Goal: Task Accomplishment & Management: Manage account settings

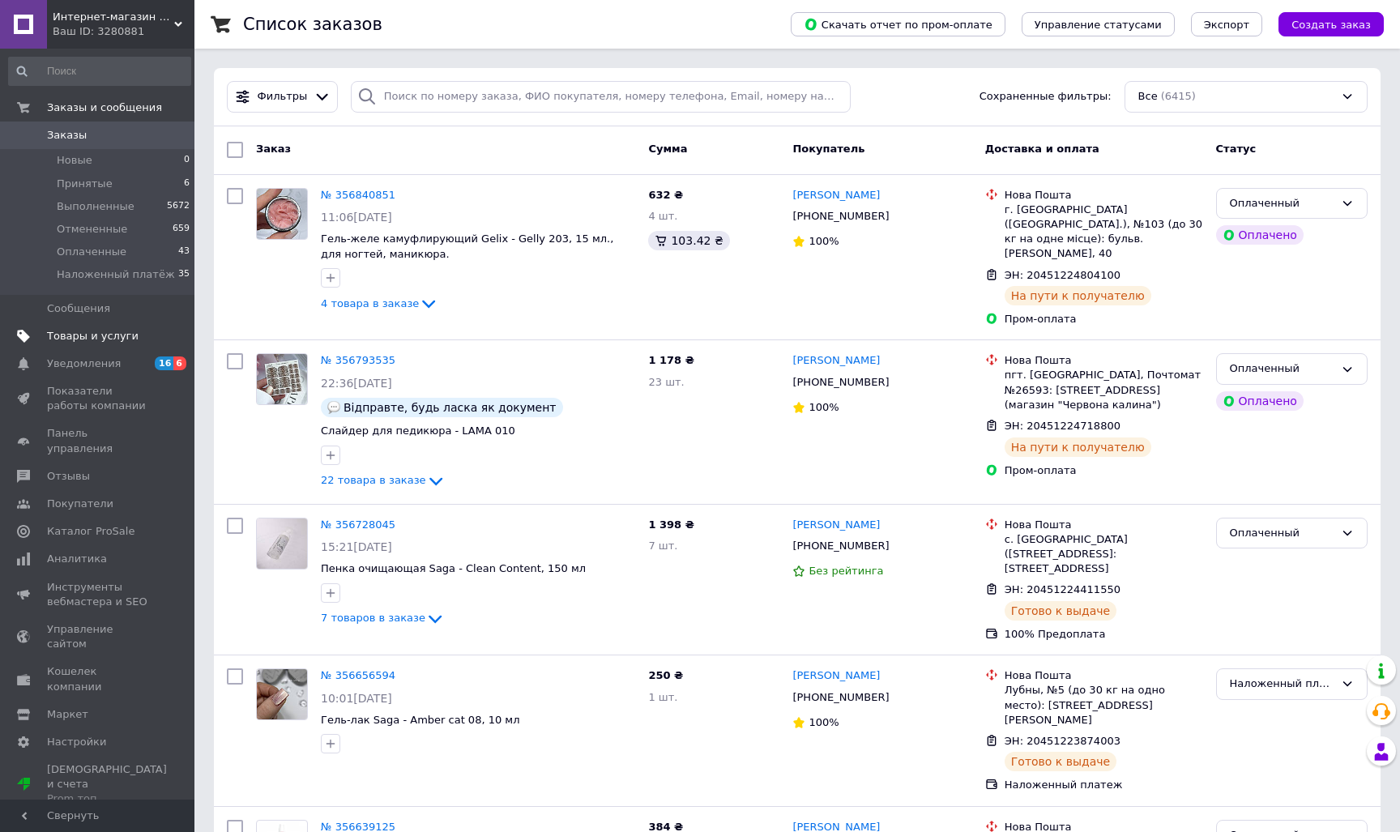
click at [110, 333] on span "Товары и услуги" at bounding box center [93, 336] width 92 height 15
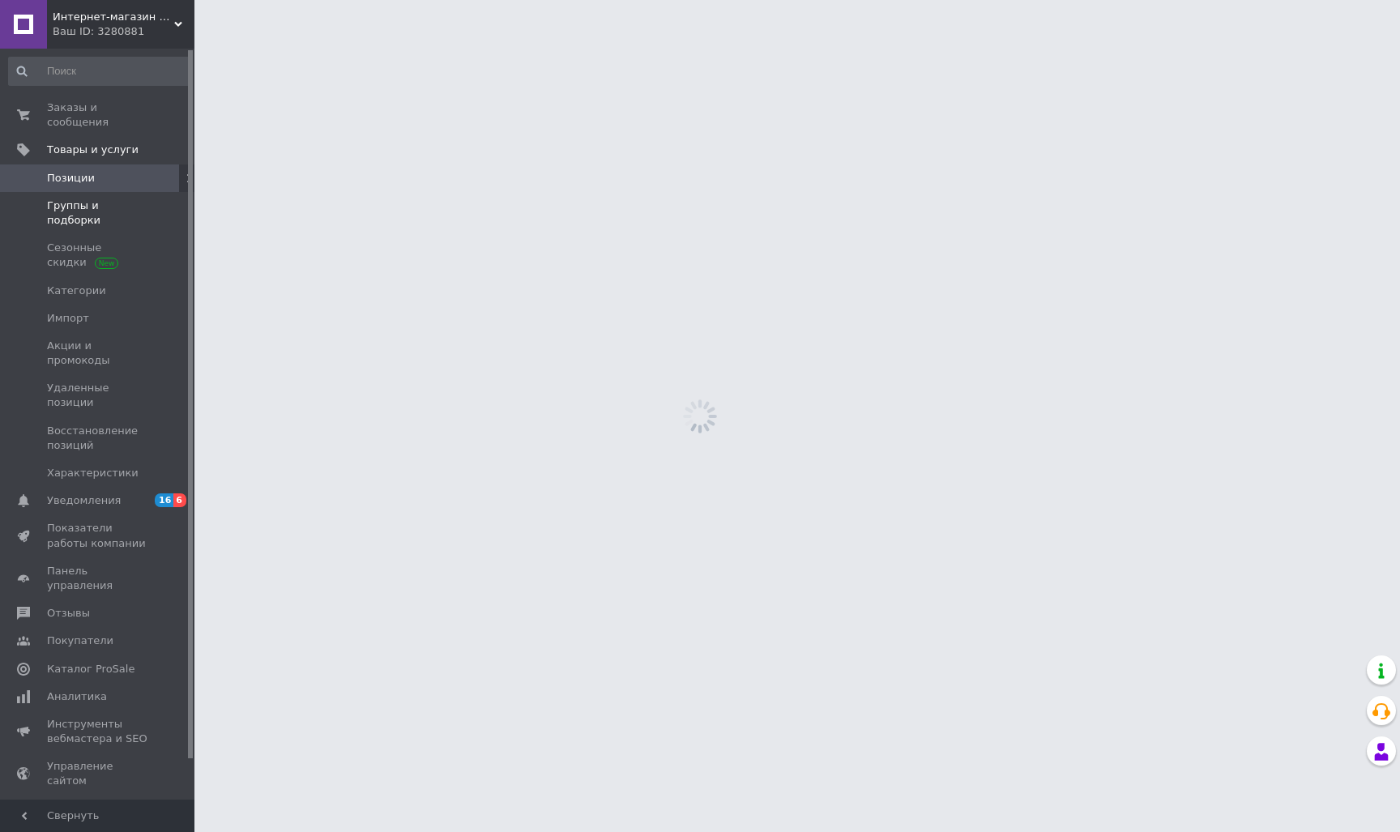
click at [118, 211] on span "Группы и подборки" at bounding box center [98, 212] width 103 height 29
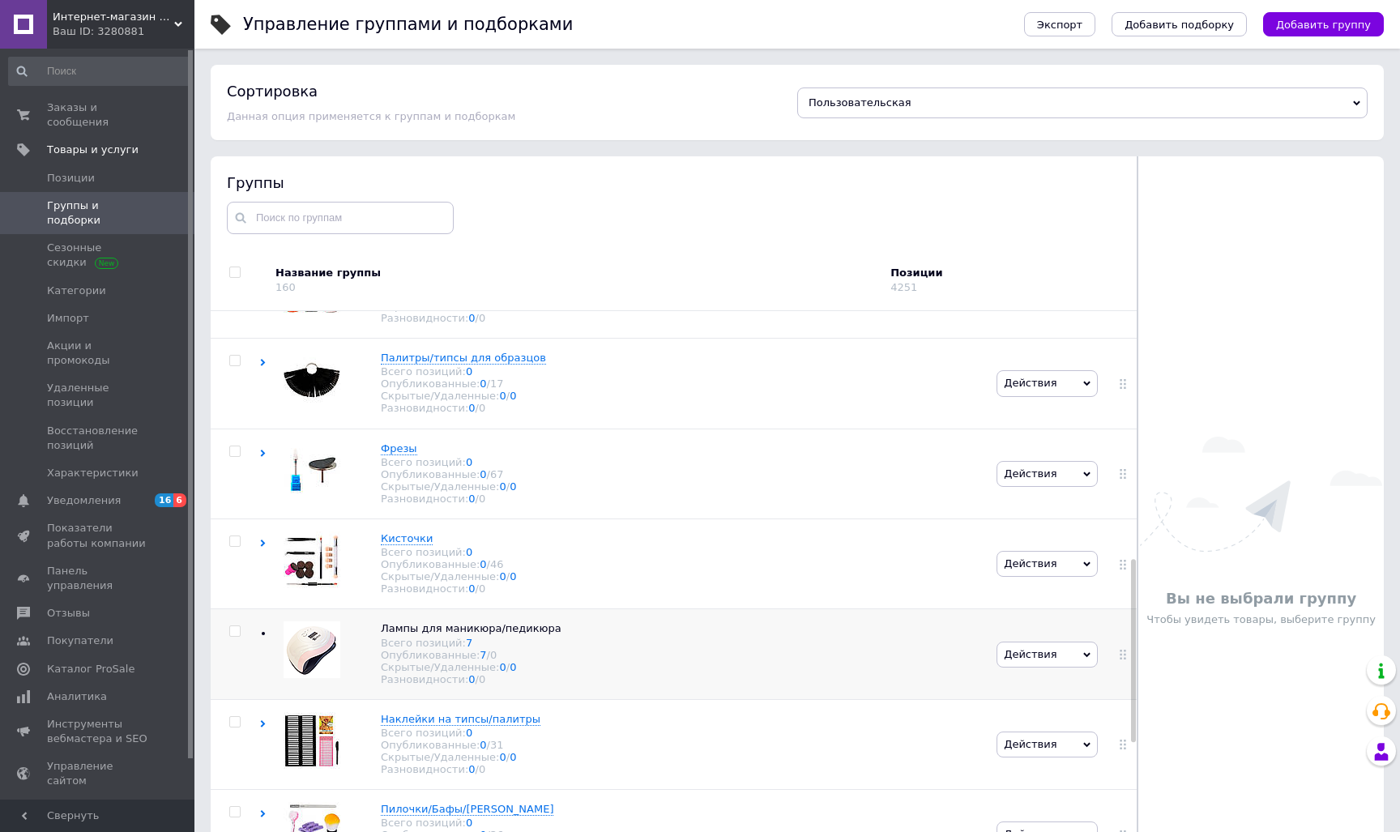
scroll to position [618, 0]
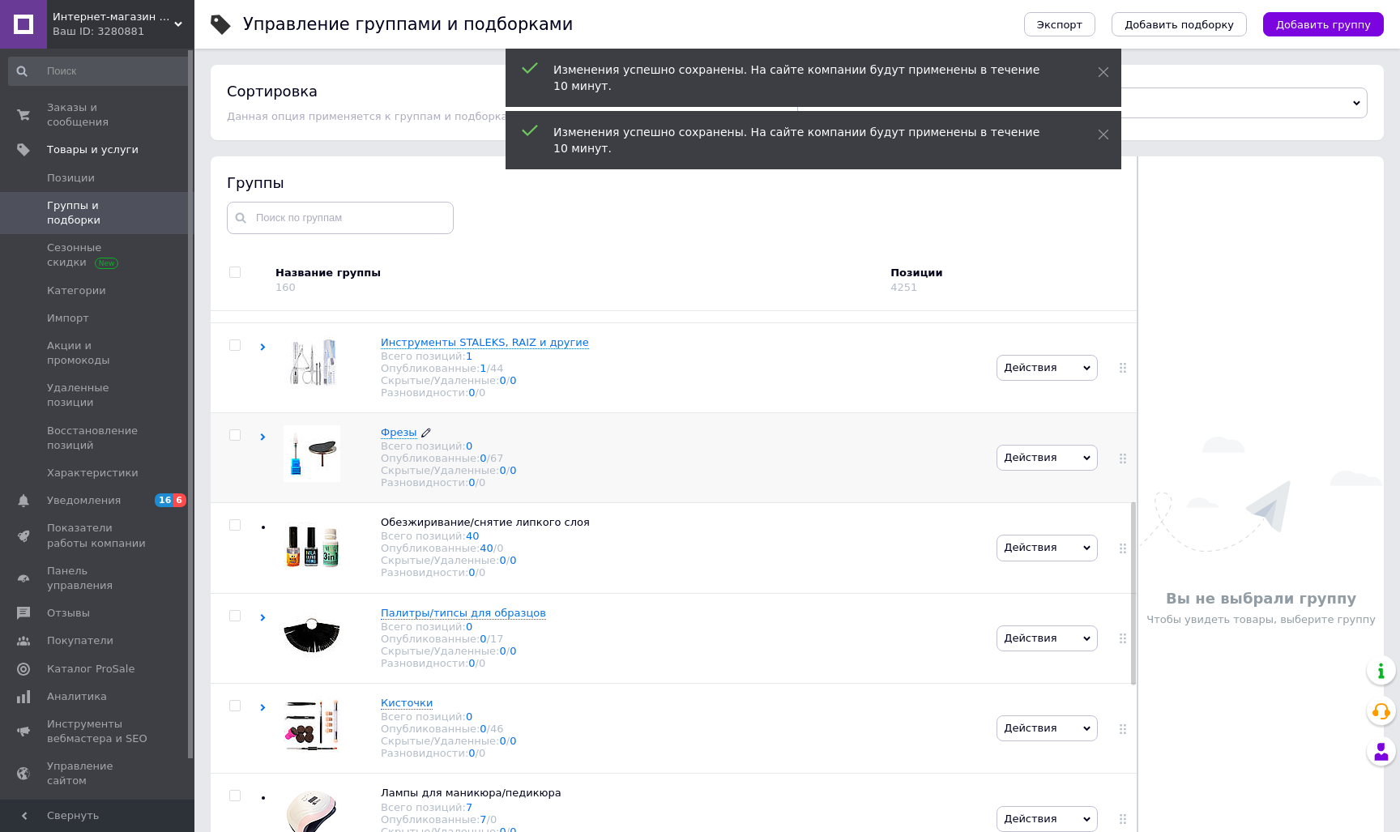
click at [393, 438] on span "Фрезы" at bounding box center [399, 432] width 36 height 12
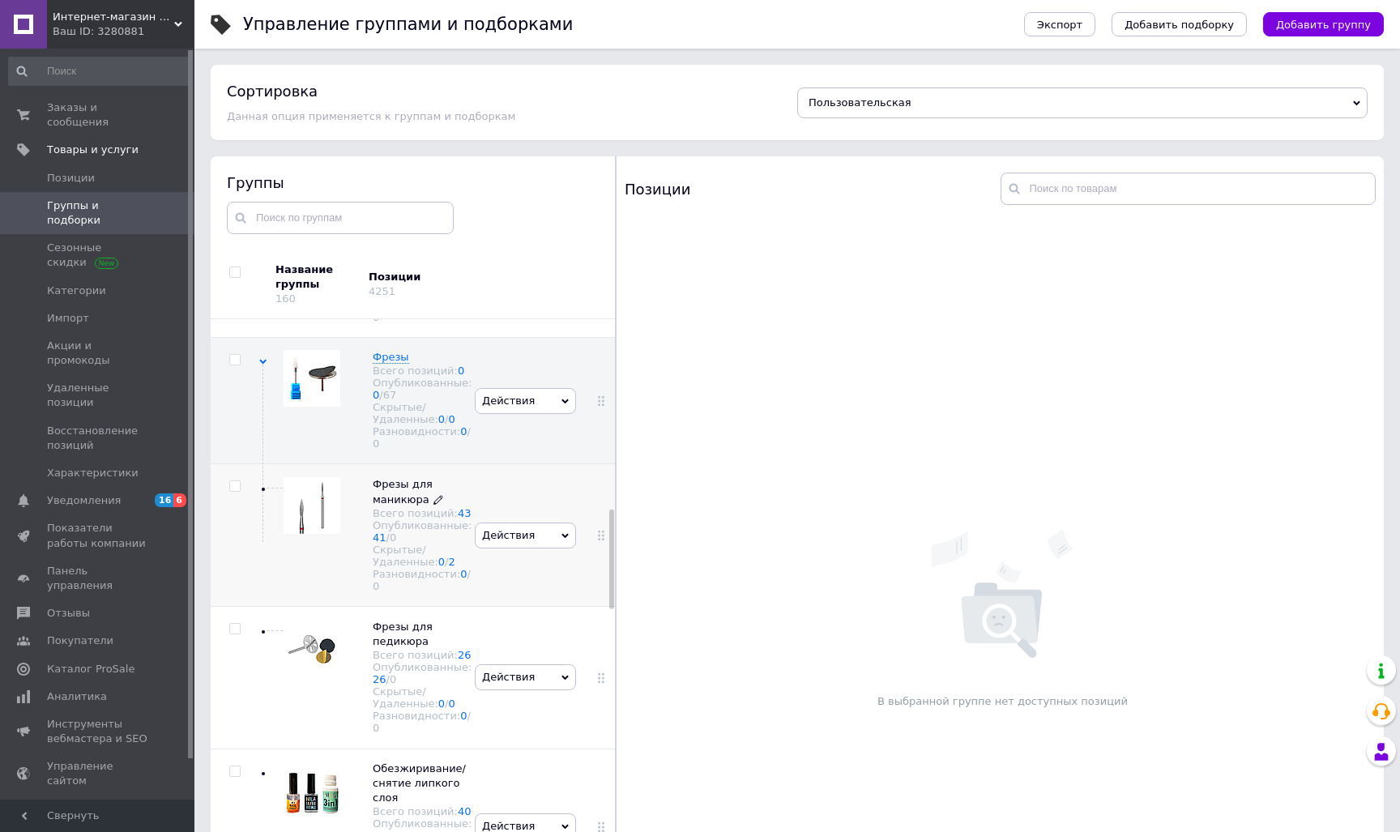
scroll to position [1120, 0]
click at [416, 510] on div "Фрезы для маникюра Всего позиций: 43 Опубликованные: 41 / 0 Скрытые/Удаленные: …" at bounding box center [364, 533] width 211 height 143
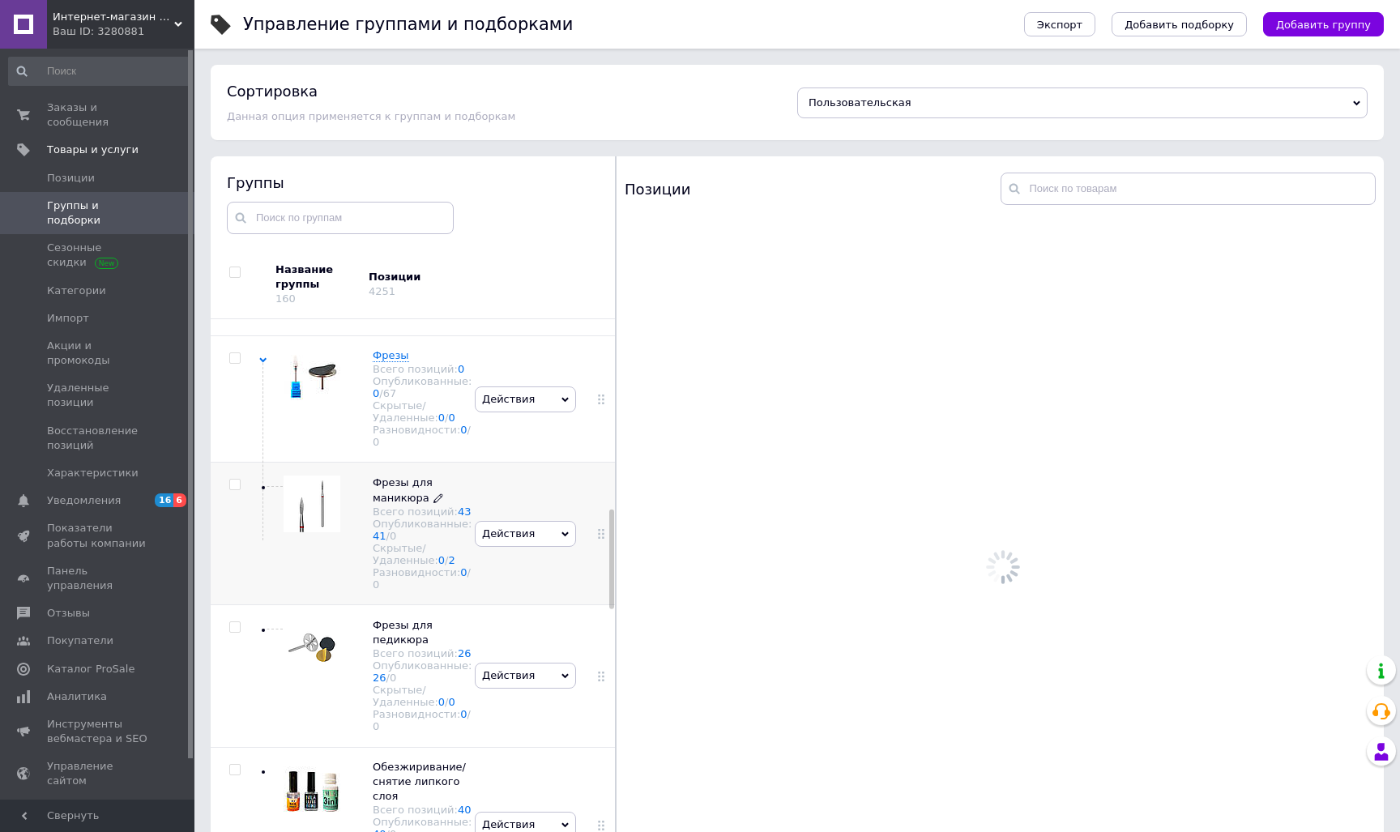
click at [406, 503] on span "Фрезы для маникюра" at bounding box center [403, 489] width 60 height 27
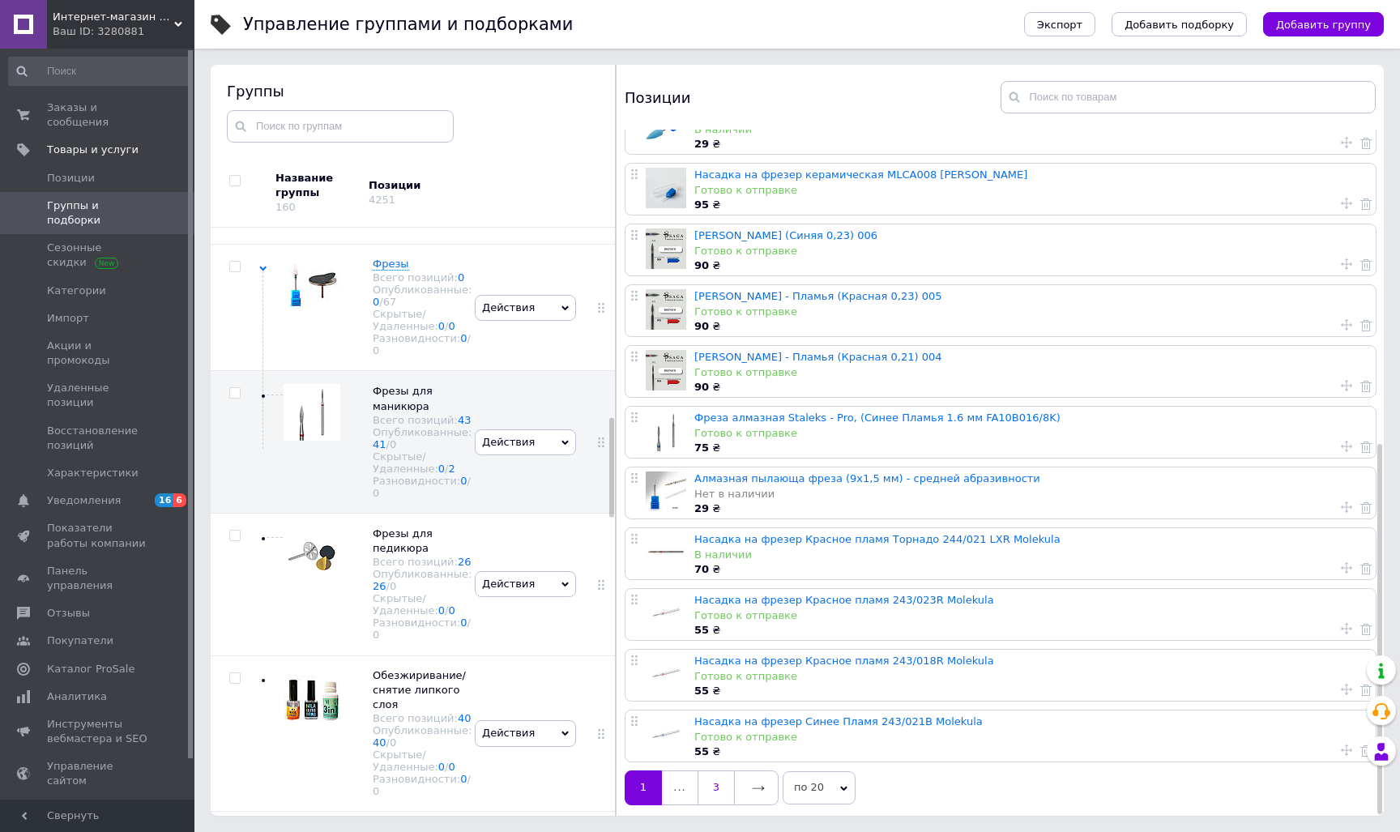
scroll to position [92, 0]
click at [717, 782] on link "3" at bounding box center [715, 787] width 36 height 34
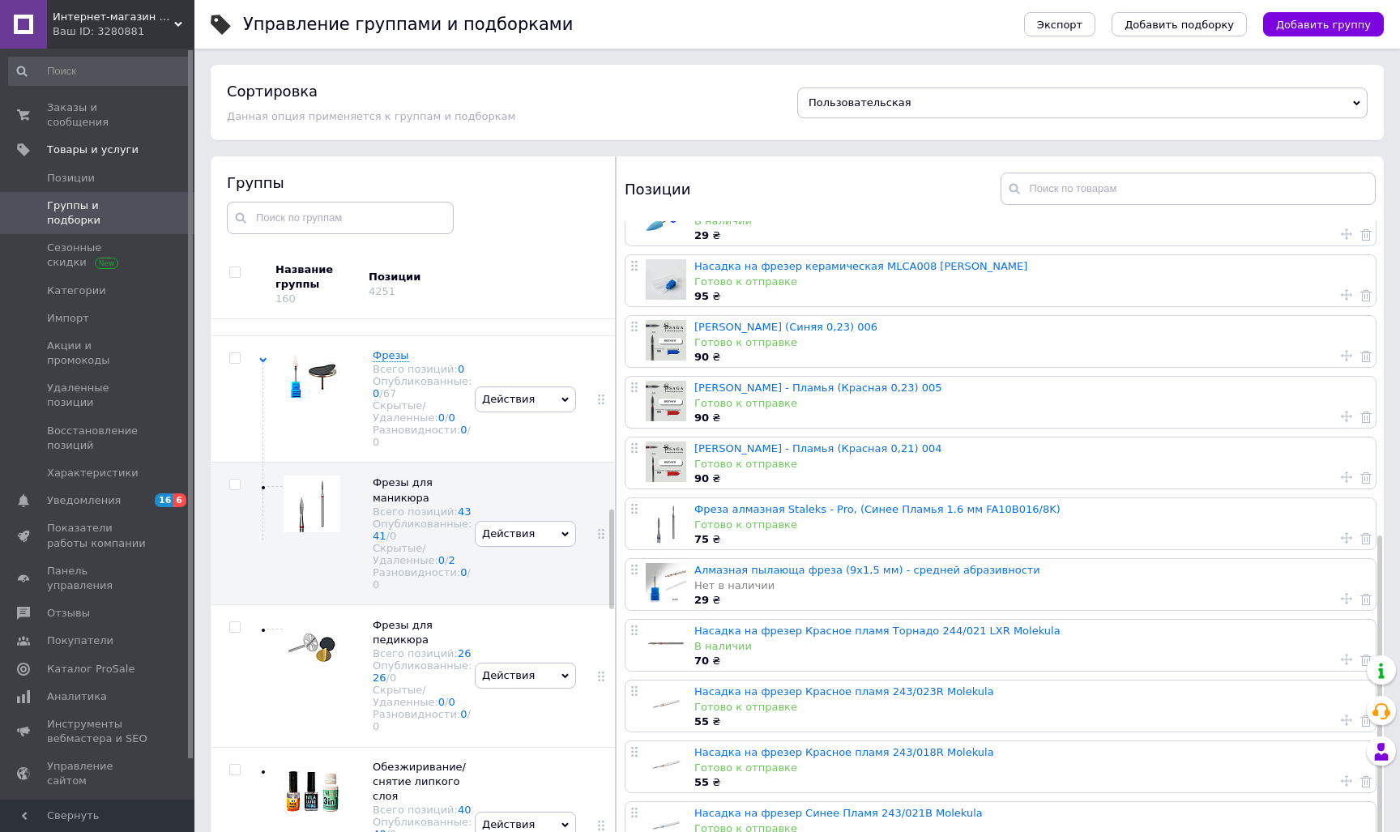
scroll to position [0, 0]
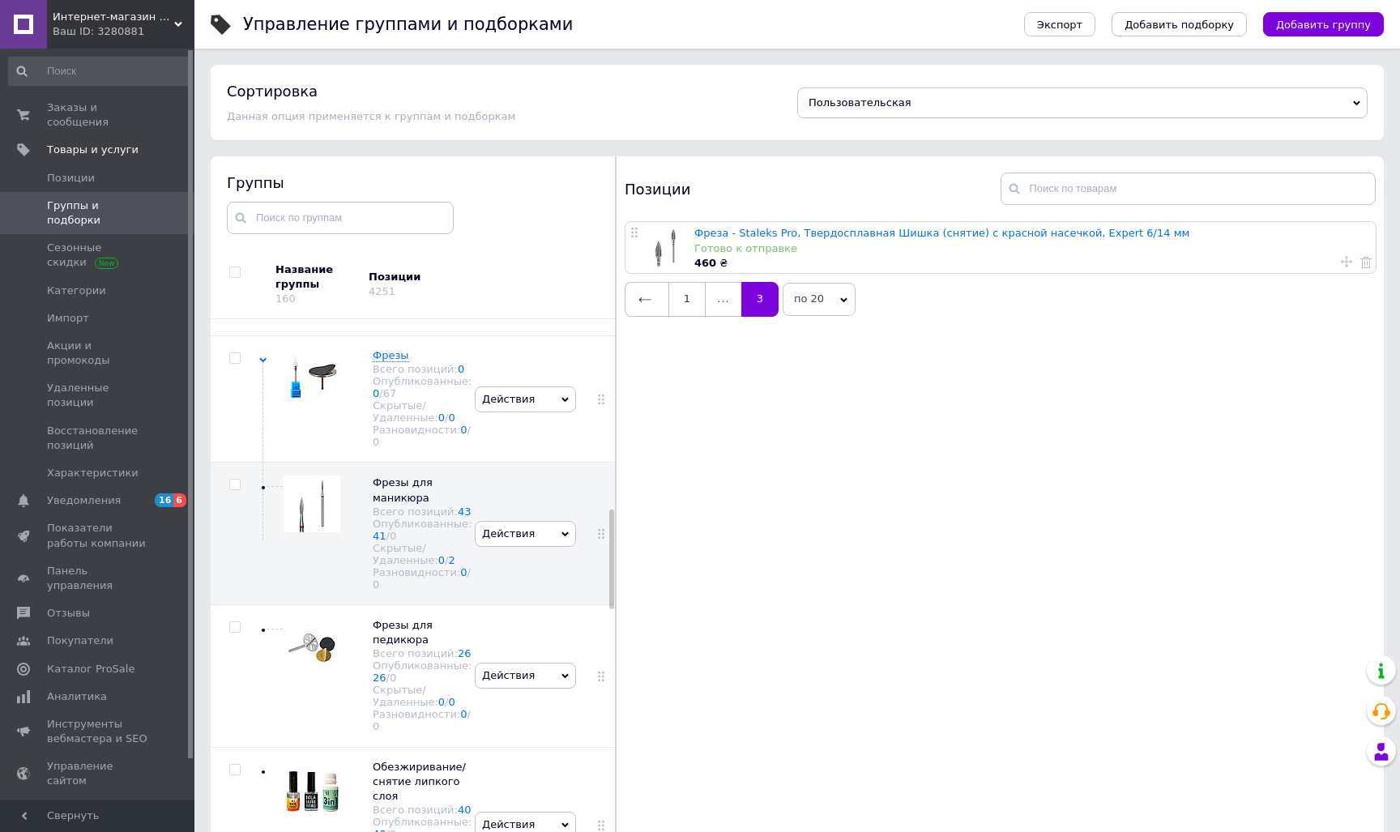
click at [1343, 262] on use at bounding box center [1346, 261] width 11 height 11
click at [1265, 277] on span "На первую позицию" at bounding box center [1238, 272] width 111 height 12
click at [1176, 277] on input "На первую позицию" at bounding box center [1171, 271] width 11 height 11
radio input "true"
click at [1255, 339] on button "Применить" at bounding box center [1242, 336] width 153 height 32
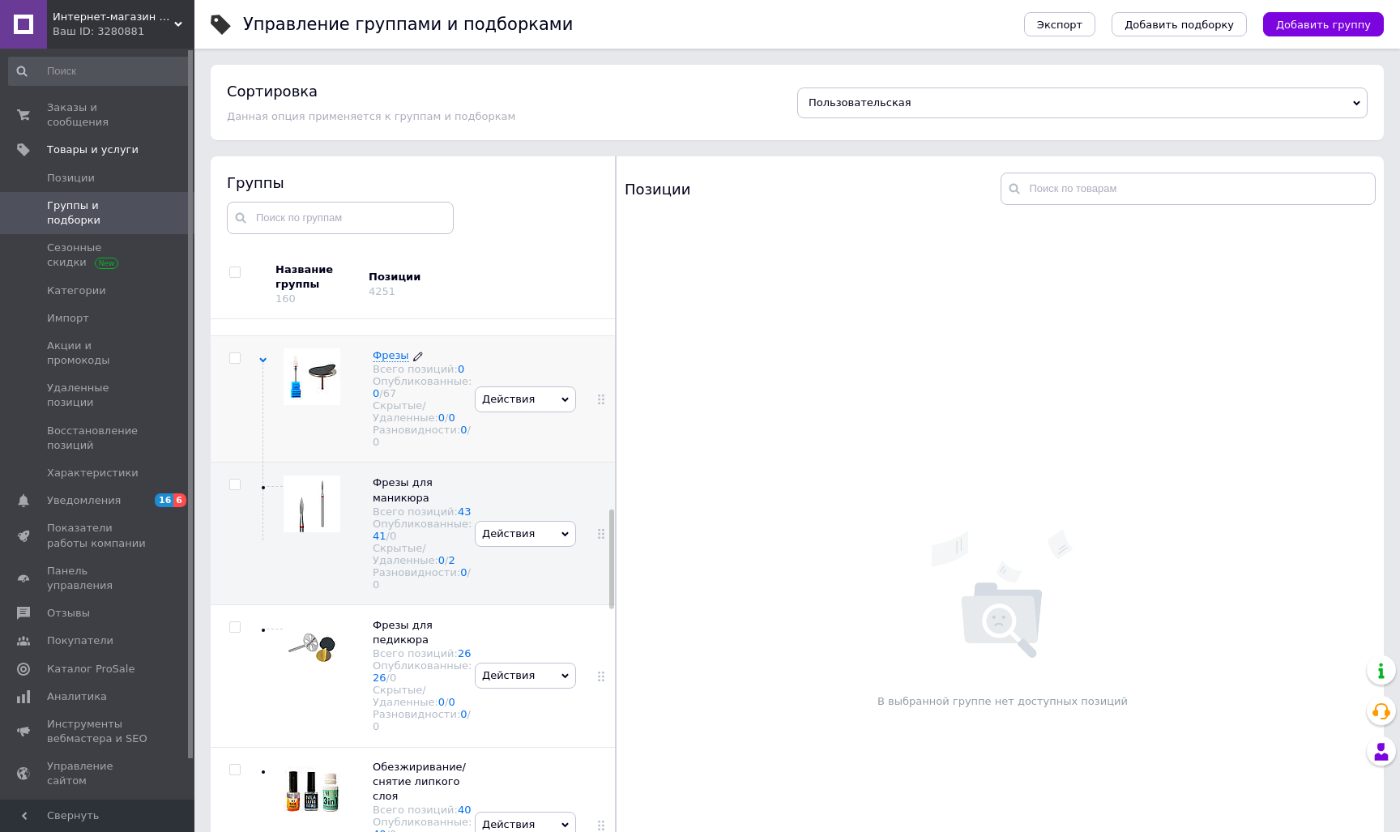
click at [390, 361] on span "Фрезы" at bounding box center [391, 355] width 36 height 12
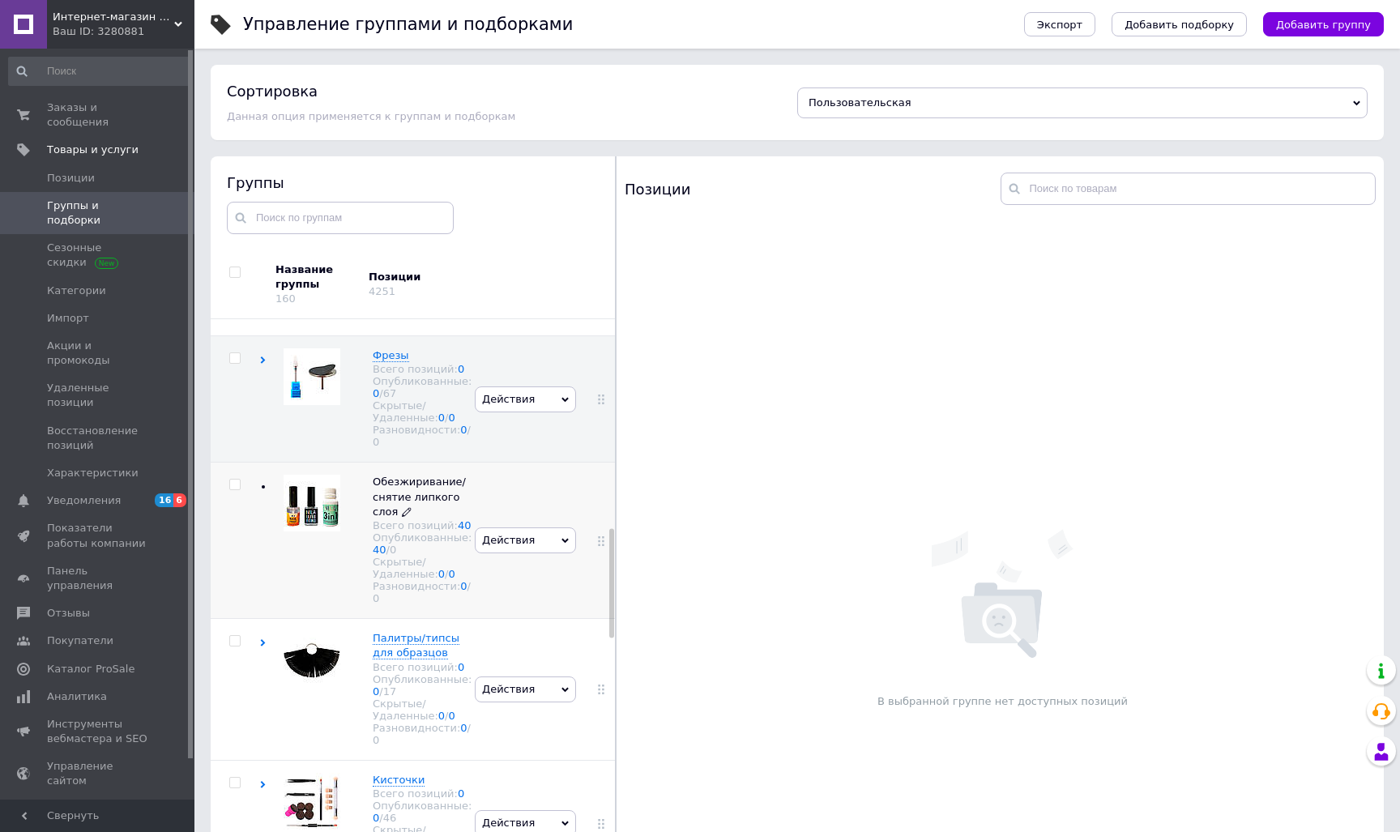
click at [391, 526] on span "Обезжиривание/снятие липкого слоя Всего позиций: 40 Опубликованные: 40 / 0 Скры…" at bounding box center [422, 540] width 99 height 130
click at [393, 361] on span "Фрезы" at bounding box center [391, 355] width 36 height 12
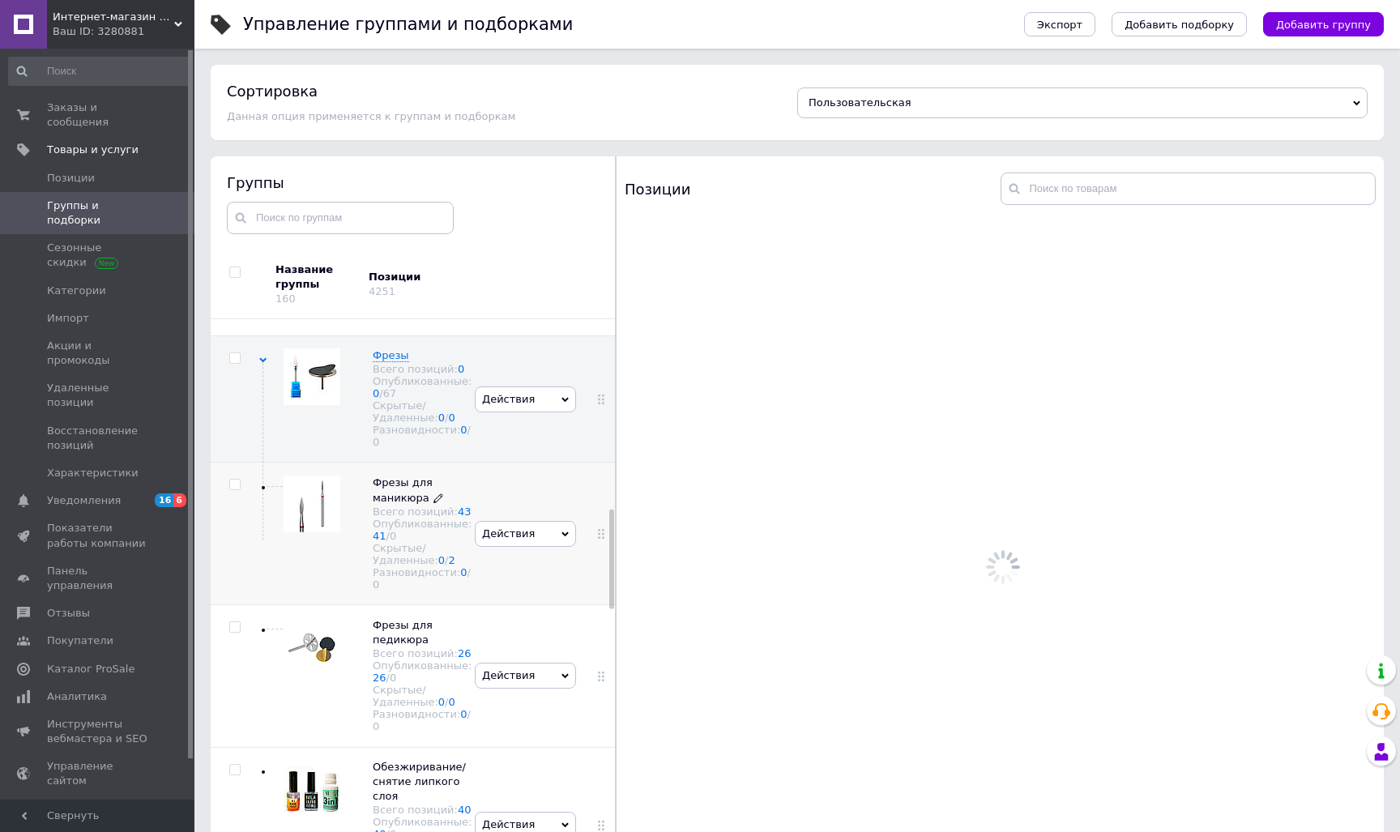
click at [386, 503] on span "Фрезы для маникюра" at bounding box center [403, 489] width 60 height 27
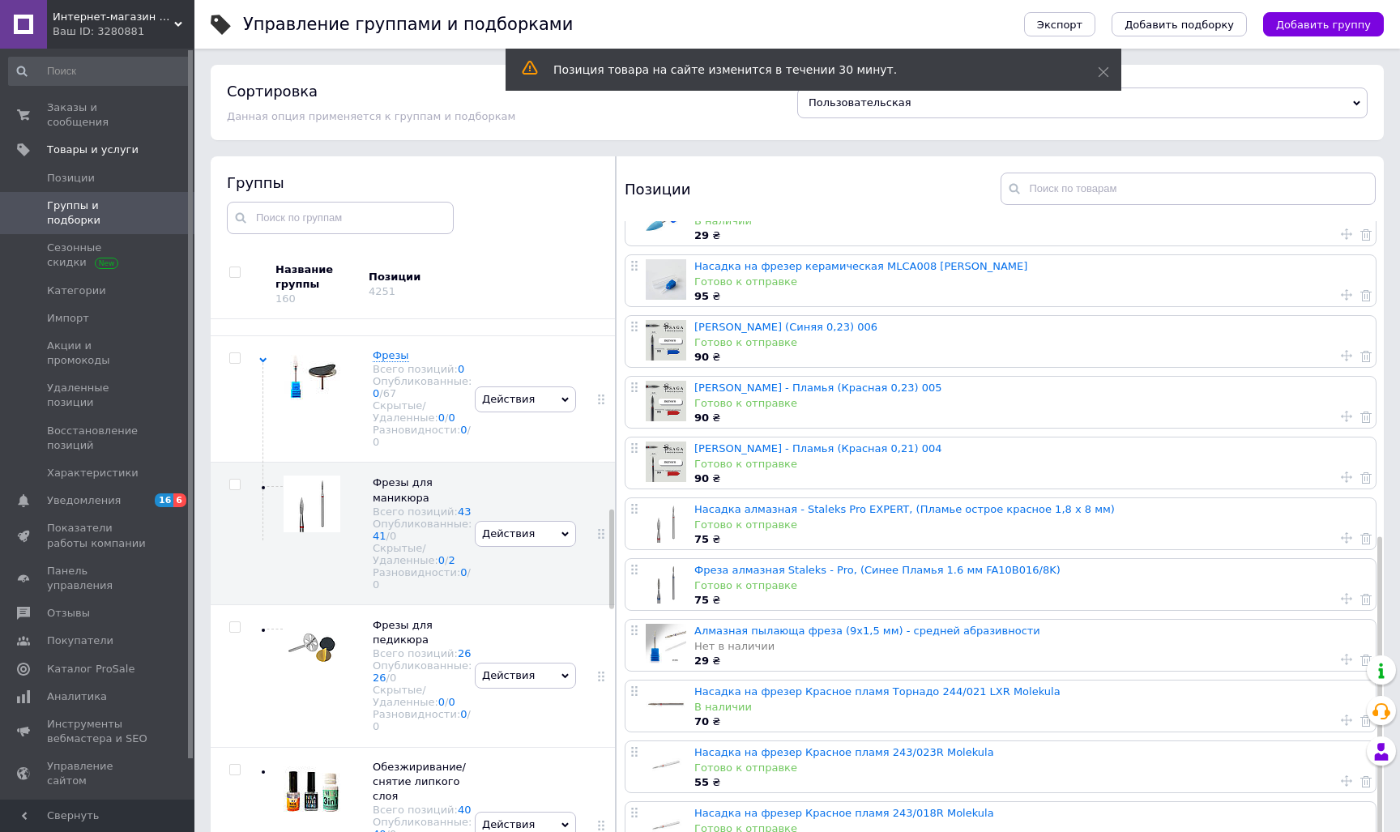
scroll to position [580, 0]
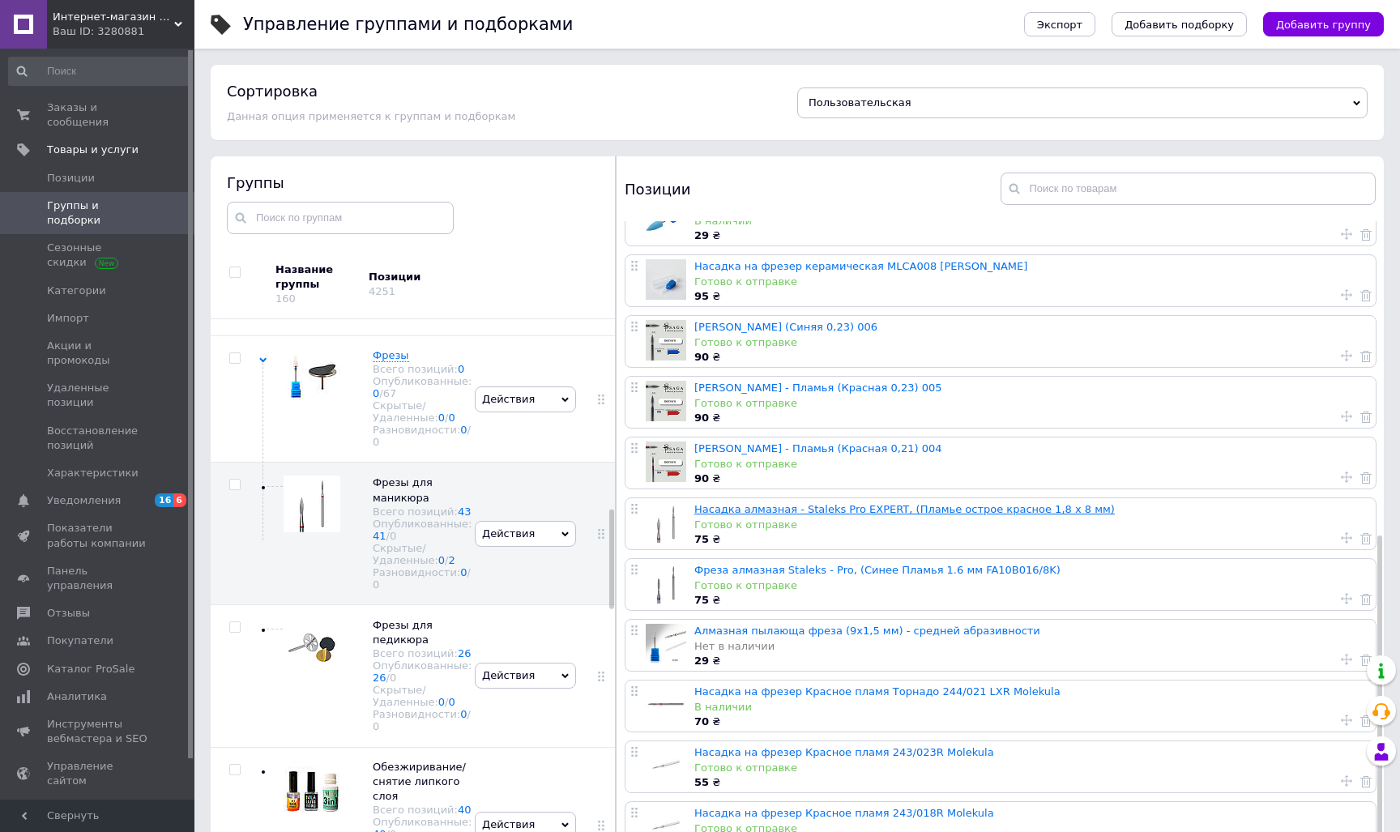
click at [958, 503] on link "Насадка алмазная - Staleks Pro EXPERT, (Пламье острое красное 1,8 х 8 мм)" at bounding box center [904, 509] width 420 height 12
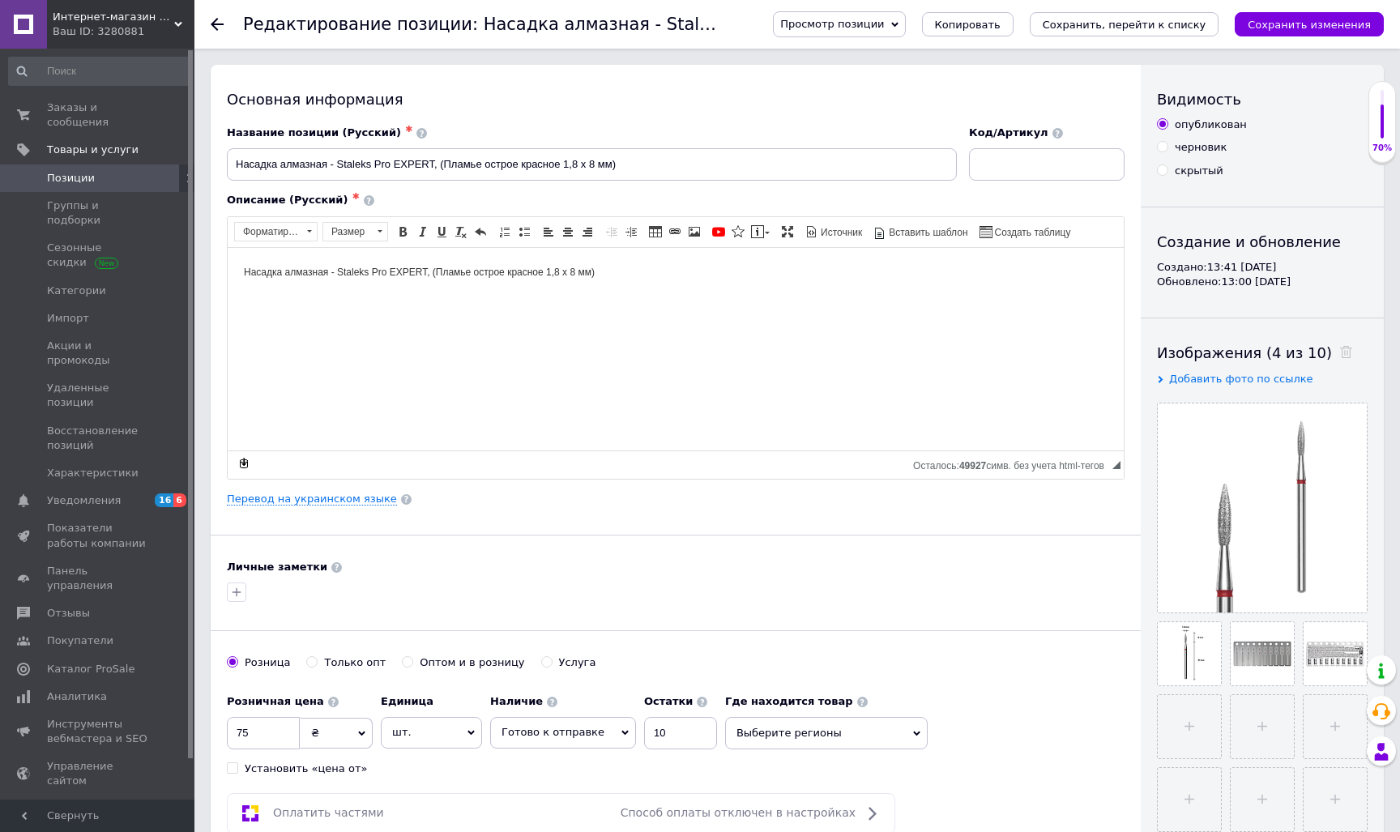
click at [428, 271] on span "Насадка алмазная - Staleks Pro EXPERT, (Пламье острое красное 1,8 х 8 мм)" at bounding box center [419, 271] width 351 height 11
click at [432, 276] on span "Насадка алмазная - Staleks Pro EXPERT `F, (Пламье острое красное 1,8 х 8 мм)" at bounding box center [425, 271] width 362 height 11
click at [439, 270] on span "Насадка алмазная - Staleks Pro EXPERT `F, (Пламье острое красное 1,8 х 8 мм)" at bounding box center [425, 271] width 362 height 11
drag, startPoint x: 492, startPoint y: 273, endPoint x: 433, endPoint y: 271, distance: 59.2
click at [433, 271] on span "Насадка алмазная - Staleks Pro EXPERT (FA11R018/8), (Пламье острое красное 1,8 …" at bounding box center [451, 271] width 415 height 11
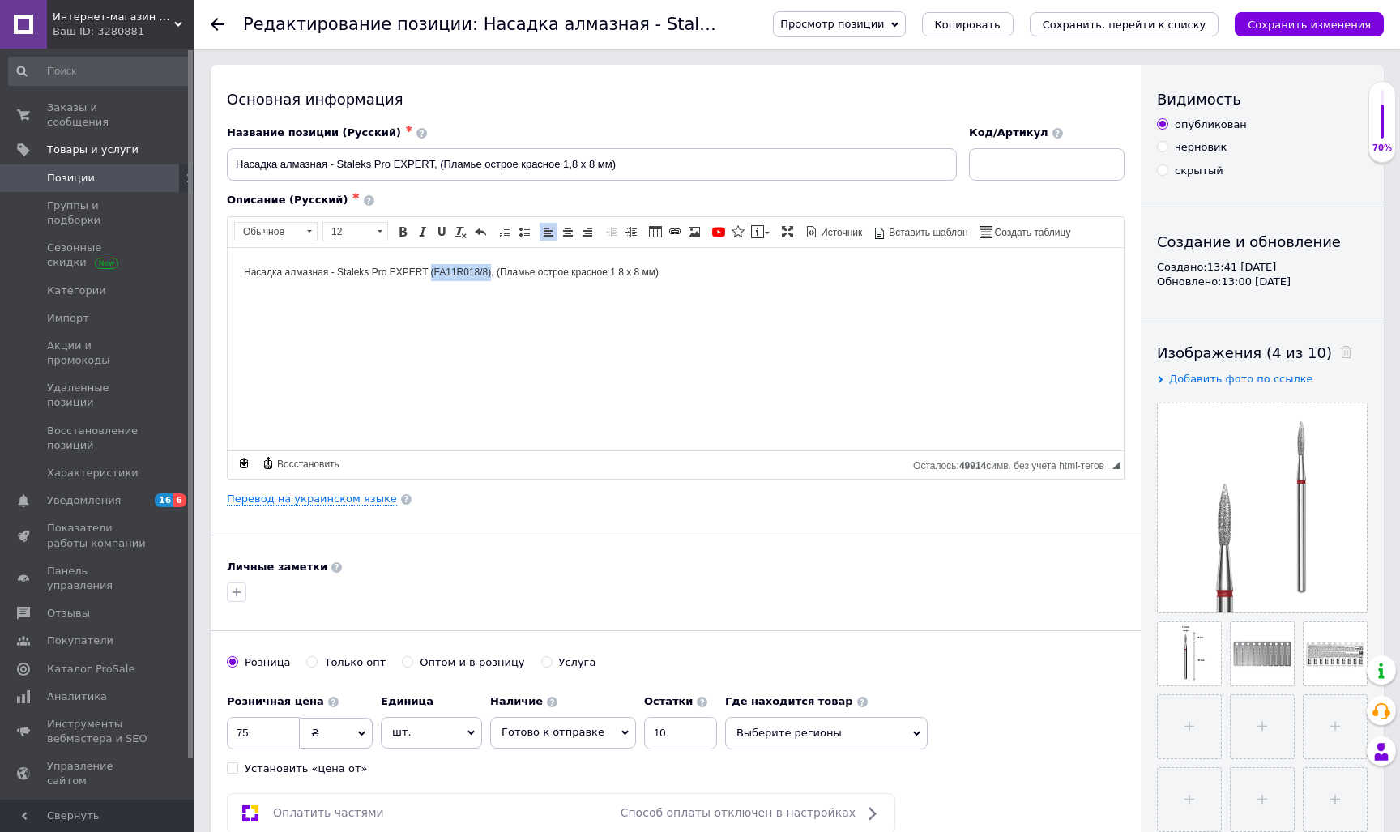
drag, startPoint x: 492, startPoint y: 274, endPoint x: 432, endPoint y: 272, distance: 60.8
click at [432, 272] on span "Насадка алмазная - Staleks Pro EXPERT (FA11R018/8), (Пламье острое красное 1,8 …" at bounding box center [451, 271] width 415 height 11
copy span "(FA11R018/8)"
click at [525, 296] on html "Насадка алмазная - Staleks Pro EXPERT (FA11R018/8), (Пламье острое красное 1,8 …" at bounding box center [676, 271] width 896 height 49
click at [364, 492] on div "Перевод на украинском языке" at bounding box center [675, 499] width 897 height 15
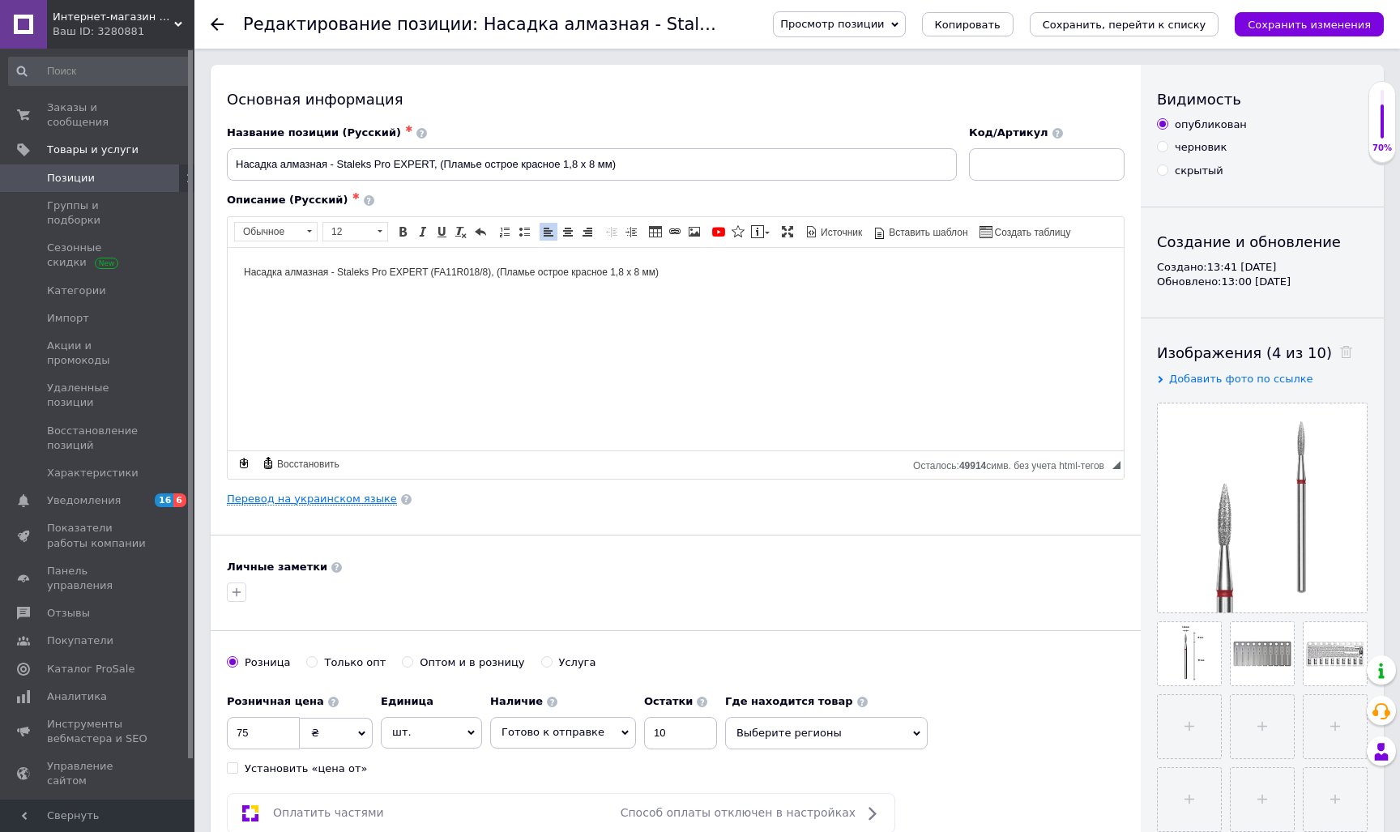
click at [364, 498] on link "Перевод на украинском языке" at bounding box center [312, 498] width 170 height 13
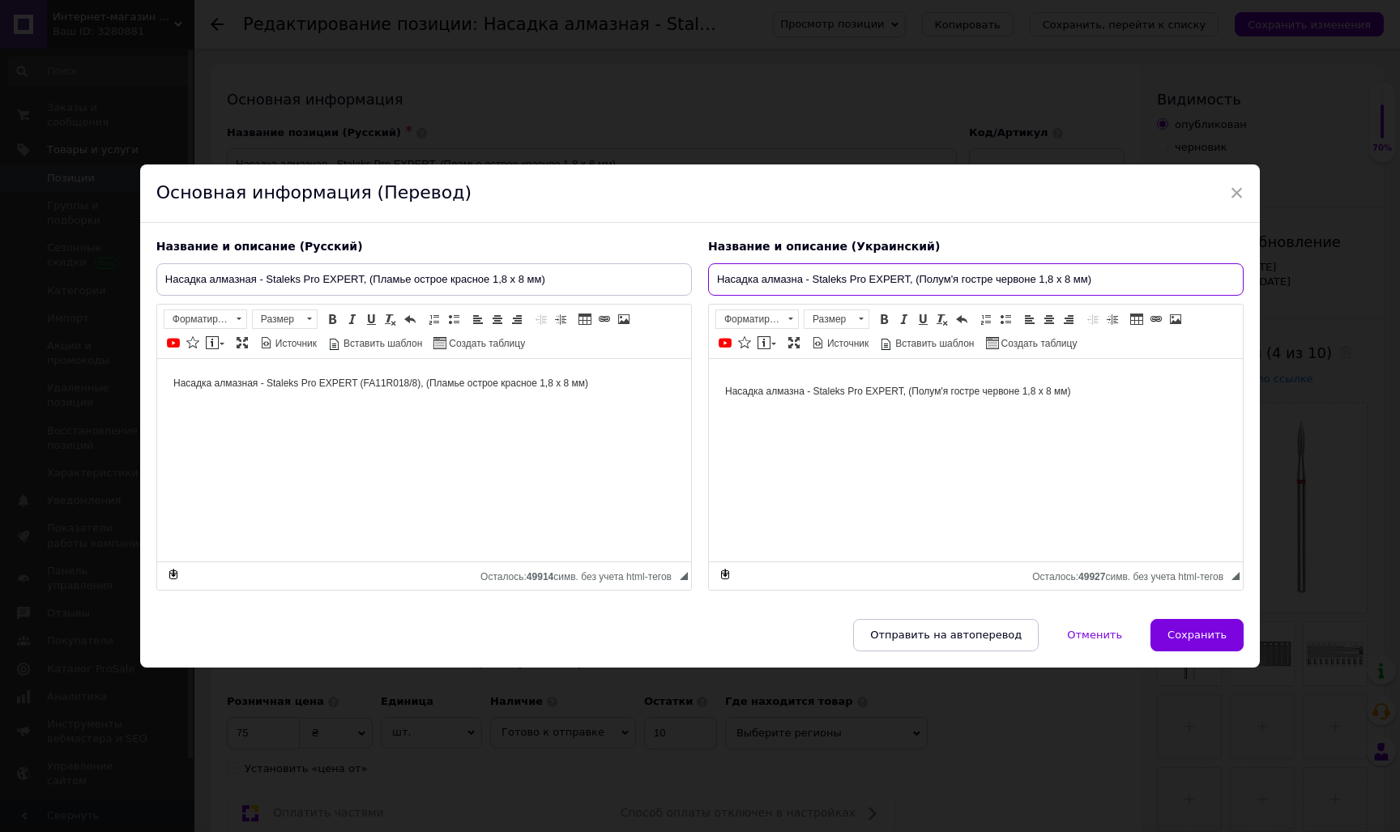
click at [909, 278] on input "Насадка алмазна - Staleks Pro EXPERT, (Полум'я гостре червоне 1,8 х 8 мм)" at bounding box center [975, 279] width 535 height 32
paste input "(FA11R018/8)"
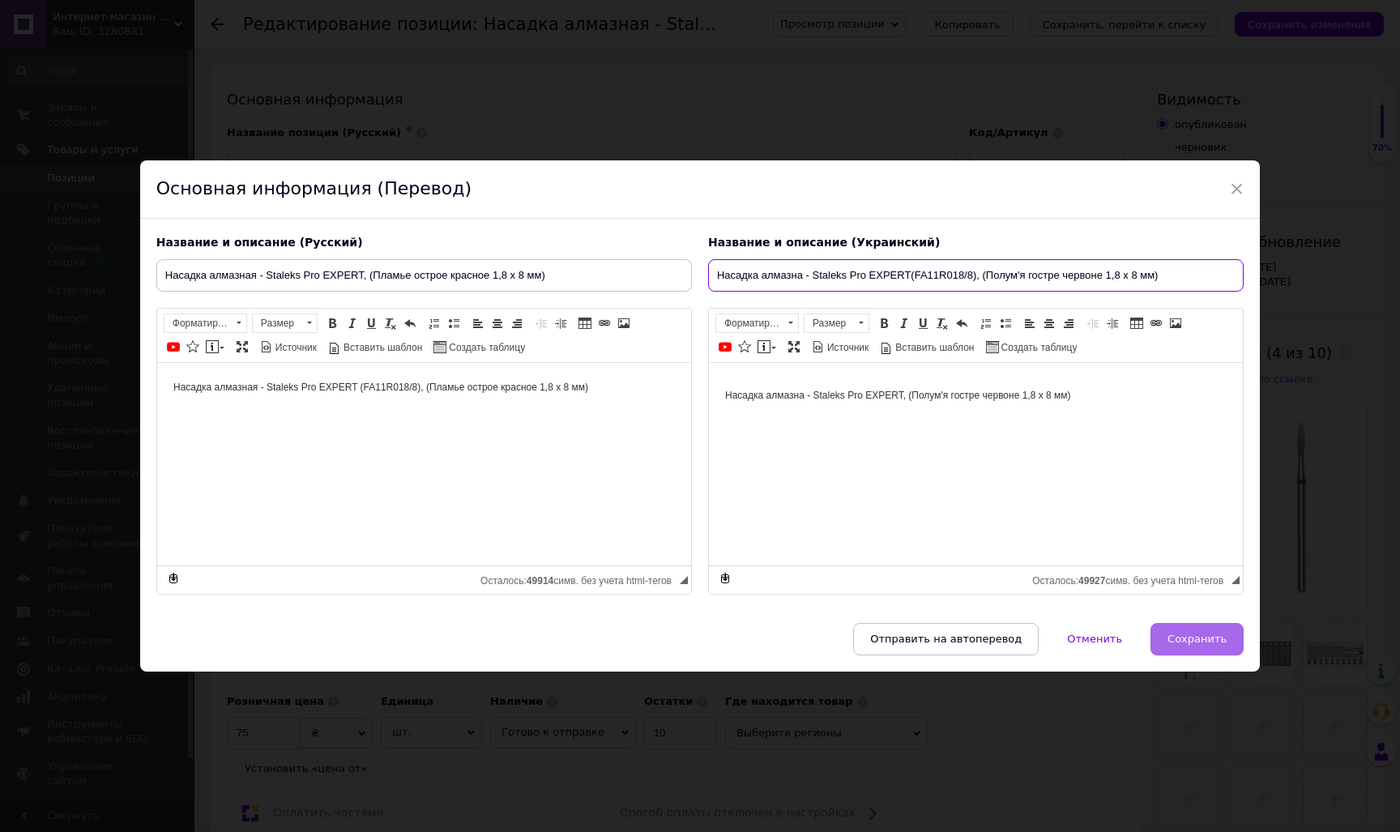
type input "Насадка алмазна - Staleks Pro EXPERT(FA11R018/8), (Полум'я гостре червоне 1,8 х…"
click at [1181, 646] on button "Сохранить" at bounding box center [1196, 639] width 93 height 32
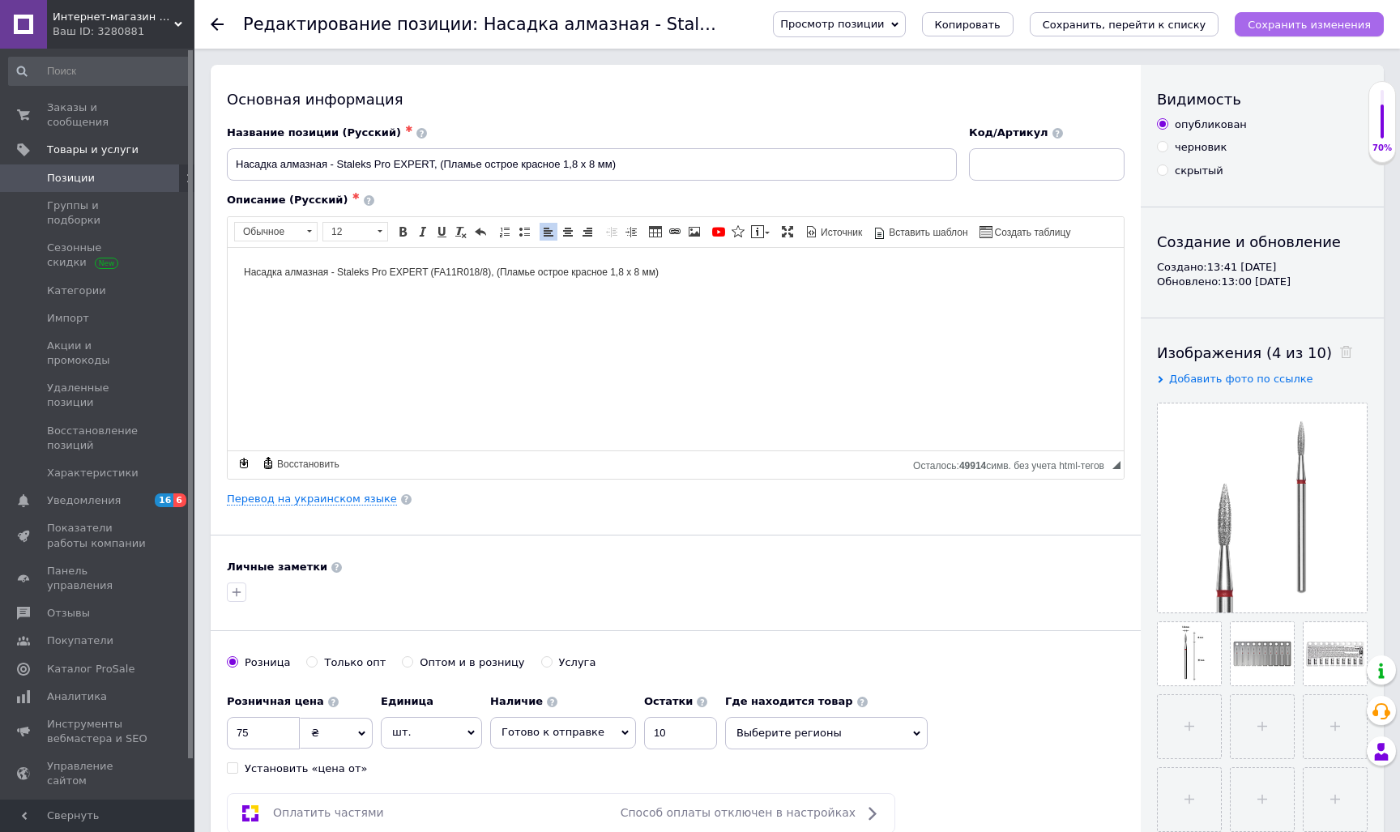
click at [1317, 24] on icon "Сохранить изменения" at bounding box center [1308, 25] width 123 height 12
click at [213, 30] on icon at bounding box center [217, 24] width 13 height 13
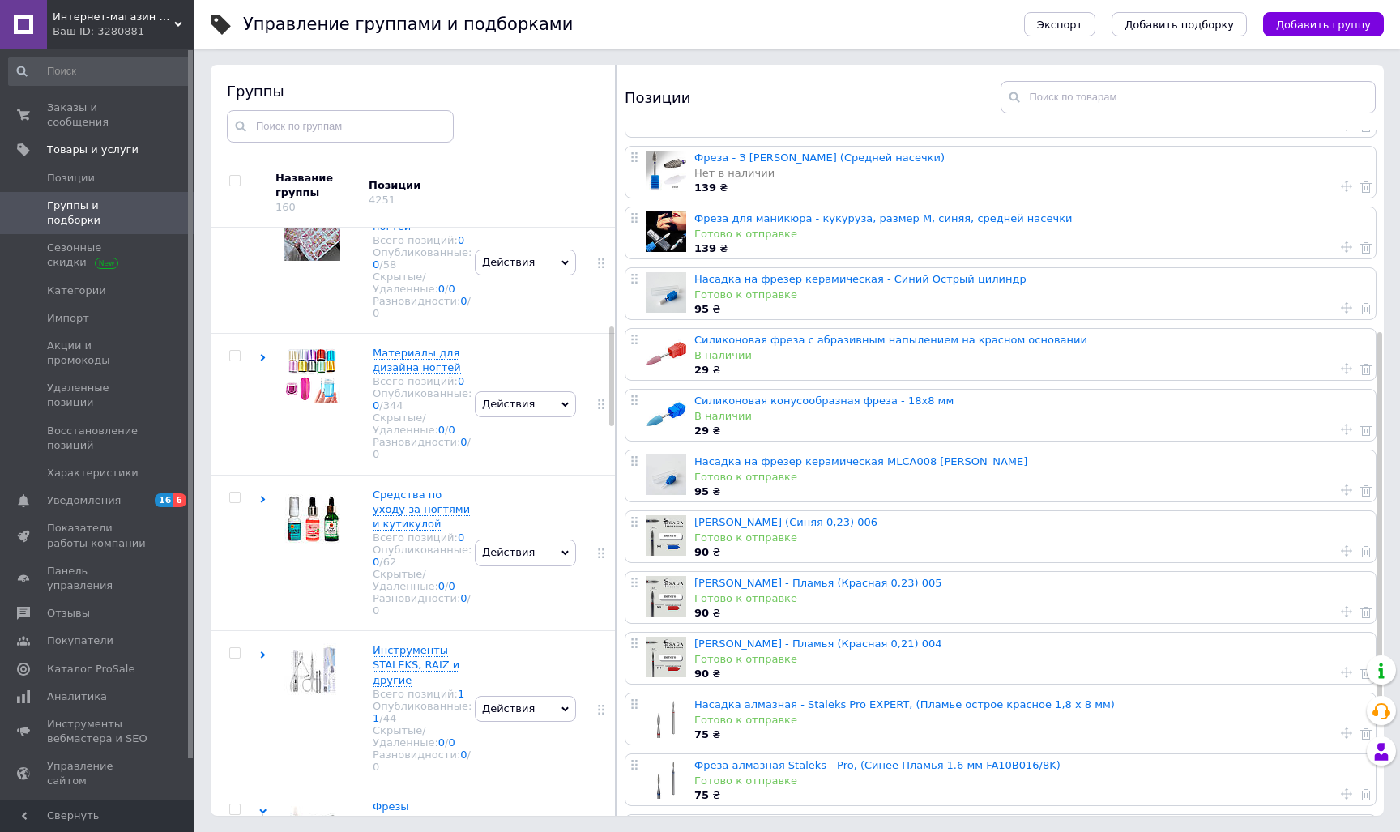
scroll to position [388, 0]
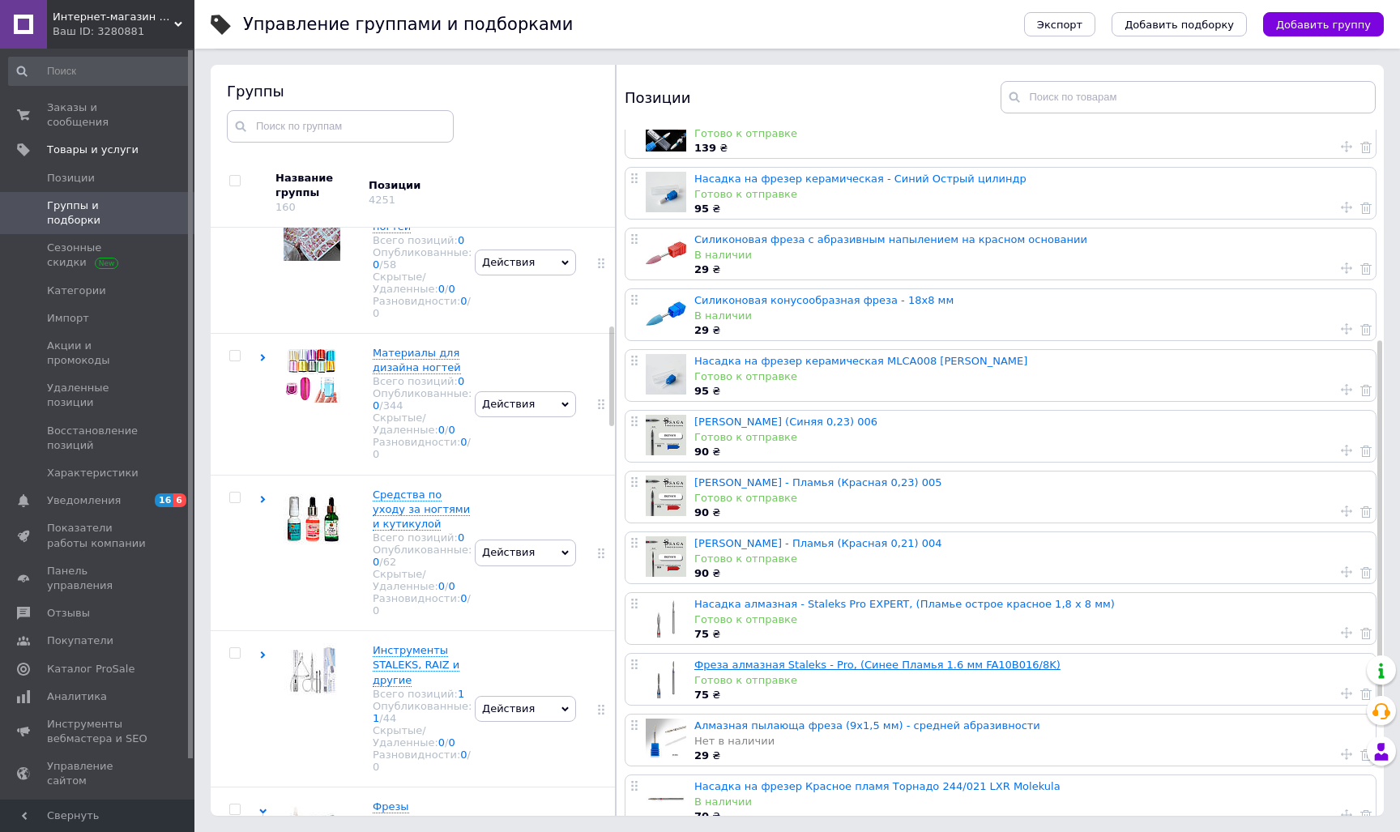
click at [786, 667] on link "Фреза алмазная Staleks - Pro, (Синее Пламья 1.6 мм FA10B016/8K)" at bounding box center [877, 665] width 366 height 12
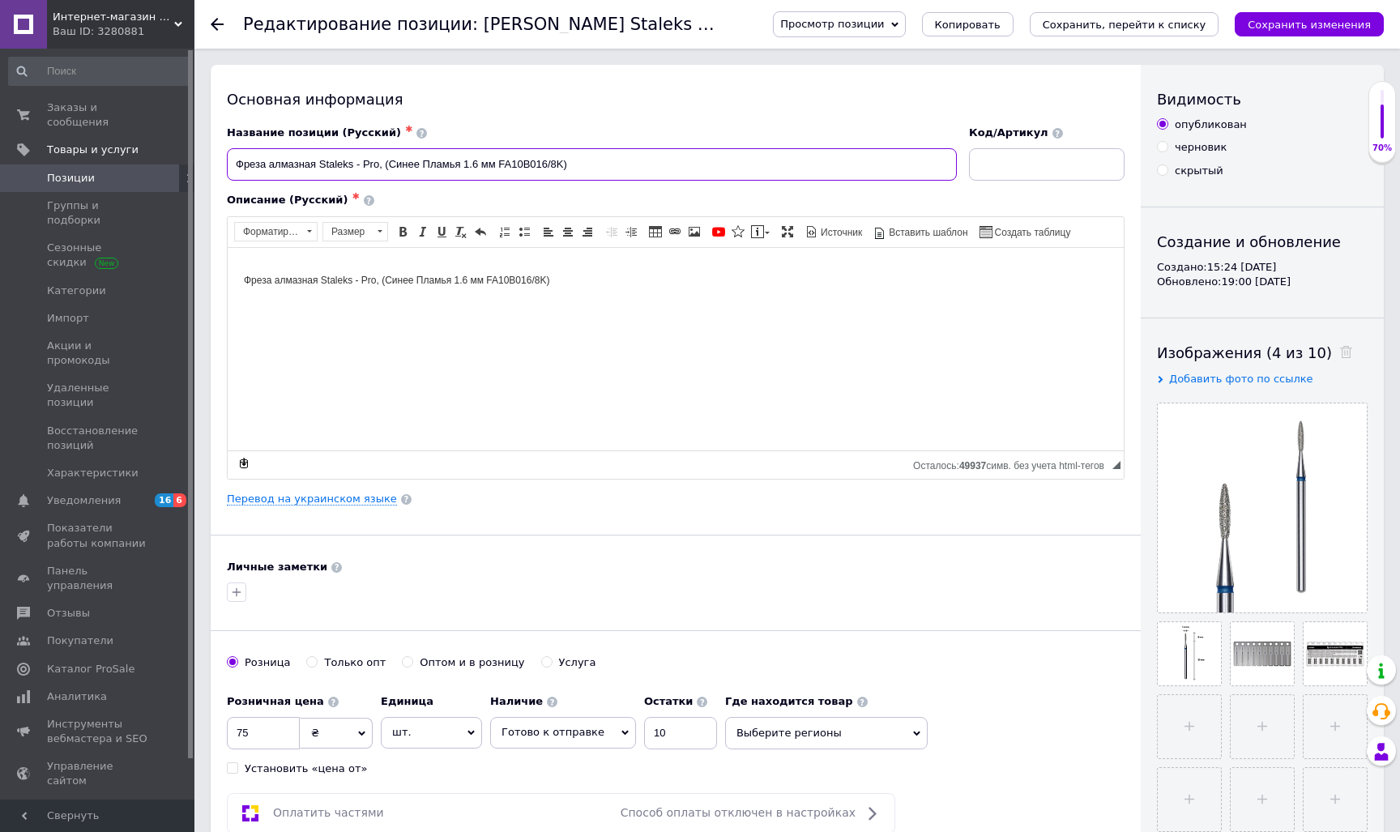
click at [499, 166] on input "Фреза алмазная Staleks - Pro, (Синее Пламья 1.6 мм FA10B016/8K)" at bounding box center [592, 164] width 730 height 32
drag, startPoint x: 495, startPoint y: 164, endPoint x: 387, endPoint y: 164, distance: 107.7
click at [387, 164] on input "Фреза алмазная Staleks - Pro, (Синее Пламья 1.6 мм (FA10B016/8K)" at bounding box center [592, 164] width 730 height 32
type input "Фреза алмазная Staleks - Pro, (FA10B016/8K)"
click at [224, 26] on div at bounding box center [227, 24] width 32 height 49
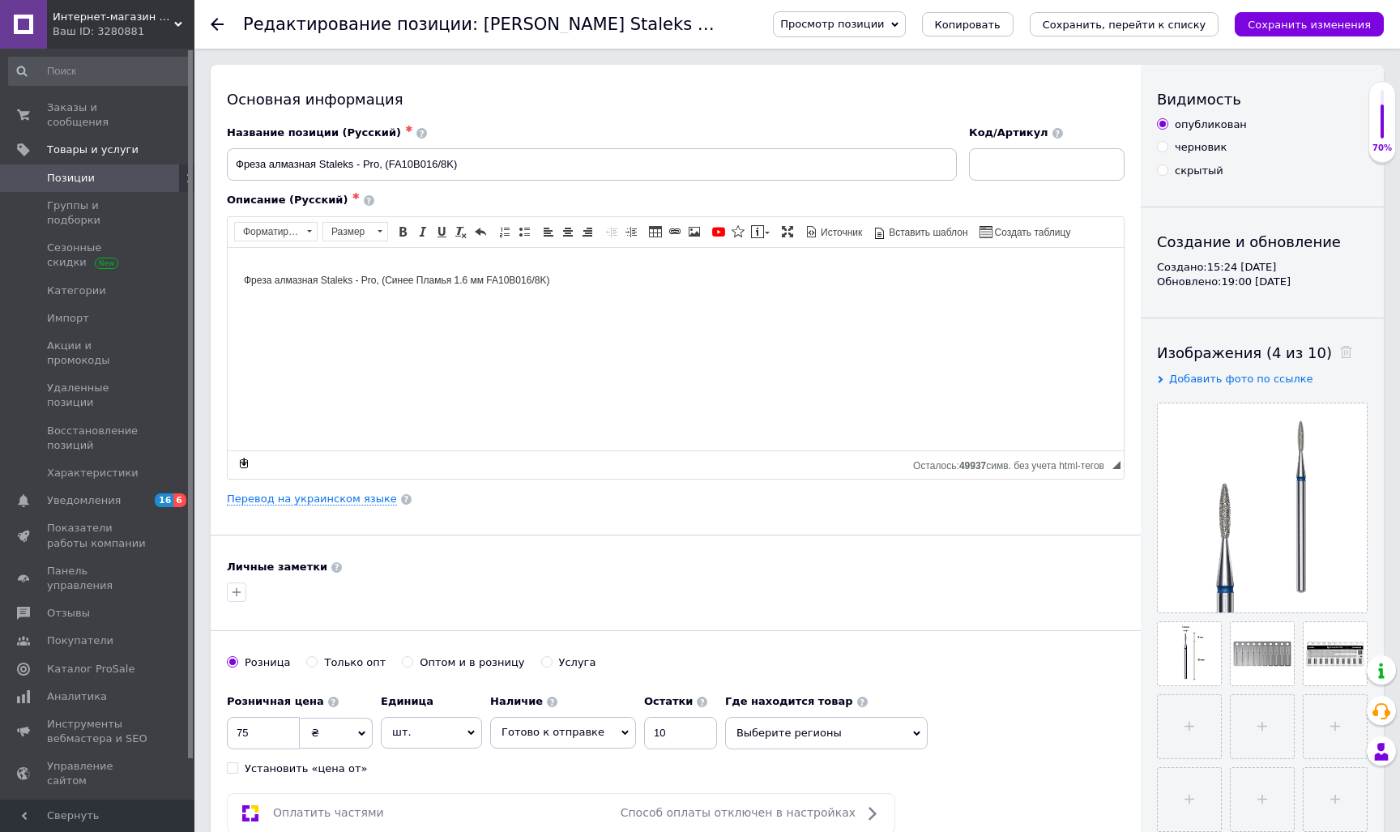
click at [220, 26] on icon at bounding box center [217, 24] width 13 height 13
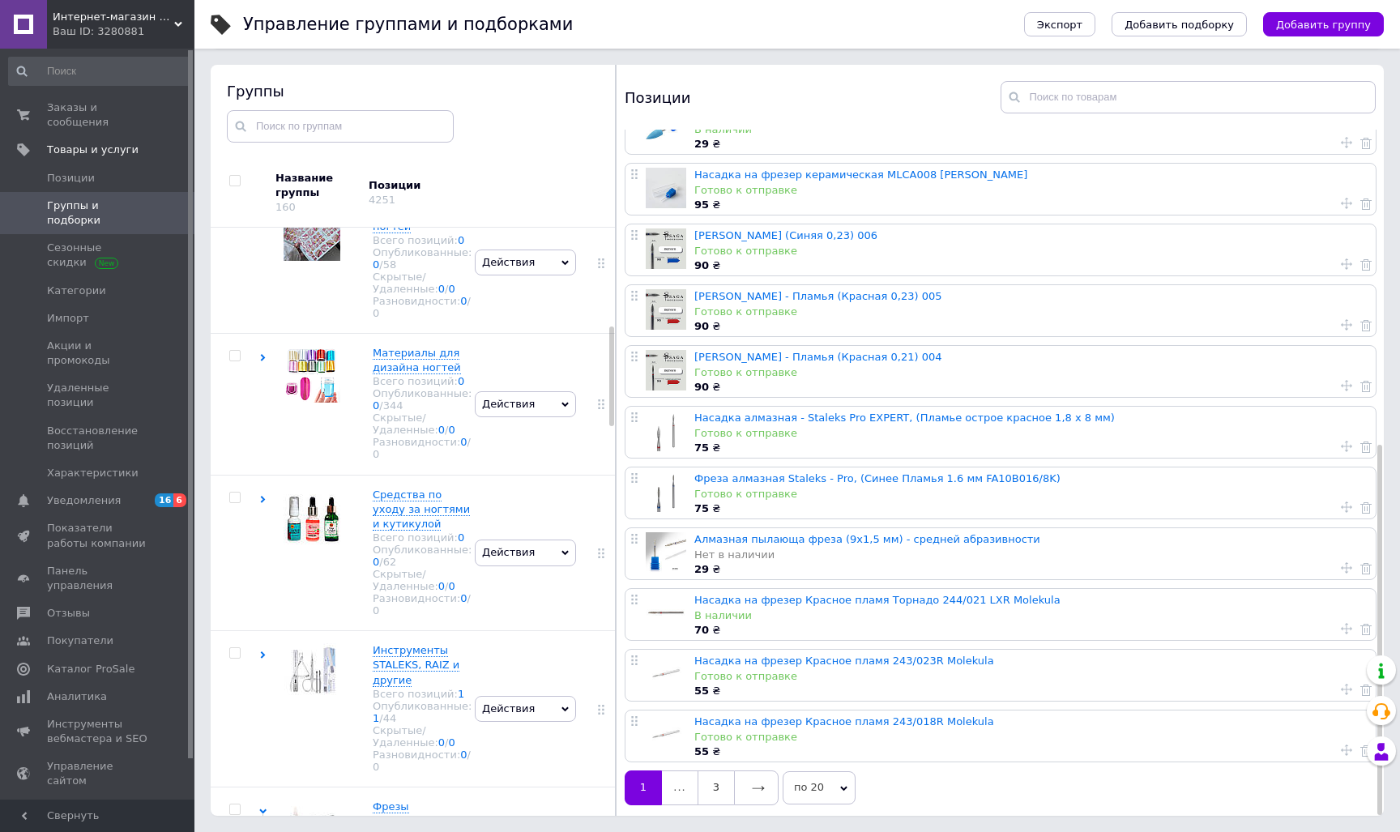
scroll to position [580, 0]
click at [952, 411] on link "Насадка алмазная - Staleks Pro EXPERT, (Пламье острое красное 1,8 х 8 мм)" at bounding box center [904, 417] width 420 height 12
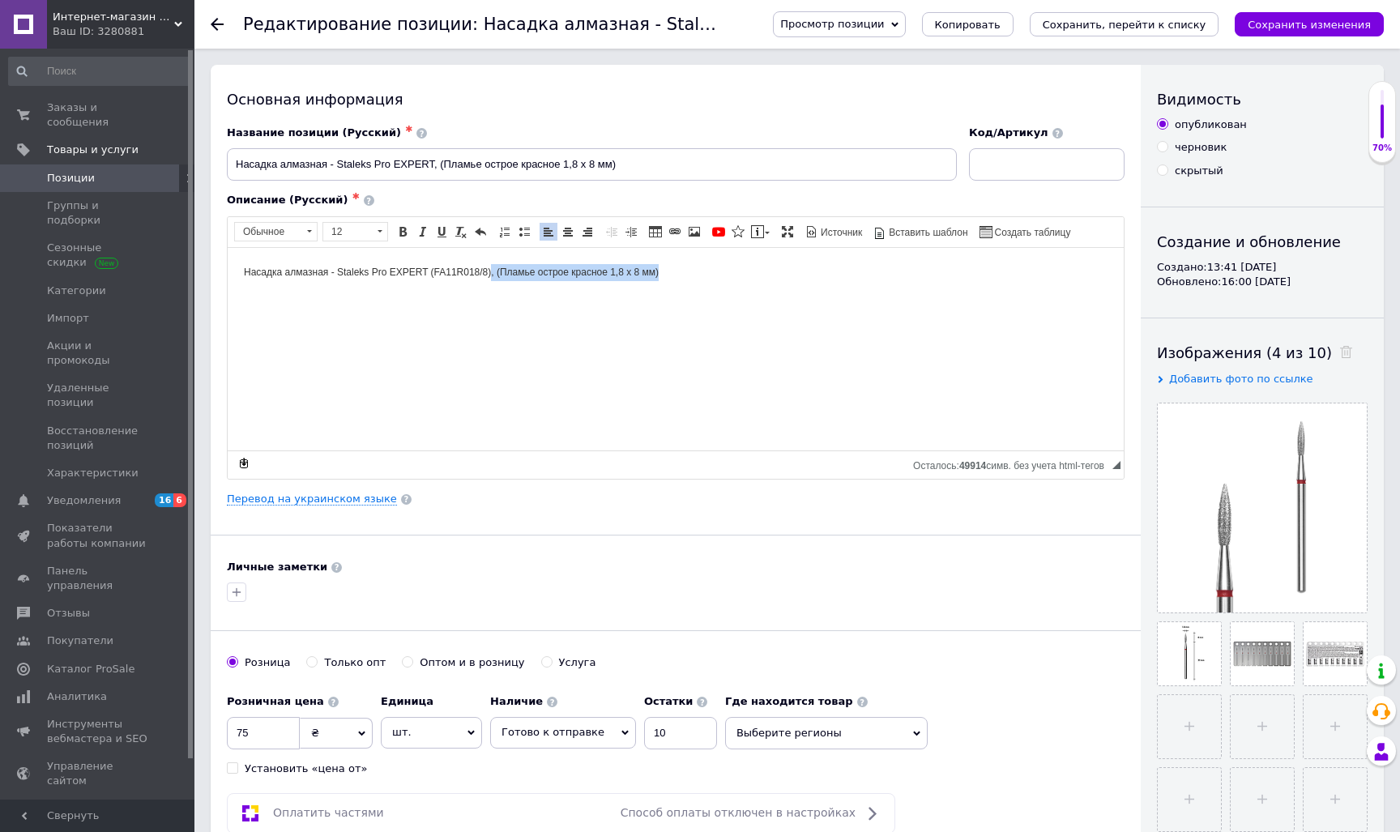
drag, startPoint x: 492, startPoint y: 272, endPoint x: 433, endPoint y: 277, distance: 59.3
click at [433, 277] on p "Насадка алмазная - Staleks Pro EXPERT (FA11R018/8), (Пламье острое красное 1,8 …" at bounding box center [675, 271] width 863 height 17
click at [483, 296] on html "Насадка алмазная - Staleks Pro EXPERT (FA11R018/8), (Пламье острое красное 1,8 …" at bounding box center [676, 271] width 896 height 49
drag, startPoint x: 492, startPoint y: 270, endPoint x: 434, endPoint y: 270, distance: 57.5
click at [434, 270] on span "Насадка алмазная - Staleks Pro EXPERT (FA11R018/8), (Пламье острое красное 1,8 …" at bounding box center [451, 271] width 415 height 11
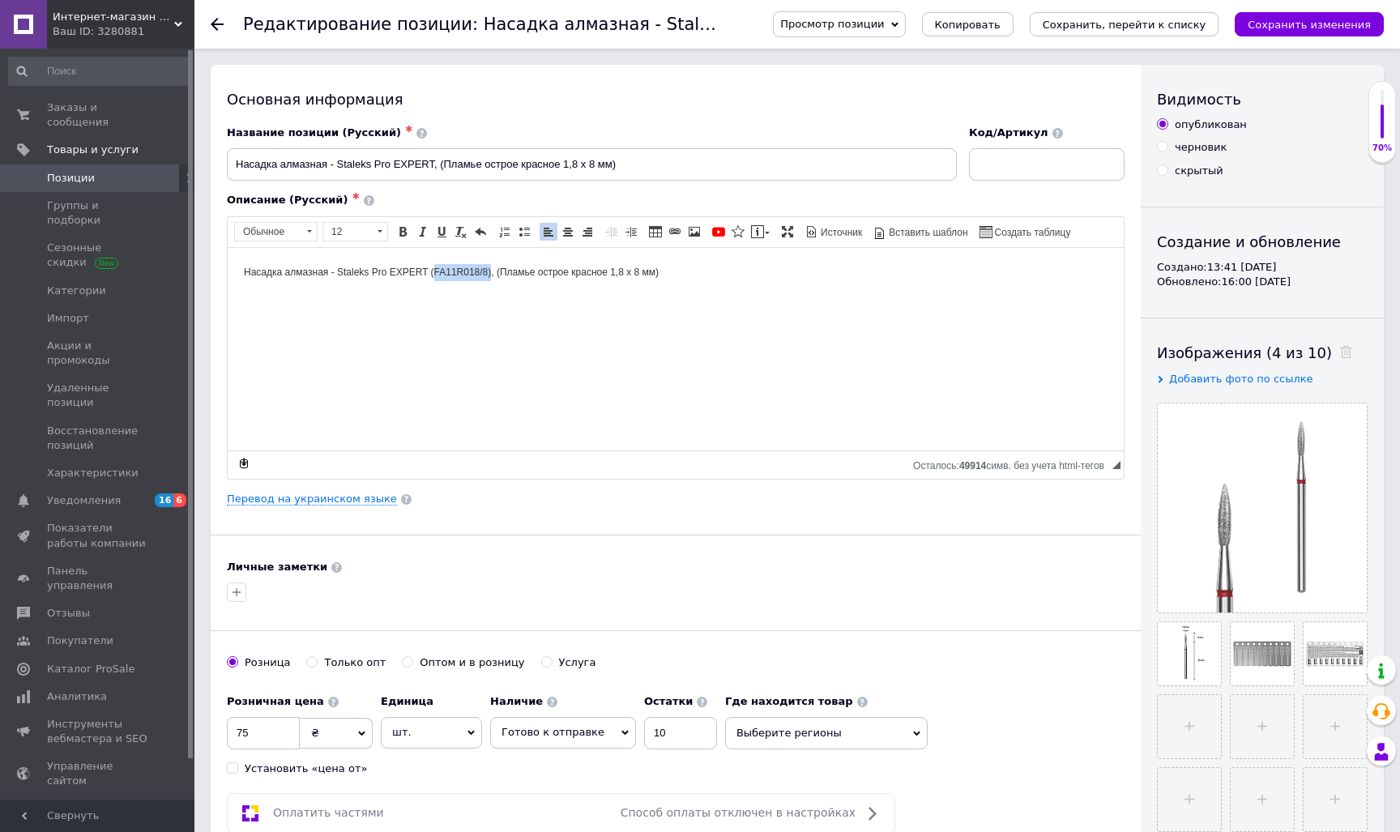
copy span "FA11R018/8)"
click at [433, 166] on input "Насадка алмазная - Staleks Pro EXPERT, (Пламье острое красное 1,8 х 8 мм)" at bounding box center [592, 164] width 730 height 32
click at [434, 168] on input "Насадка алмазная - Staleks Pro EXPERTFA11R018/8), (Пламье острое красное 1,8 х …" at bounding box center [592, 164] width 730 height 32
type input "Насадка алмазная - Staleks Pro EXPERT (FA11R018/8), (Пламье острое красное 1,8 …"
click at [445, 296] on html "Насадка алмазная - Staleks Pro EXPERT (FA11R018/8), (Пламье острое красное 1,8 …" at bounding box center [676, 271] width 896 height 49
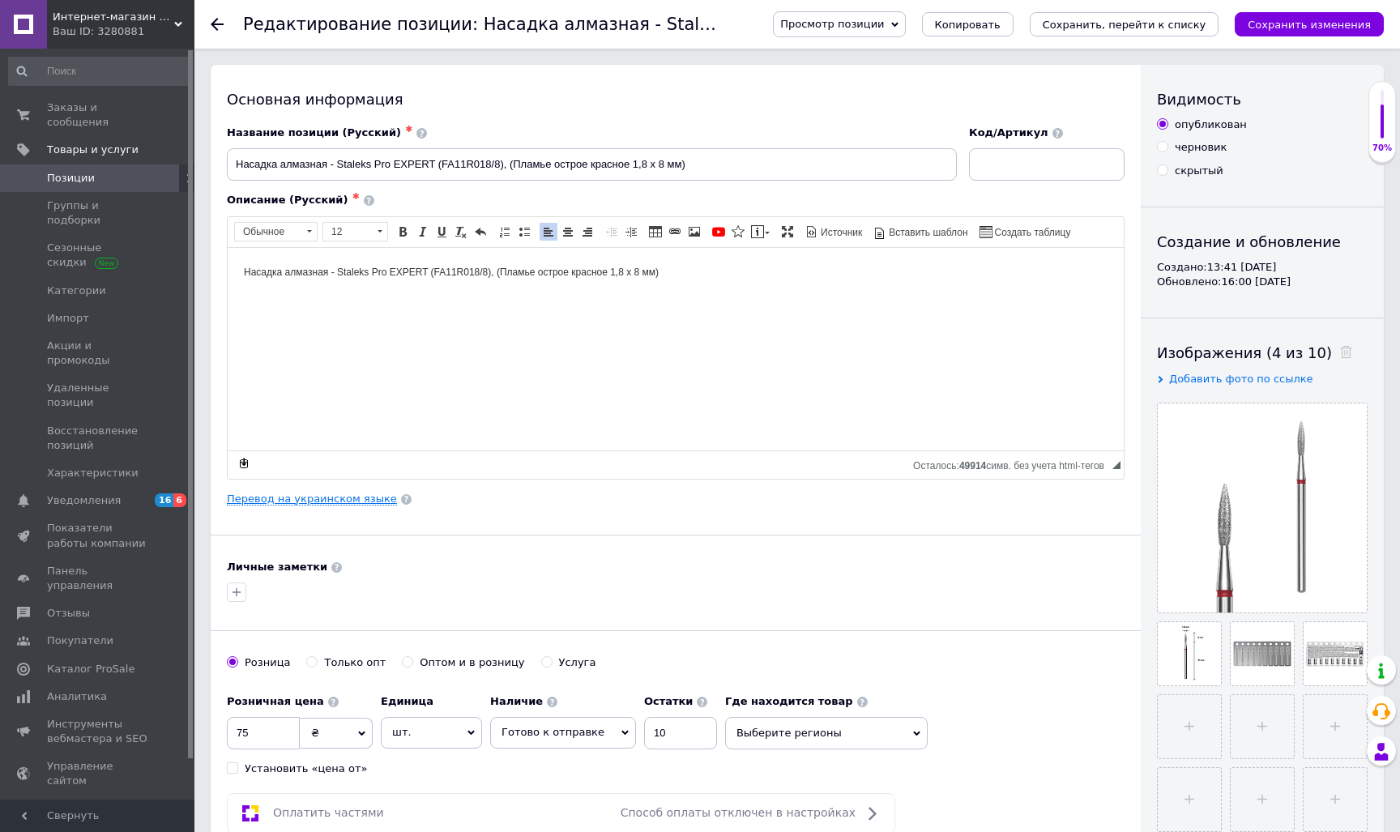
click at [370, 497] on link "Перевод на украинском языке" at bounding box center [312, 498] width 170 height 13
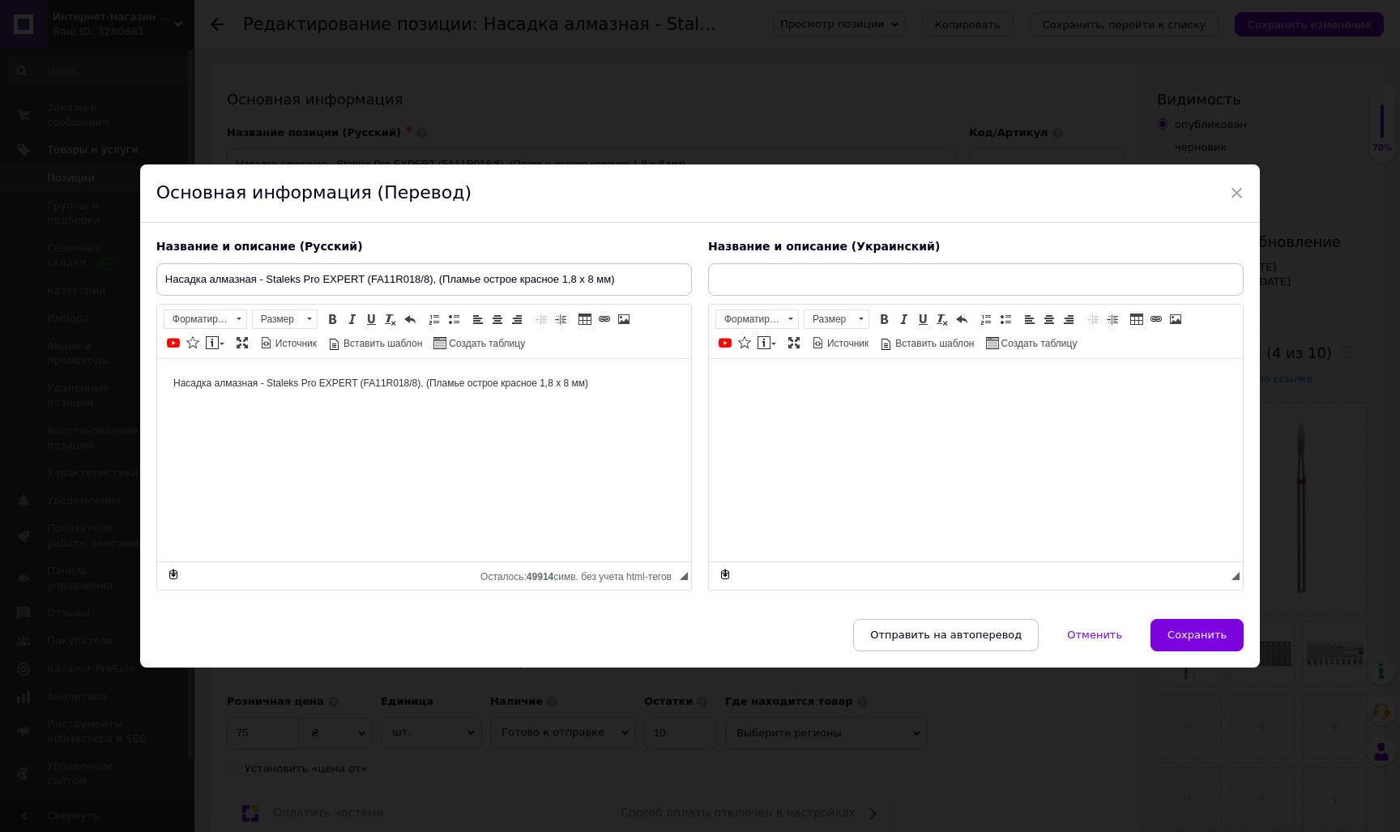
type input "Насадка алмазна - Staleks Pro EXPERT(FA11R018/8), (Полум'я гостре червоне 1,8 х…"
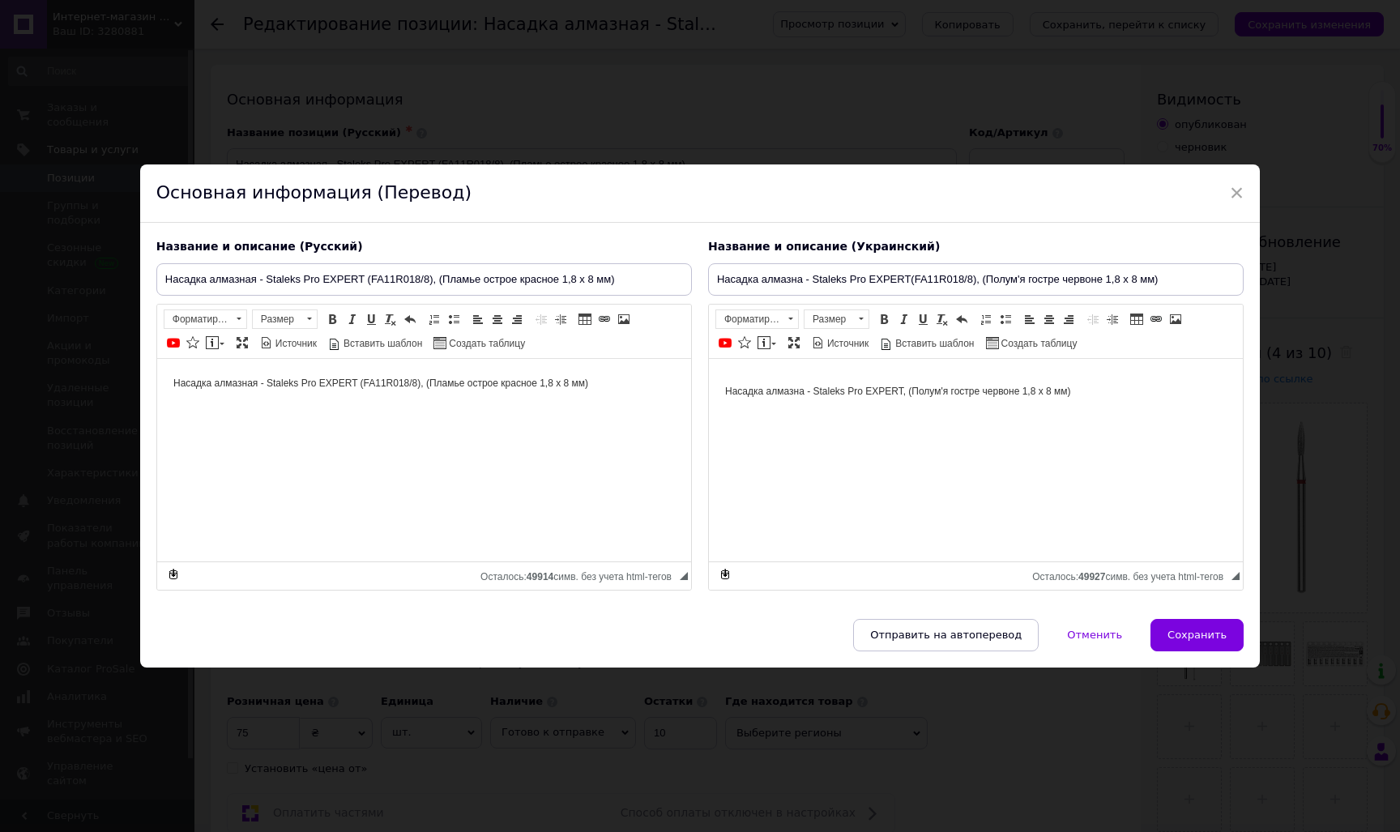
click at [635, 54] on div "× Основная информация (Перевод) Название и описание (Русский) Насадка алмазная …" at bounding box center [700, 416] width 1400 height 832
click at [1199, 636] on span "Сохранить" at bounding box center [1196, 635] width 59 height 12
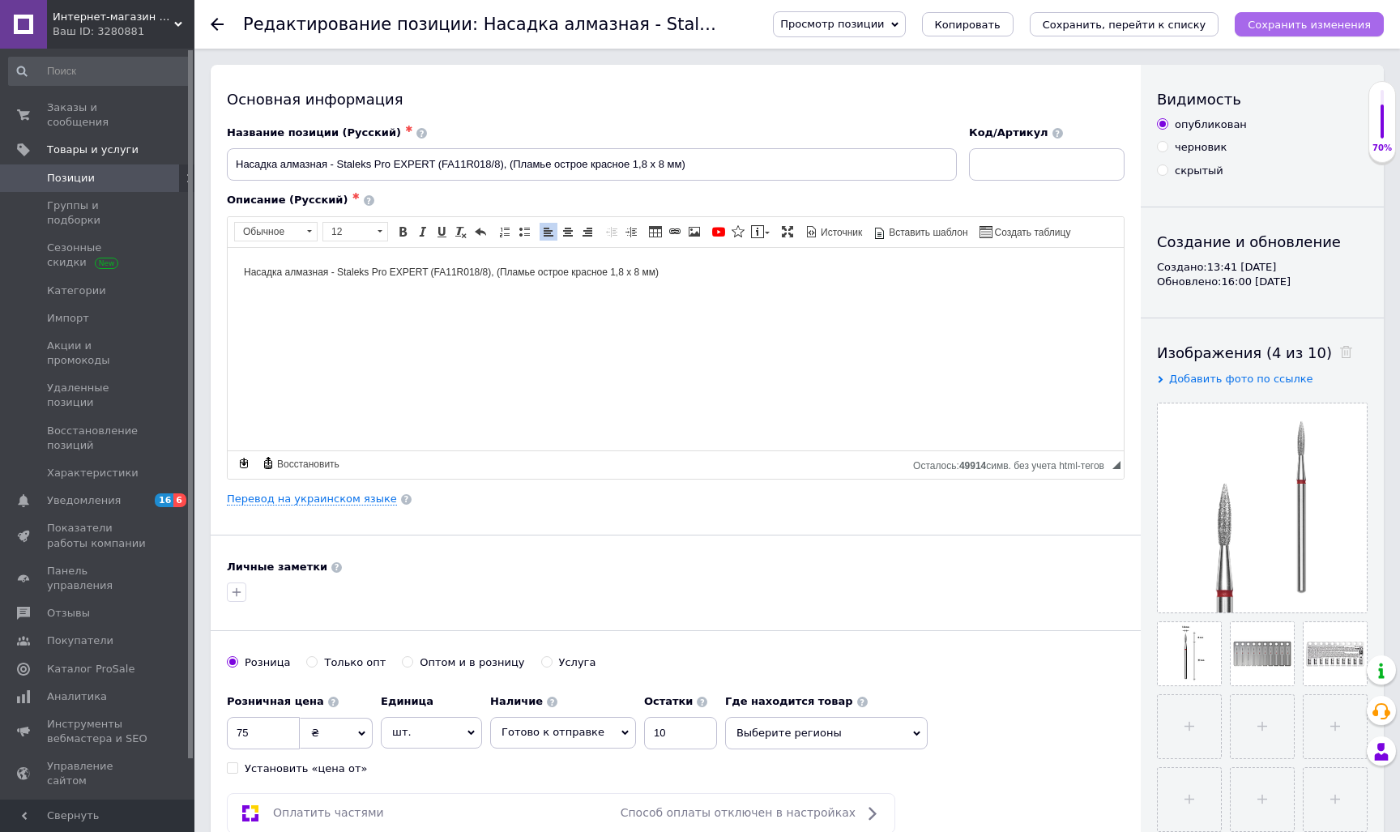
click at [1277, 27] on icon "Сохранить изменения" at bounding box center [1308, 25] width 123 height 12
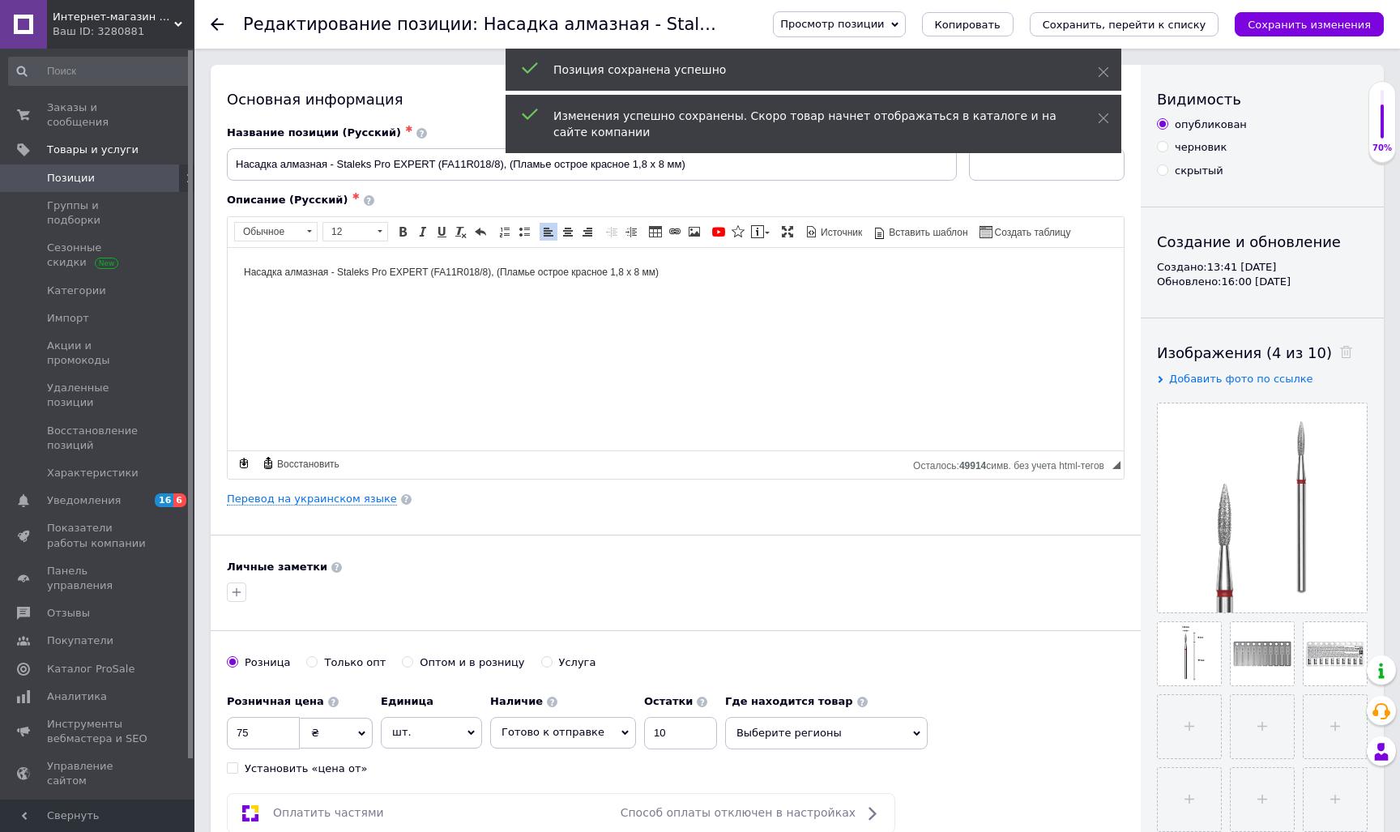
click at [215, 19] on icon at bounding box center [217, 24] width 13 height 13
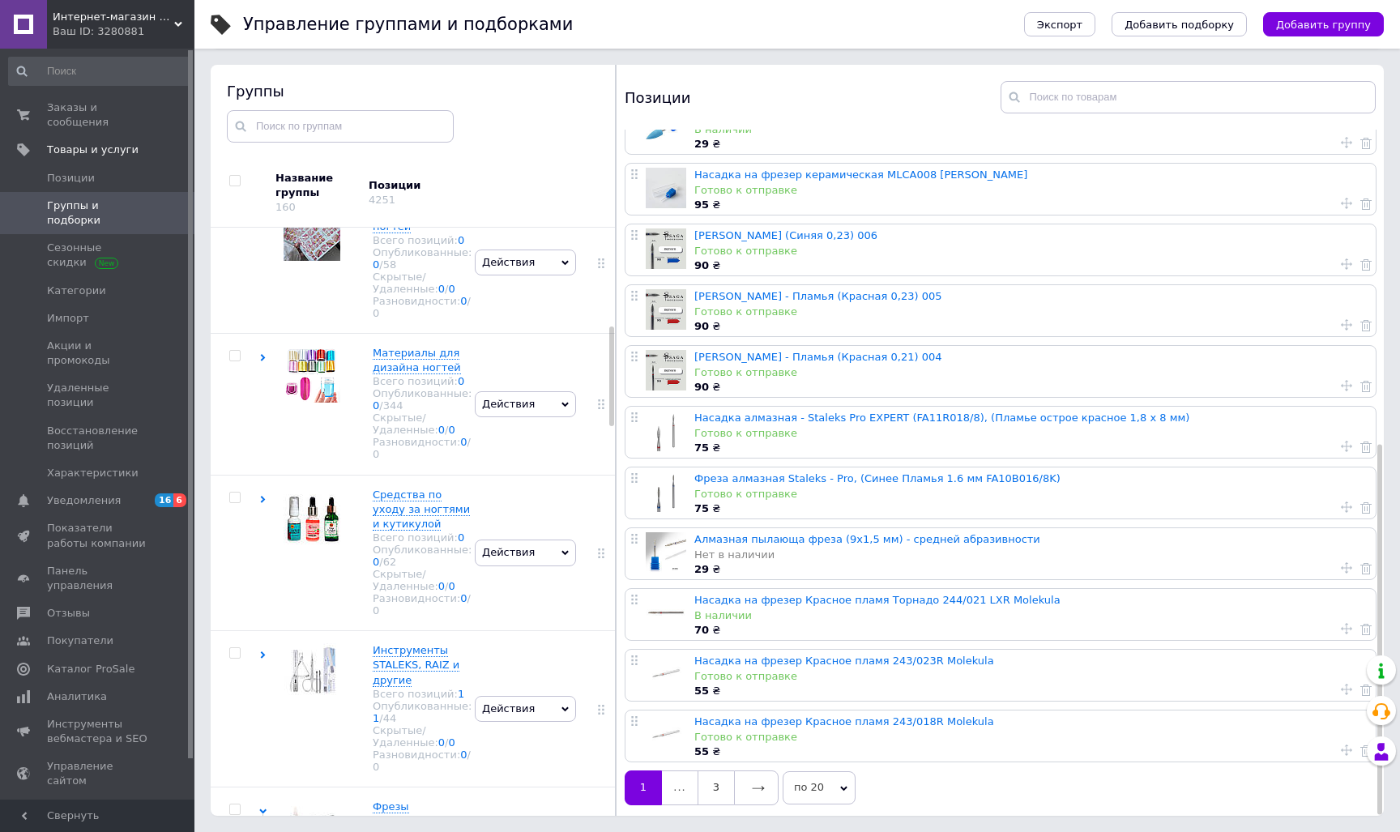
scroll to position [580, 0]
click at [803, 473] on link "Фреза алмазная Staleks - Pro, (Синее Пламья 1.6 мм FA10B016/8K)" at bounding box center [877, 478] width 366 height 12
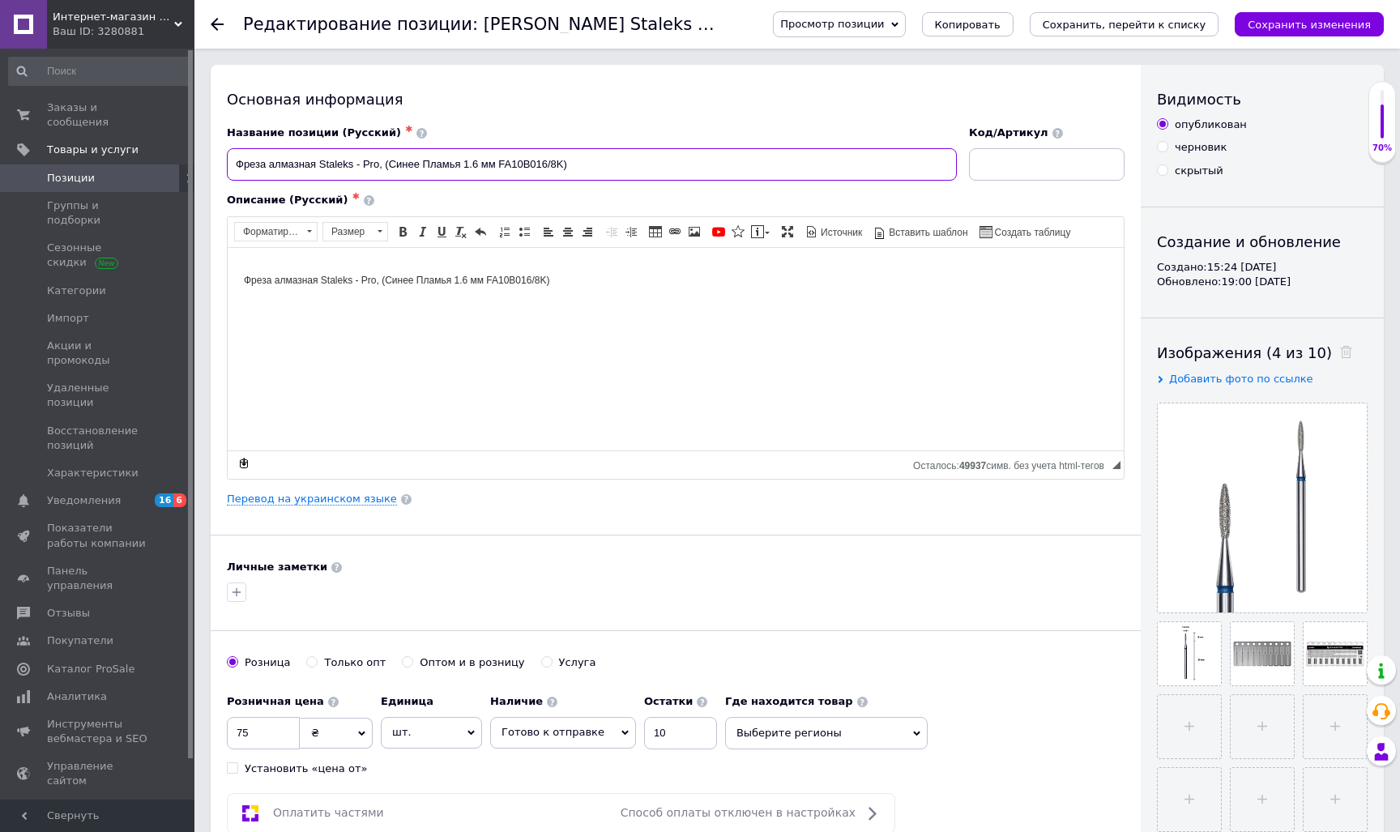
drag, startPoint x: 570, startPoint y: 164, endPoint x: 498, endPoint y: 165, distance: 72.1
click at [498, 165] on input "Фреза алмазная Staleks - Pro, (Синее Пламья 1.6 мм FA10B016/8K)" at bounding box center [592, 164] width 730 height 32
click at [378, 164] on input "Фреза алмазная Staleks - Pro, (Синее Пламья 1.6 мм)" at bounding box center [592, 164] width 730 height 32
paste input "FA10B016/8K)"
click at [382, 163] on input "Фреза алмазная Staleks - Pro FA10B016/8K), (Синее Пламья 1.6 мм)" at bounding box center [592, 164] width 730 height 32
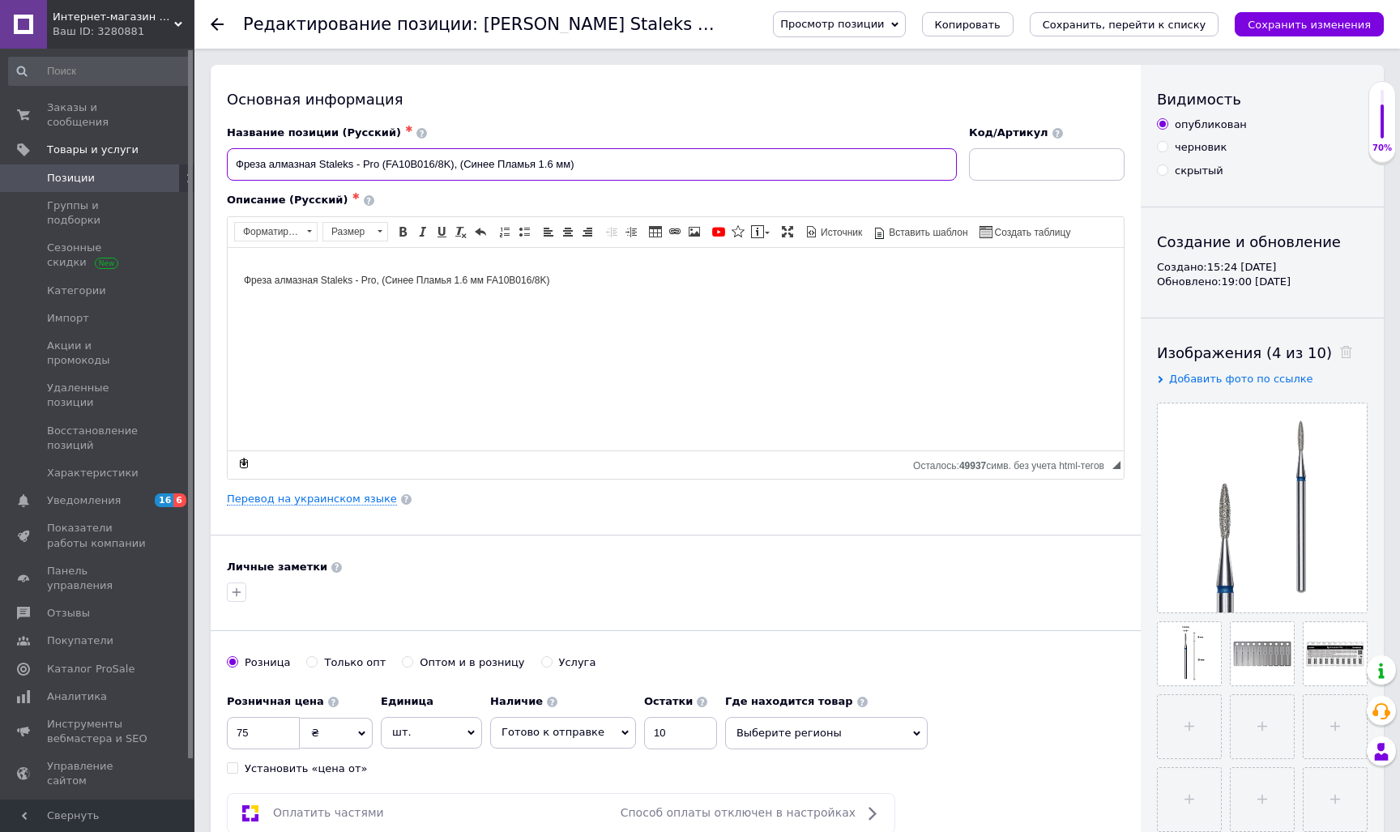
click at [381, 160] on input "Фреза алмазная Staleks - Pro (FA10B016/8K), (Синее Пламья 1.6 мм)" at bounding box center [592, 164] width 730 height 32
drag, startPoint x: 455, startPoint y: 166, endPoint x: 378, endPoint y: 162, distance: 77.1
click at [378, 162] on input "Фреза алмазная Staleks - Pro (FA10B016/8K), (Синее Пламья 1.6 мм)" at bounding box center [592, 164] width 730 height 32
type input "Фреза алмазная Staleks - Pro (FA10B016/8K), (Синее Пламья 1.6 мм)"
click at [330, 498] on link "Перевод на украинском языке" at bounding box center [312, 498] width 170 height 13
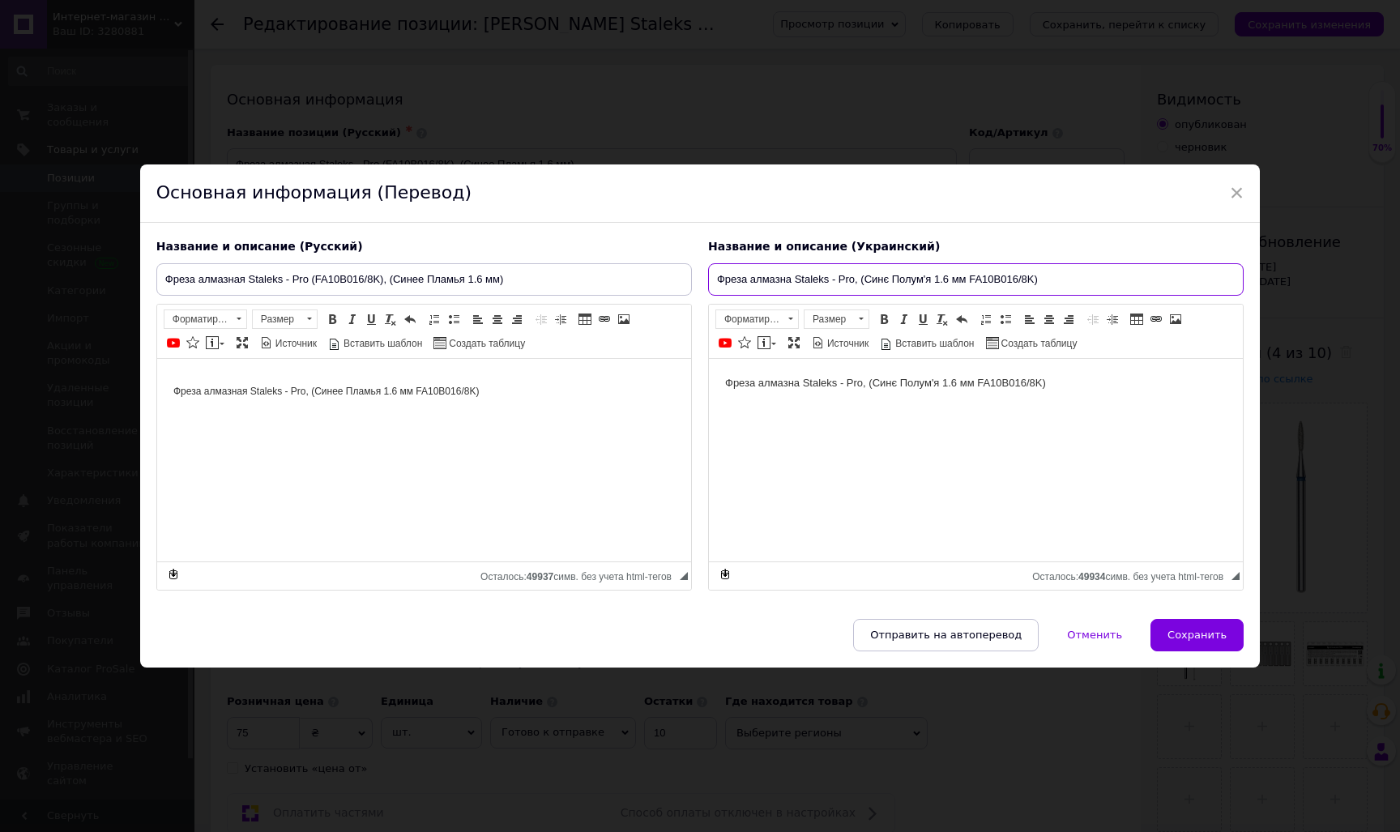
click at [853, 279] on input "Фреза алмазна Staleks - Pro, (Синє Полум'я 1.6 мм FA10B016/8K)" at bounding box center [975, 279] width 535 height 32
paste input "(FA10B016/8K)"
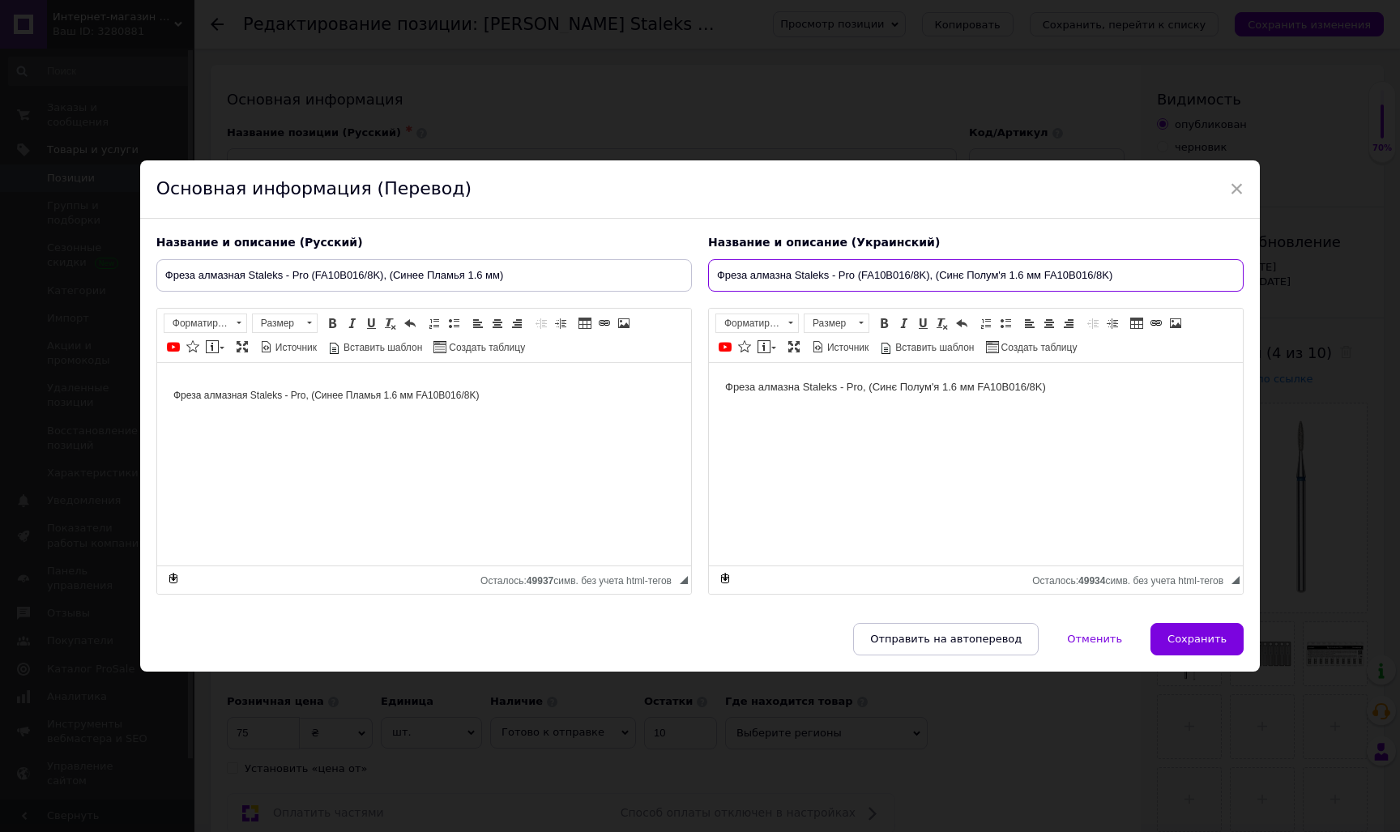
click at [1103, 276] on input "Фреза алмазна Staleks - Pro (FA10B016/8K), (Синє Полум'я 1.6 мм FA10B016/8K)" at bounding box center [975, 275] width 535 height 32
type input "Фреза алмазна Staleks - Pro (FA10B016/8K), (Синє Полум'я 1.6 мм)"
click at [1195, 641] on span "Сохранить" at bounding box center [1196, 639] width 59 height 12
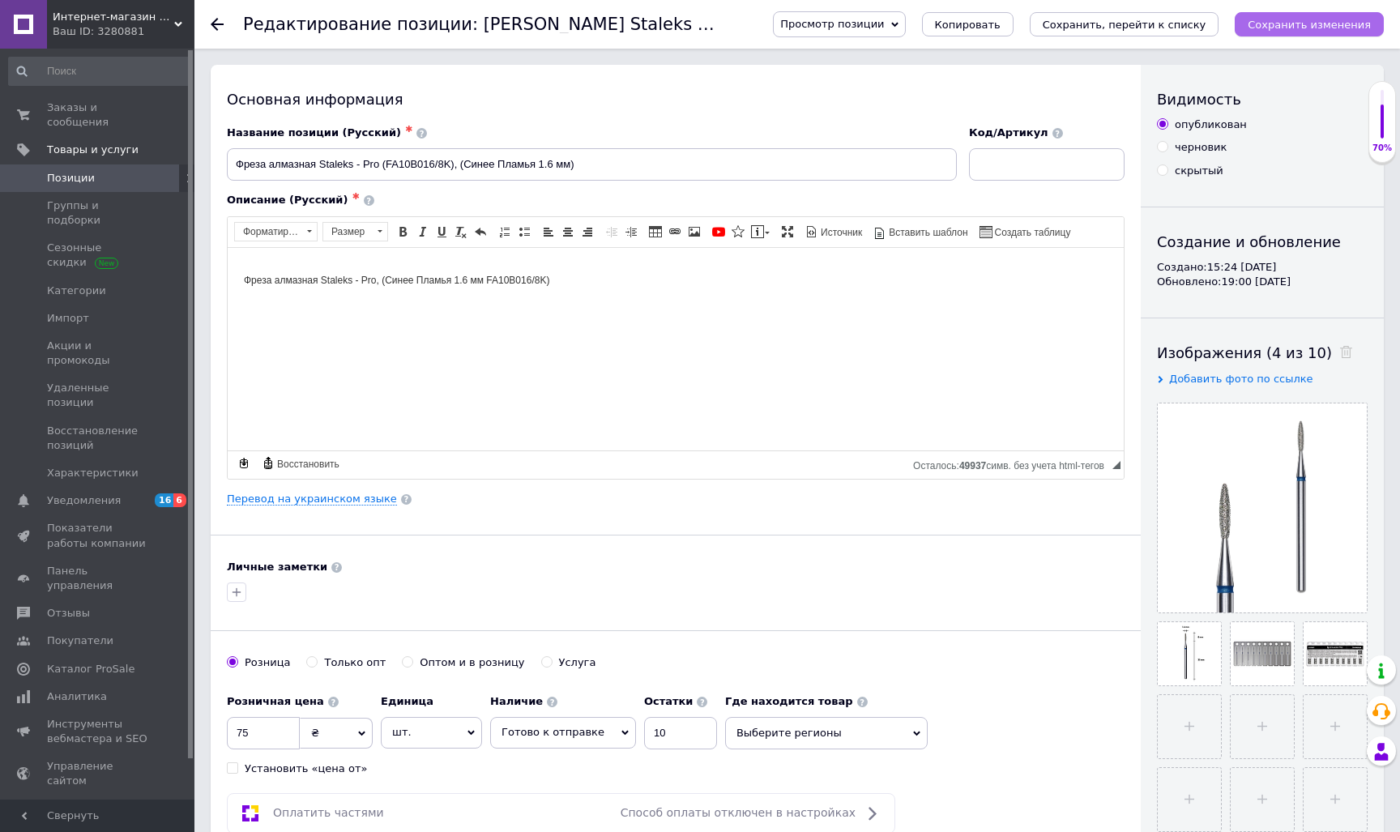
click at [1295, 23] on icon "Сохранить изменения" at bounding box center [1308, 25] width 123 height 12
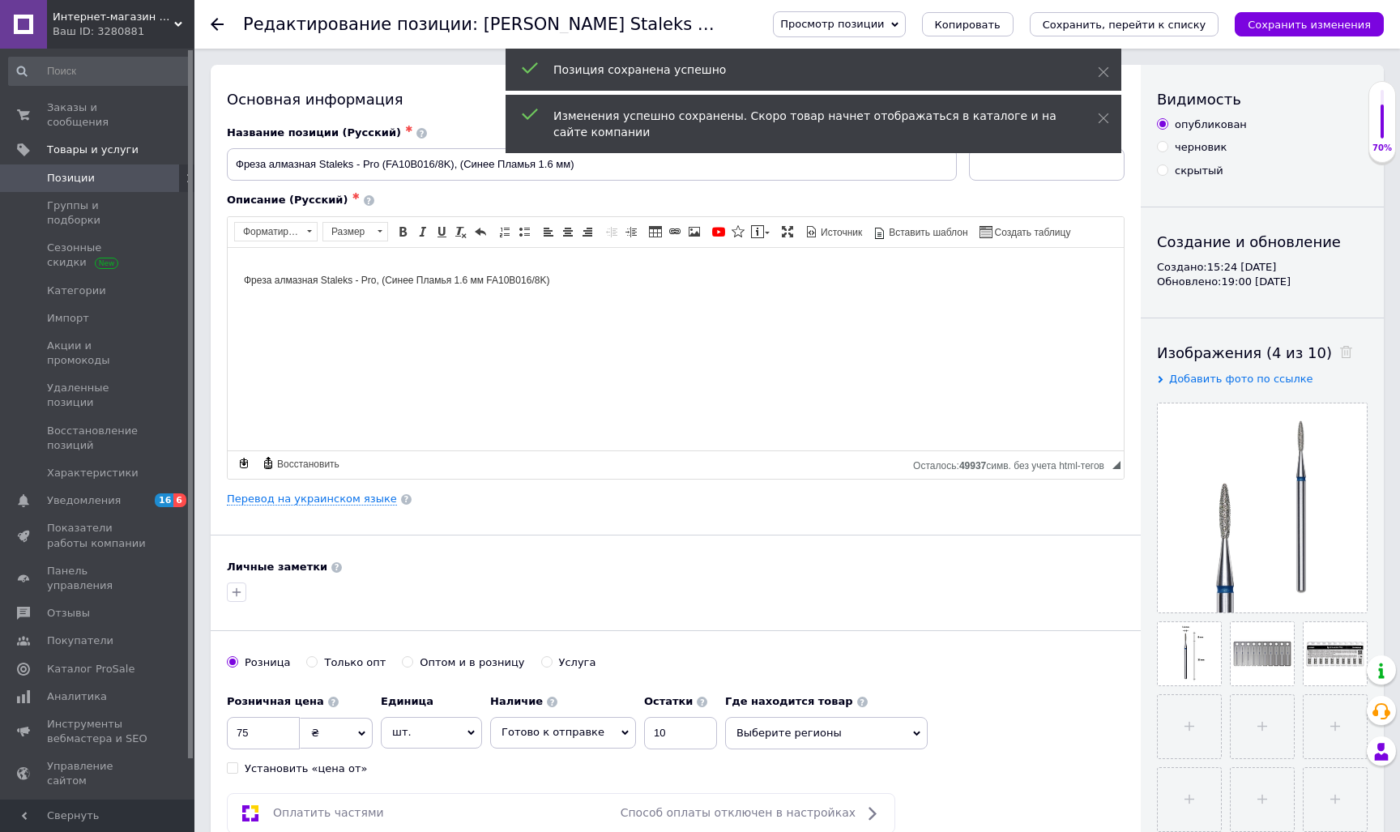
click at [215, 27] on use at bounding box center [217, 24] width 13 height 13
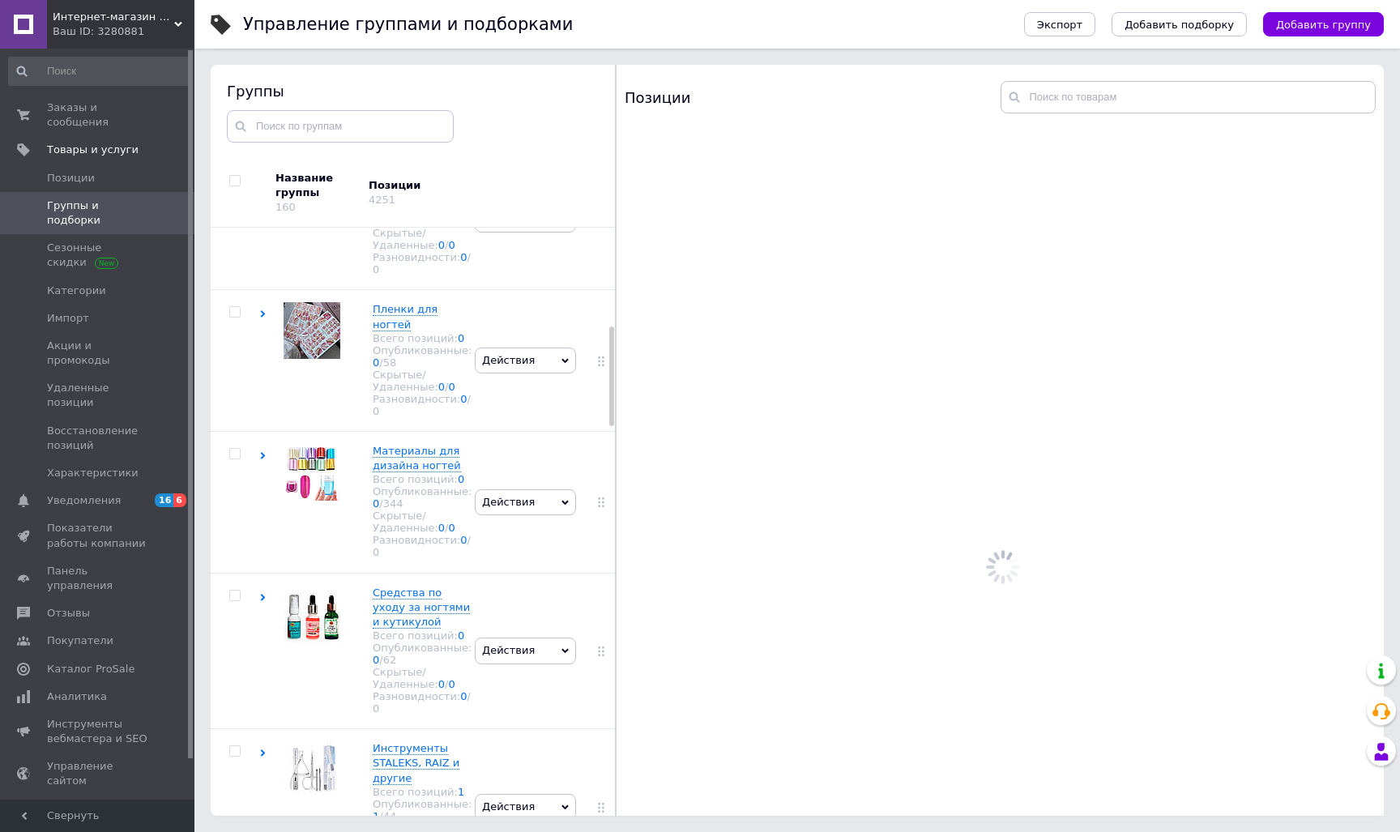
scroll to position [578, 0]
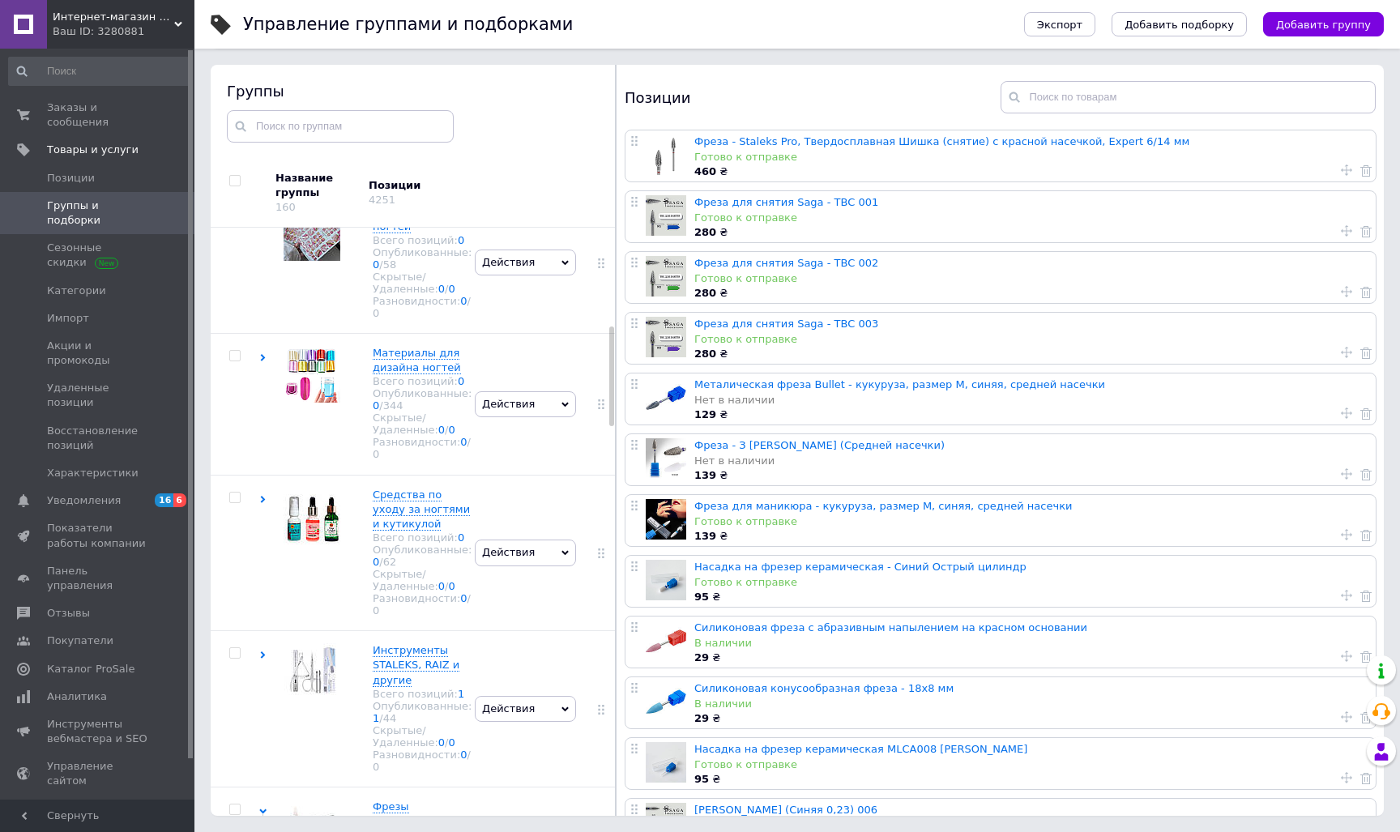
click at [875, 160] on div "Готово к отправке" at bounding box center [1030, 157] width 673 height 15
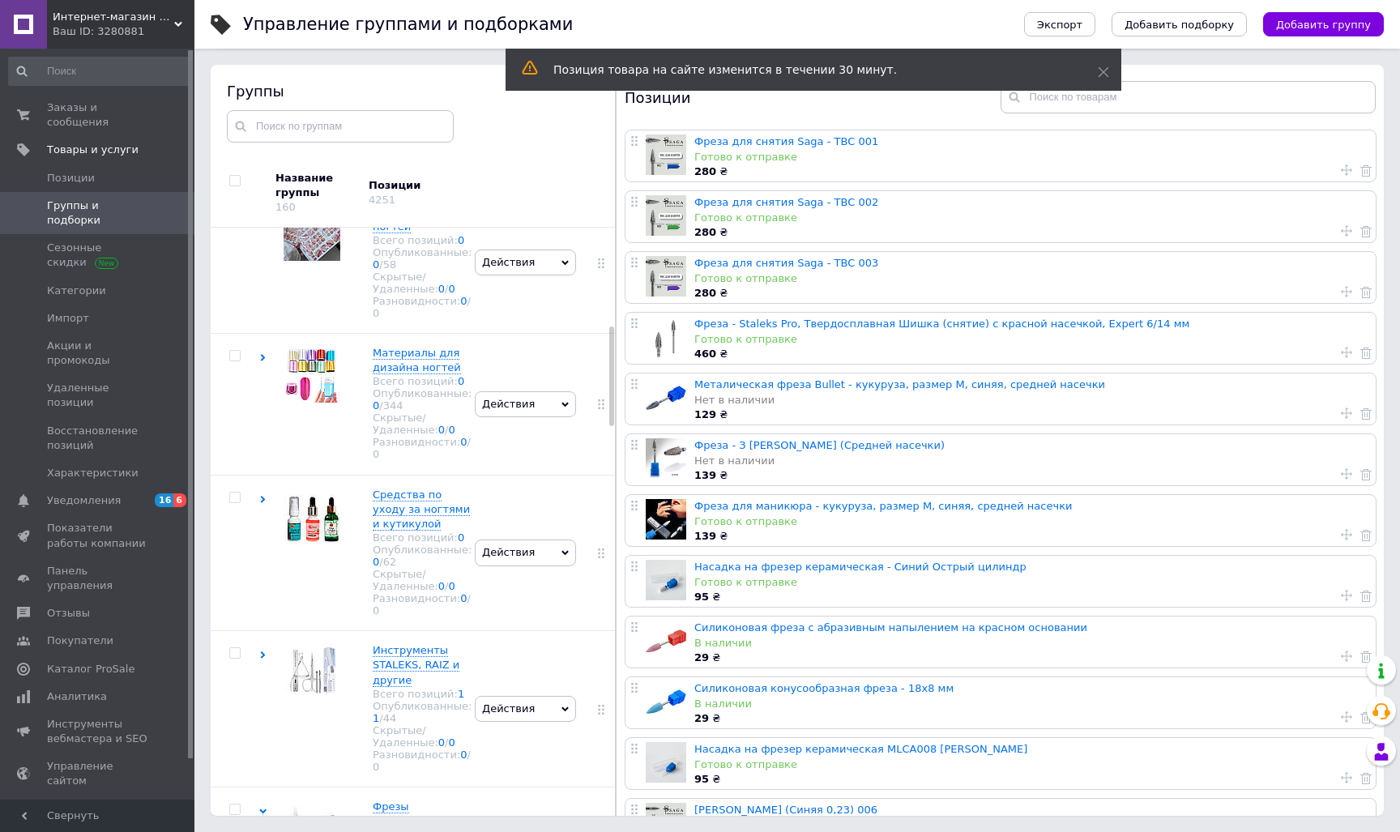
click at [659, 345] on div at bounding box center [666, 337] width 40 height 40
click at [724, 327] on link "Фреза - Staleks Pro, Твердосплавная Шишка (снятие) с красной насечкой, Expert 6…" at bounding box center [941, 324] width 495 height 12
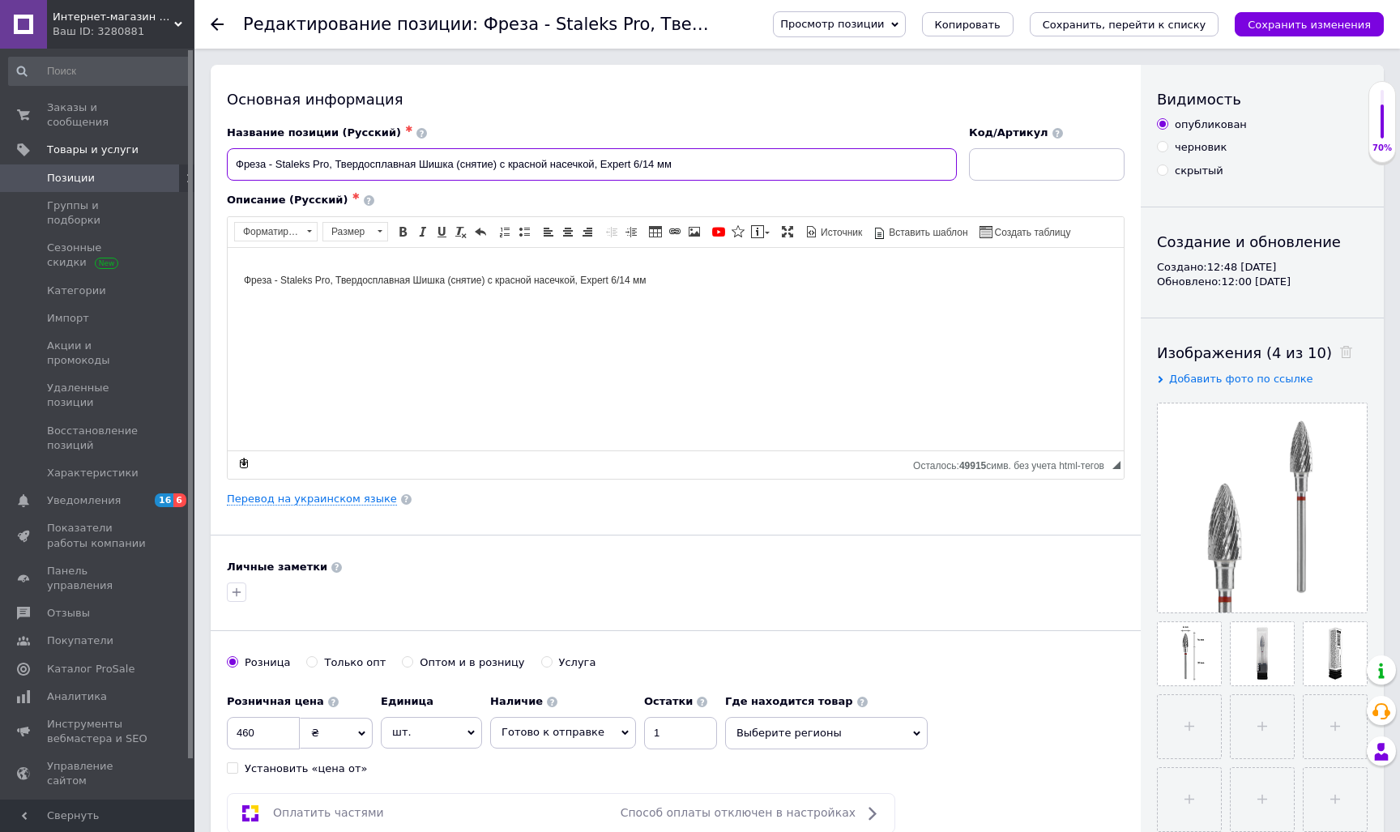
click at [328, 167] on input "Фреза - Staleks Pro, Твердосплавная Шишка (снятие) с красной насечкой, Expert 6…" at bounding box center [592, 164] width 730 height 32
click at [339, 155] on input "Фреза - Staleks Pro, Твердосплавная Шишка (снятие) с красной насечкой, Expert 6…" at bounding box center [592, 164] width 730 height 32
click at [335, 166] on input "Фреза - Staleks Pro, Твердосплавная Шишка (снятие) с красной насечкой, Expert 6…" at bounding box center [592, 164] width 730 height 32
click at [699, 175] on input "Фреза - Staleks Pro, (Твердосплавная Шишка (снятие) с красной насечкой, Expert …" at bounding box center [592, 164] width 730 height 32
click at [330, 160] on input "Фреза - Staleks Pro, (Твердосплавная Шишка (снятие) с красной насечкой, Expert …" at bounding box center [592, 164] width 730 height 32
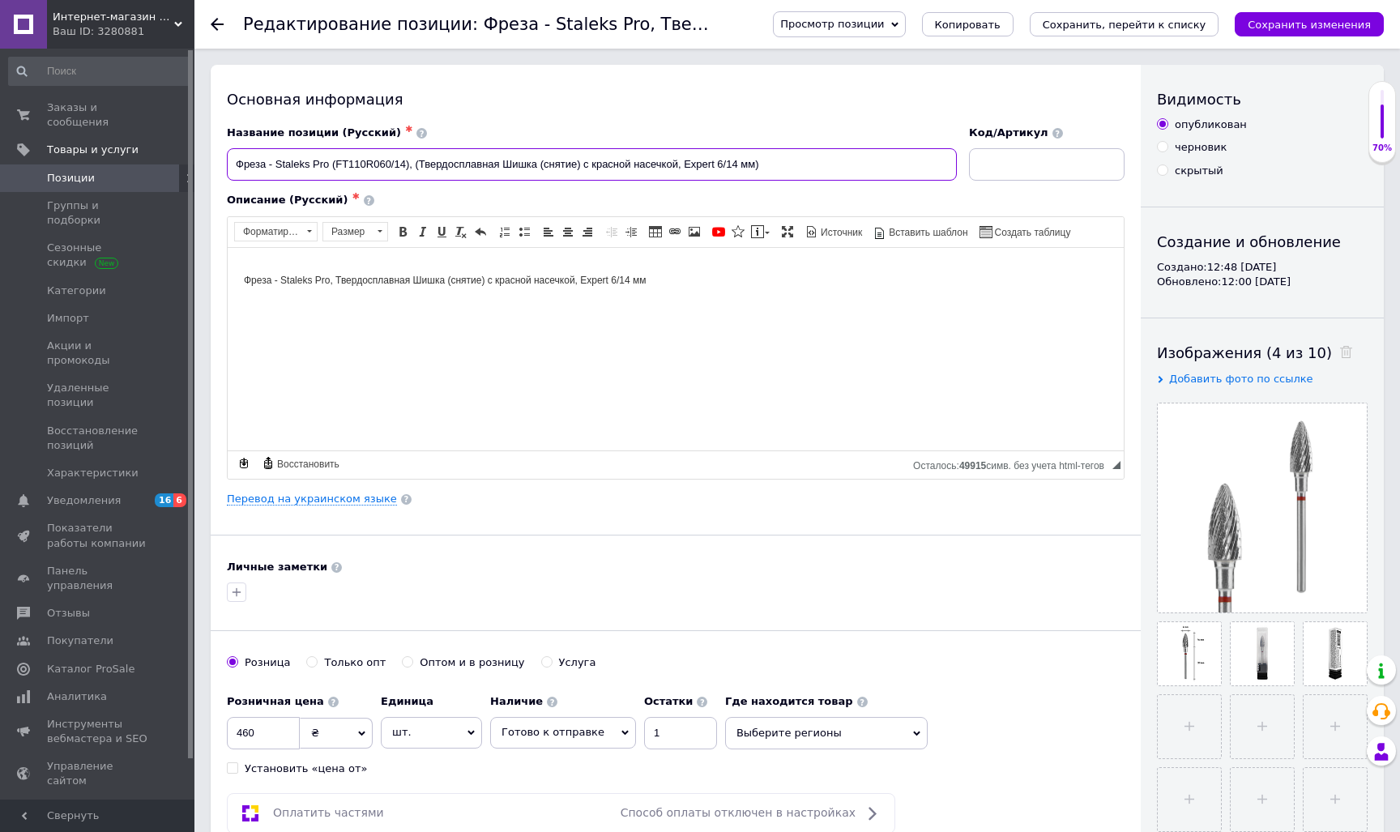
drag, startPoint x: 407, startPoint y: 167, endPoint x: 333, endPoint y: 165, distance: 74.5
click at [333, 165] on input "Фреза - Staleks Pro (FT110R060/14), (Твердосплавная Шишка (снятие) с красной на…" at bounding box center [592, 164] width 730 height 32
type input "Фреза - Staleks Pro (FT110R060/14), (Твердосплавная Шишка (снятие) с красной на…"
click at [319, 492] on link "Перевод на украинском языке" at bounding box center [312, 498] width 170 height 13
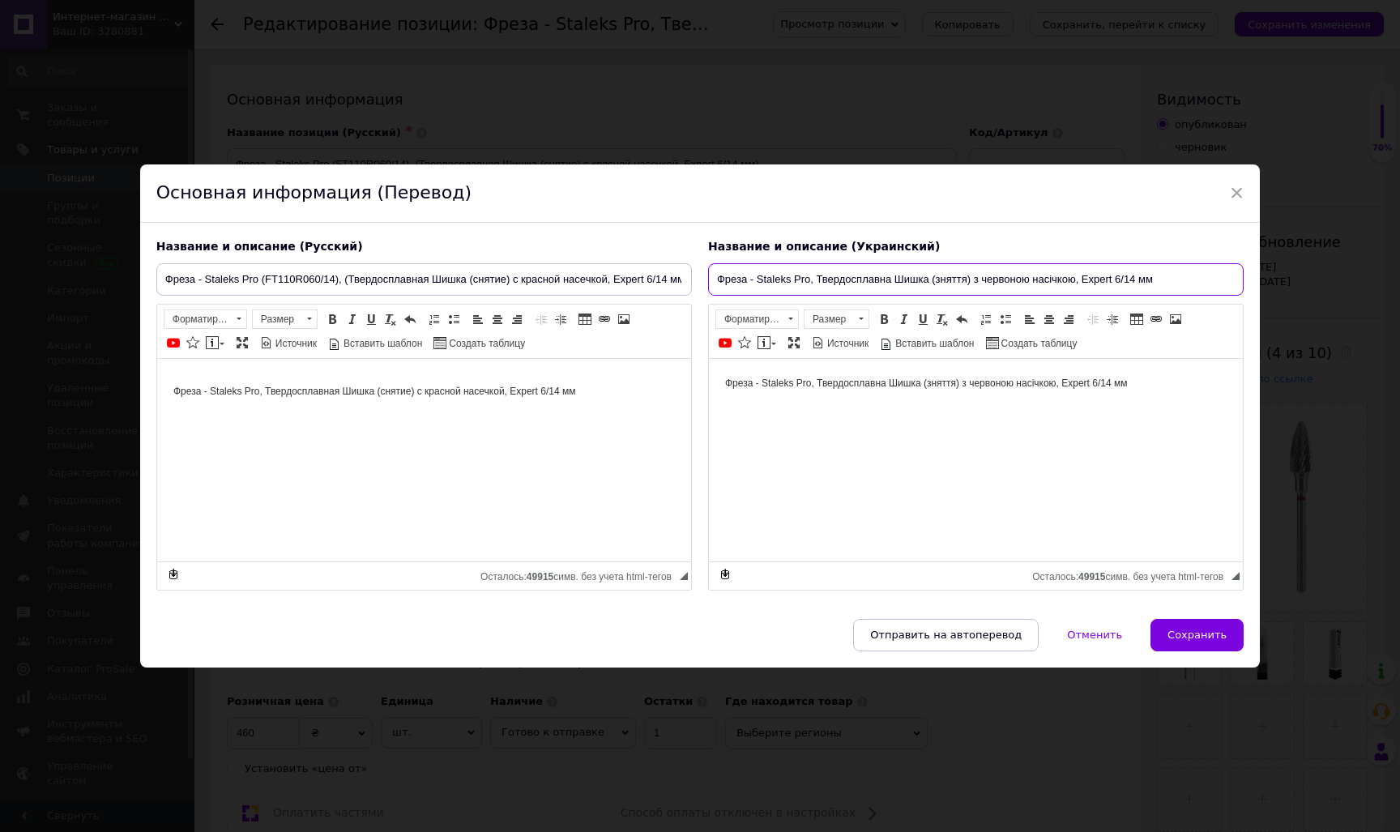
click at [809, 280] on input "Фреза - Staleks Pro, Твердосплавна Шишка (зняття) з червоною насічкою, Expert 6…" at bounding box center [975, 279] width 535 height 32
paste input "(FT110R060/14)"
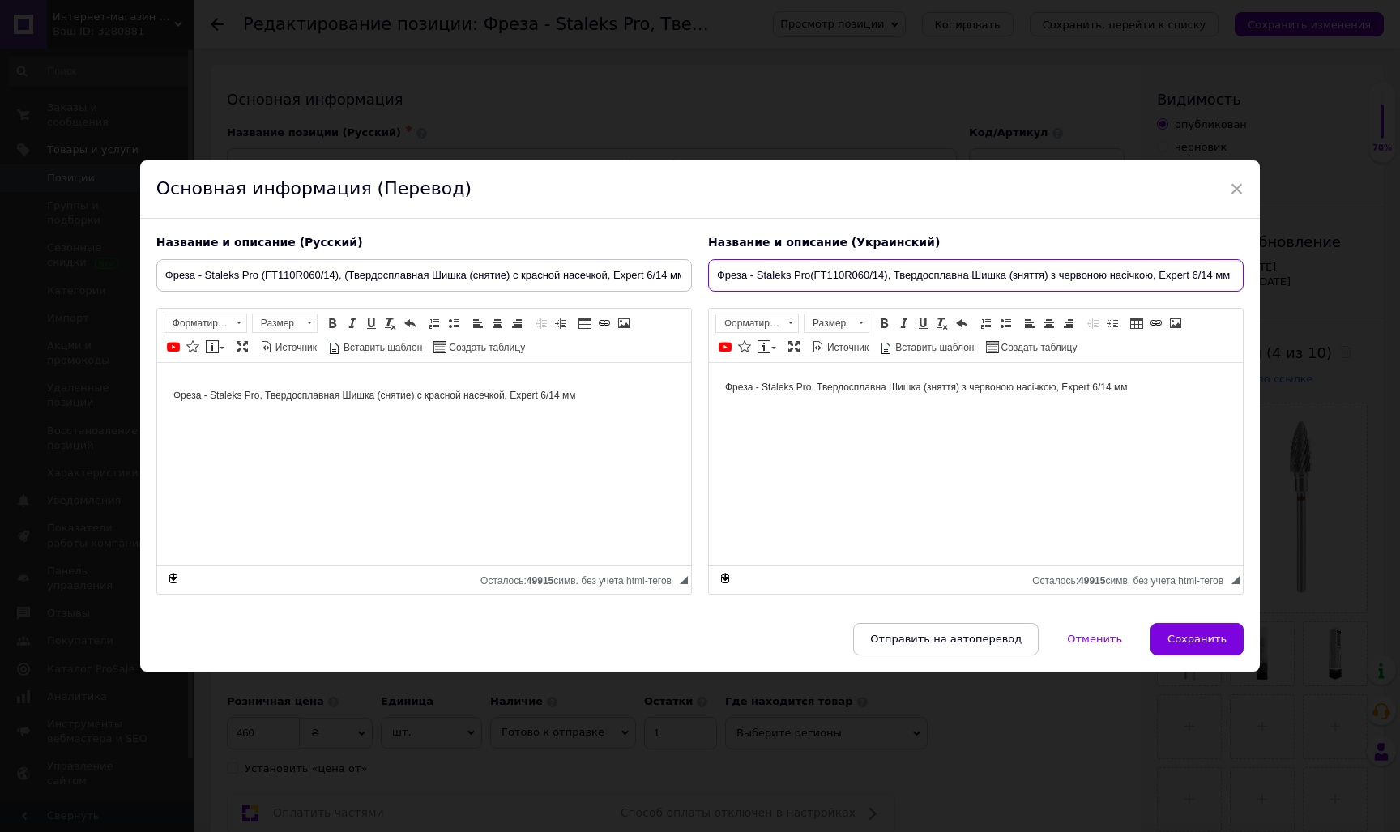
click at [804, 277] on input "Фреза - Staleks Pro(FT110R060/14), Твердосплавна Шишка (зняття) з червоною насі…" at bounding box center [975, 275] width 535 height 32
click at [809, 278] on input "Фреза - Staleks Pro(FT110R060/14), Твердосплавна Шишка (зняття) з червоною насі…" at bounding box center [975, 275] width 535 height 32
click at [1234, 270] on input "Фреза - Staleks Pro (FT110R060/14), Твердосплавна Шишка (зняття) з червоною нас…" at bounding box center [975, 275] width 535 height 32
click at [889, 275] on input "Фреза - Staleks Pro (FT110R060/14), Твердосплавна Шишка (зняття) з червоною нас…" at bounding box center [975, 275] width 535 height 32
type input "Фреза - Staleks Pro (FT110R060/14), (Твердосплавна Шишка (зняття) з червоною на…"
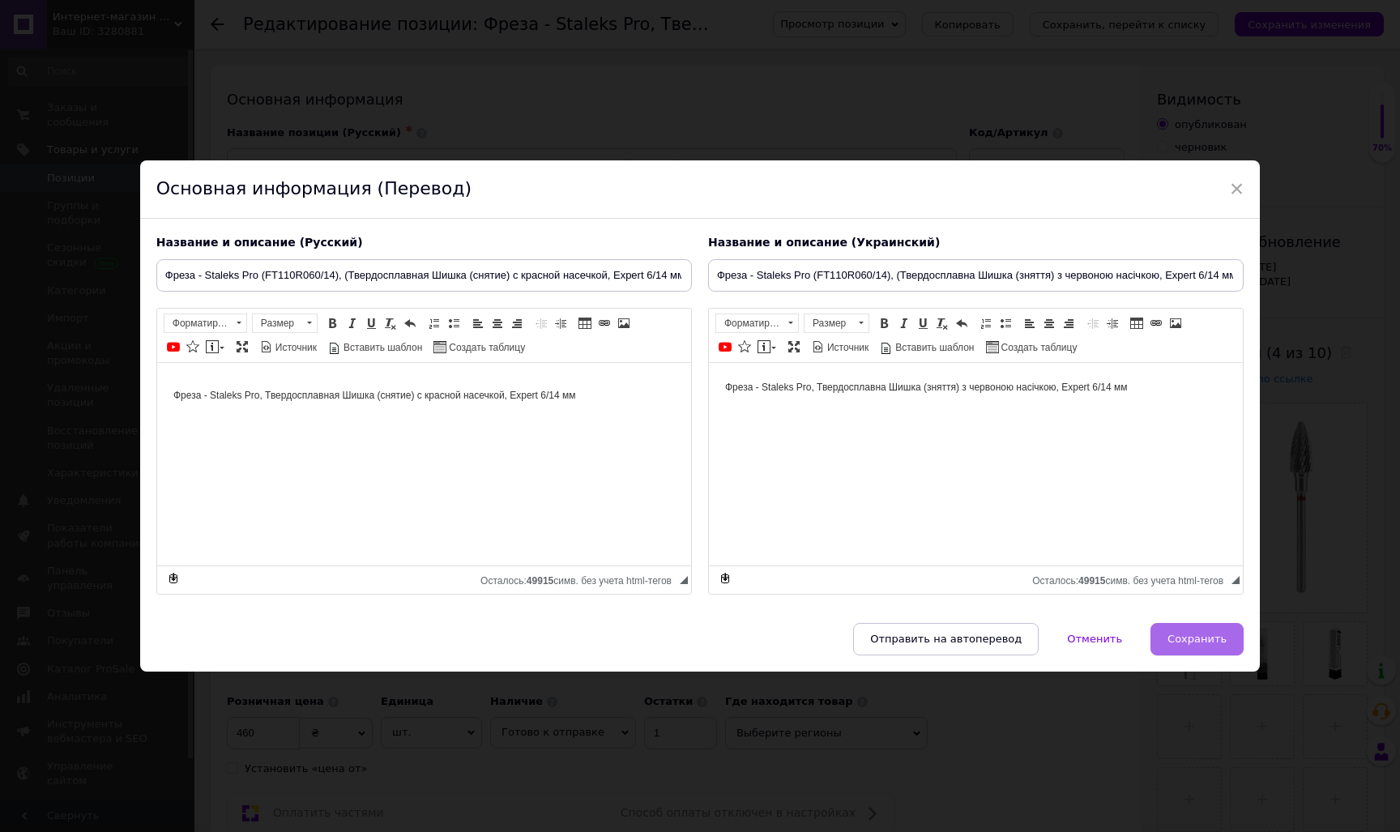
click at [1206, 645] on span "Сохранить" at bounding box center [1196, 639] width 59 height 12
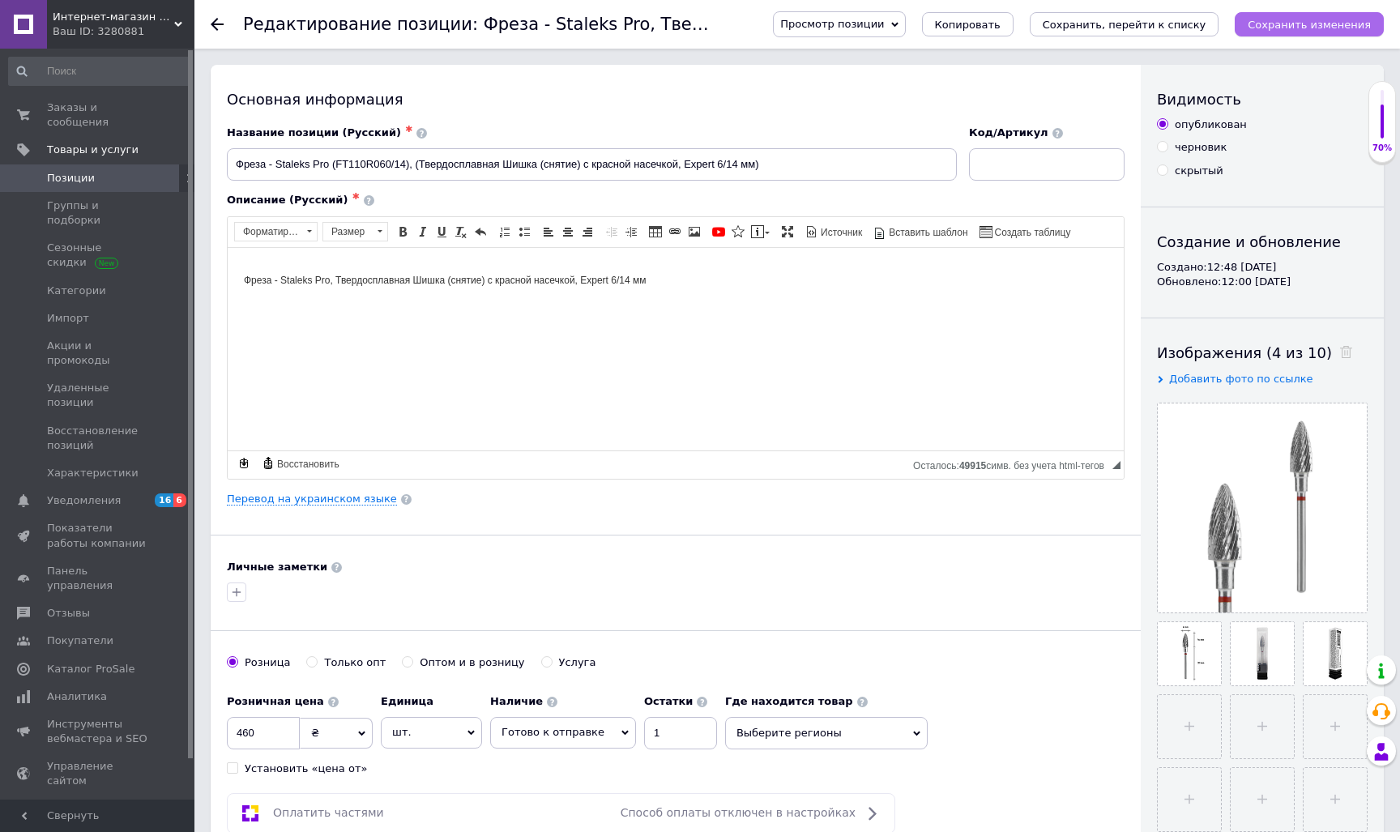
click at [1280, 28] on icon "Сохранить изменения" at bounding box center [1308, 25] width 123 height 12
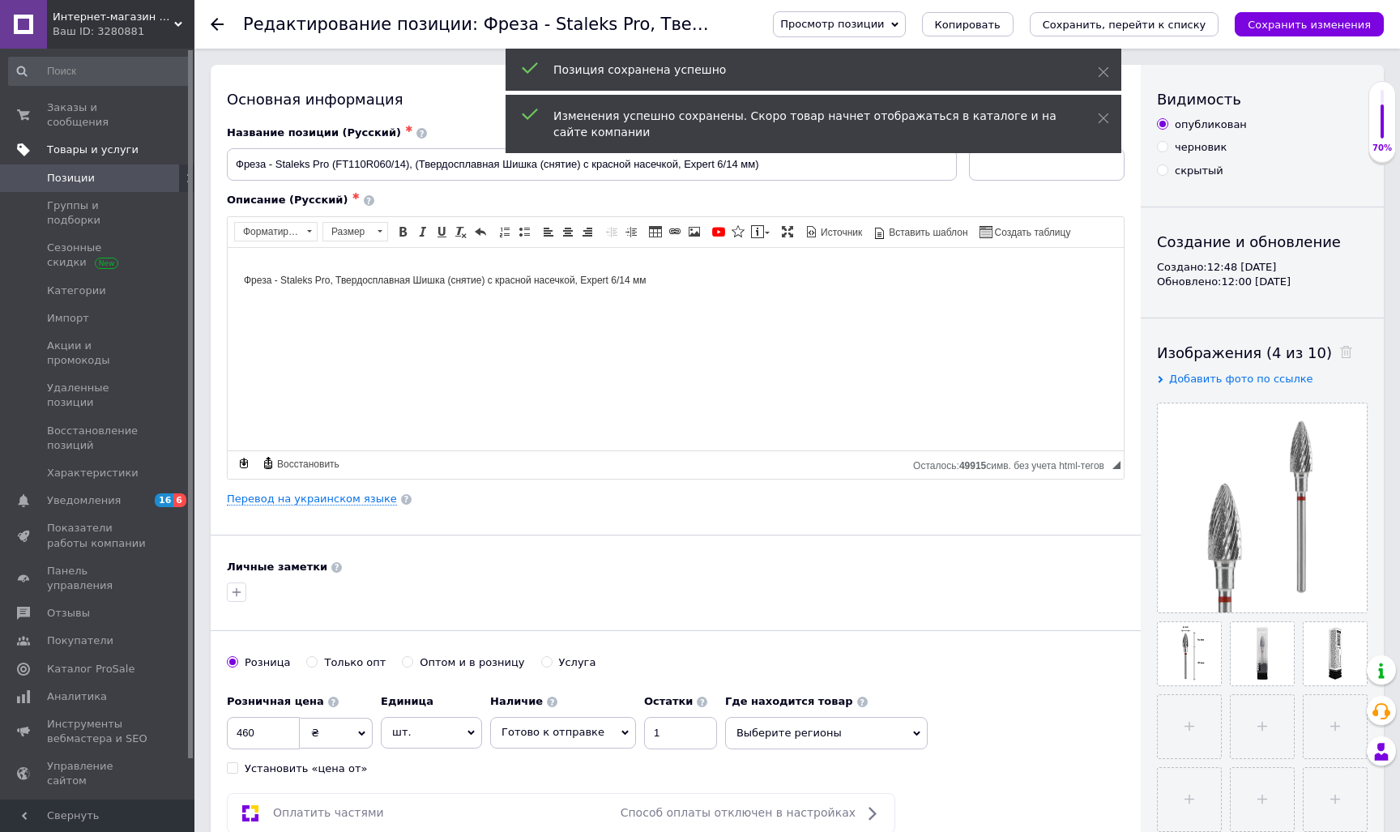
click at [122, 149] on span "Товары и услуги" at bounding box center [93, 150] width 92 height 15
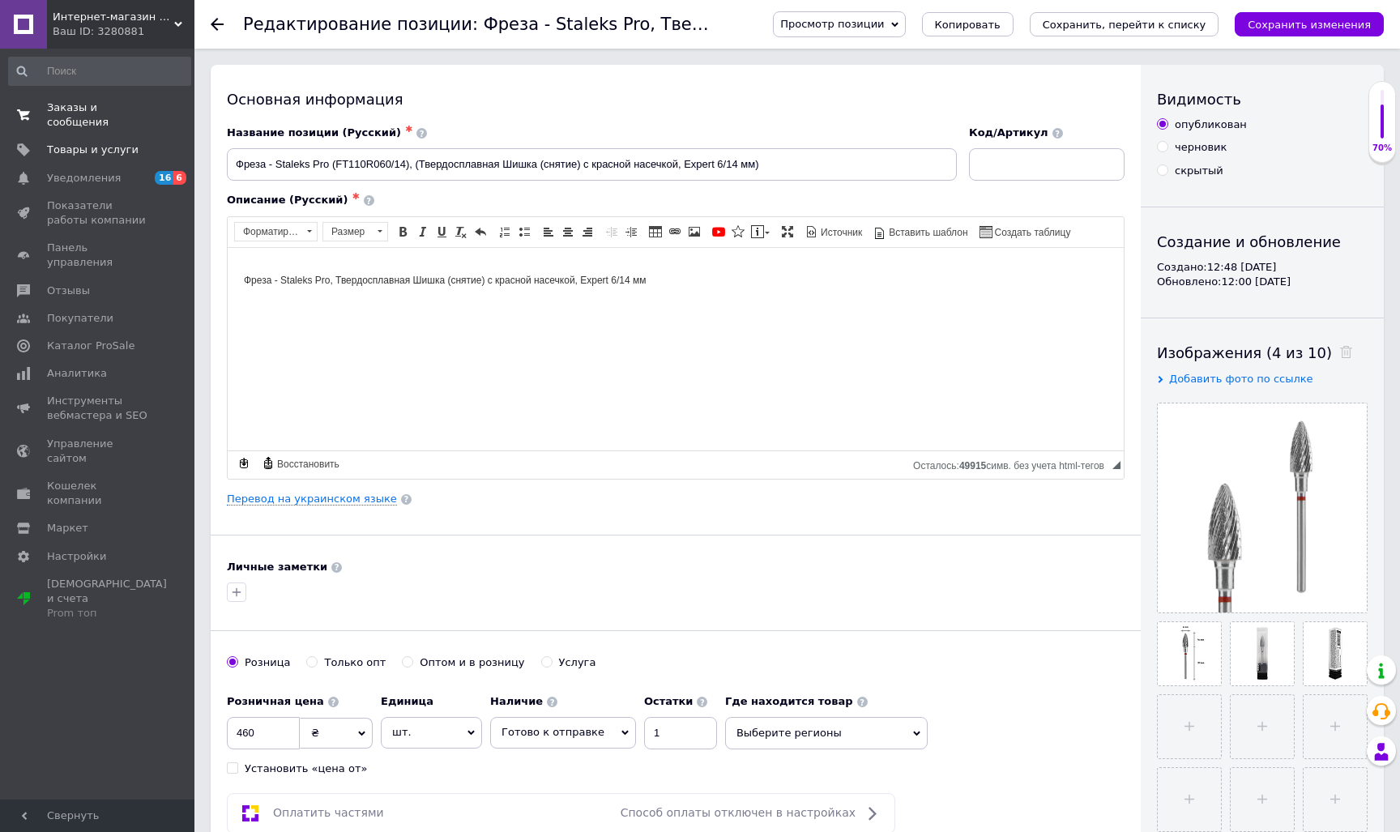
click at [84, 105] on span "Заказы и сообщения" at bounding box center [98, 114] width 103 height 29
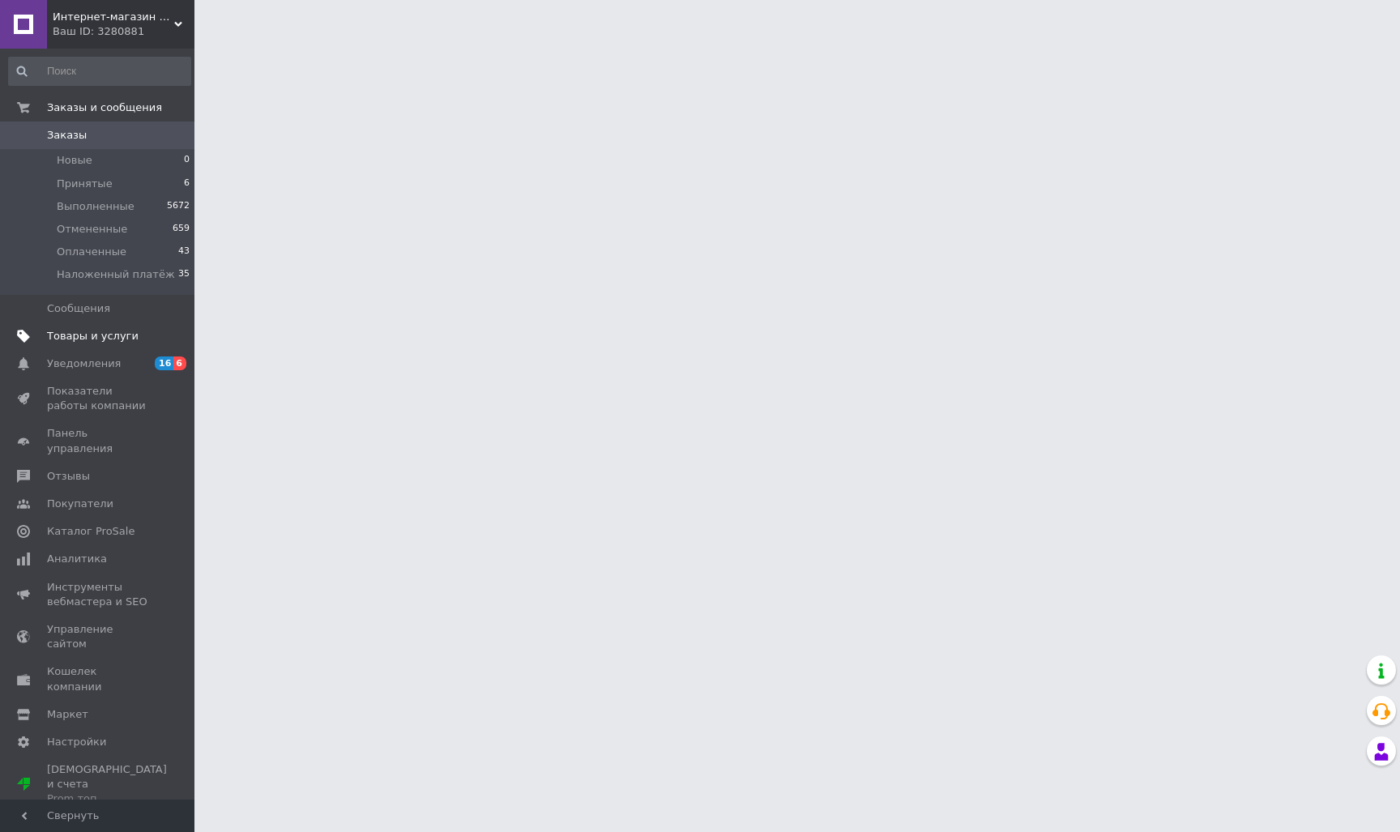
click at [90, 343] on link "Товары и услуги" at bounding box center [99, 336] width 199 height 28
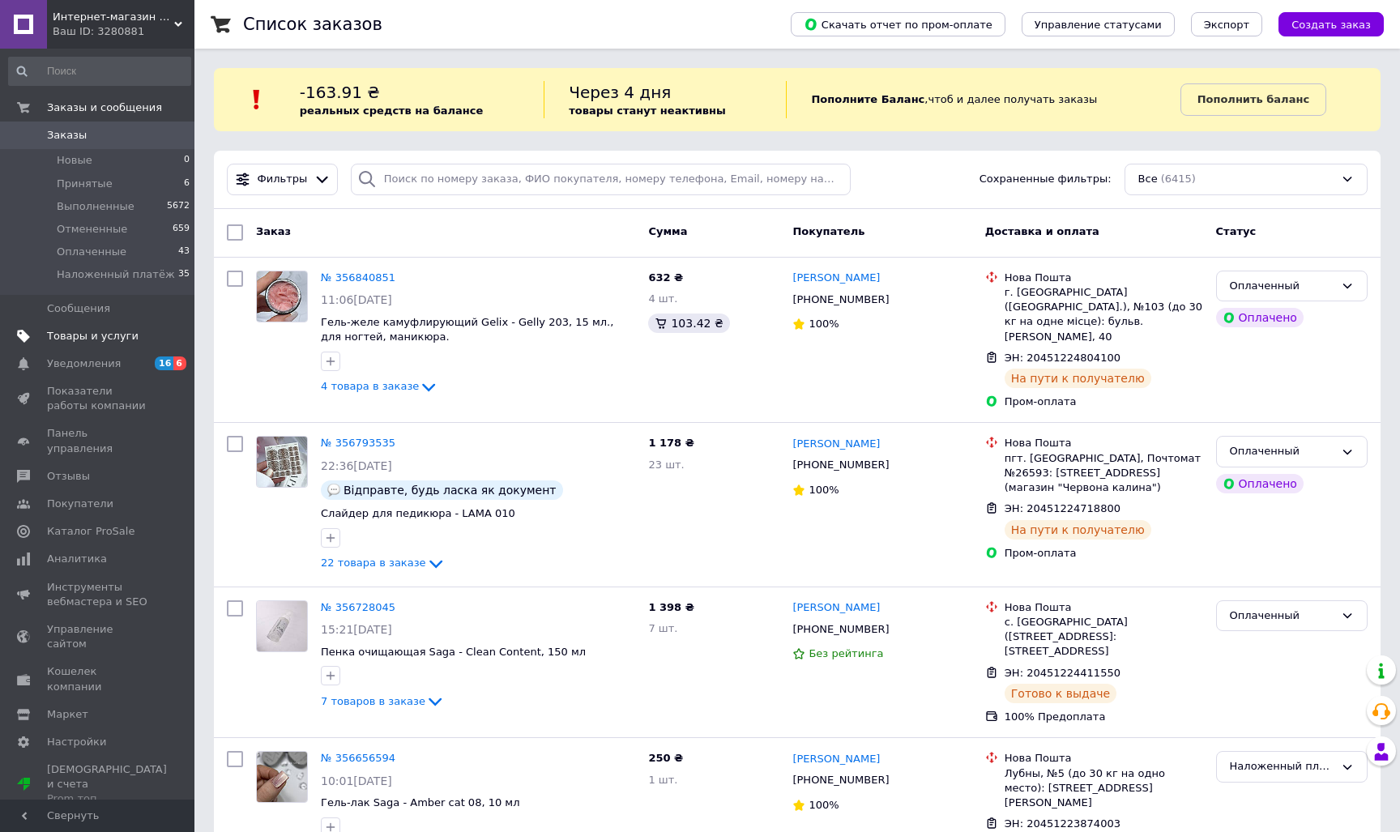
click at [89, 338] on span "Товары и услуги" at bounding box center [93, 336] width 92 height 15
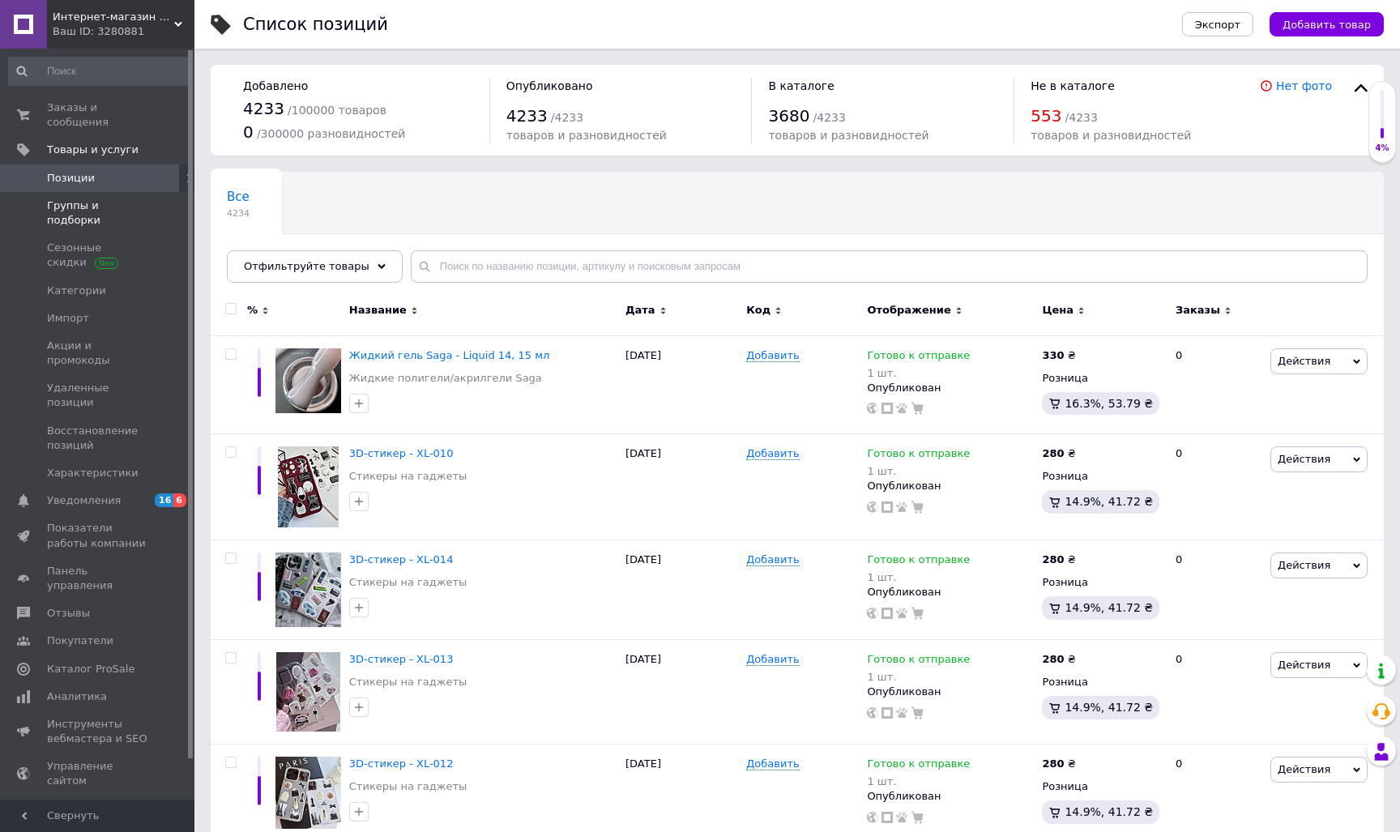
click at [92, 210] on span "Группы и подборки" at bounding box center [98, 212] width 103 height 29
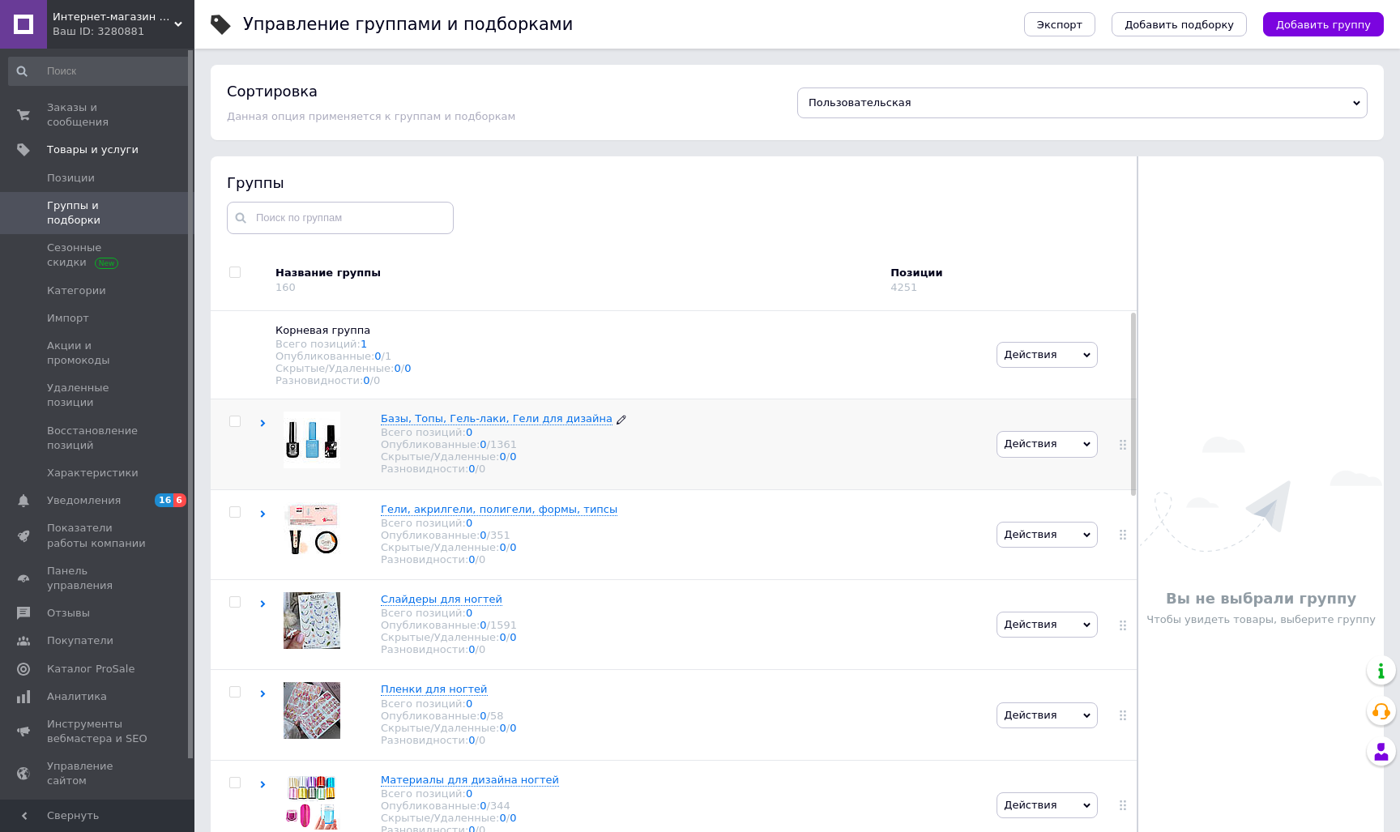
click at [433, 420] on span "Базы, Топы, Гель-лаки, Гели для дизайна" at bounding box center [497, 418] width 232 height 12
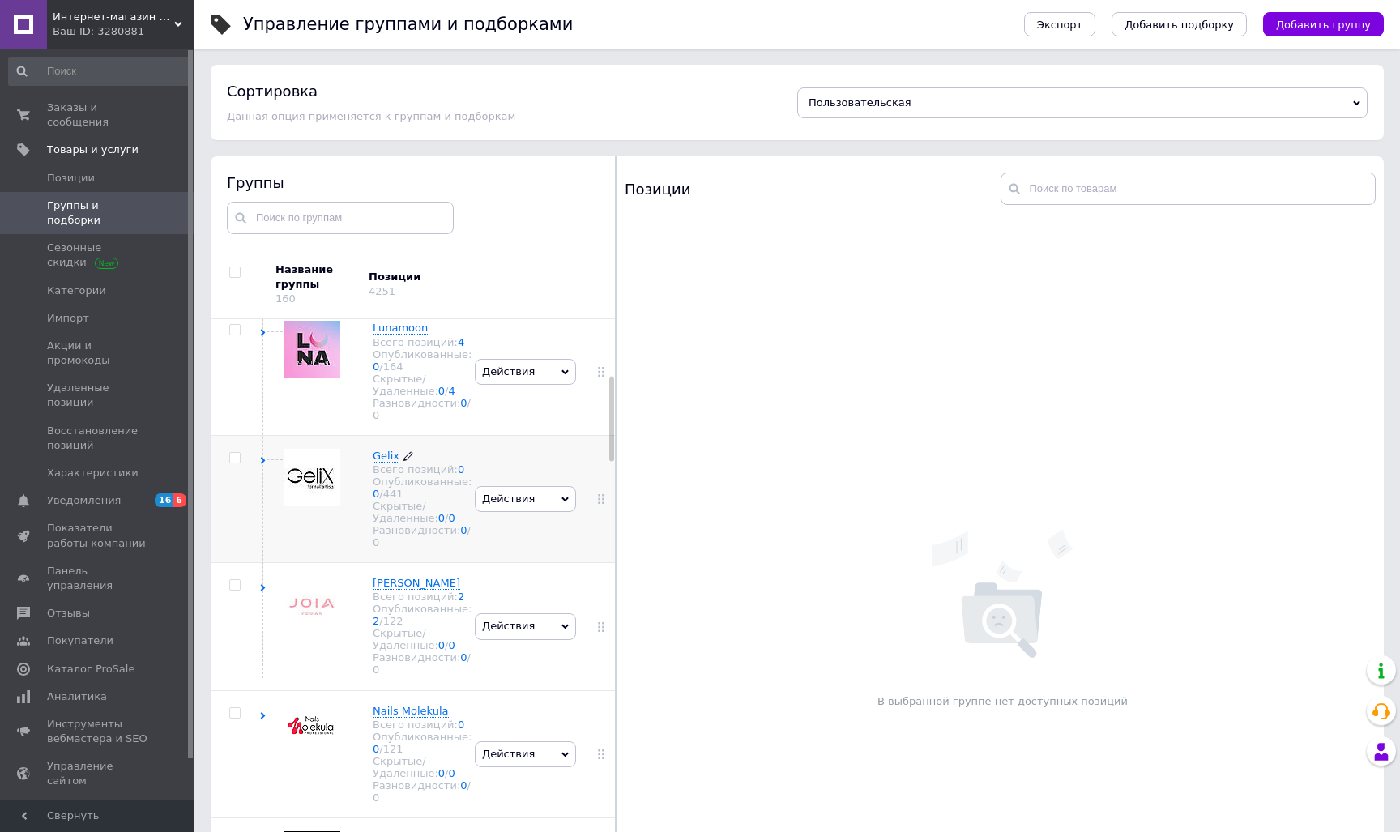
scroll to position [387, 0]
click at [387, 458] on span "Gelix" at bounding box center [386, 451] width 27 height 12
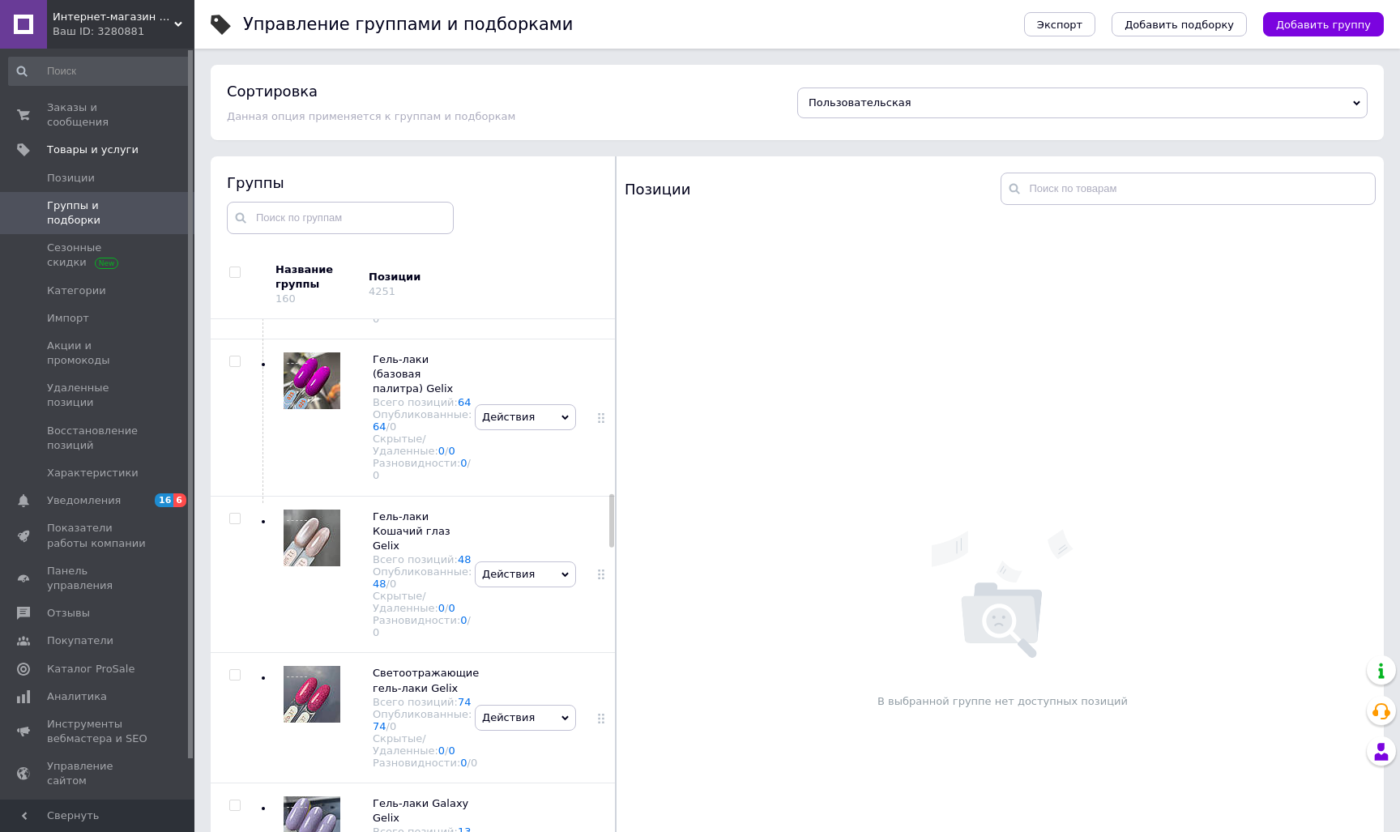
scroll to position [1930, 0]
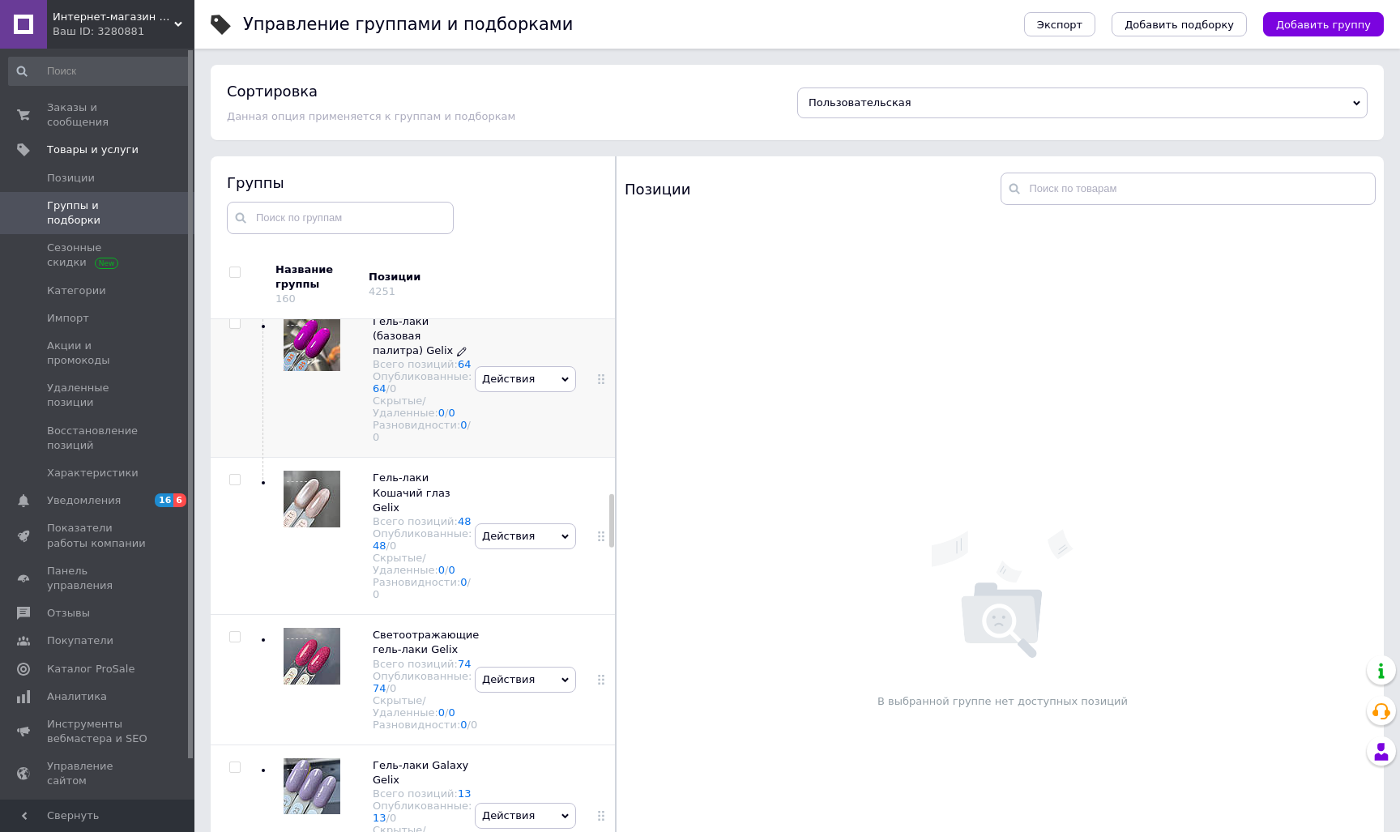
click at [412, 356] on span "Гель-лаки (базовая палитра) Gelix" at bounding box center [413, 335] width 80 height 41
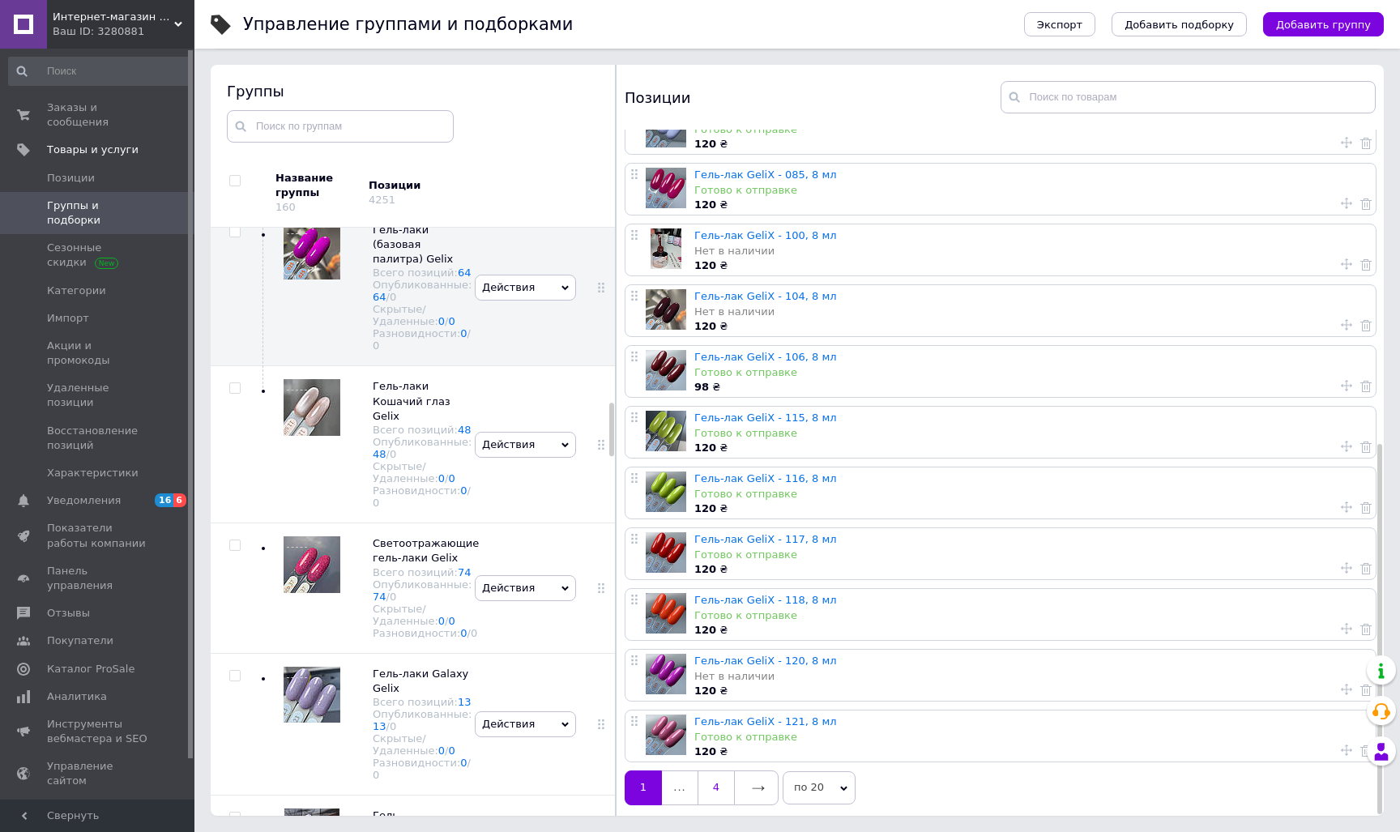
scroll to position [92, 0]
click at [748, 784] on link at bounding box center [756, 787] width 45 height 34
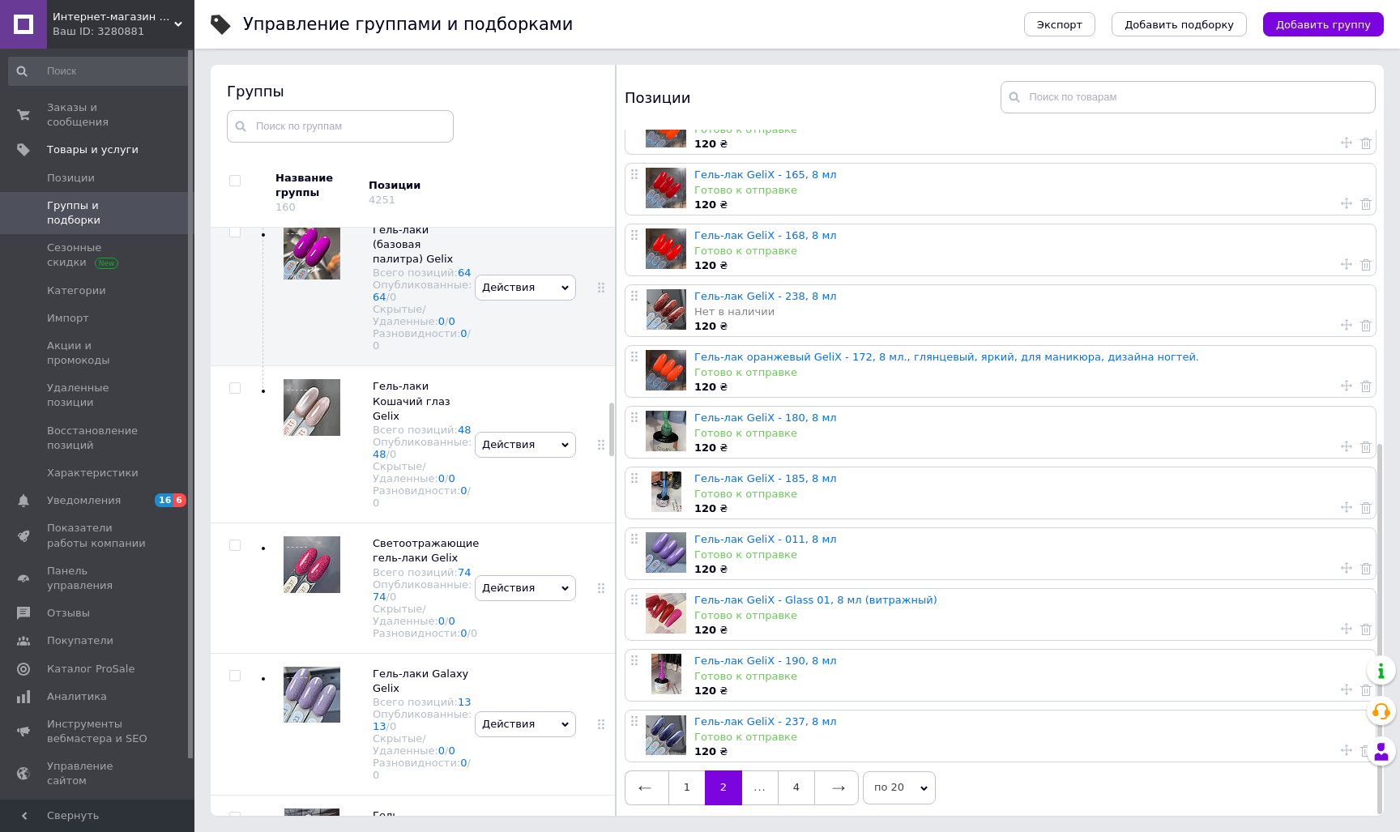
click at [1342, 623] on use at bounding box center [1346, 628] width 11 height 11
click at [1281, 603] on span "На первую позицию" at bounding box center [1238, 607] width 111 height 12
click at [1176, 603] on input "На первую позицию" at bounding box center [1171, 606] width 11 height 11
radio input "true"
click at [1265, 667] on button "Применить" at bounding box center [1242, 670] width 153 height 32
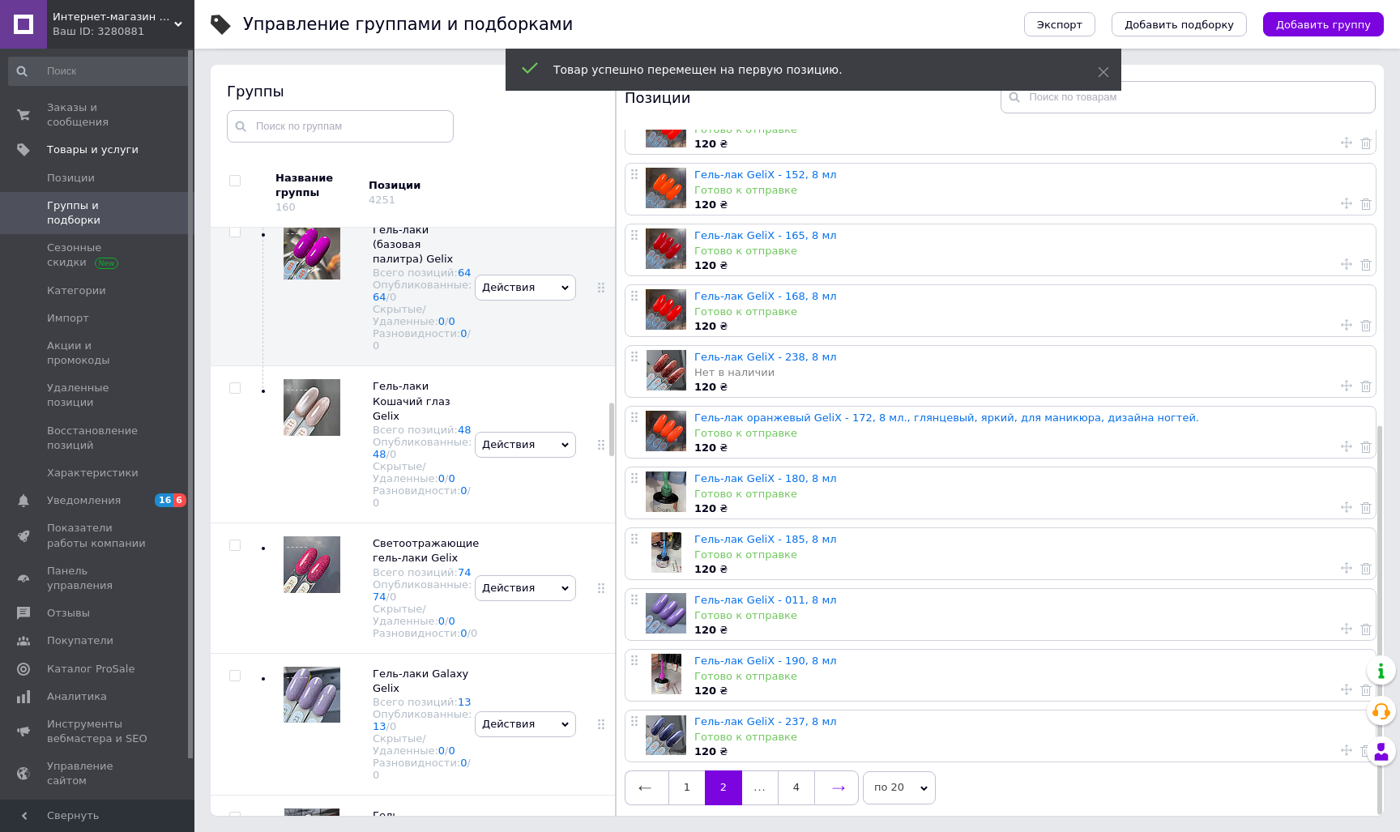
scroll to position [519, 0]
click at [842, 787] on icon at bounding box center [838, 788] width 13 height 13
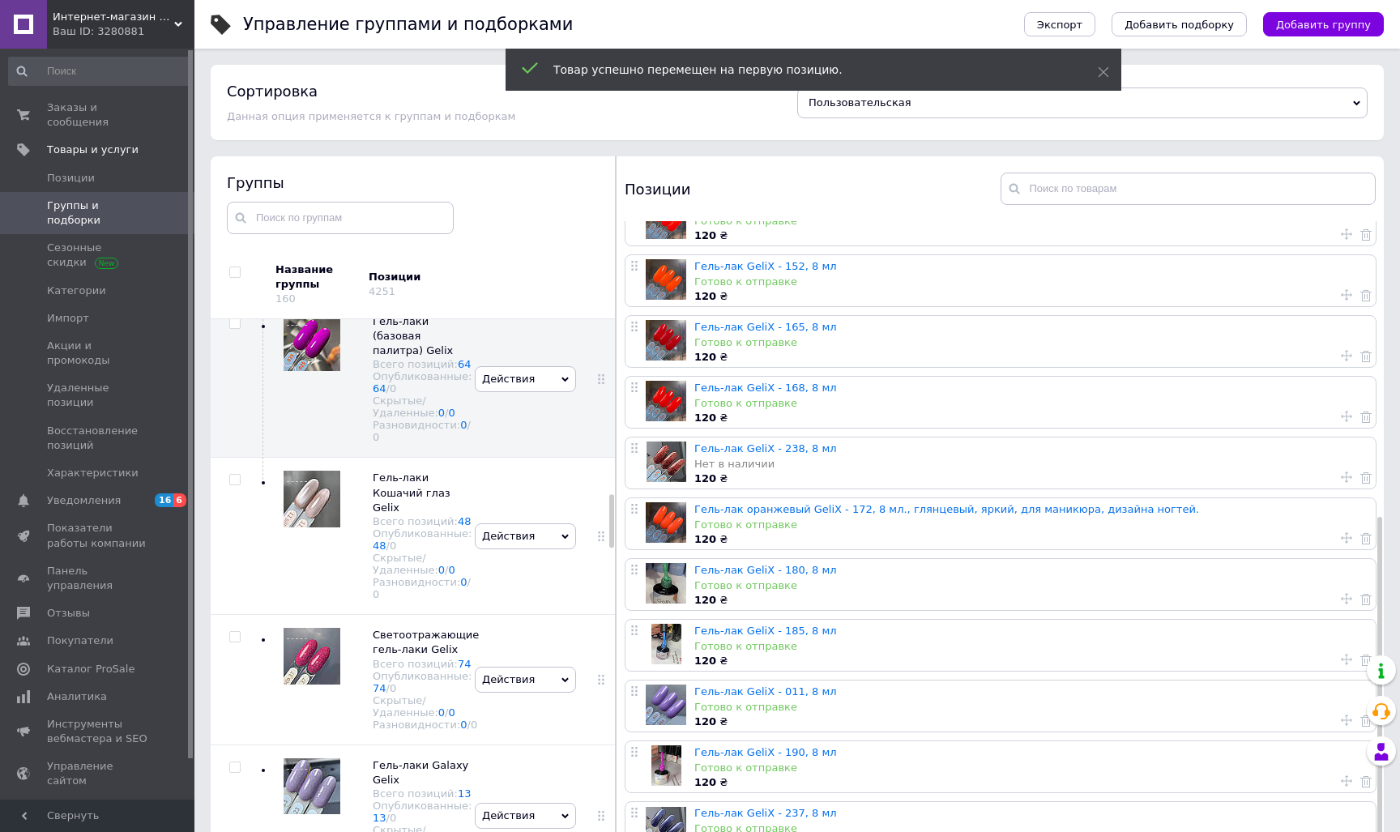
scroll to position [0, 0]
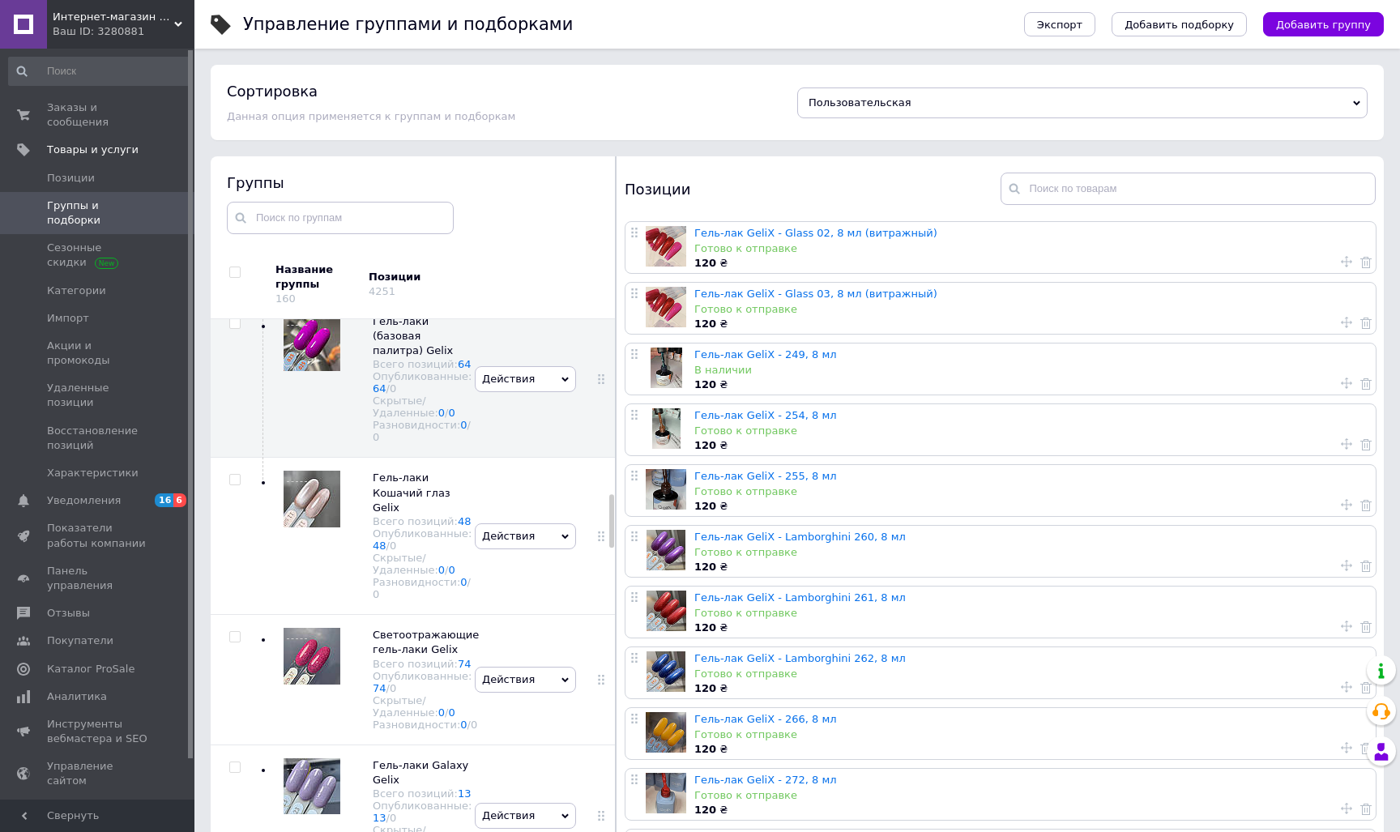
click at [1341, 260] on icon at bounding box center [1346, 261] width 11 height 11
click at [1281, 275] on span "На первую позицию" at bounding box center [1238, 272] width 111 height 12
click at [1176, 275] on input "На первую позицию" at bounding box center [1171, 271] width 11 height 11
radio input "true"
click at [1277, 343] on button "Применить" at bounding box center [1242, 336] width 153 height 32
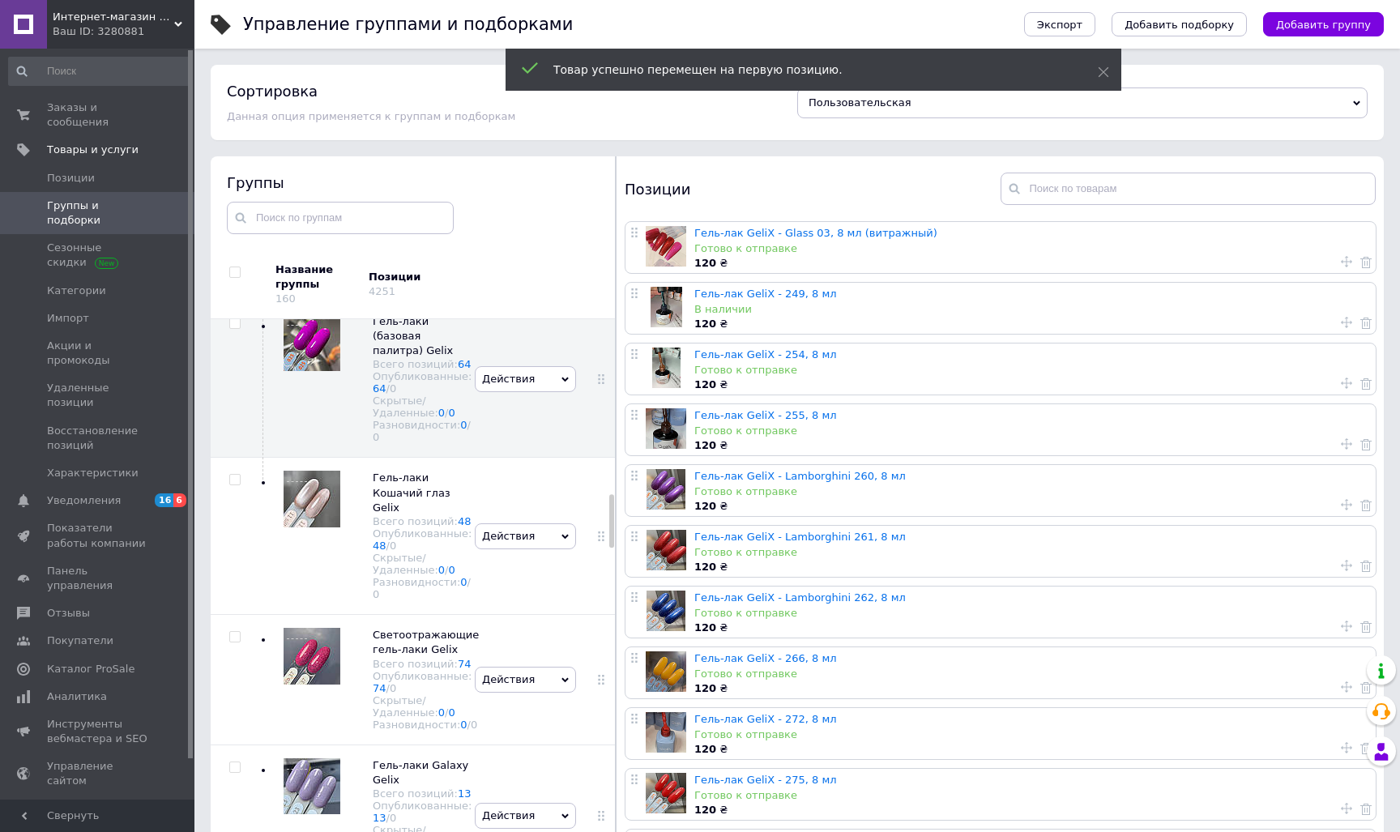
click at [1341, 256] on icon at bounding box center [1346, 261] width 11 height 11
click at [1311, 268] on div "На первую позицию" at bounding box center [1242, 273] width 153 height 15
radio input "true"
click at [1289, 336] on button "Применить" at bounding box center [1242, 336] width 153 height 32
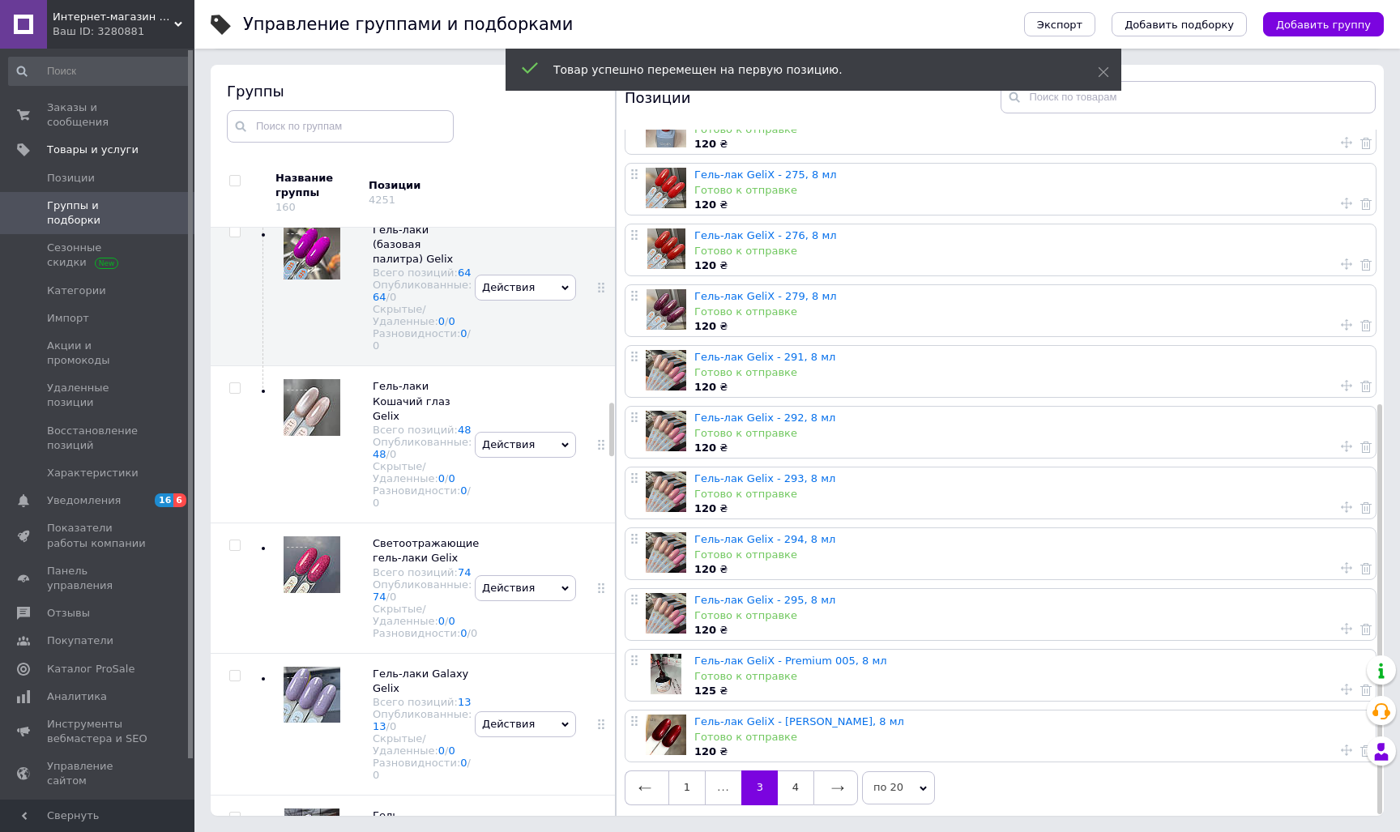
scroll to position [92, 0]
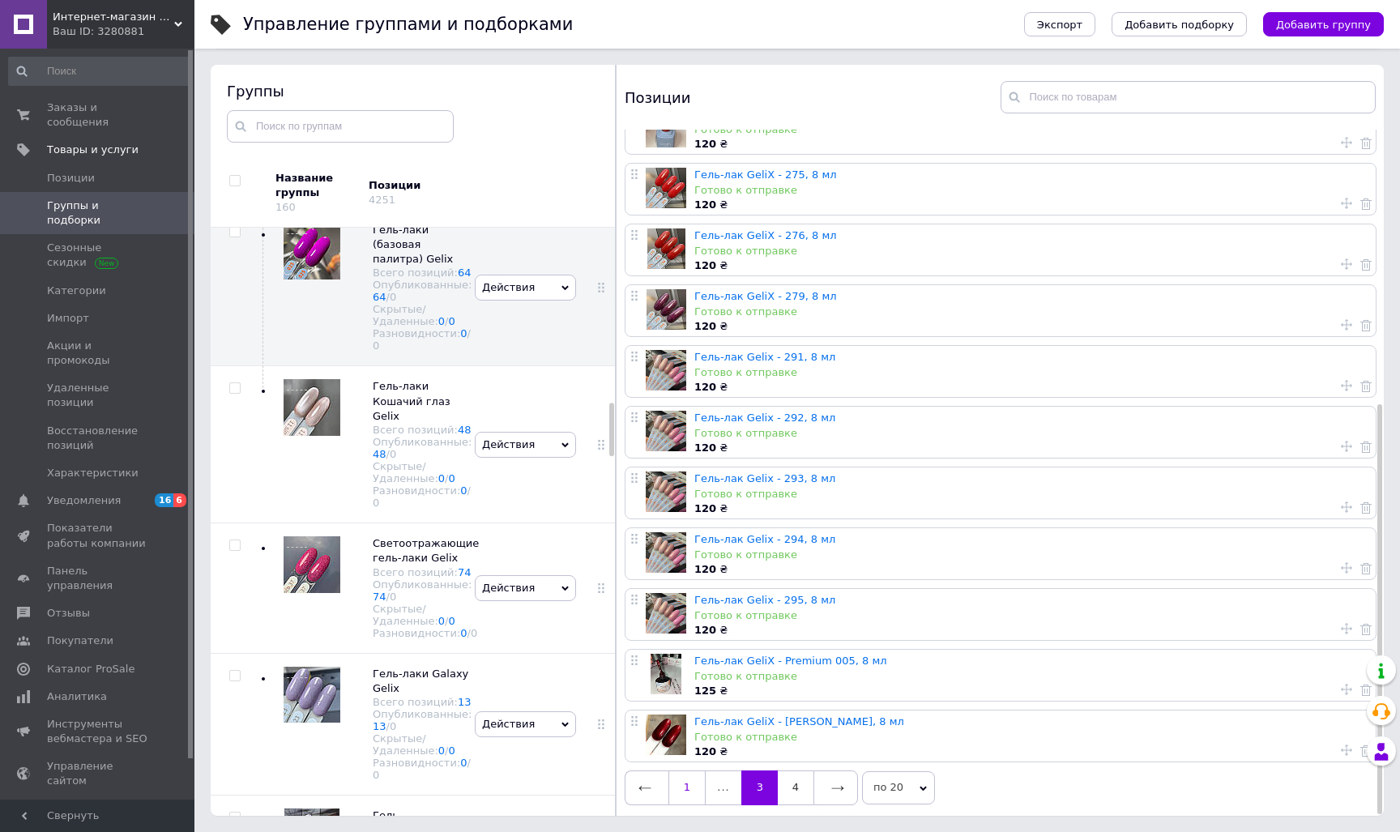
click at [688, 778] on link "1" at bounding box center [686, 787] width 37 height 34
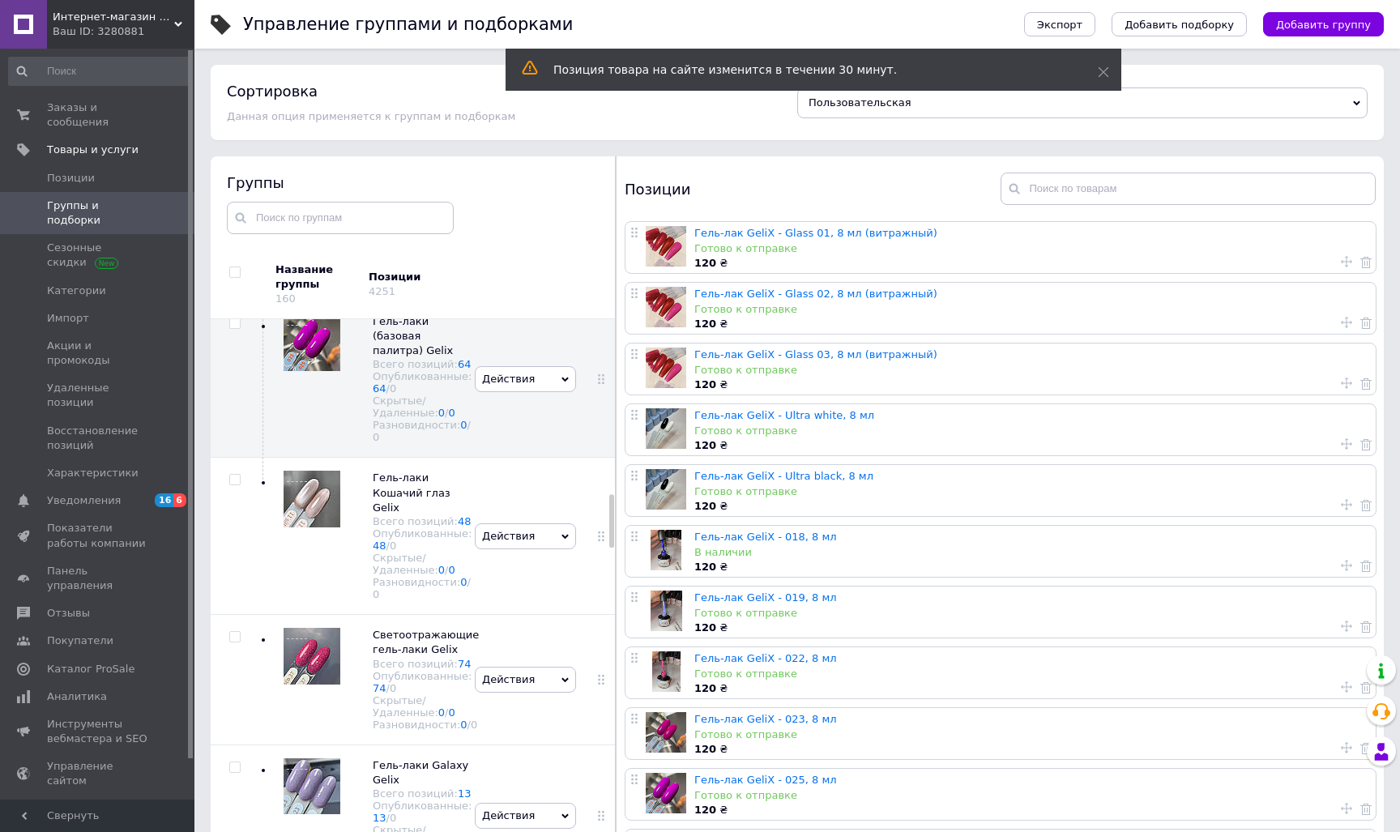
scroll to position [0, 0]
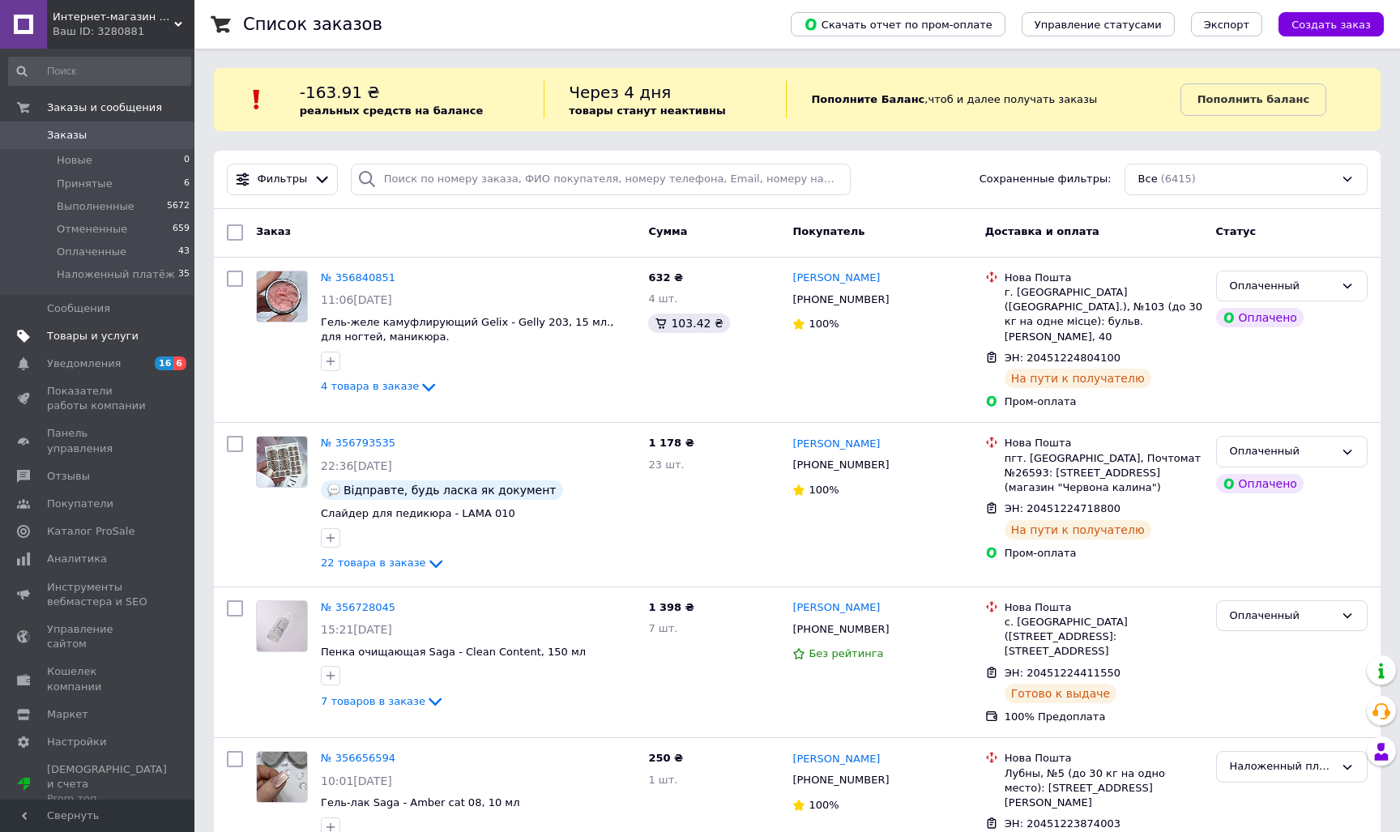
click at [127, 335] on span "Товары и услуги" at bounding box center [93, 336] width 92 height 15
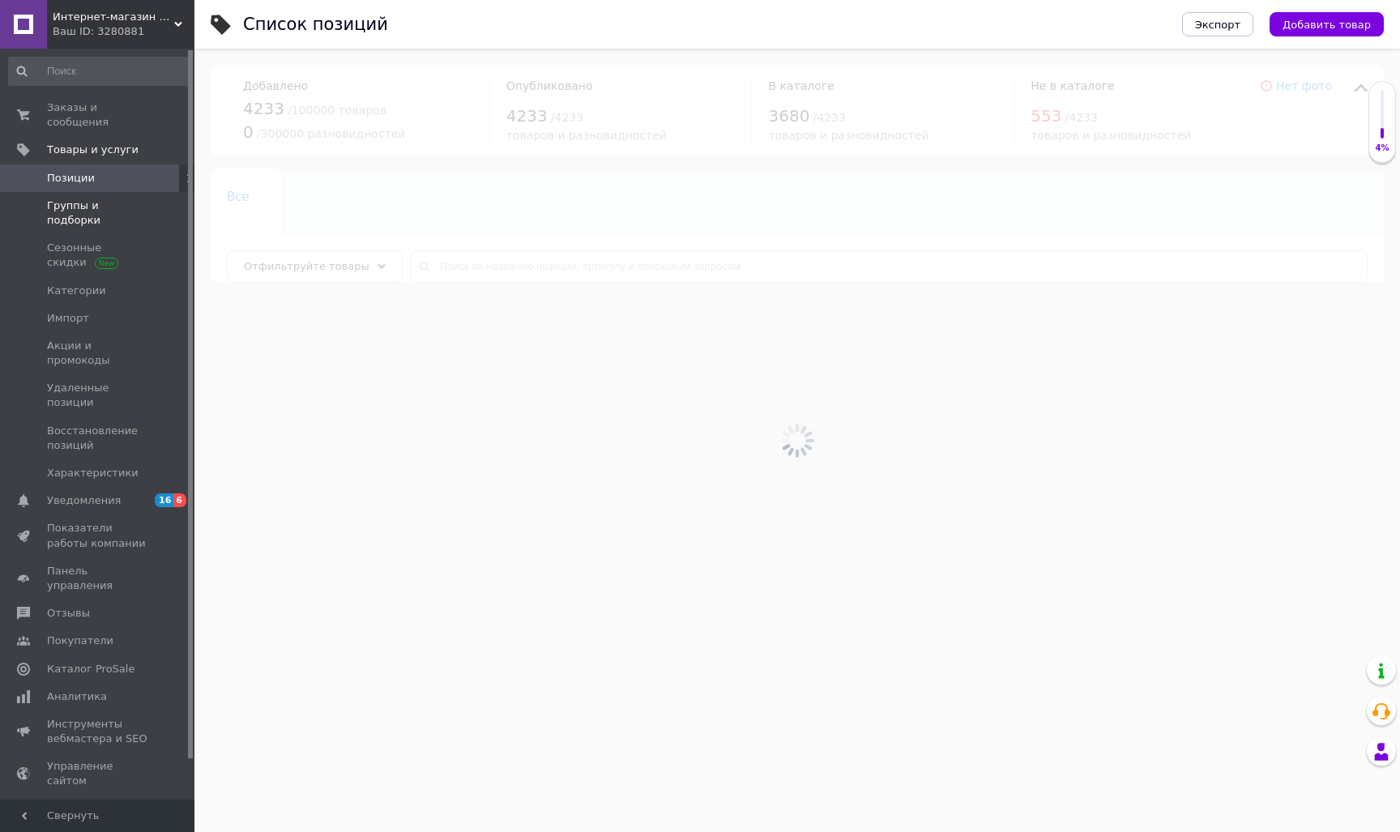
click at [128, 206] on span "Группы и подборки" at bounding box center [98, 212] width 103 height 29
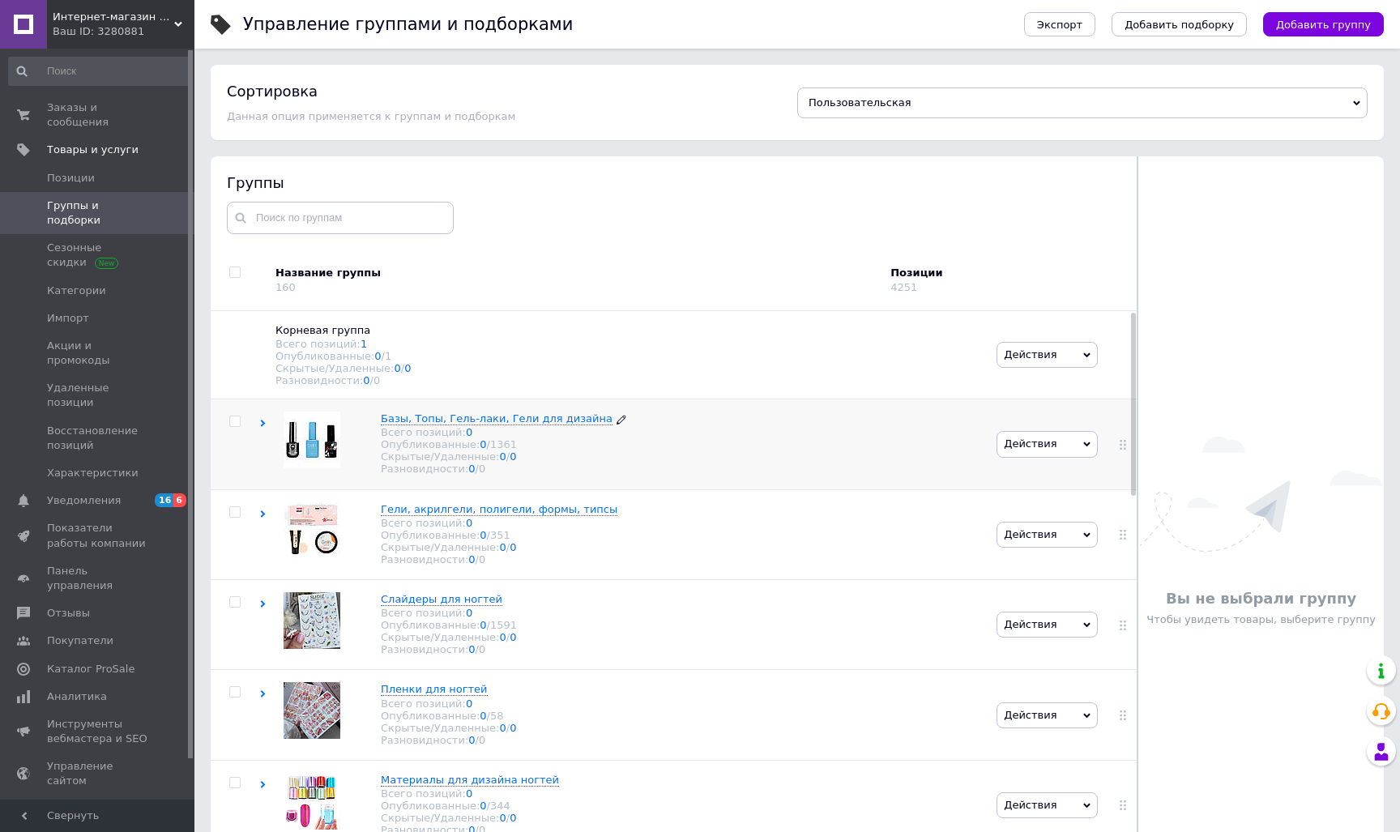
click at [412, 423] on span "Базы, Топы, Гель-лаки, Гели для дизайна" at bounding box center [497, 418] width 232 height 12
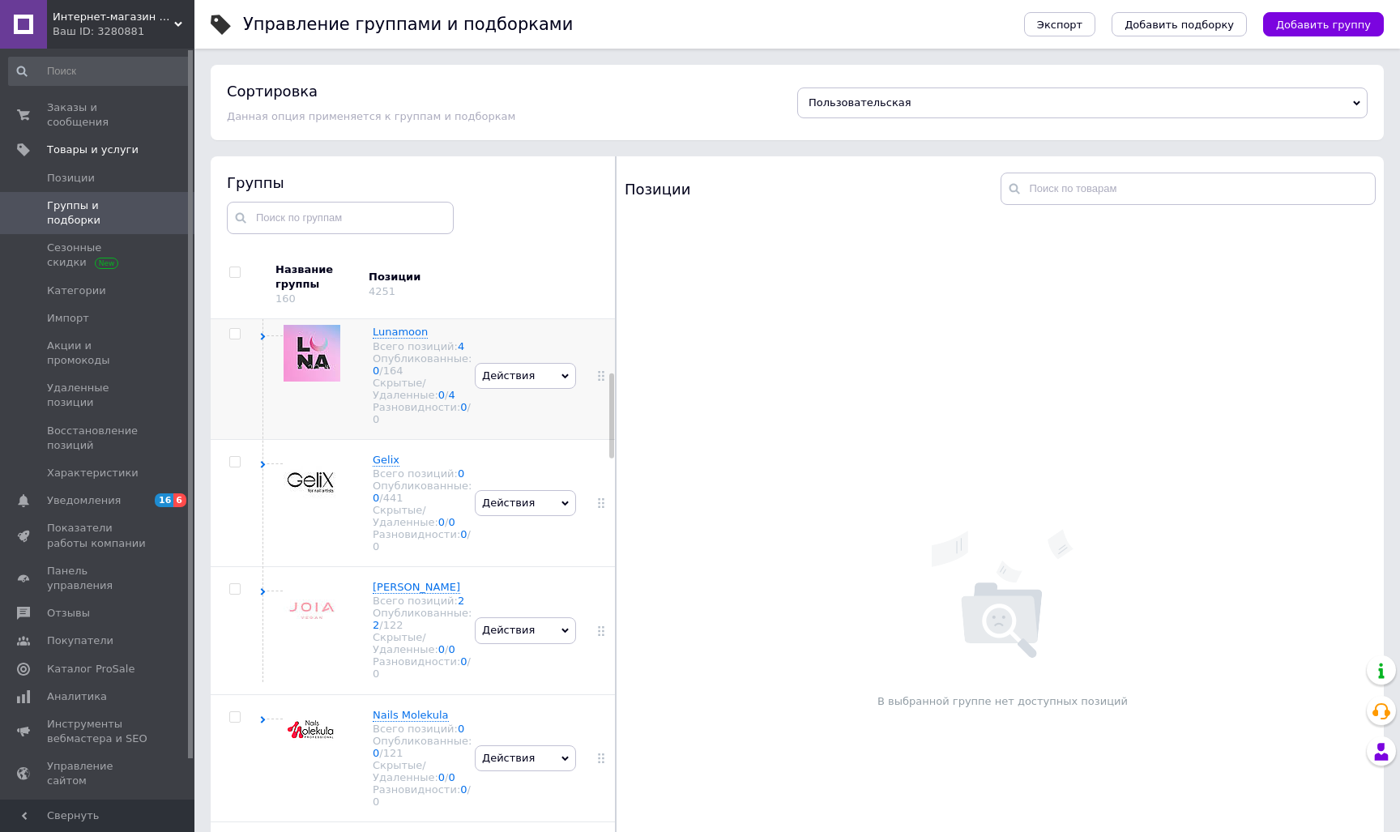
scroll to position [394, 0]
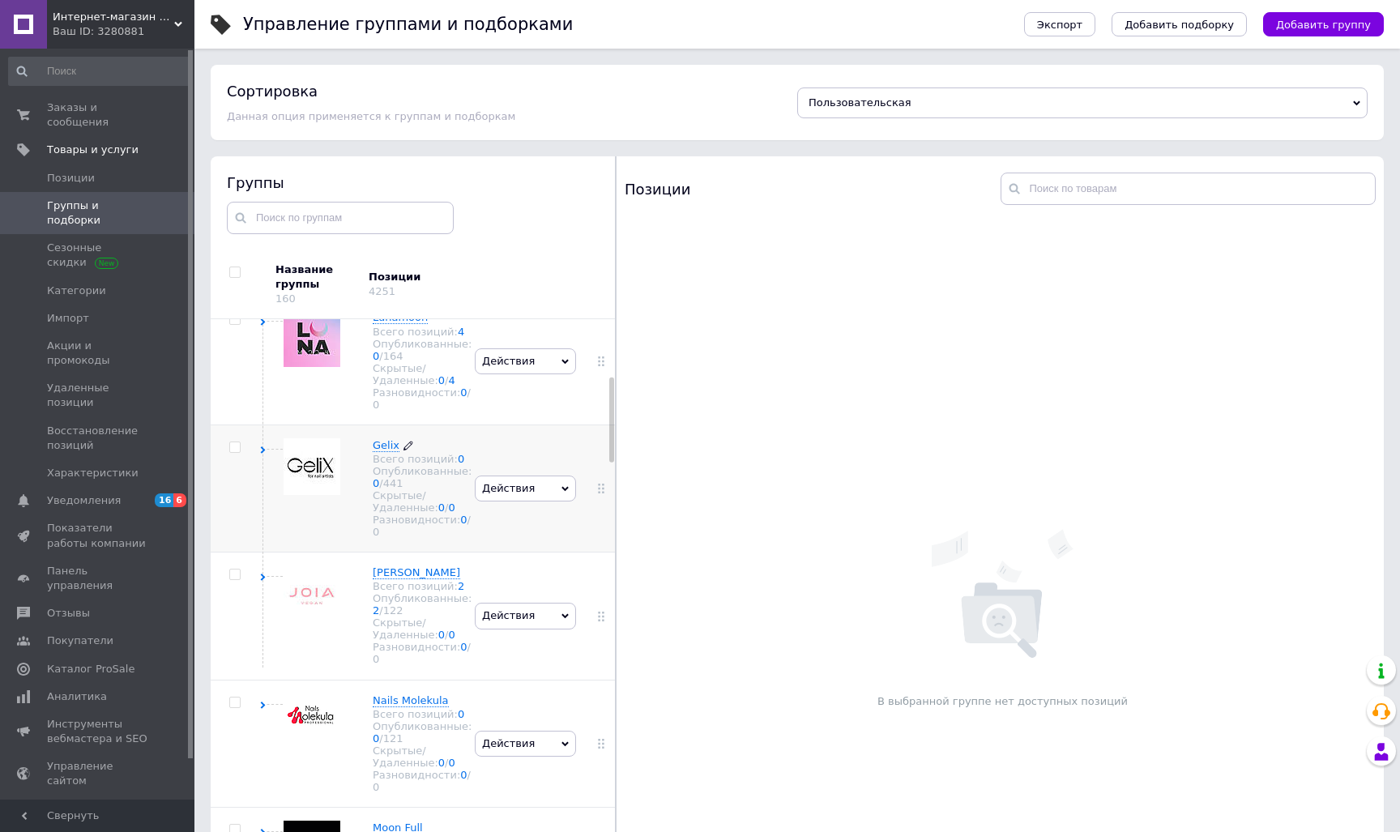
click at [386, 451] on span "Gelix" at bounding box center [386, 445] width 27 height 12
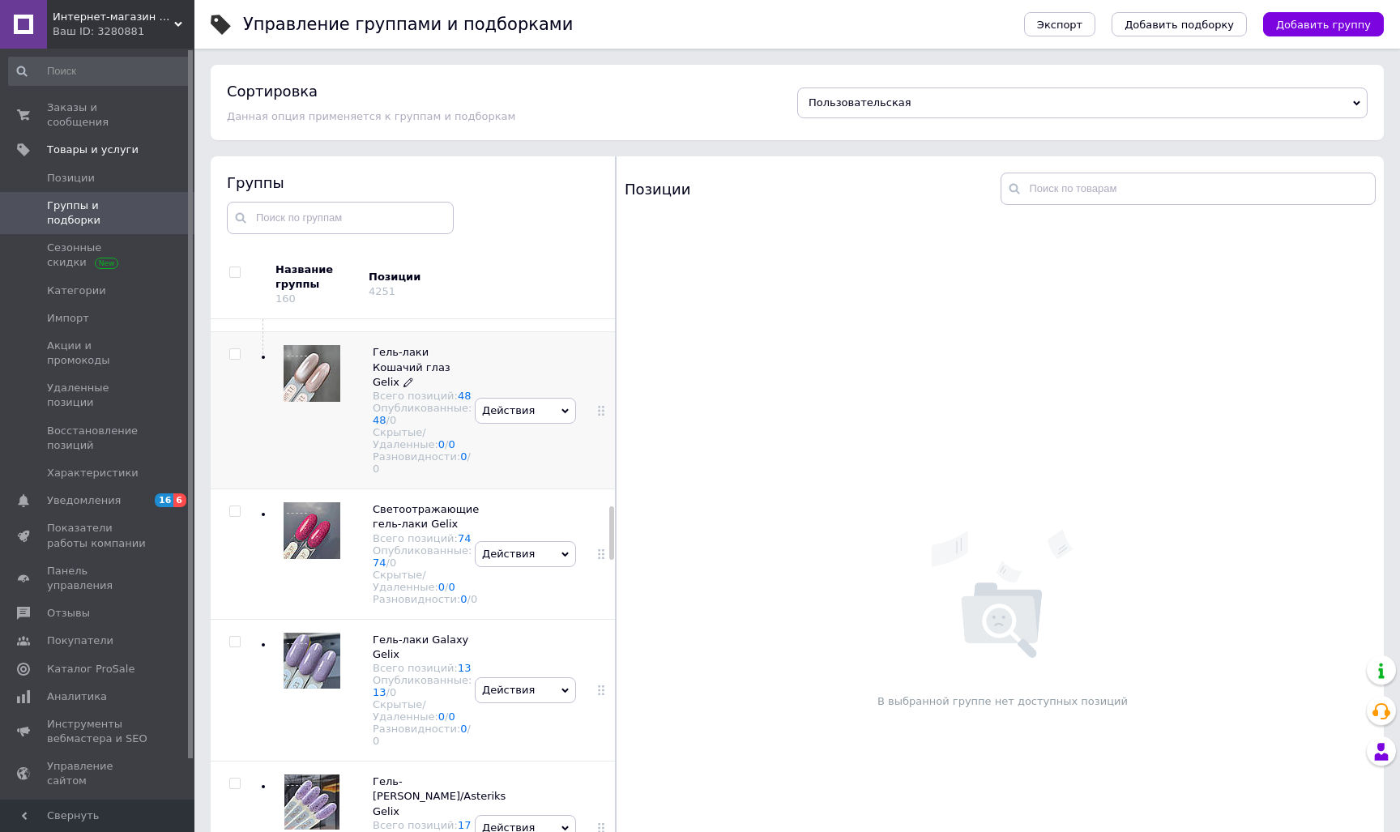
scroll to position [2064, 0]
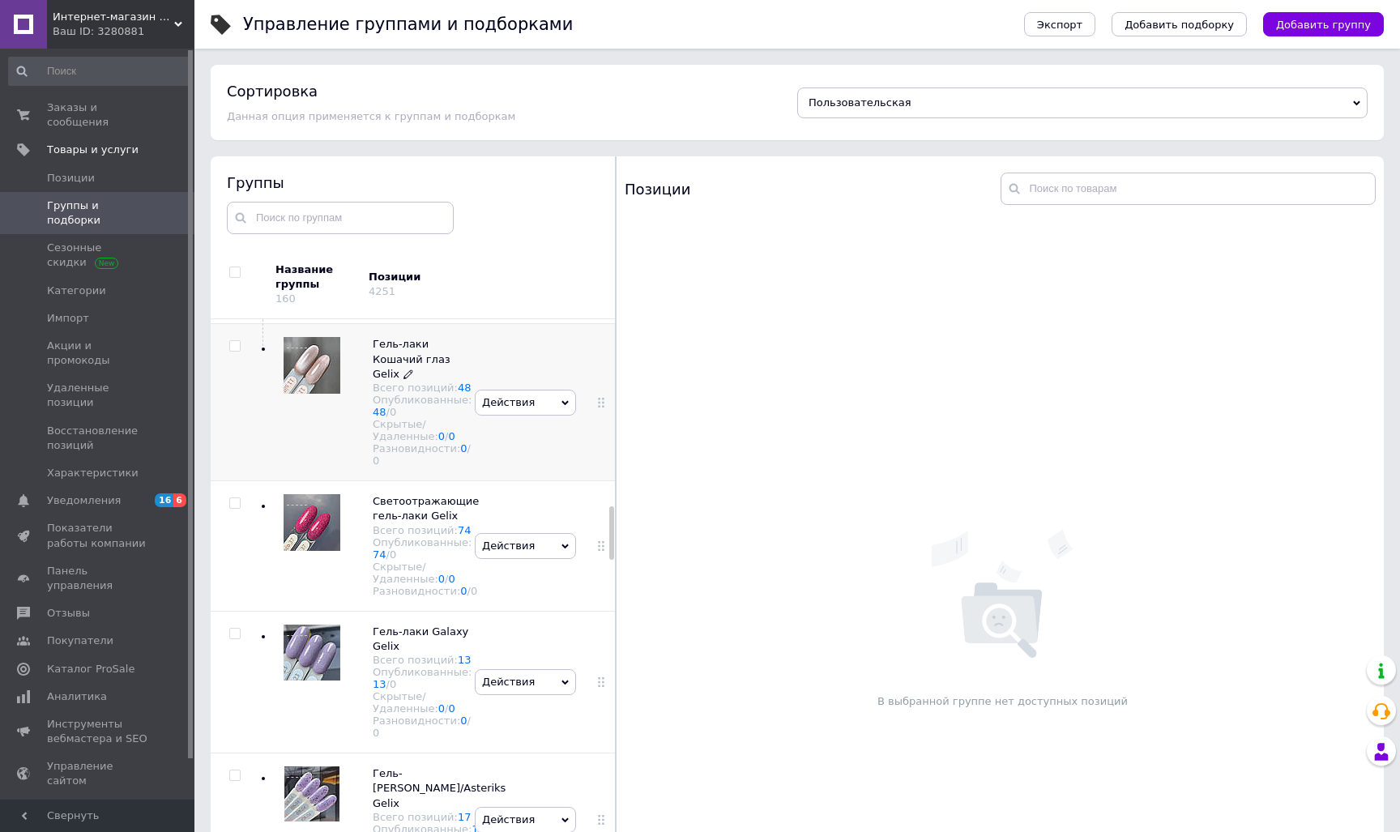
click at [404, 467] on span "Гель-лаки Кошачий глаз Gelix Всего позиций: 48 Опубликованные: 48 / 0 Скрытые/У…" at bounding box center [422, 402] width 99 height 130
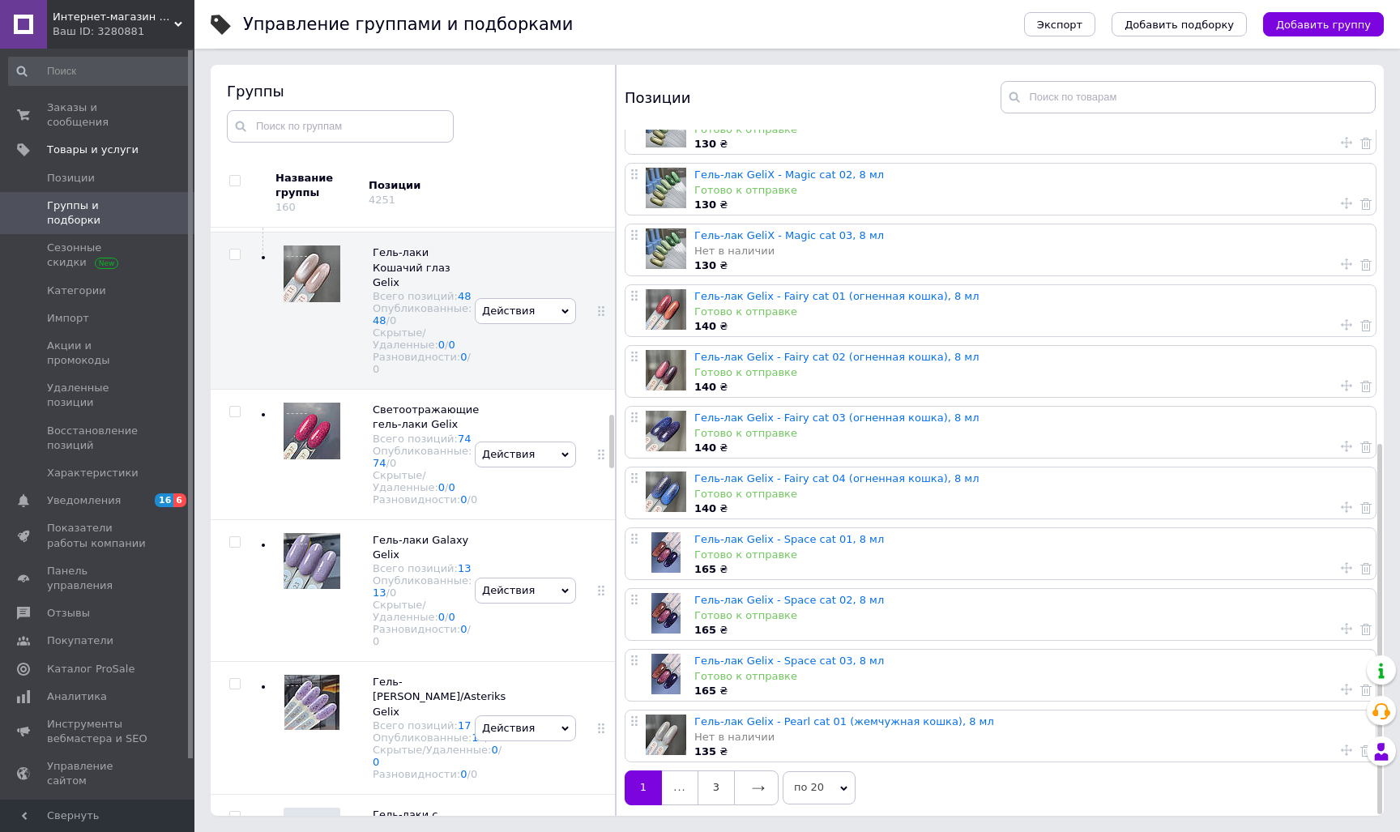
scroll to position [92, 0]
click at [757, 788] on icon at bounding box center [758, 788] width 13 height 13
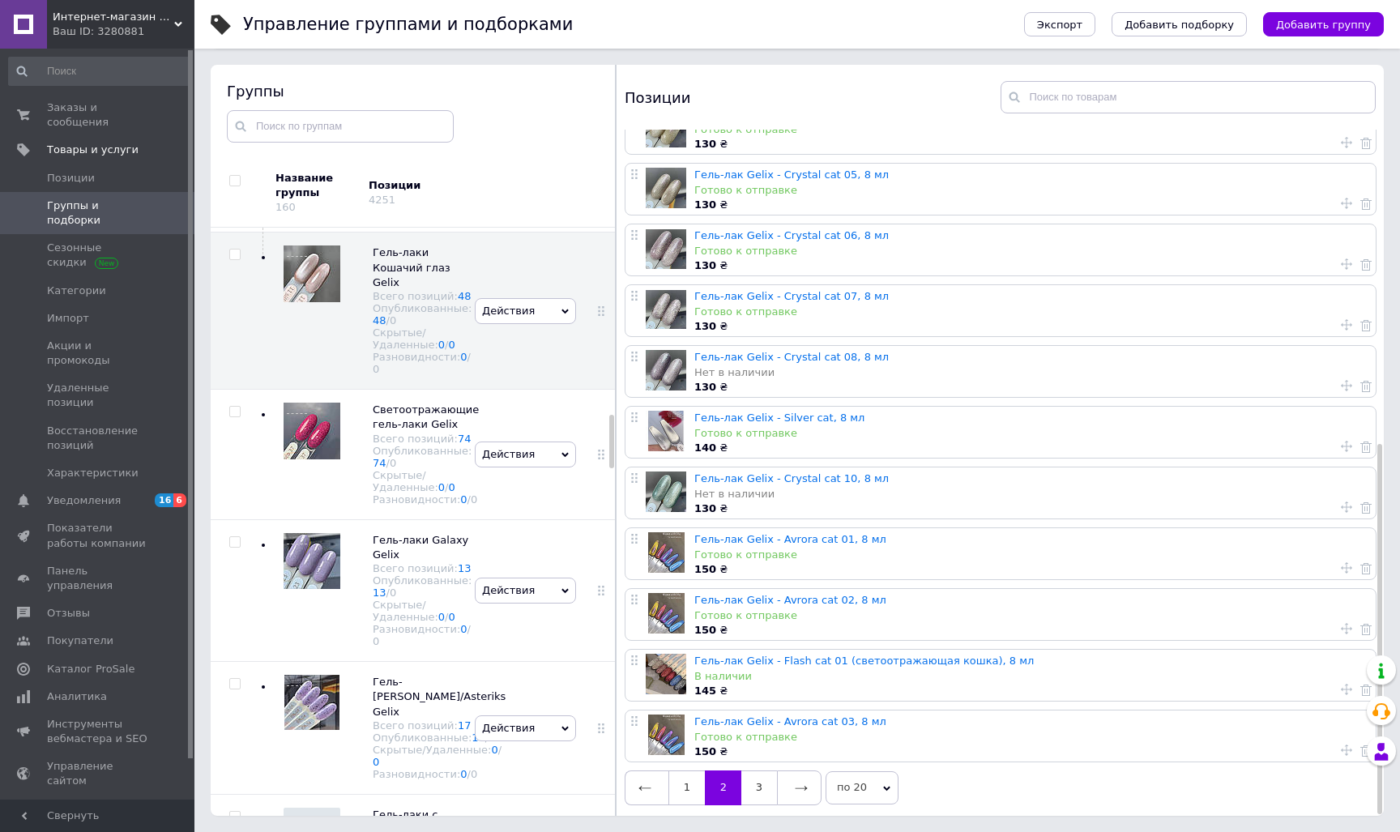
click at [1341, 562] on icon at bounding box center [1346, 567] width 11 height 11
click at [1260, 542] on span "На первую позицию" at bounding box center [1238, 546] width 111 height 12
click at [1176, 542] on input "На первую позицию" at bounding box center [1171, 545] width 11 height 11
radio input "true"
click at [1256, 595] on button "Применить" at bounding box center [1242, 610] width 153 height 32
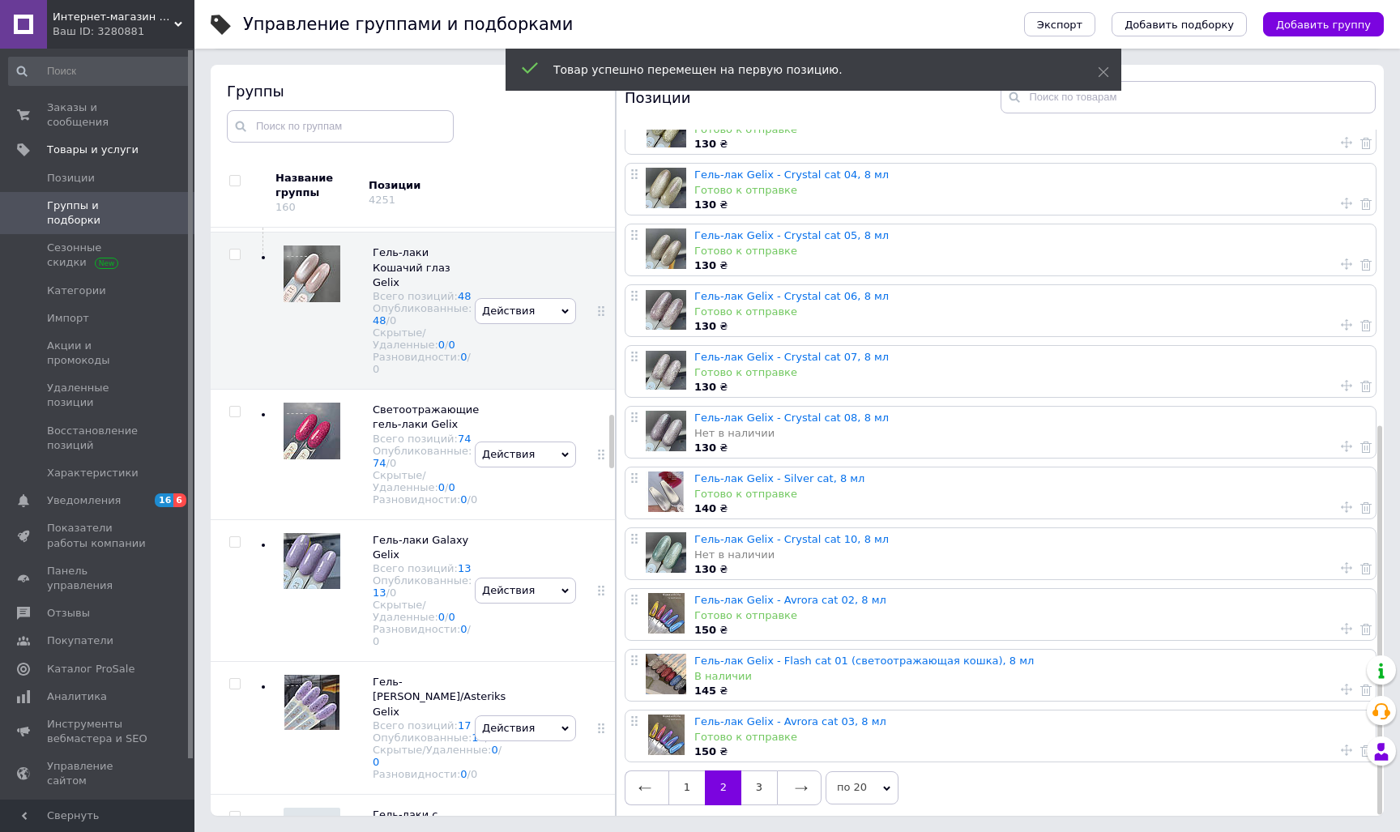
scroll to position [519, 0]
click at [1342, 625] on icon at bounding box center [1346, 628] width 11 height 11
click at [1270, 606] on span "На первую позицию" at bounding box center [1238, 607] width 111 height 12
click at [1176, 606] on input "На первую позицию" at bounding box center [1171, 606] width 11 height 11
radio input "true"
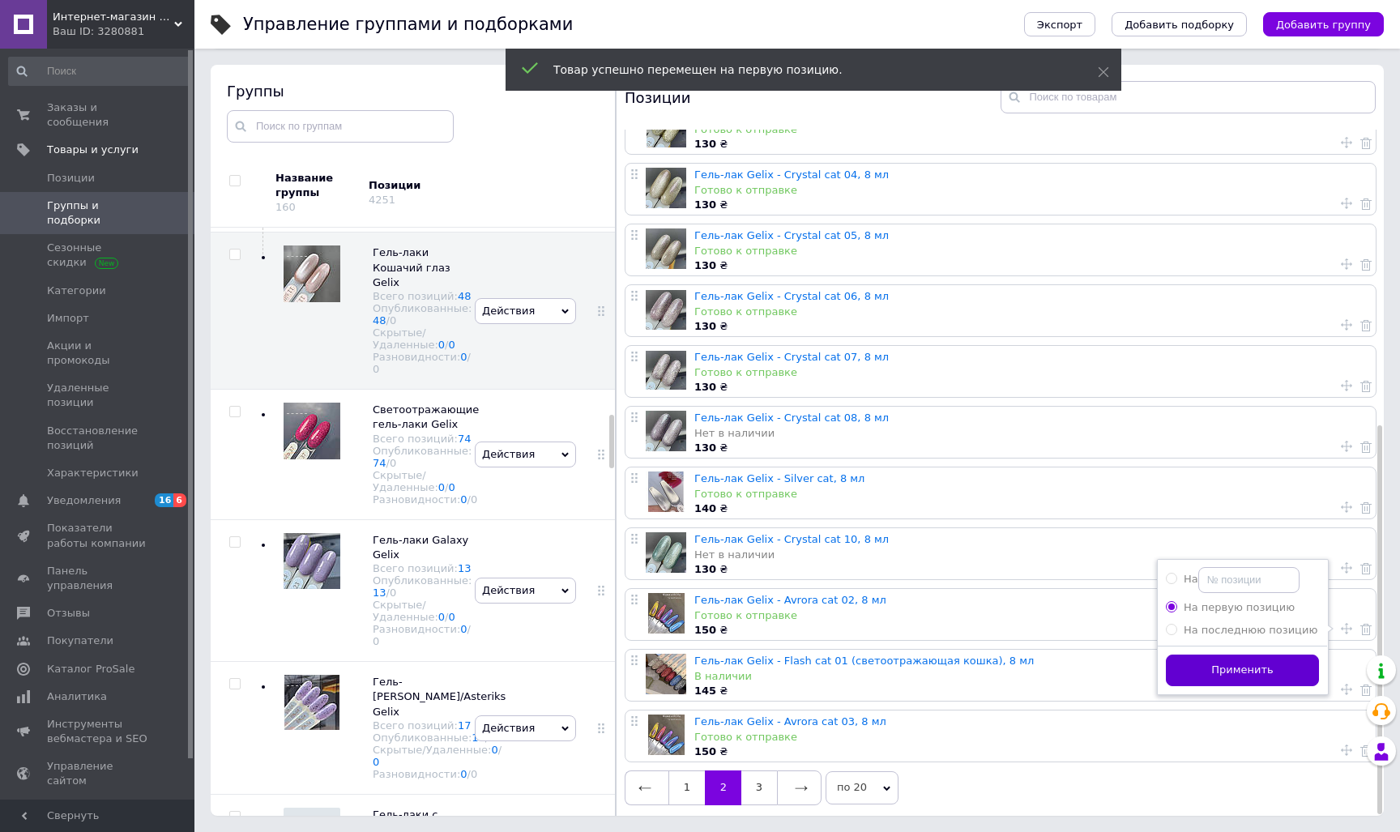
click at [1260, 667] on button "Применить" at bounding box center [1242, 670] width 153 height 32
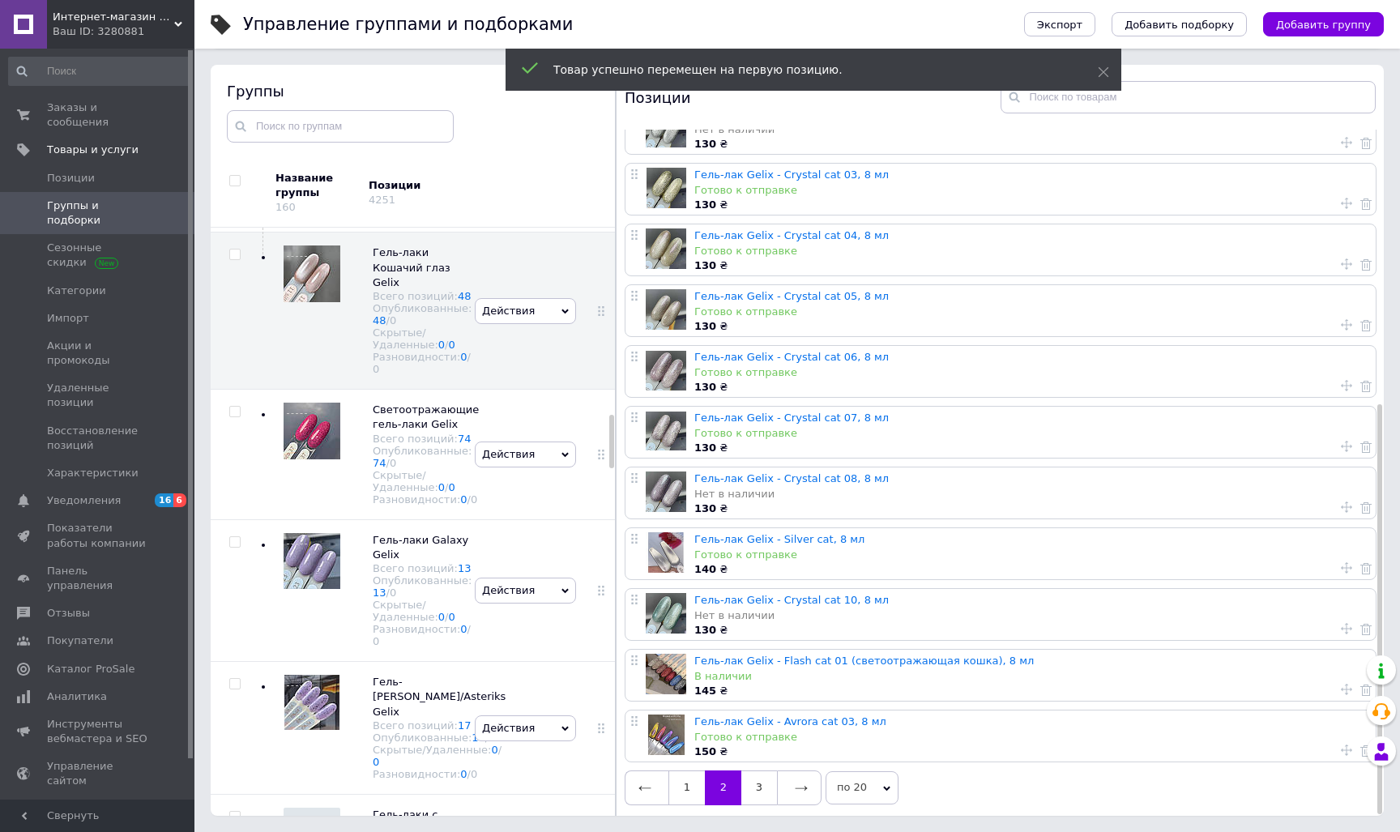
scroll to position [458, 0]
click at [1341, 744] on icon at bounding box center [1346, 749] width 11 height 11
click at [1281, 722] on span "На первую позицию" at bounding box center [1238, 728] width 111 height 12
click at [1176, 722] on input "На первую позицию" at bounding box center [1171, 727] width 11 height 11
radio input "true"
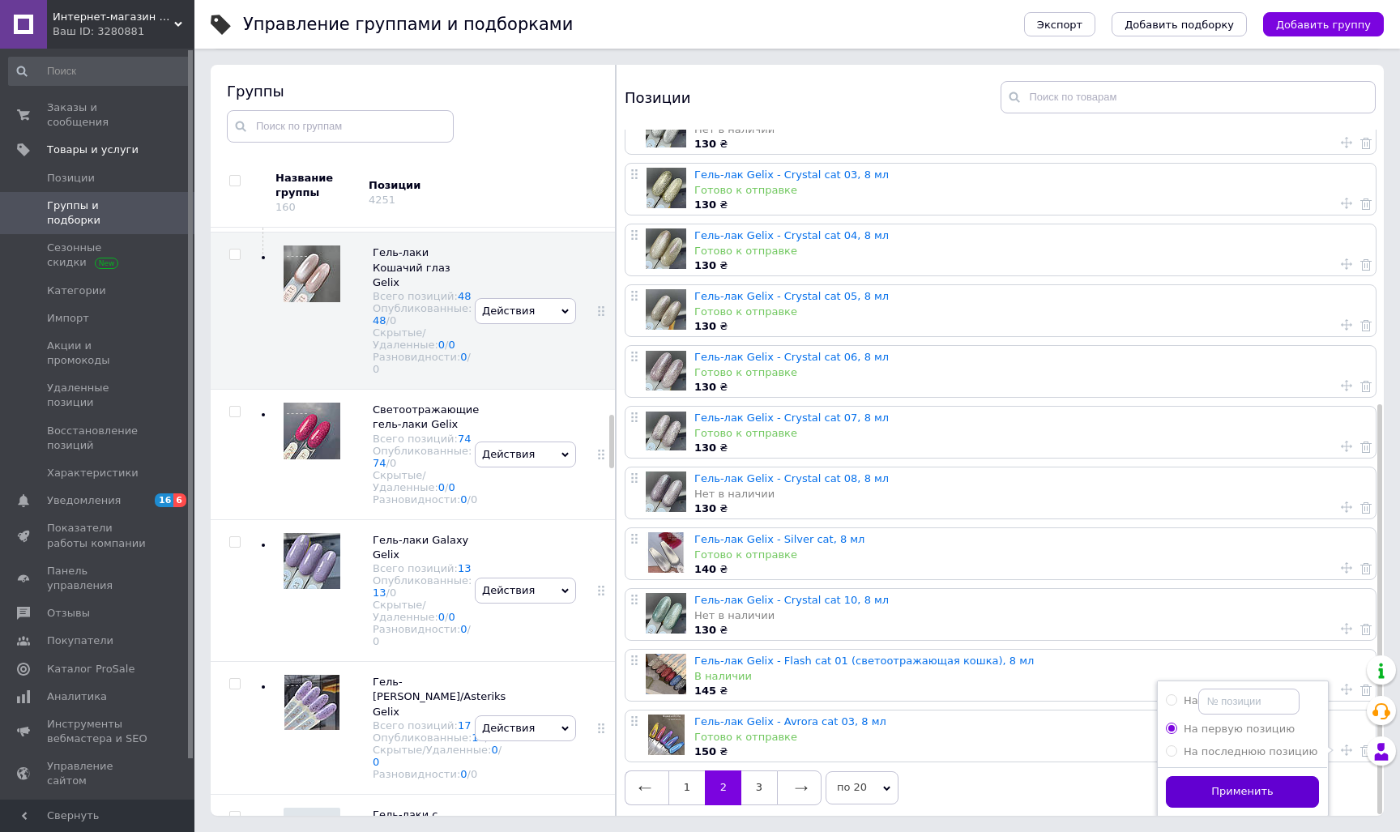
click at [1277, 778] on button "Применить" at bounding box center [1242, 792] width 153 height 32
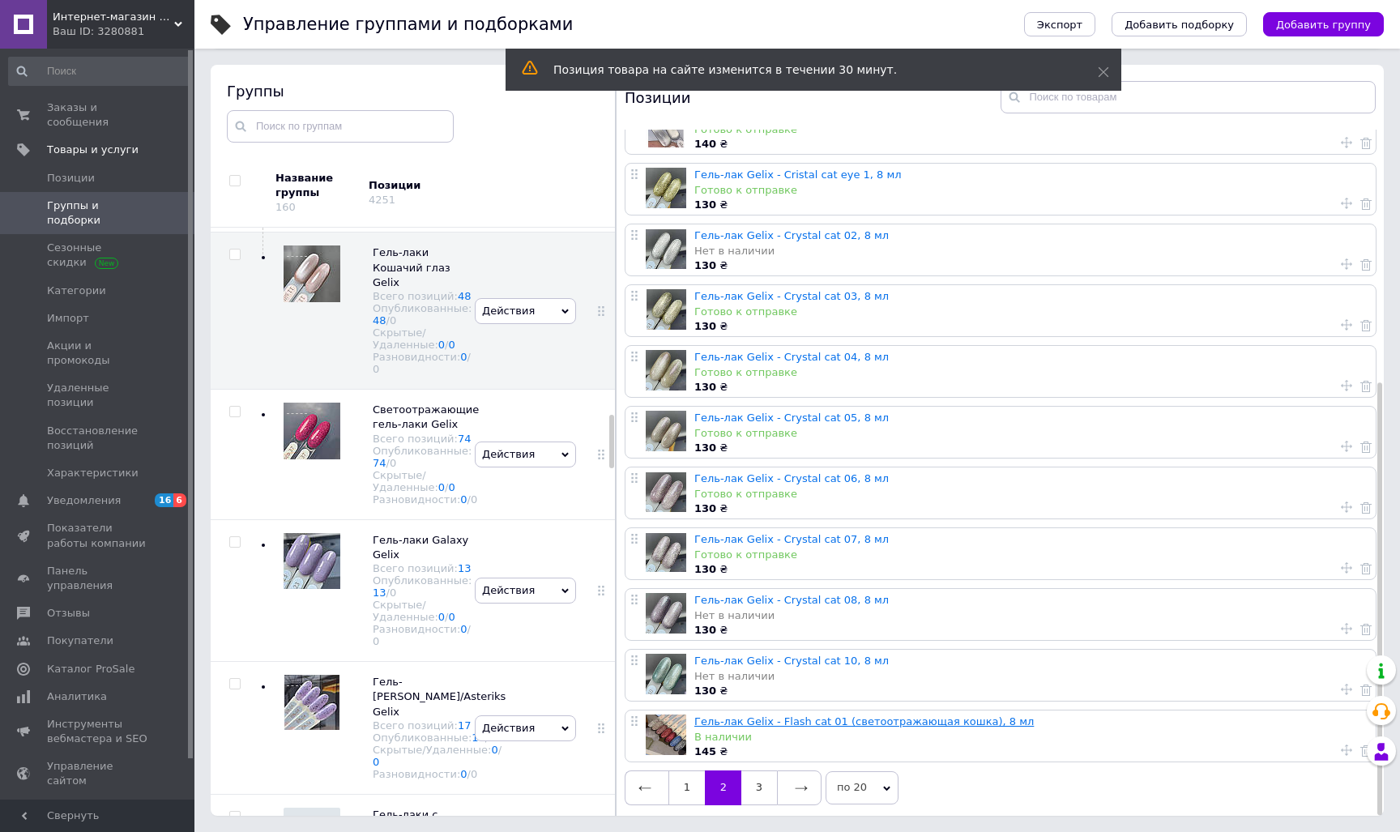
scroll to position [398, 0]
click at [818, 771] on link at bounding box center [799, 787] width 45 height 34
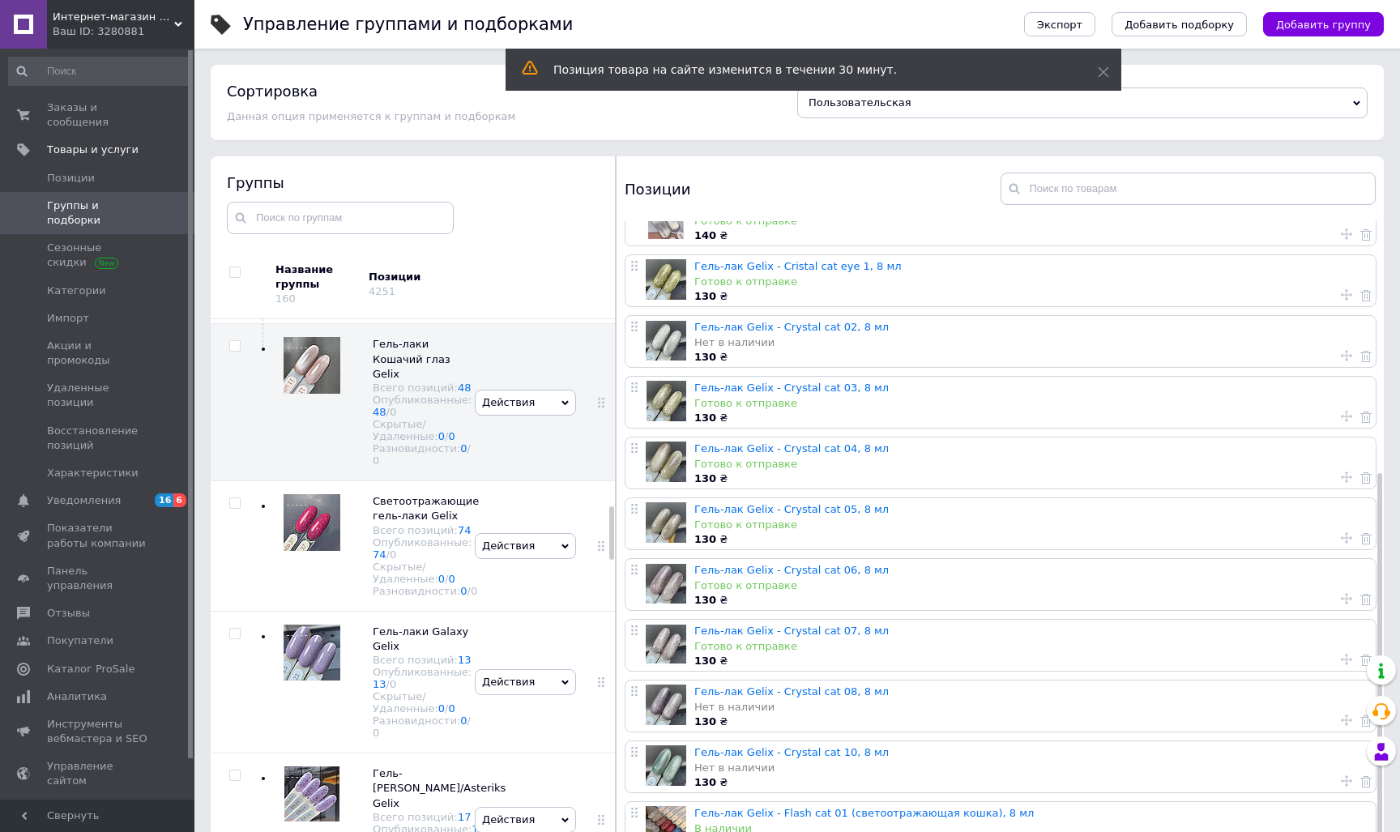
scroll to position [0, 0]
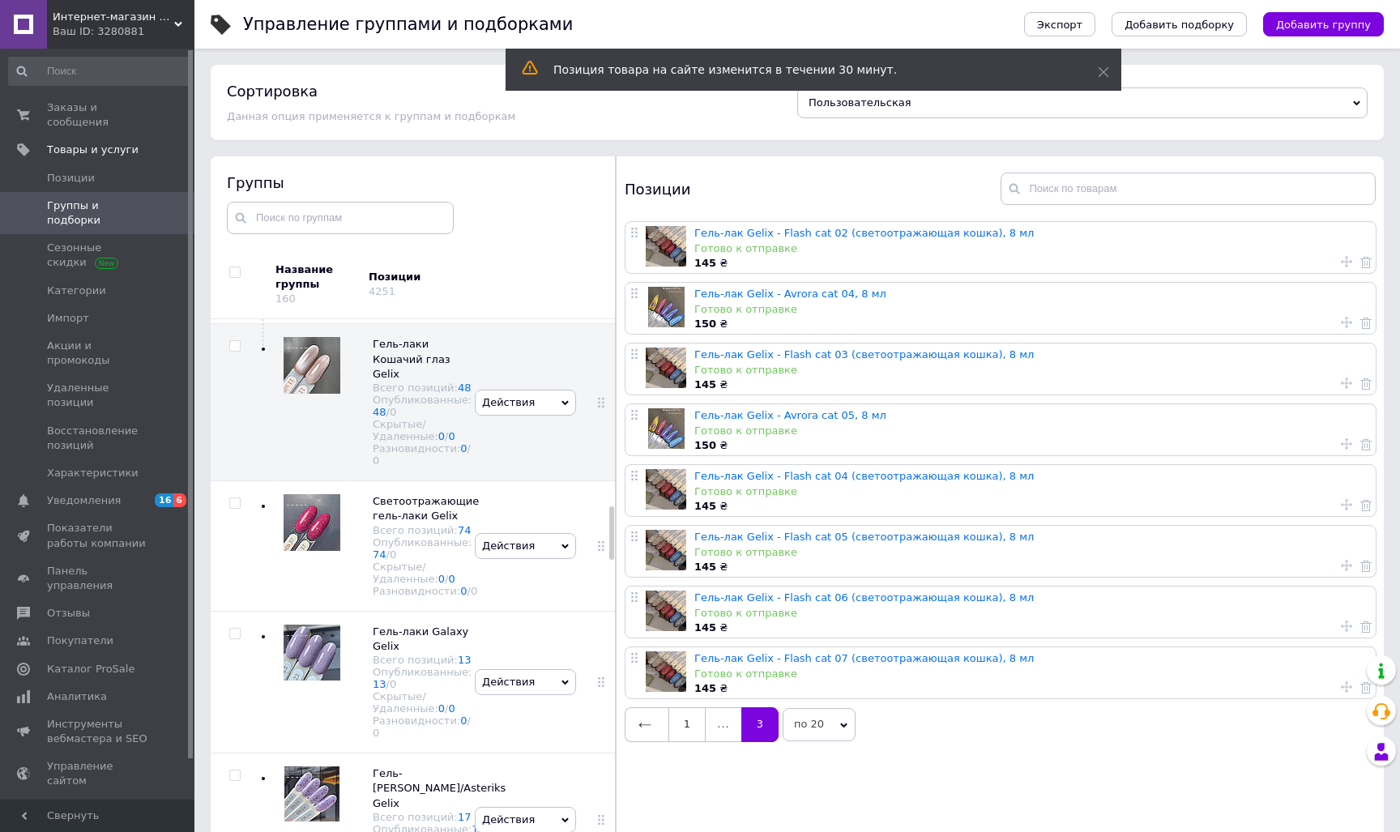
click at [1341, 322] on icon at bounding box center [1346, 322] width 11 height 11
click at [1294, 307] on div "На первую позицию" at bounding box center [1242, 301] width 153 height 15
radio input "true"
click at [1283, 369] on button "Применить" at bounding box center [1242, 364] width 153 height 32
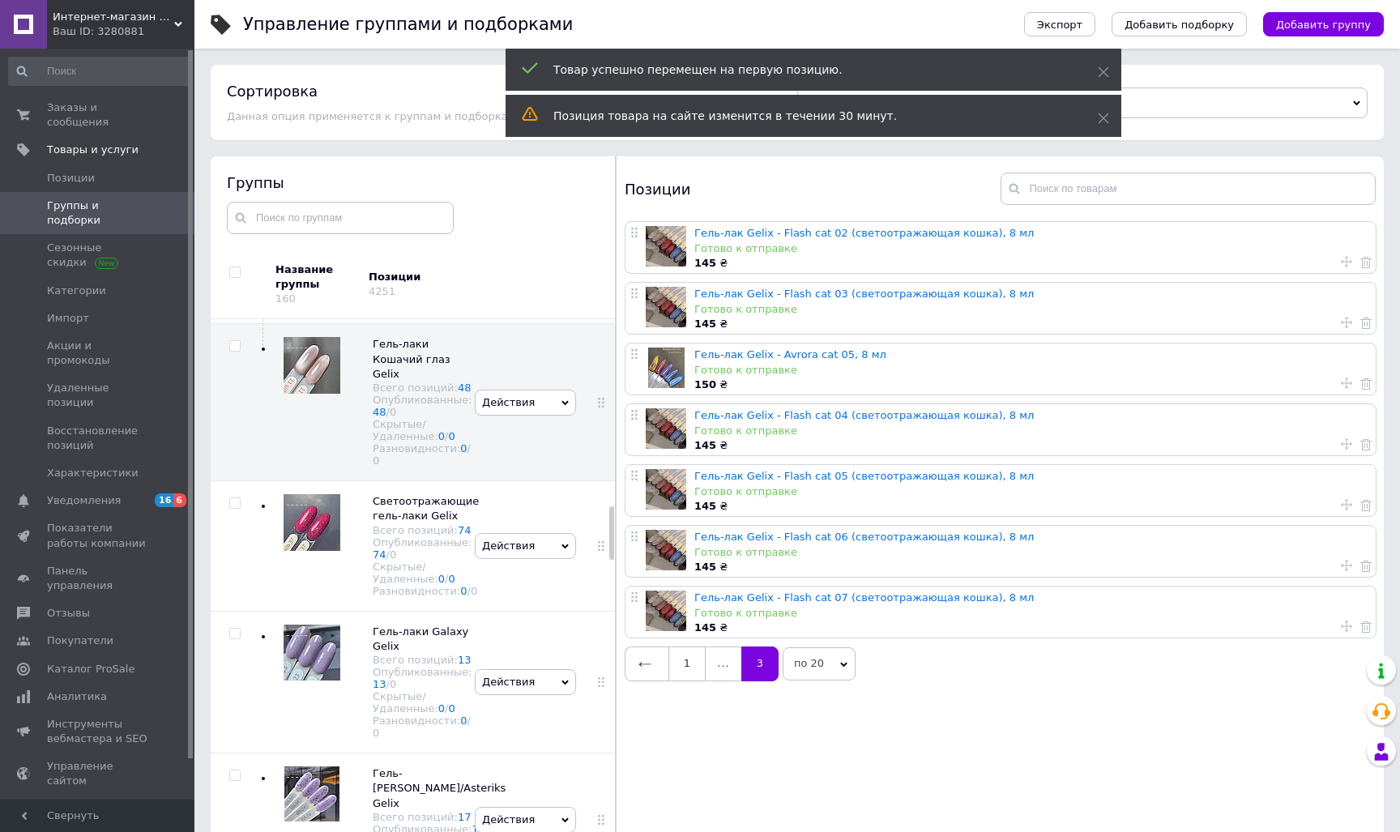
click at [1342, 381] on icon at bounding box center [1346, 382] width 11 height 11
click at [1272, 368] on div "На первую позицию" at bounding box center [1238, 362] width 111 height 15
click at [1176, 366] on input "На первую позицию" at bounding box center [1171, 361] width 11 height 11
radio input "true"
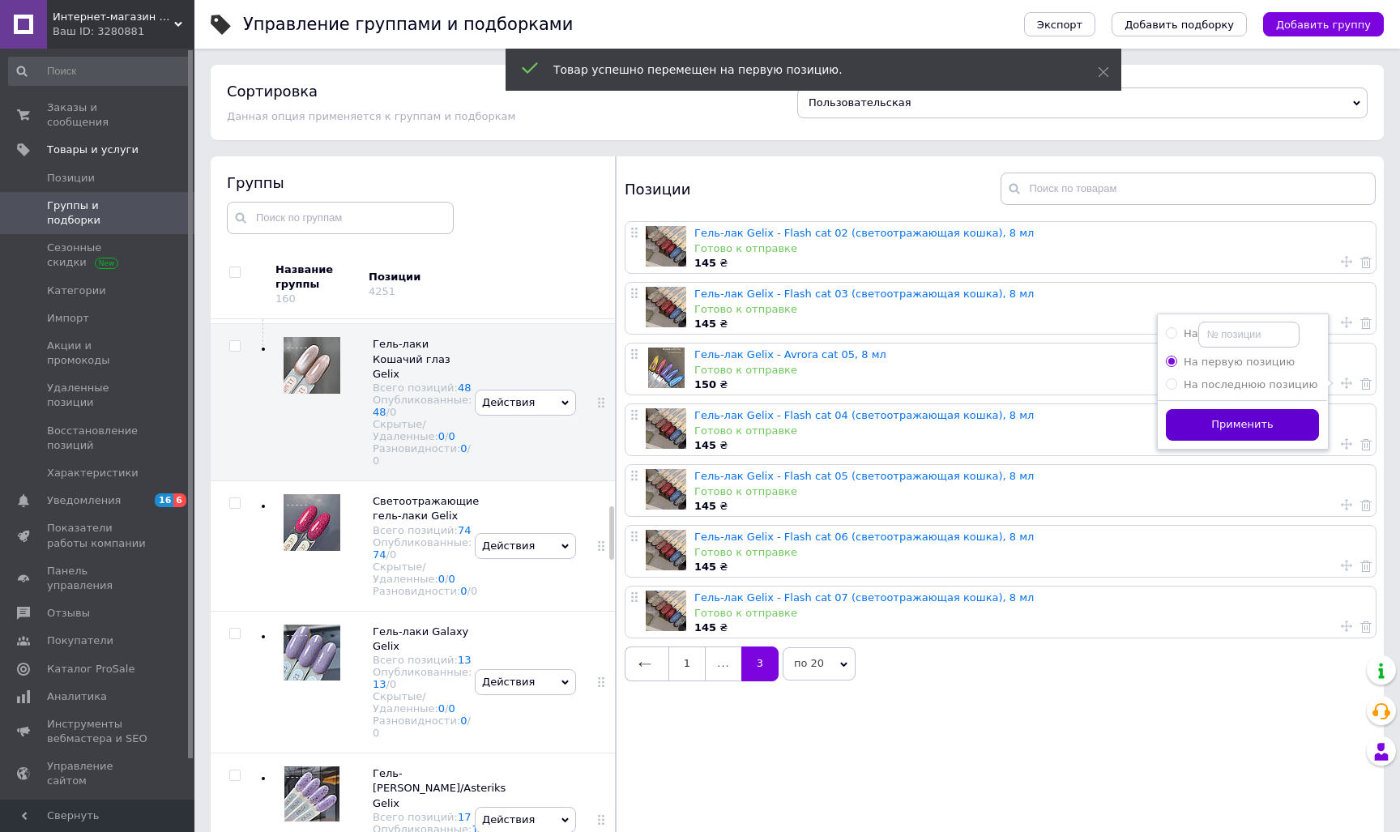
click at [1270, 424] on button "Применить" at bounding box center [1242, 425] width 153 height 32
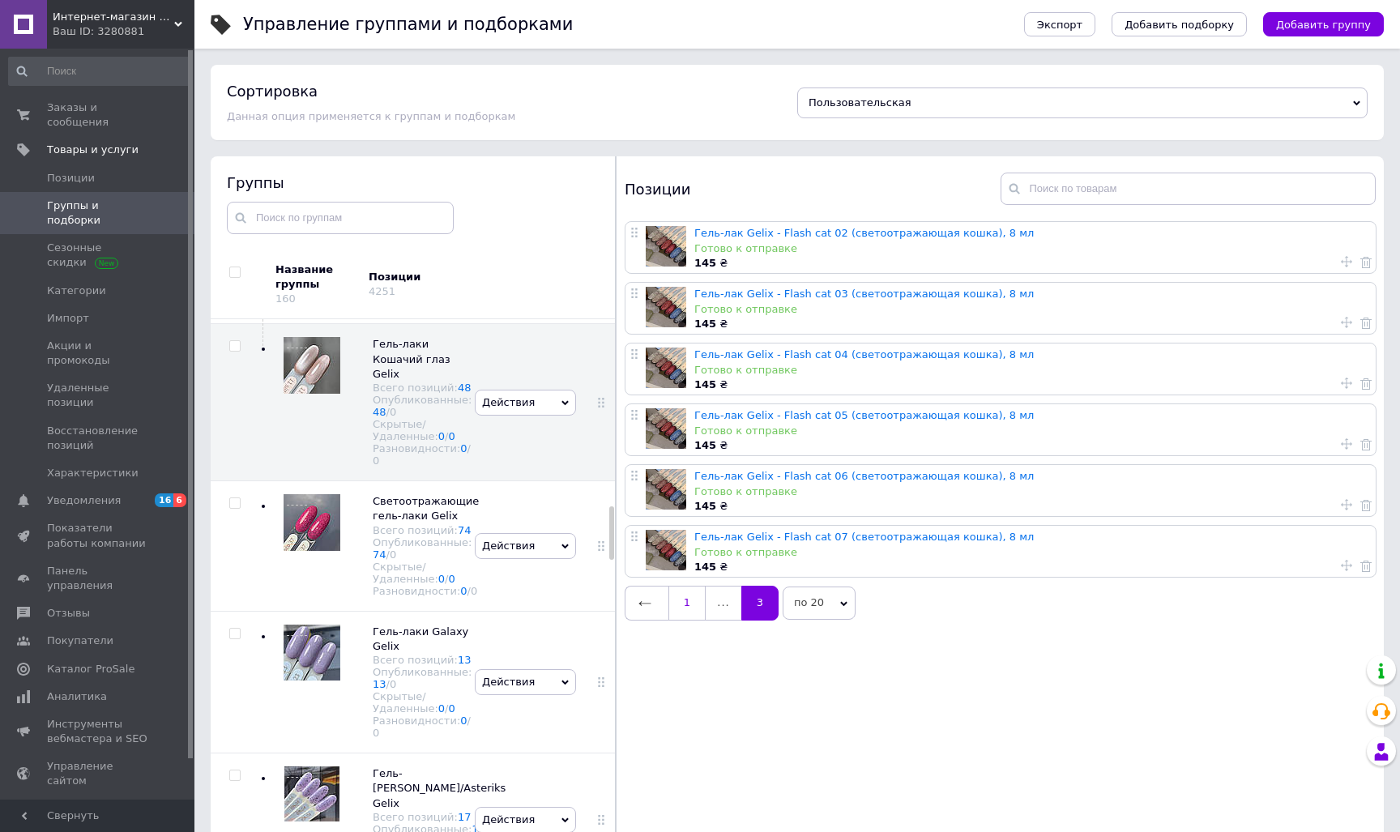
click at [685, 599] on link "1" at bounding box center [686, 603] width 37 height 34
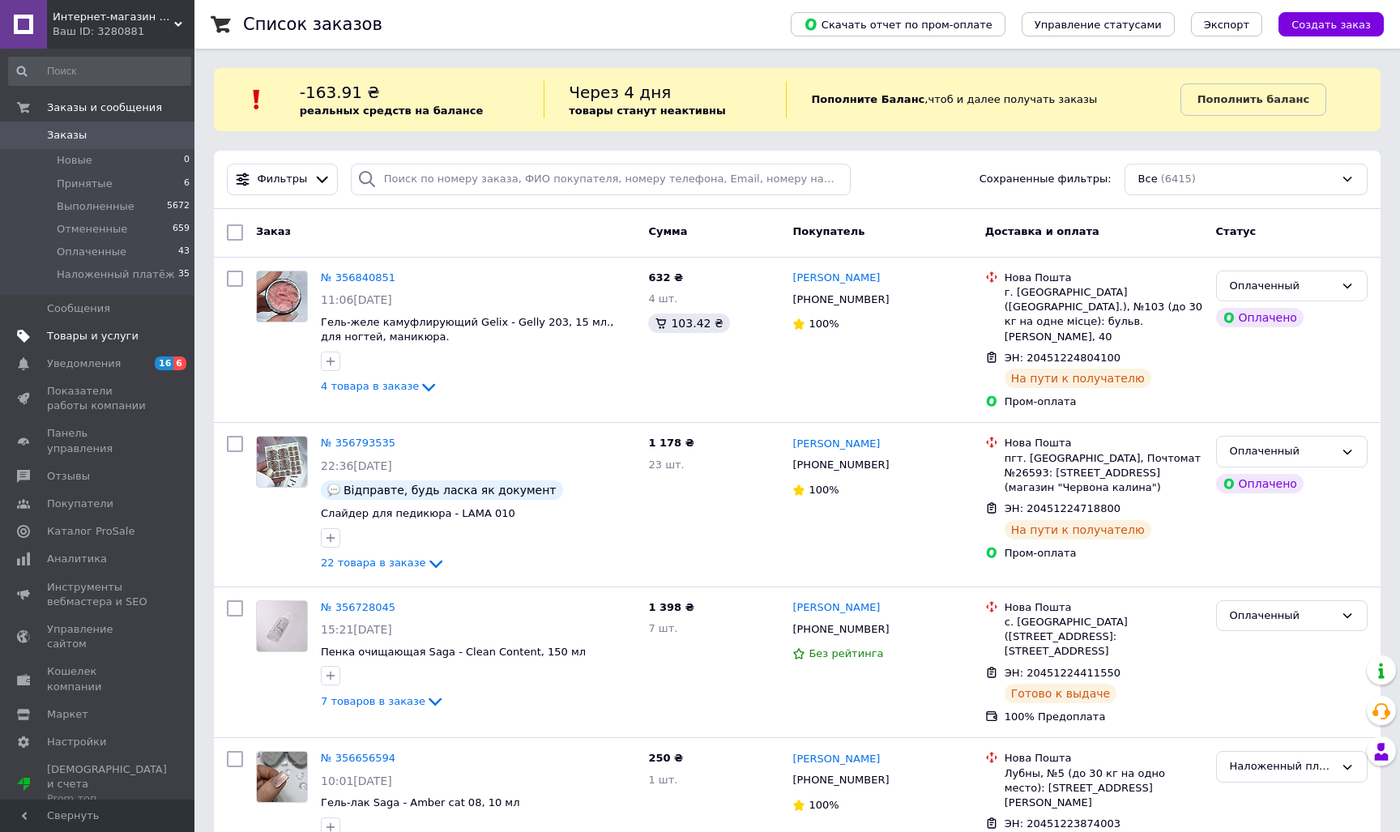
click at [101, 343] on link "Товары и услуги" at bounding box center [99, 336] width 199 height 28
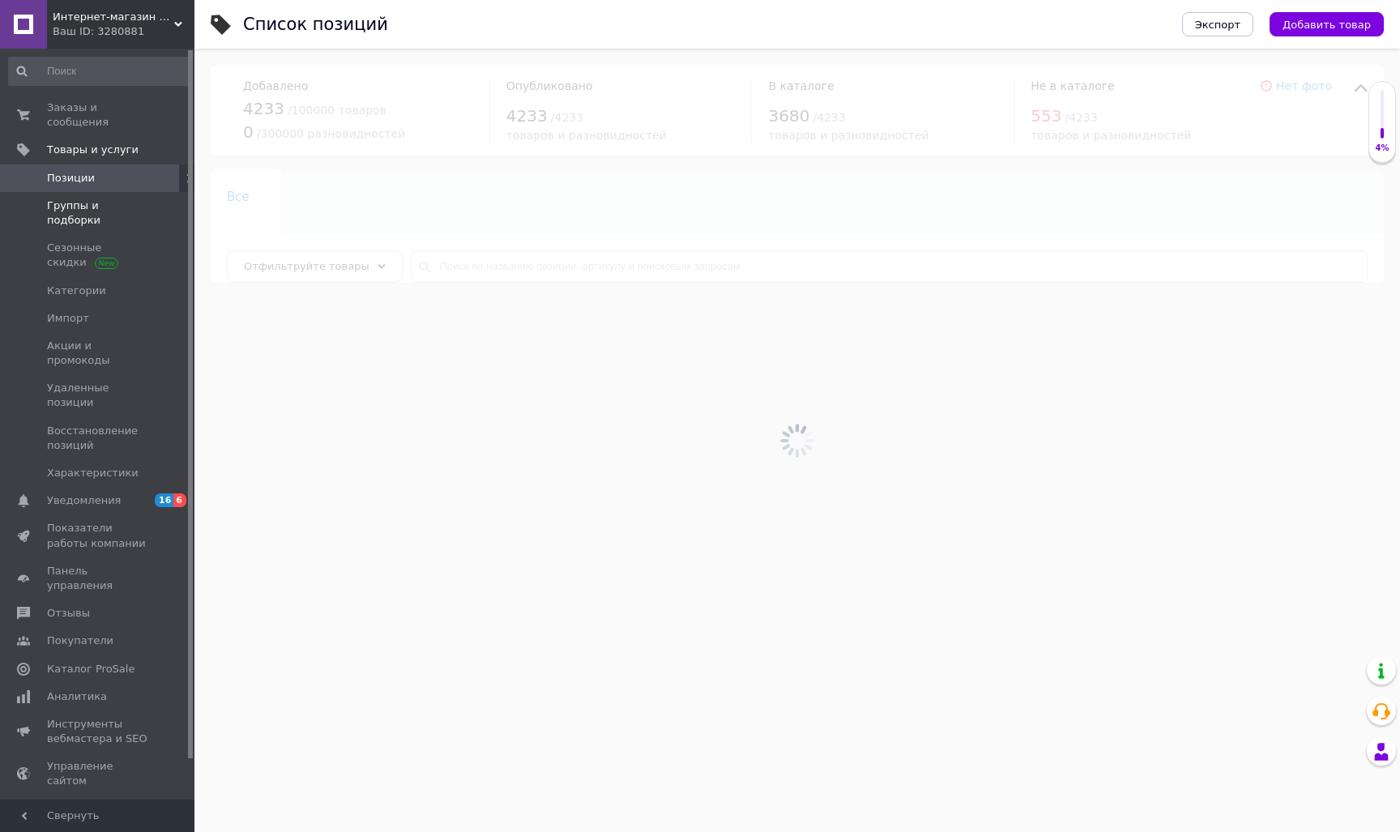
click at [120, 199] on span "Группы и подборки" at bounding box center [98, 212] width 103 height 29
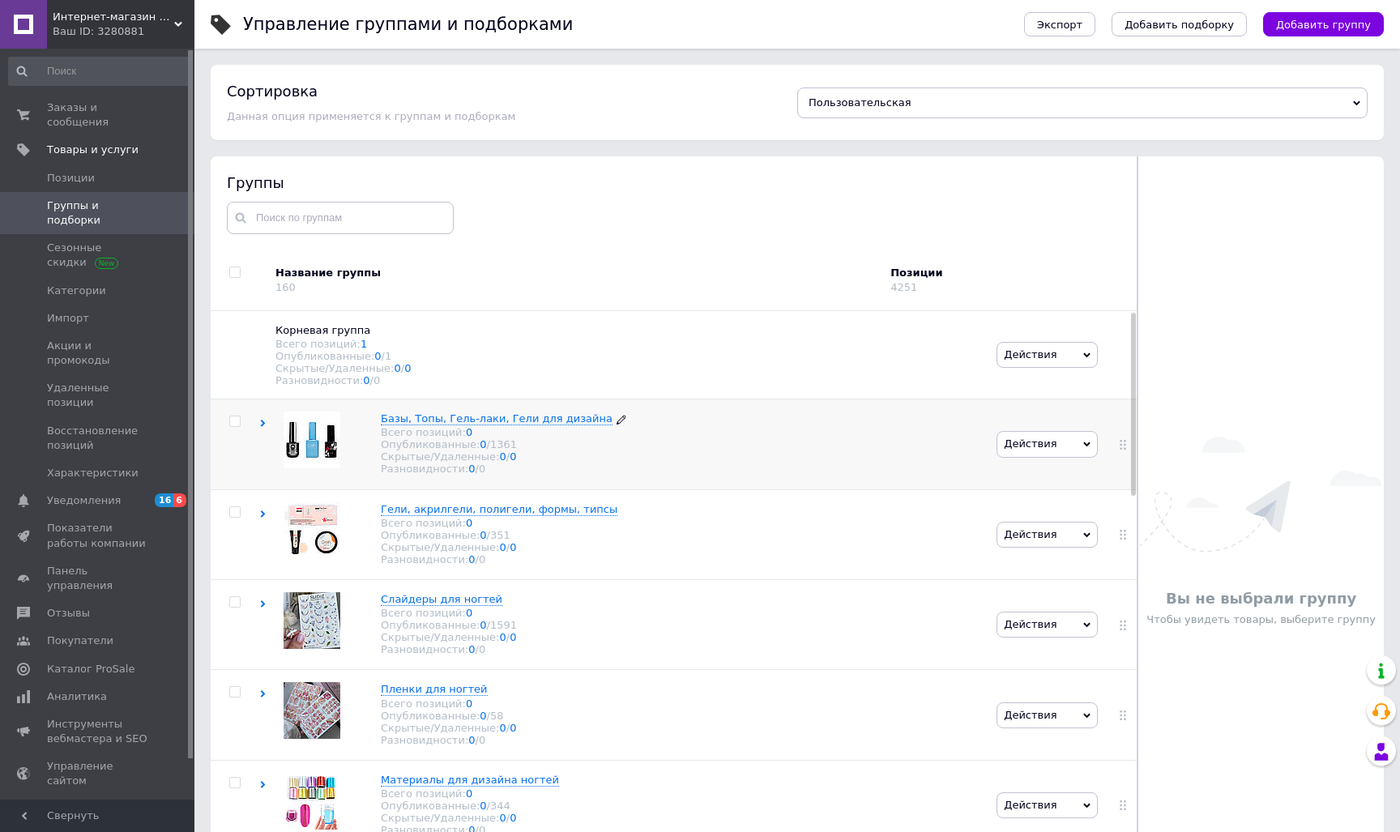
click at [417, 424] on span "Базы, Топы, Гель-лаки, Гели для дизайна" at bounding box center [497, 418] width 232 height 12
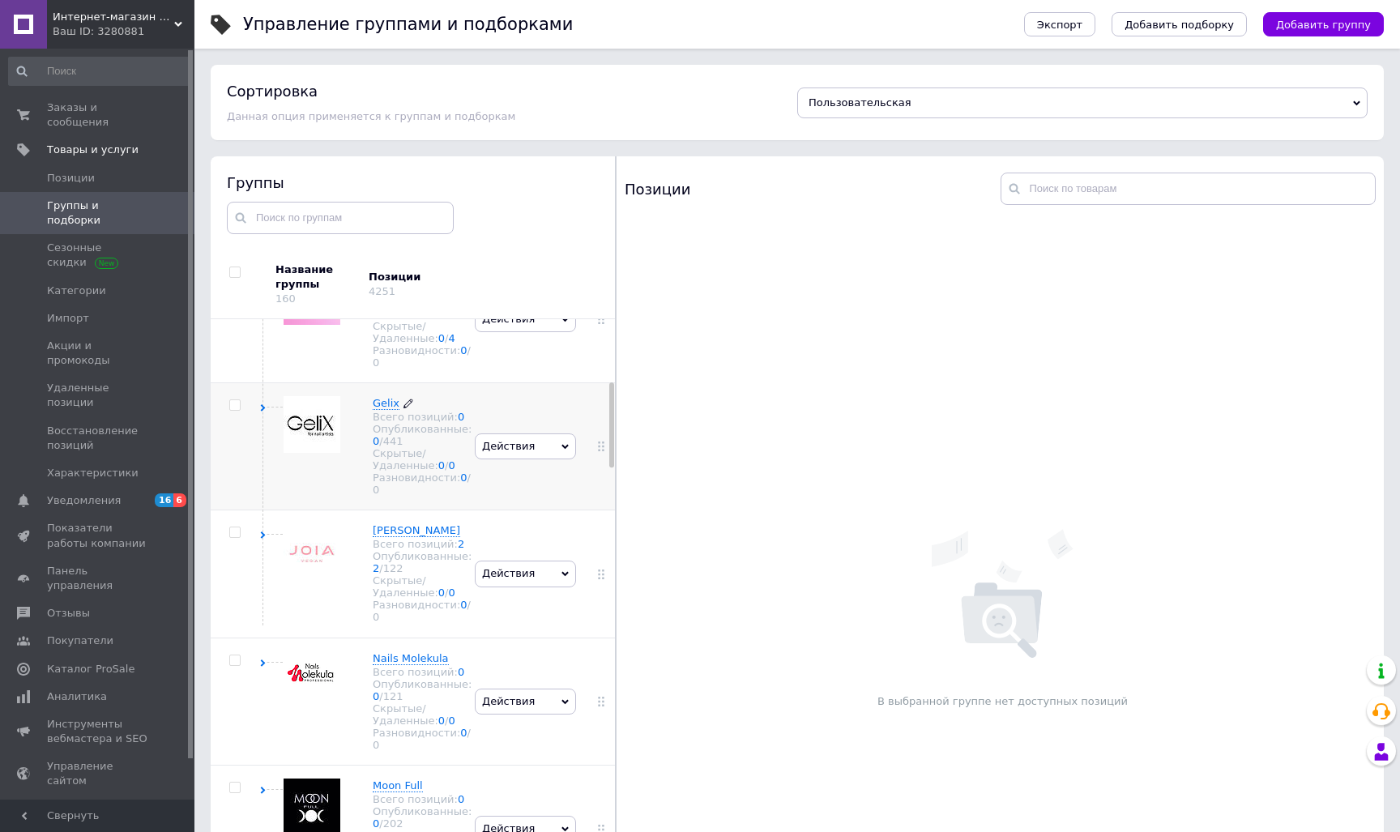
scroll to position [438, 0]
click at [382, 407] on span "Gelix" at bounding box center [386, 400] width 27 height 12
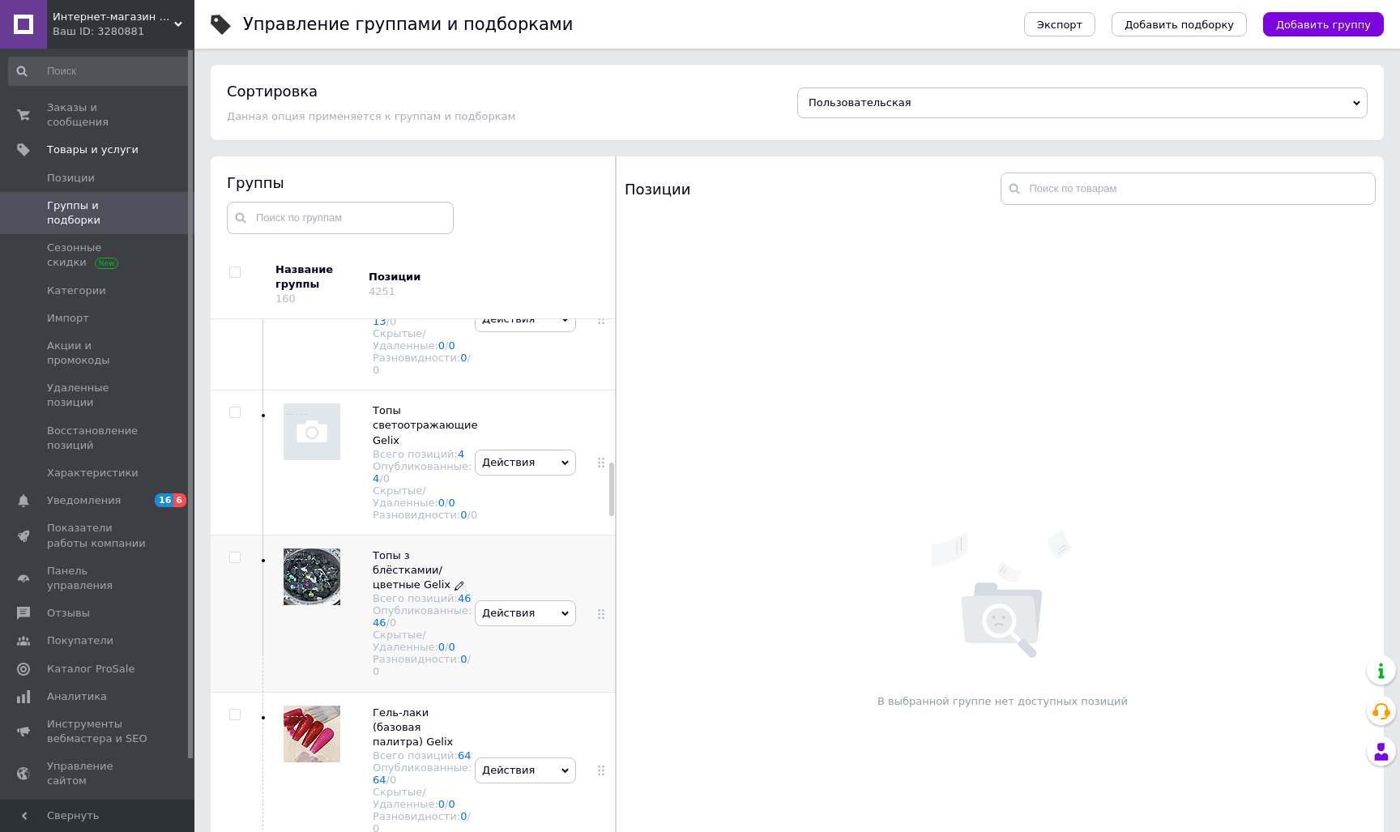
scroll to position [1525, 0]
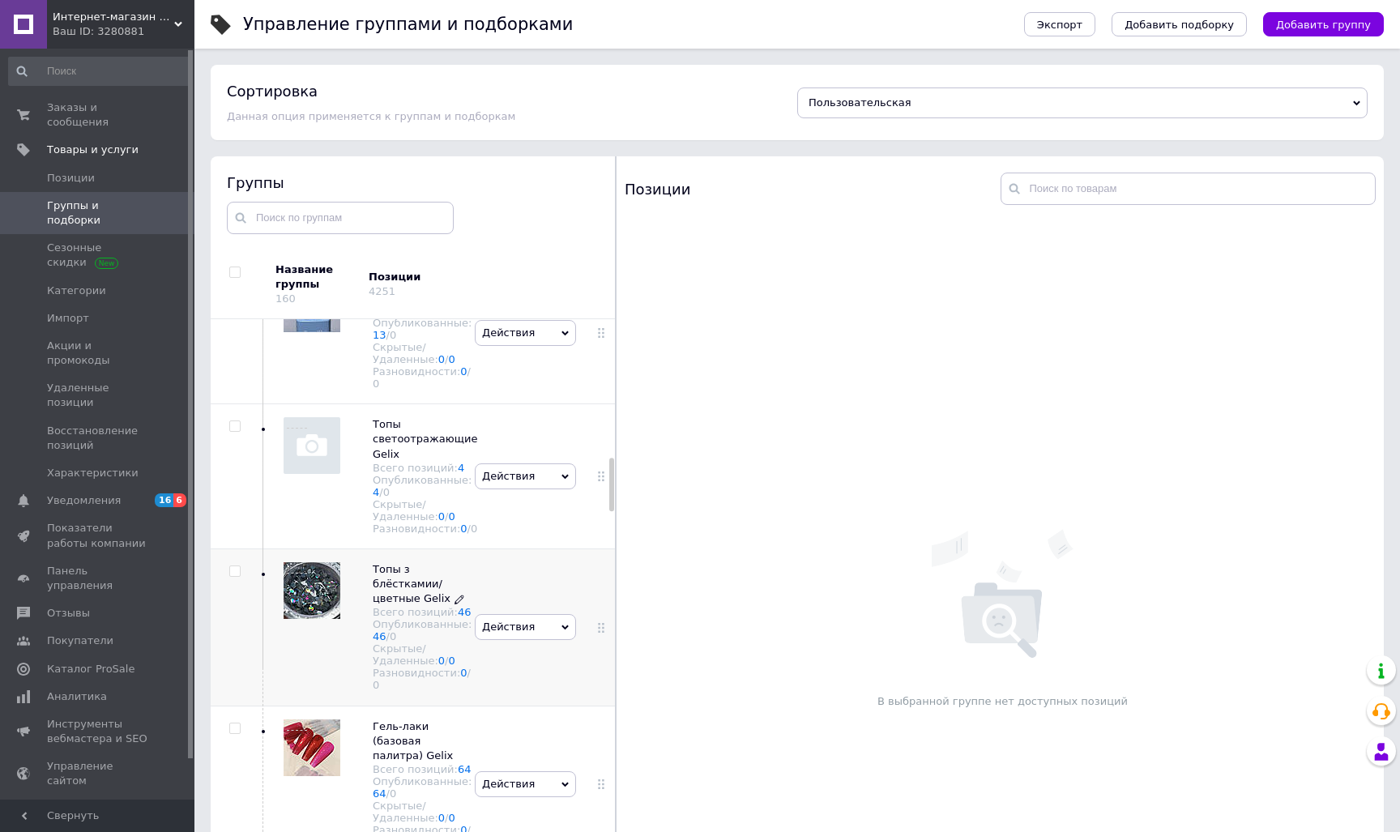
click at [385, 604] on span "Топы з блёсткамии/цветные Gelix" at bounding box center [412, 583] width 78 height 41
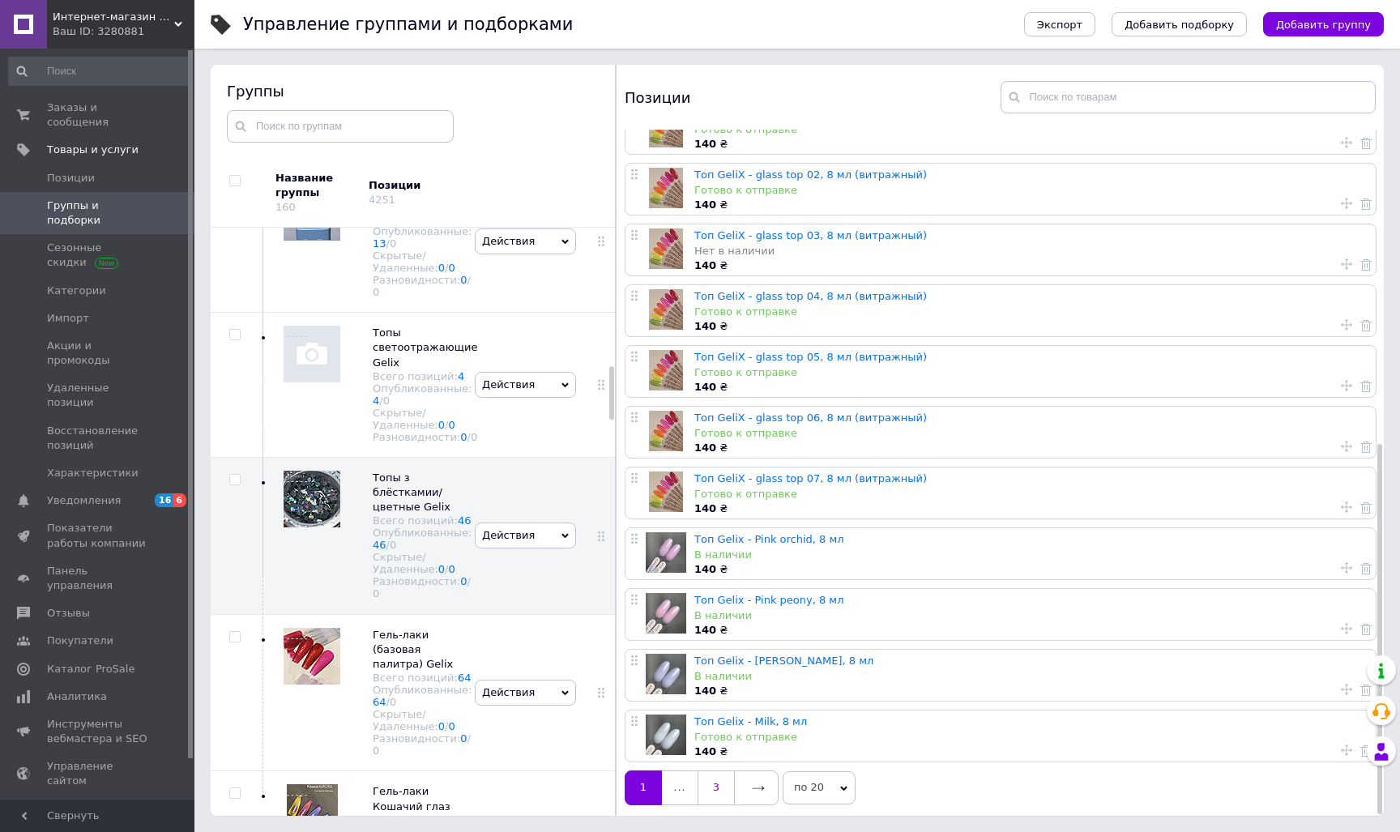
scroll to position [92, 0]
click at [759, 782] on icon at bounding box center [758, 788] width 13 height 13
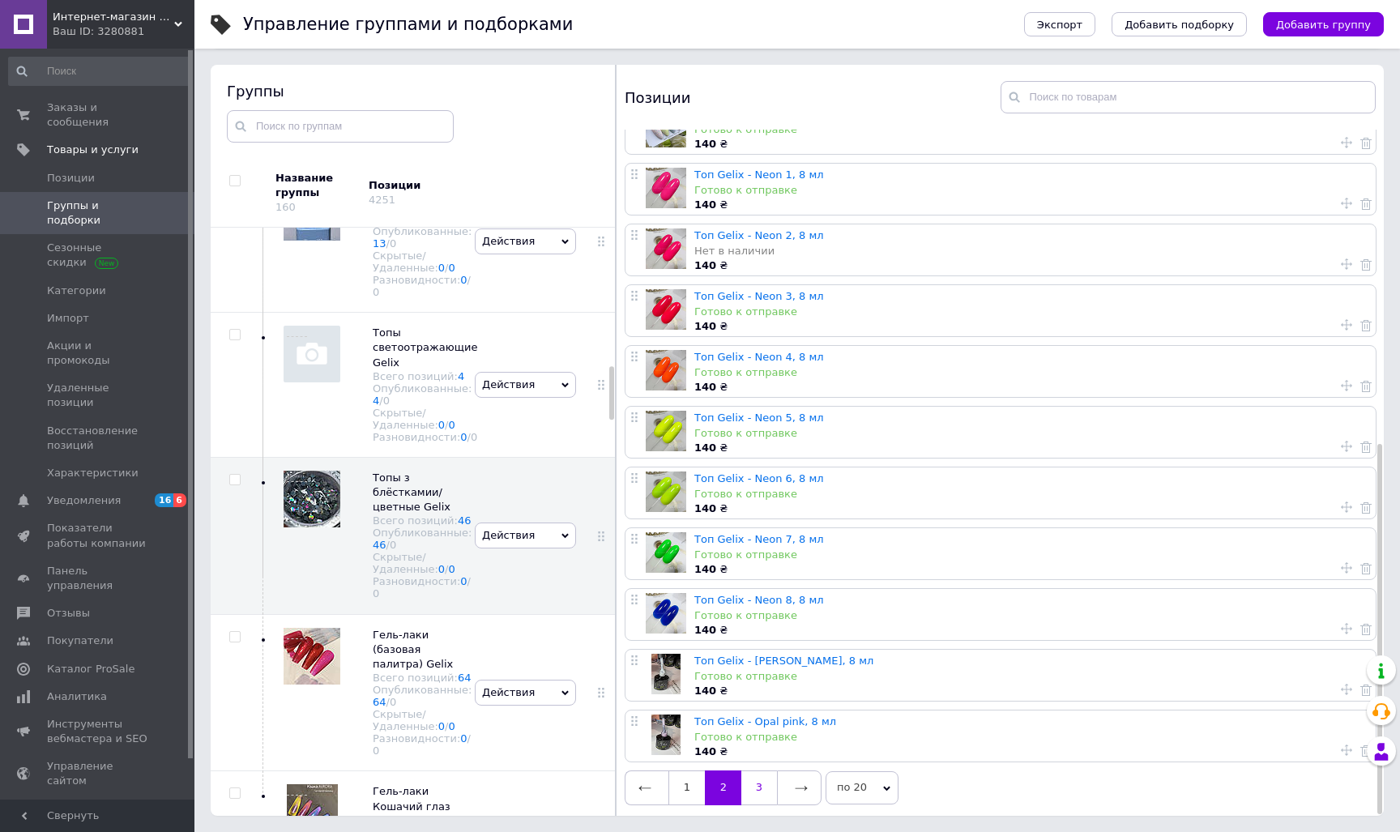
click at [767, 781] on link "3" at bounding box center [759, 787] width 36 height 34
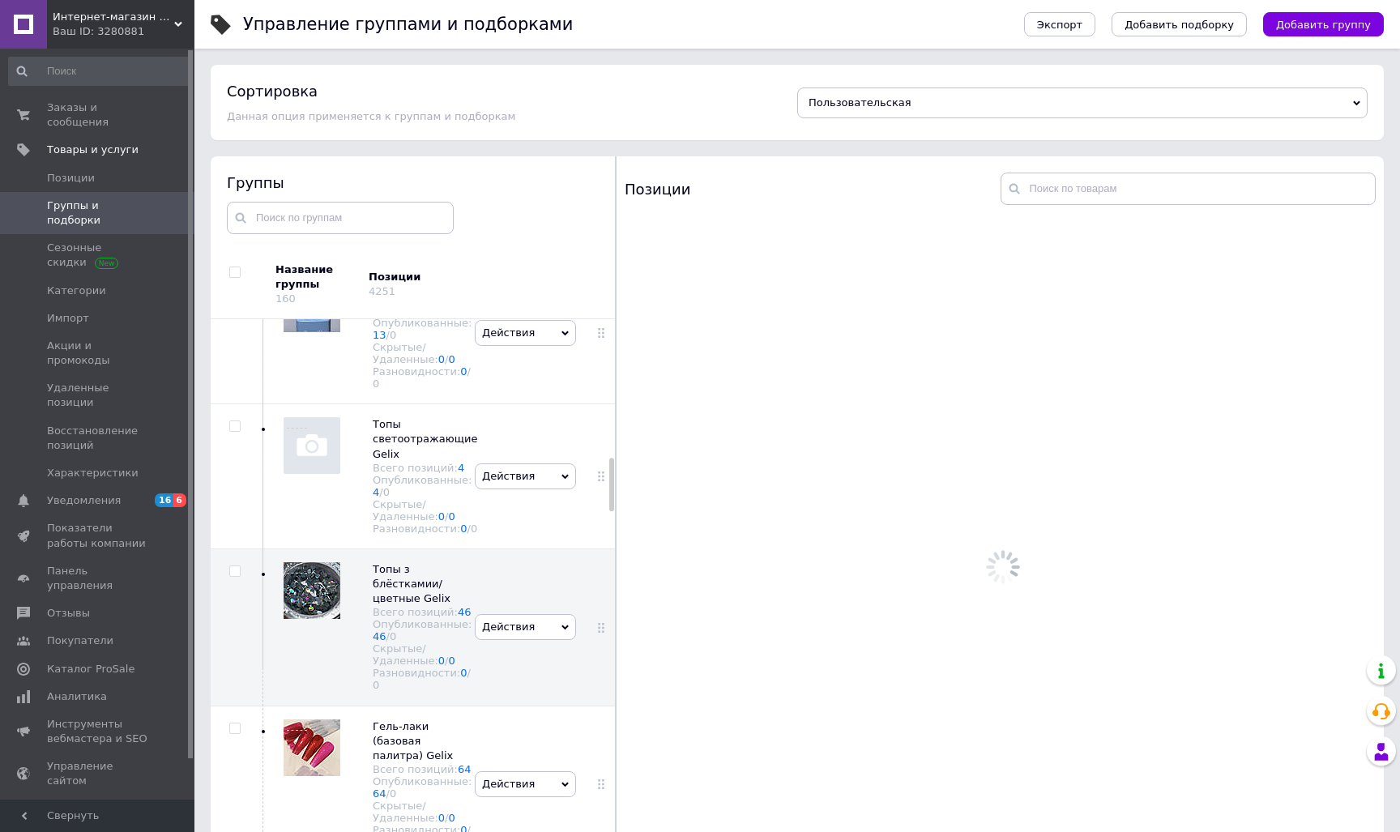
scroll to position [0, 0]
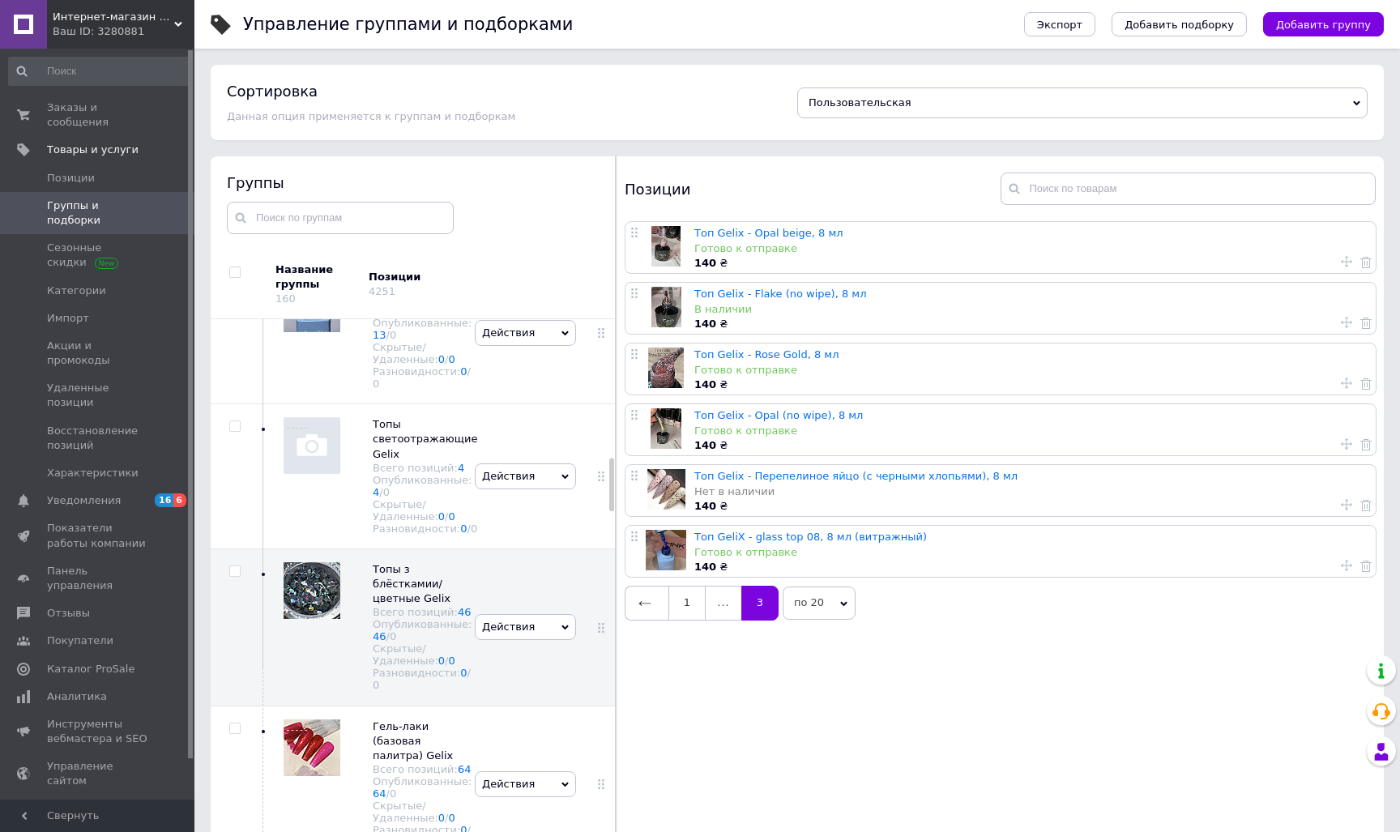
click at [1344, 570] on icon at bounding box center [1346, 565] width 11 height 11
click at [1268, 548] on span "На первую позицию" at bounding box center [1238, 544] width 111 height 12
click at [1176, 548] on input "На первую позицию" at bounding box center [1171, 543] width 11 height 11
radio input "true"
click at [1269, 616] on button "Применить" at bounding box center [1242, 607] width 153 height 32
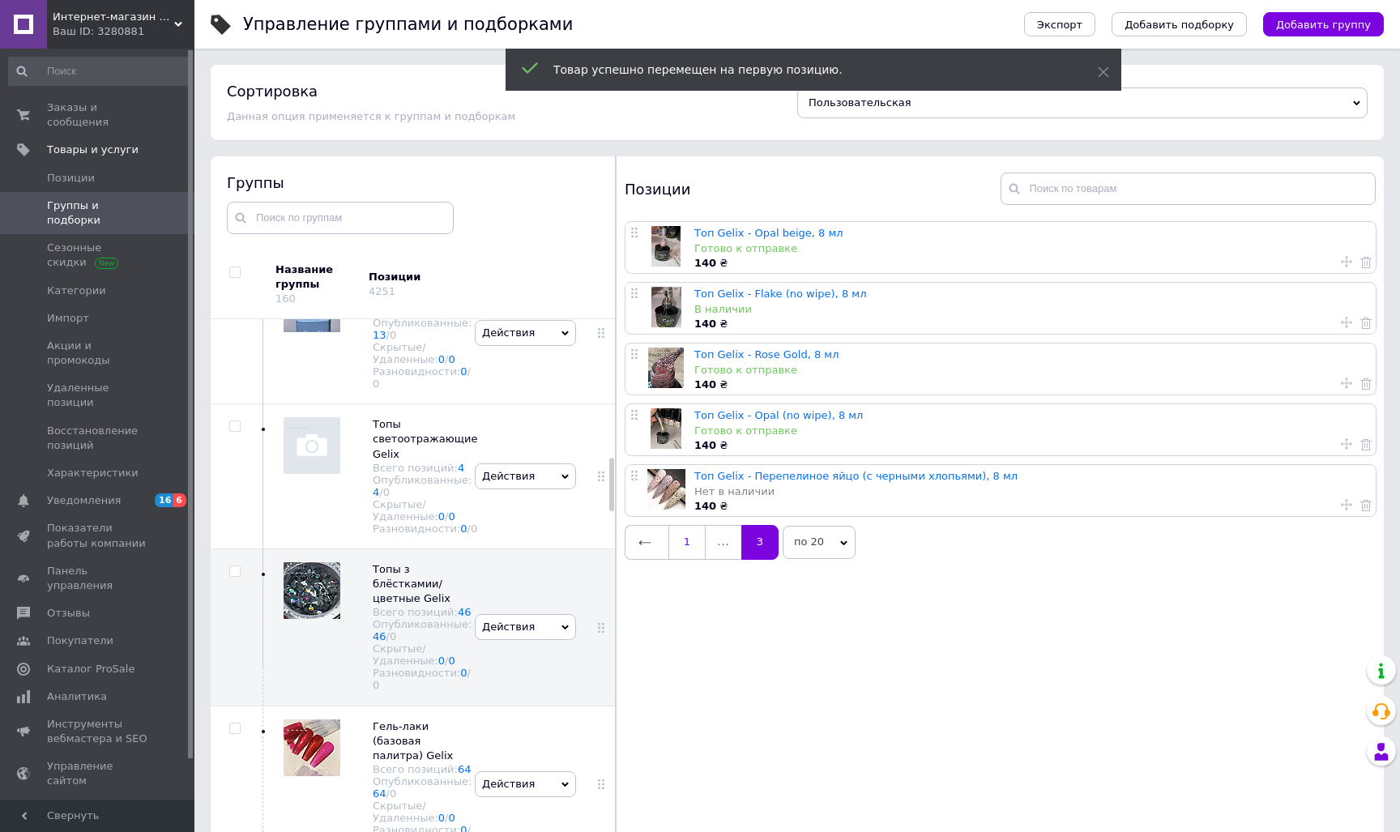
click at [680, 539] on link "1" at bounding box center [686, 542] width 37 height 34
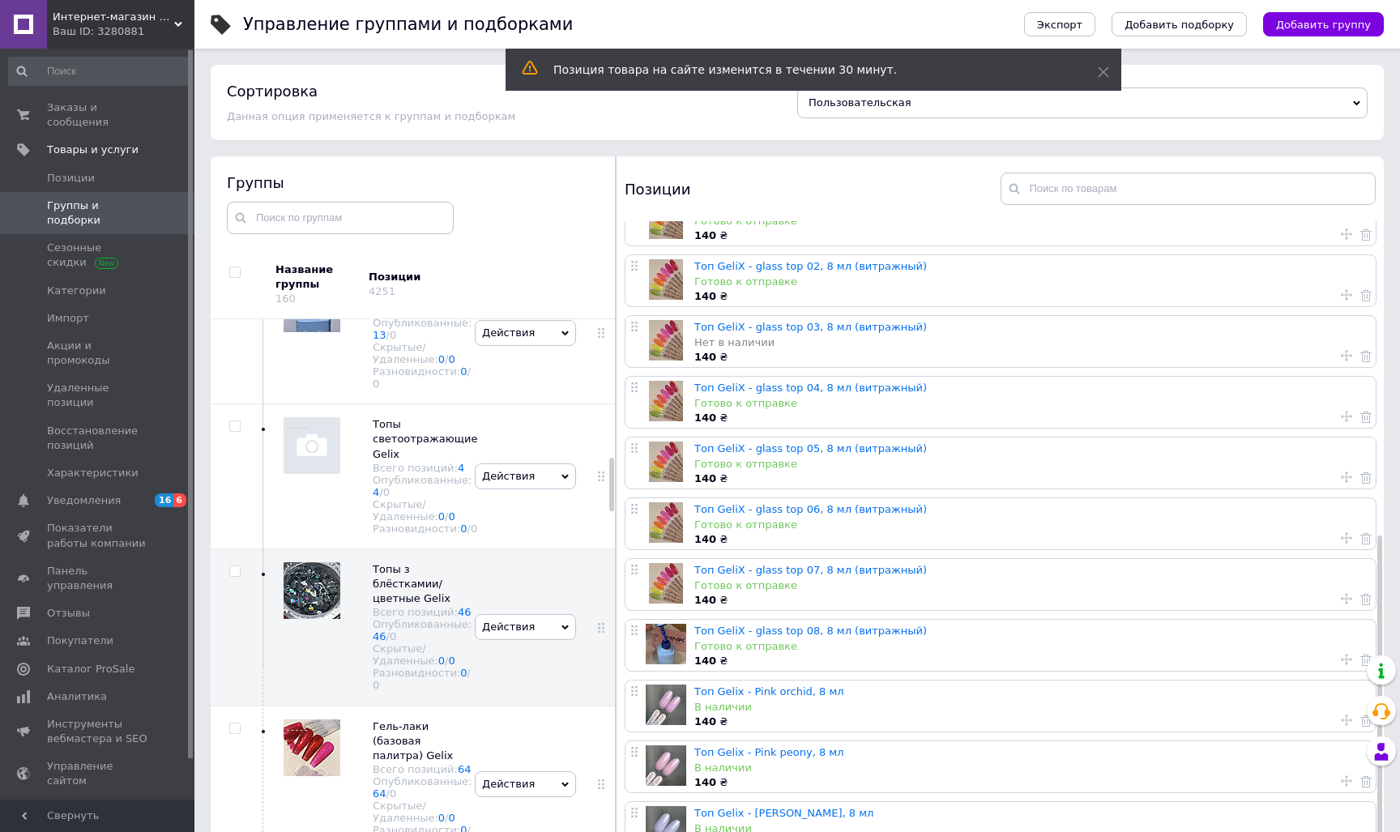
scroll to position [580, 0]
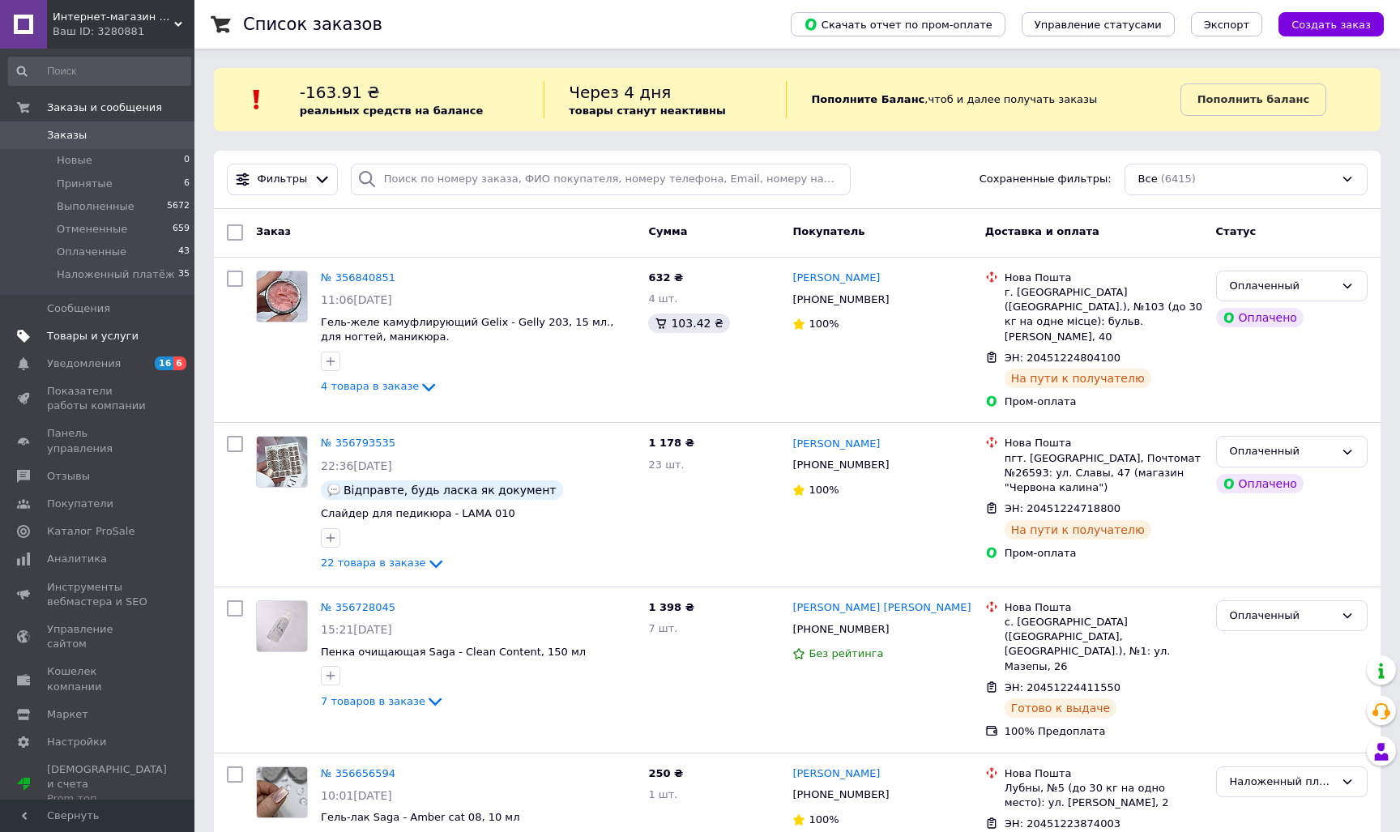
click at [112, 332] on span "Товары и услуги" at bounding box center [93, 336] width 92 height 15
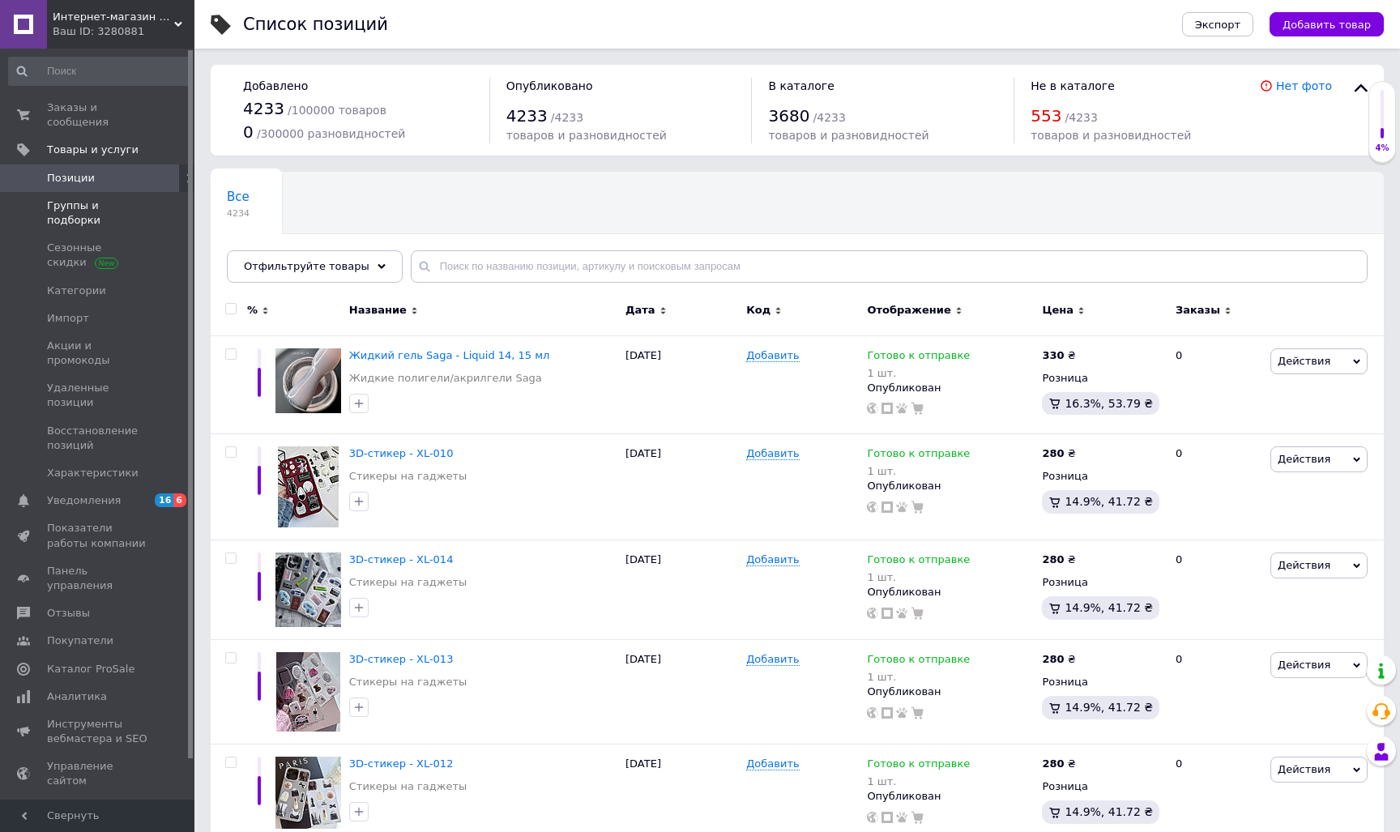
click at [139, 212] on link "Группы и подборки" at bounding box center [99, 213] width 199 height 42
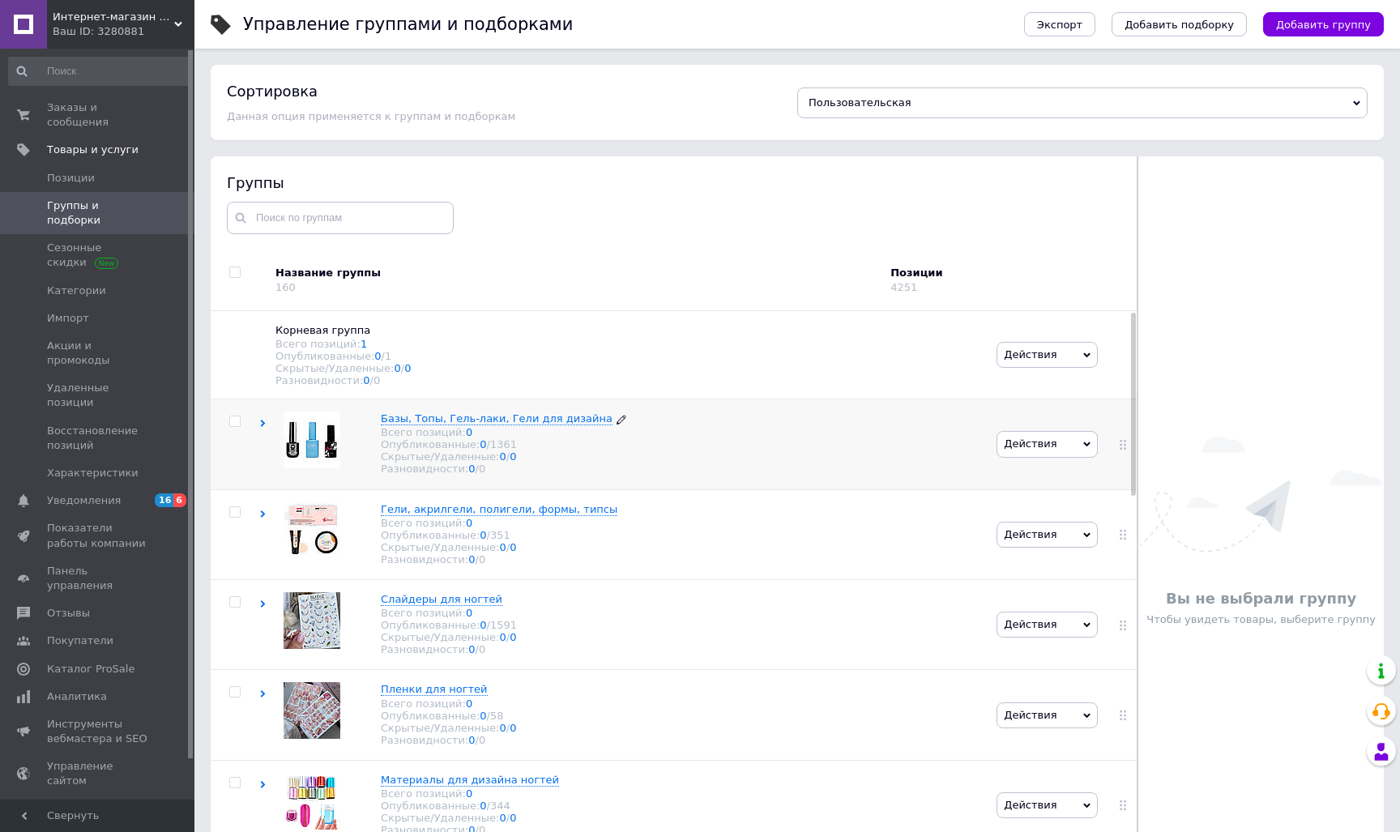
click at [397, 418] on span "Базы, Топы, Гель-лаки, Гели для дизайна" at bounding box center [497, 418] width 232 height 12
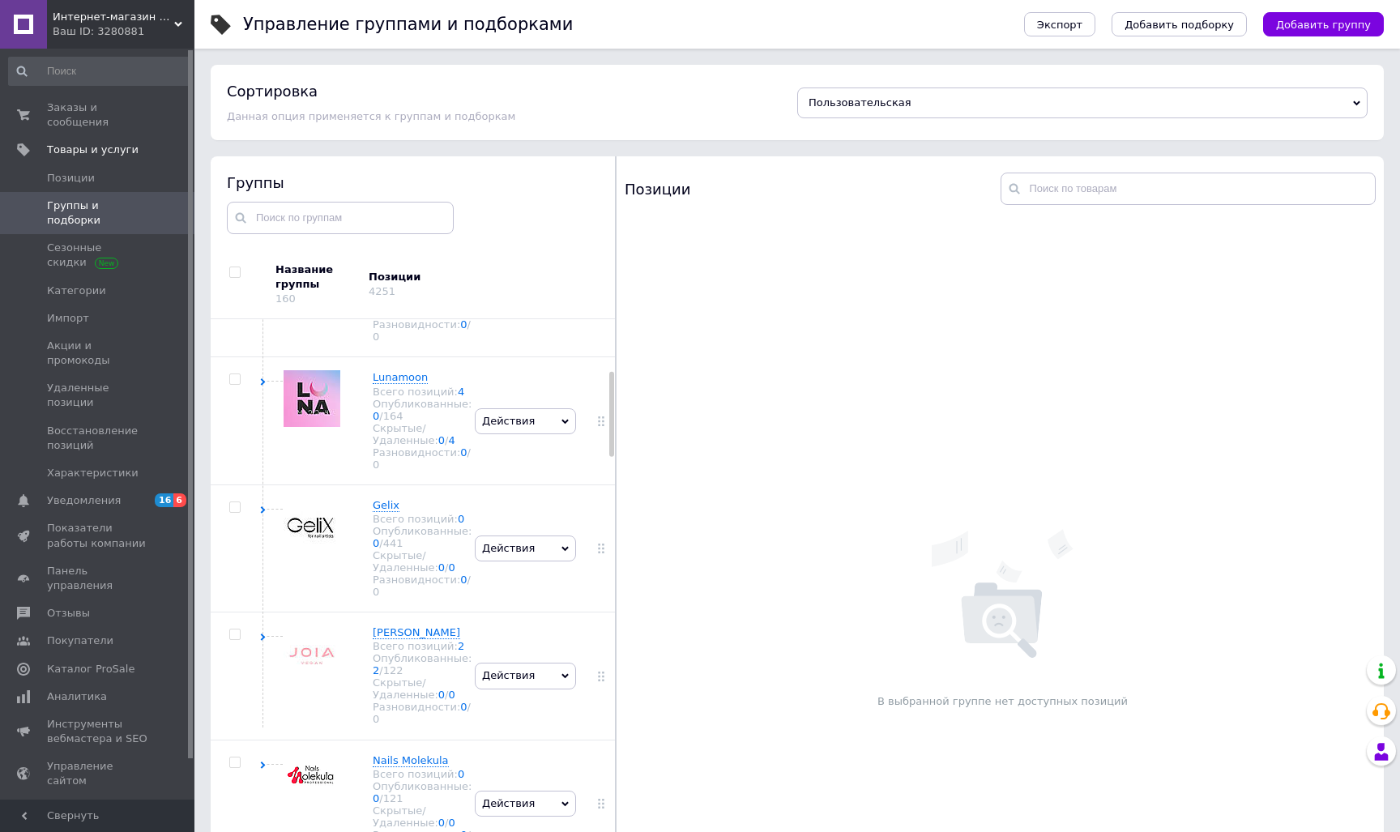
scroll to position [366, 0]
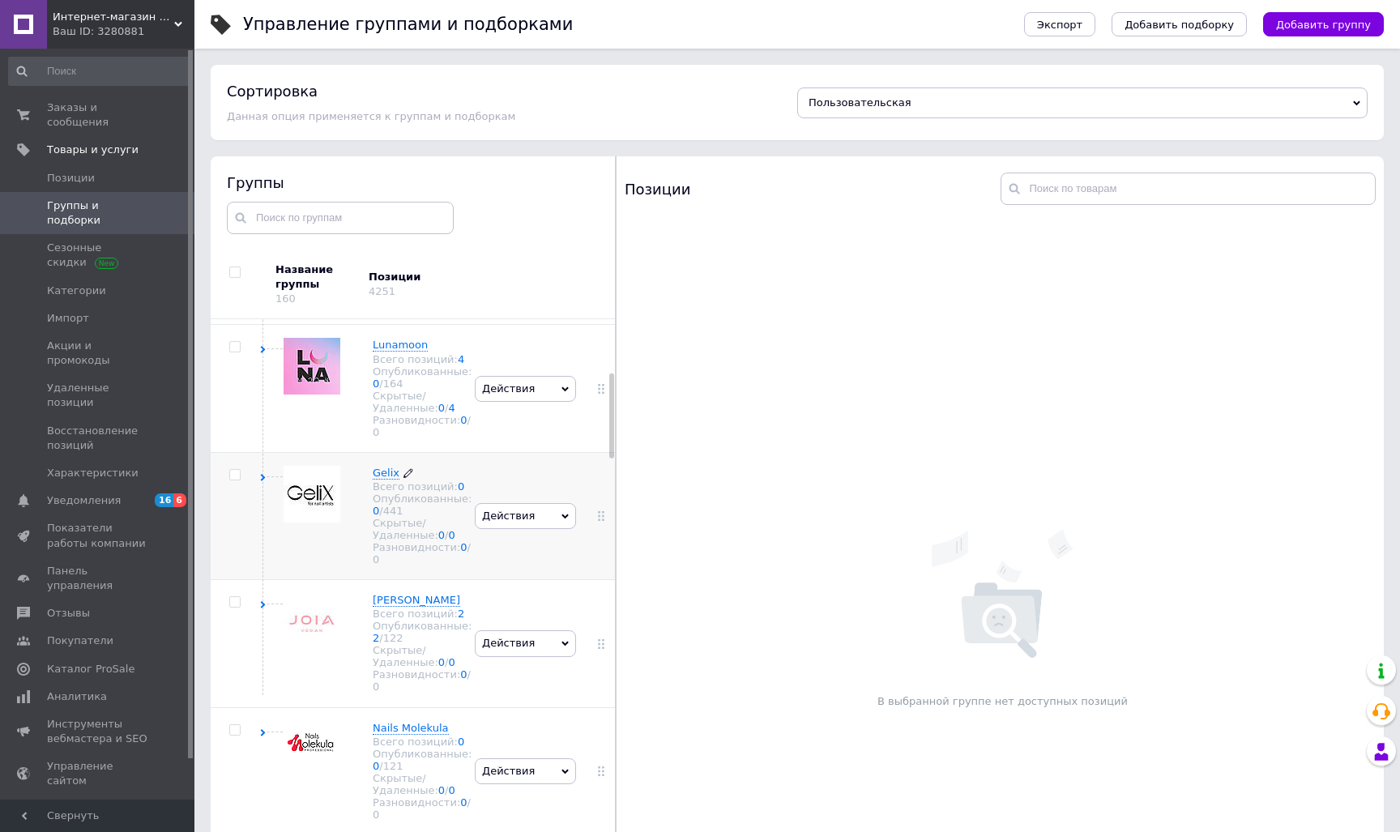
click at [384, 479] on span "Gelix" at bounding box center [386, 473] width 27 height 12
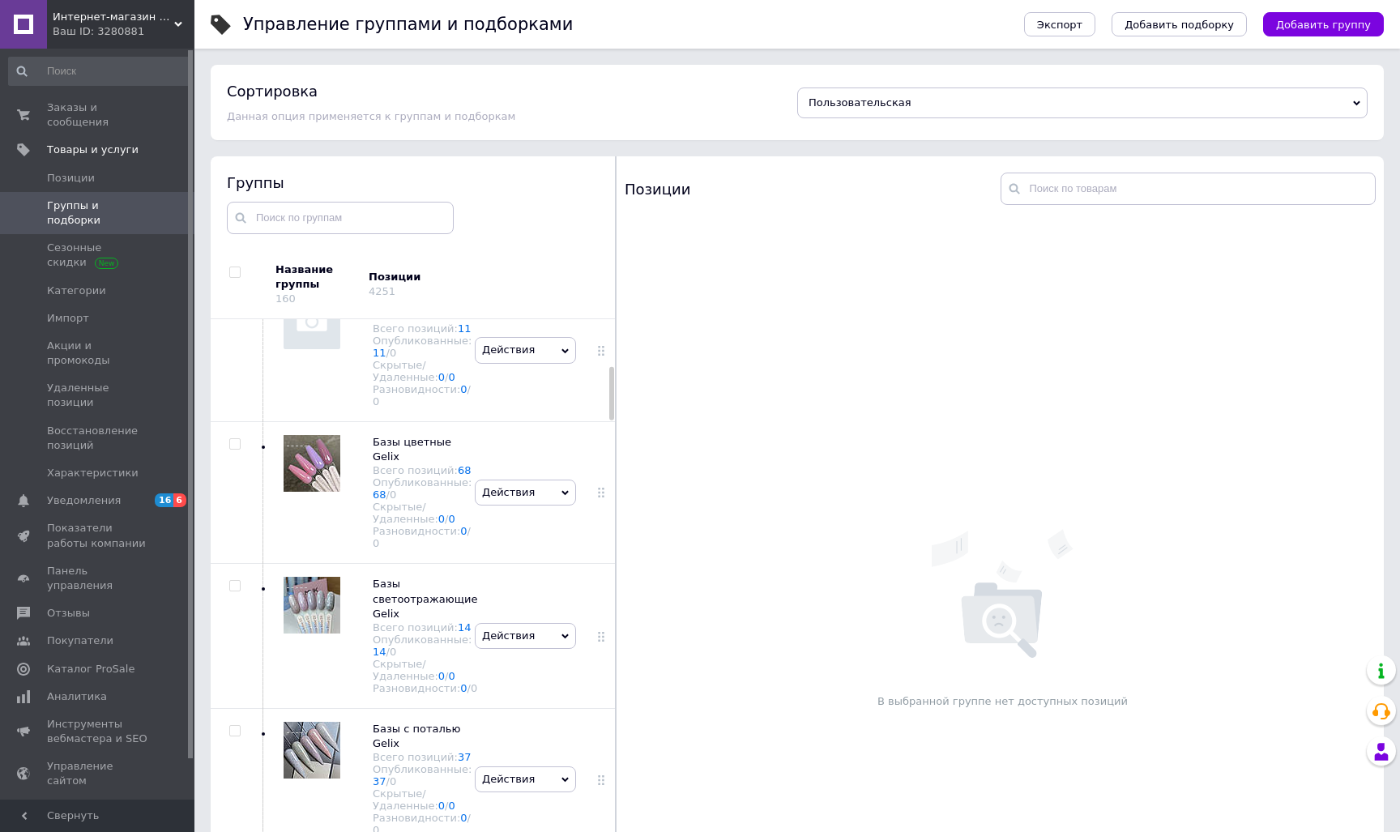
scroll to position [678, 0]
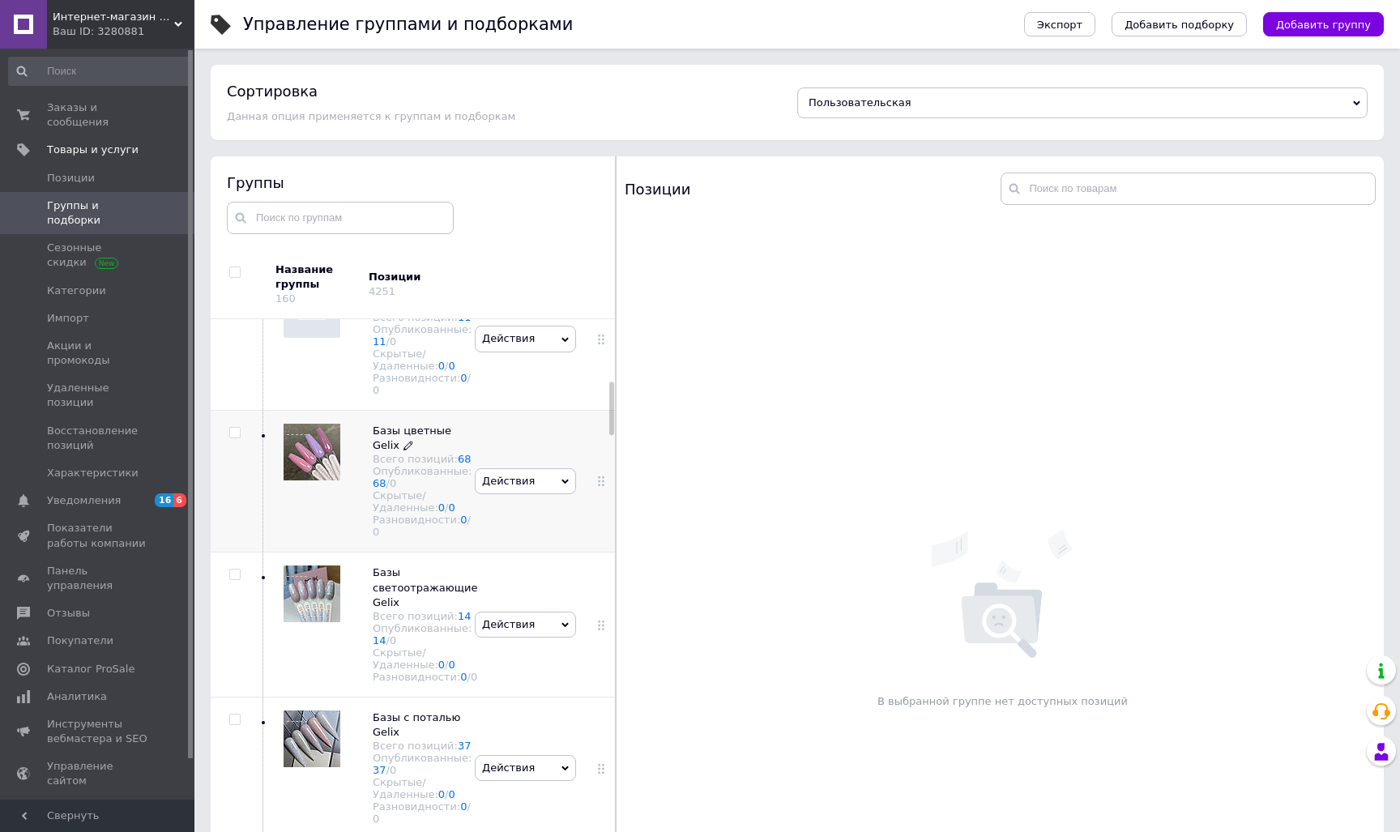
click at [390, 451] on span "Базы цветные Gelix" at bounding box center [412, 437] width 79 height 27
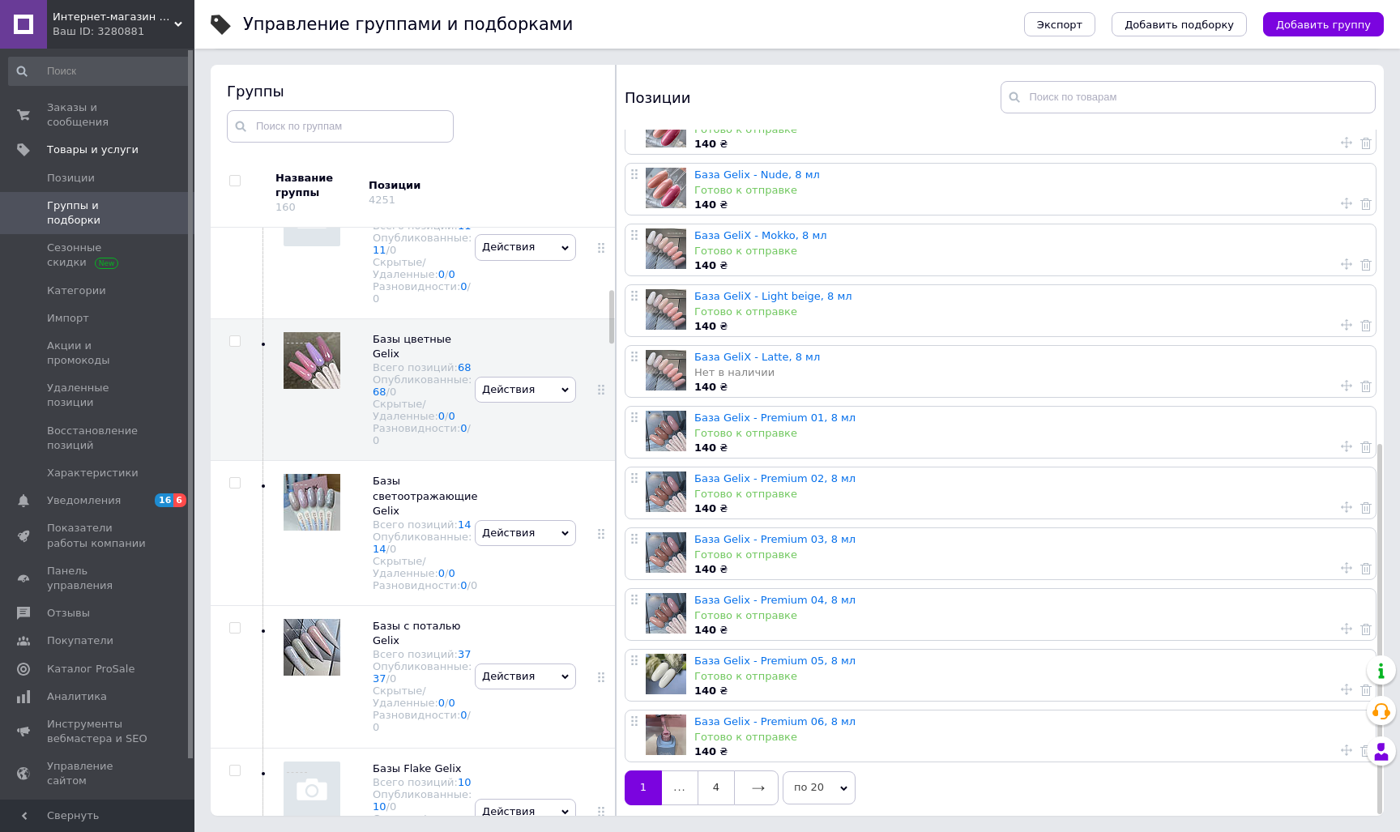
scroll to position [92, 0]
click at [757, 786] on icon at bounding box center [758, 788] width 13 height 13
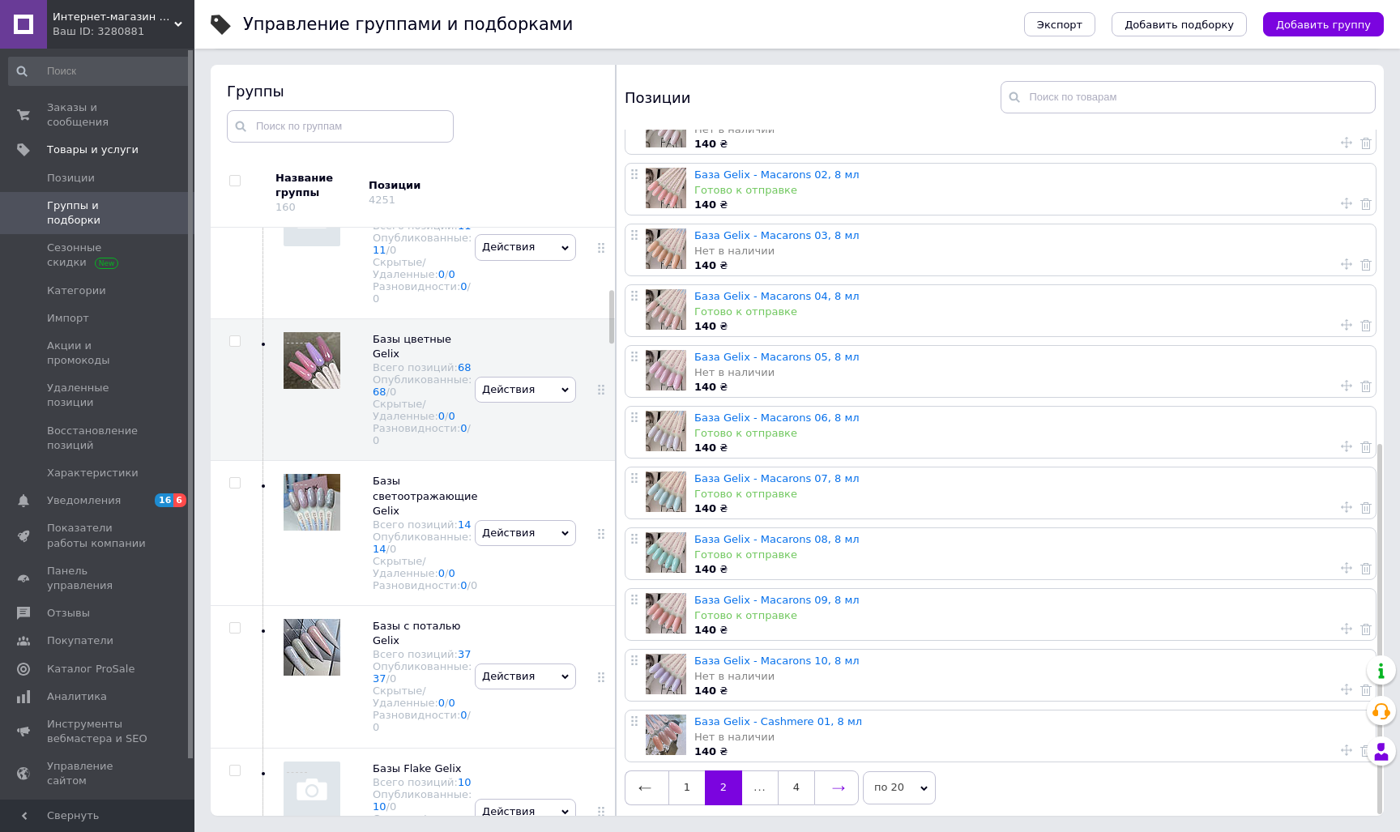
click at [828, 787] on link at bounding box center [836, 787] width 45 height 34
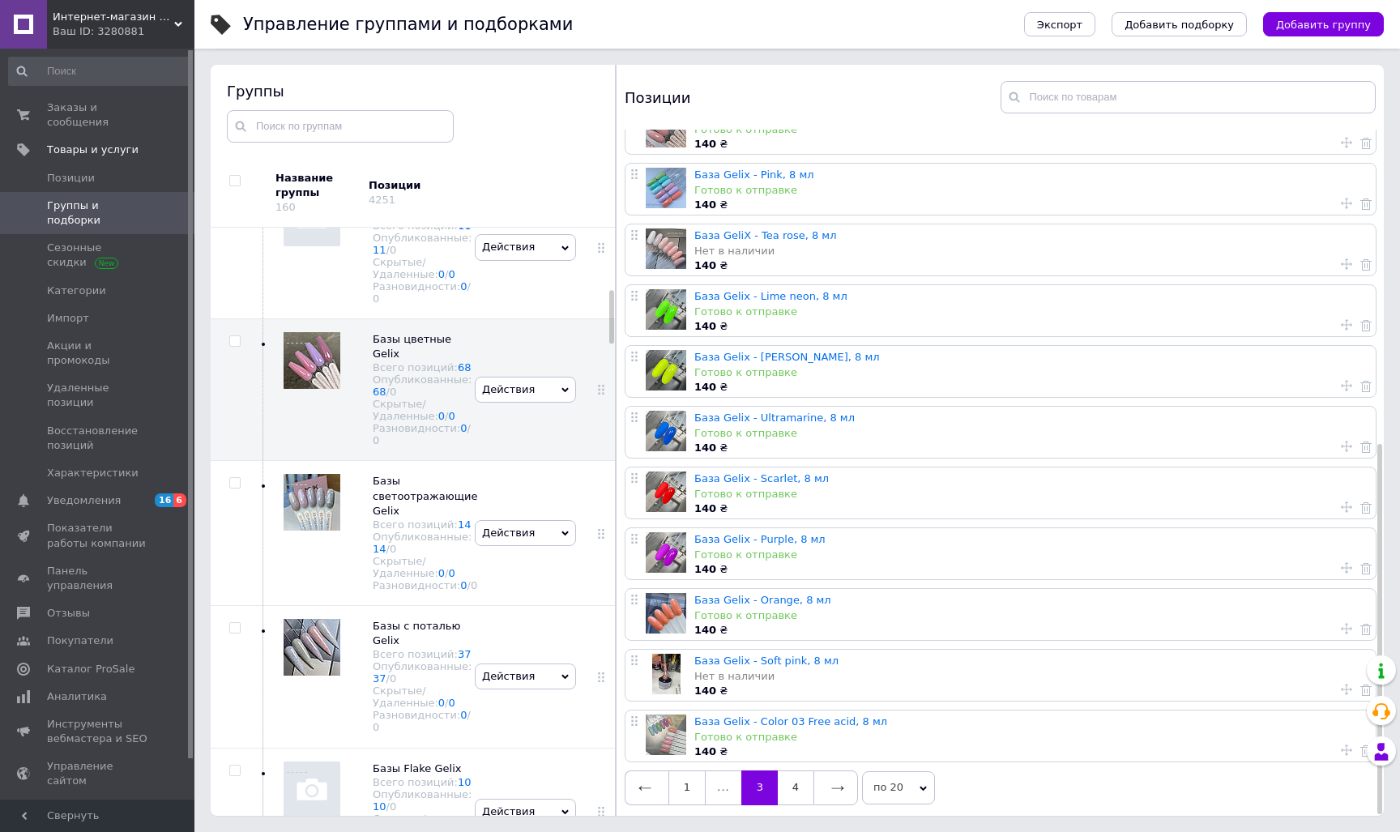
click at [1341, 748] on use at bounding box center [1346, 749] width 11 height 11
click at [1285, 748] on span "На последнюю позицию" at bounding box center [1250, 751] width 134 height 12
click at [1176, 748] on input "На последнюю позицию" at bounding box center [1171, 750] width 11 height 11
radio input "true"
click at [1280, 791] on button "Применить" at bounding box center [1242, 792] width 153 height 32
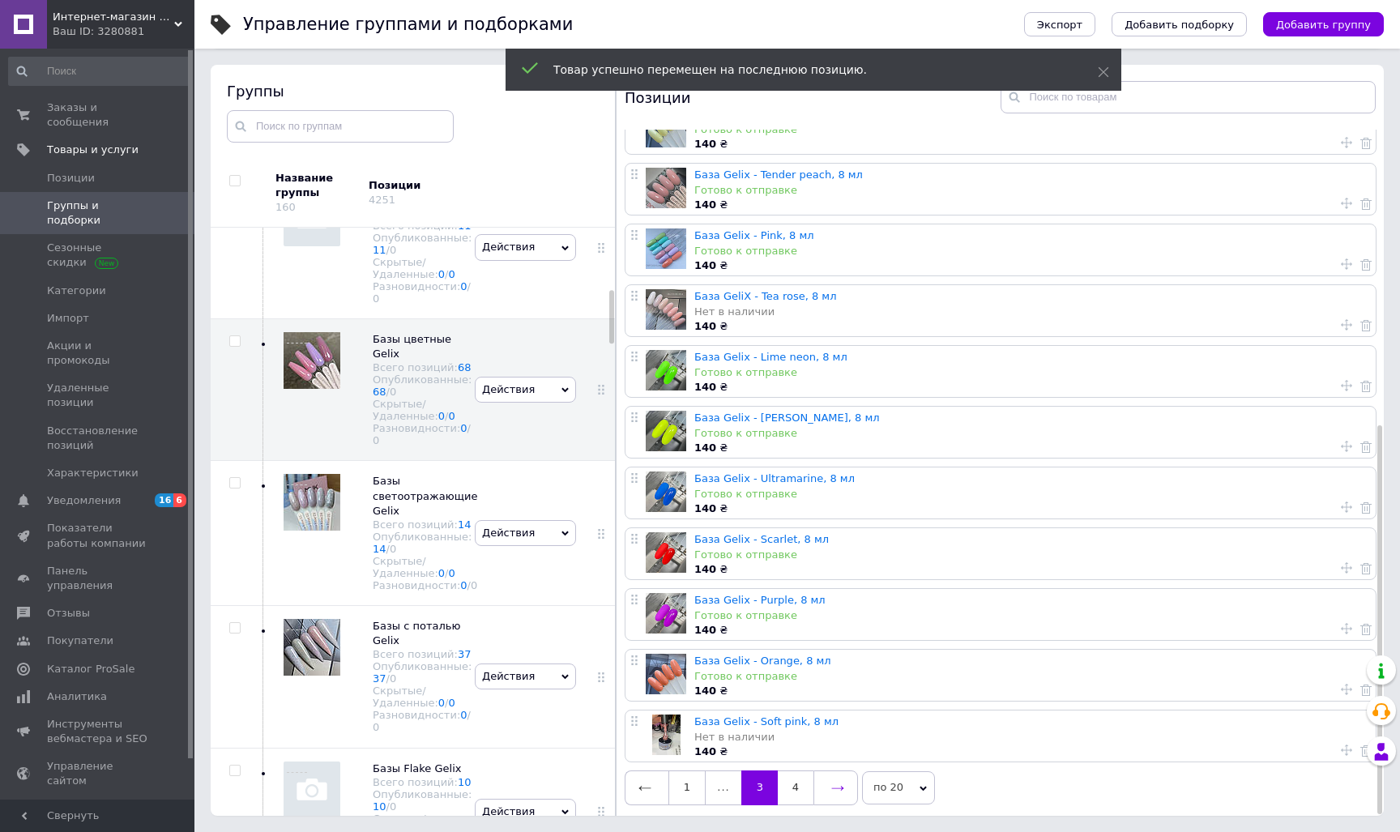
scroll to position [519, 0]
click at [849, 776] on link at bounding box center [835, 787] width 45 height 34
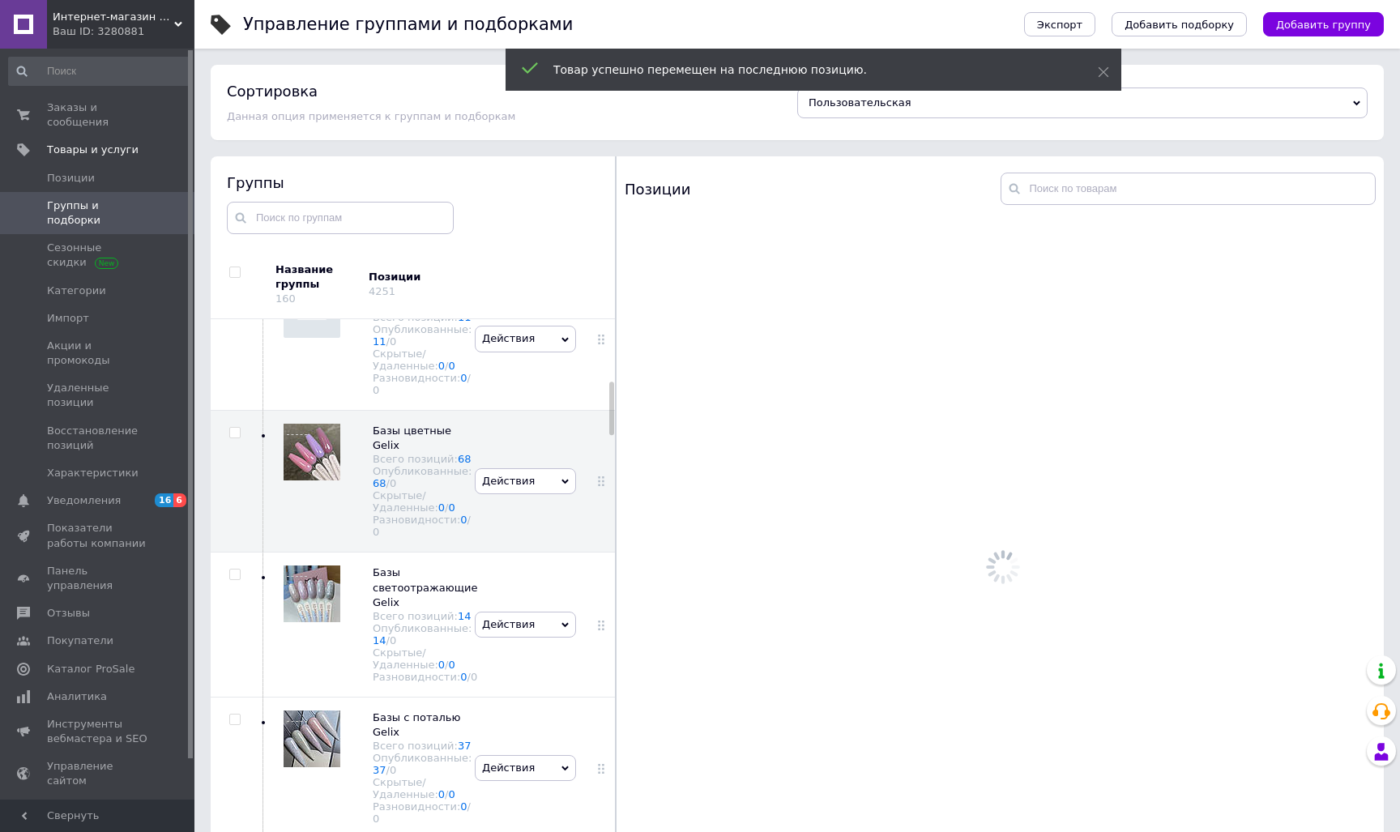
scroll to position [0, 0]
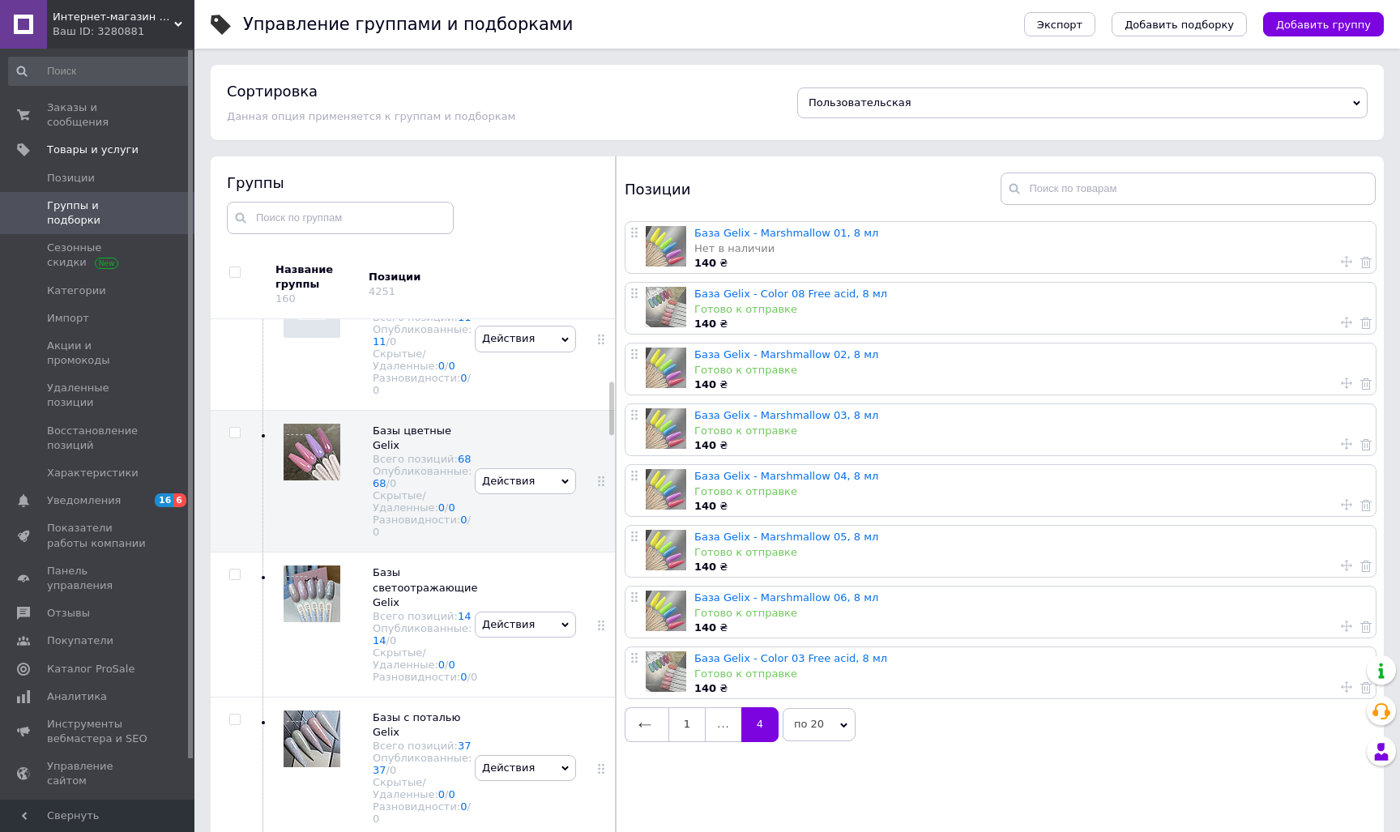
click at [1341, 320] on icon at bounding box center [1346, 322] width 11 height 11
click at [1251, 323] on span "На последнюю позицию" at bounding box center [1250, 324] width 134 height 12
click at [1176, 323] on input "На последнюю позицию" at bounding box center [1171, 323] width 11 height 11
radio input "true"
click at [1251, 353] on button "Применить" at bounding box center [1242, 364] width 153 height 32
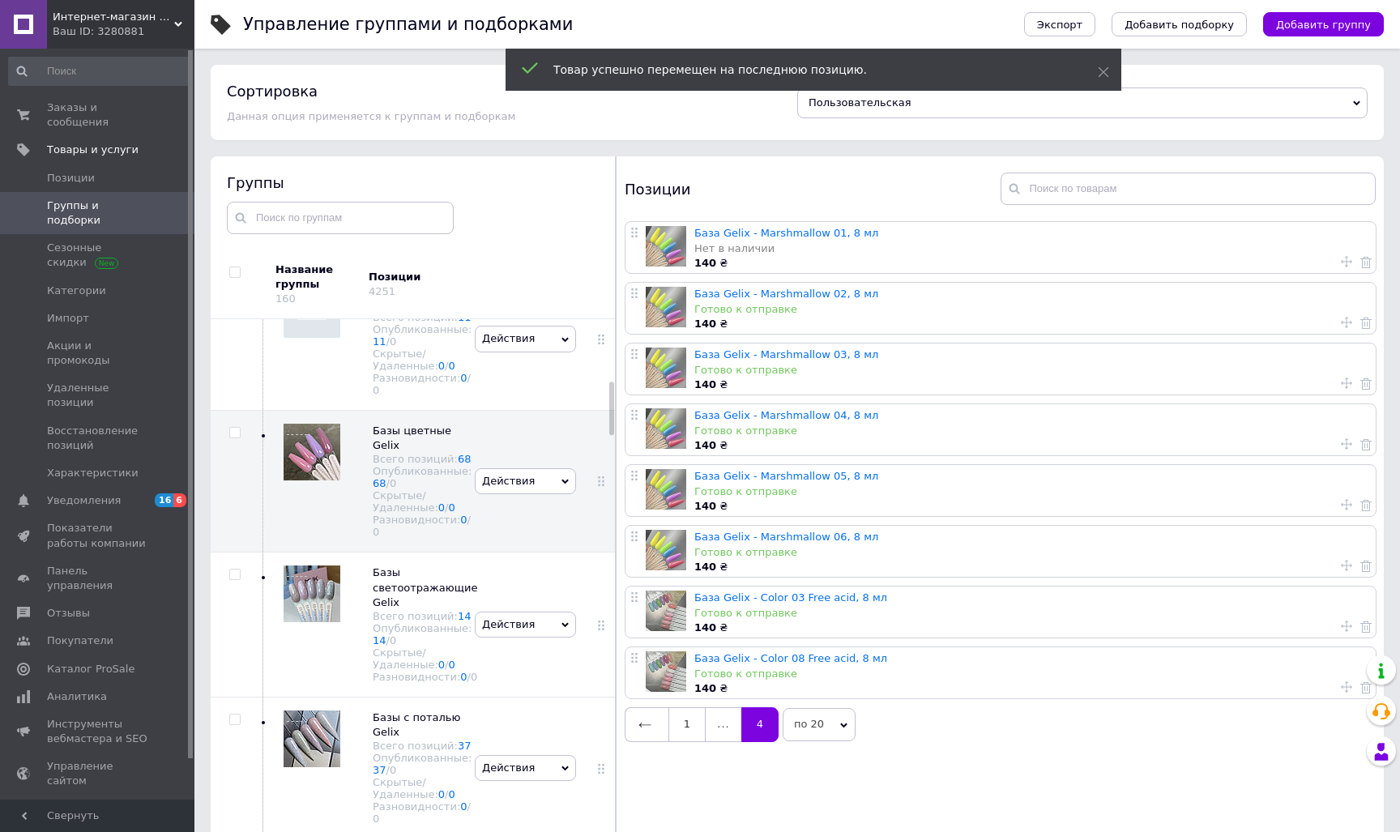
click at [1343, 263] on icon at bounding box center [1346, 261] width 11 height 11
click at [1284, 282] on li "На первую позицию" at bounding box center [1241, 273] width 169 height 23
radio input "true"
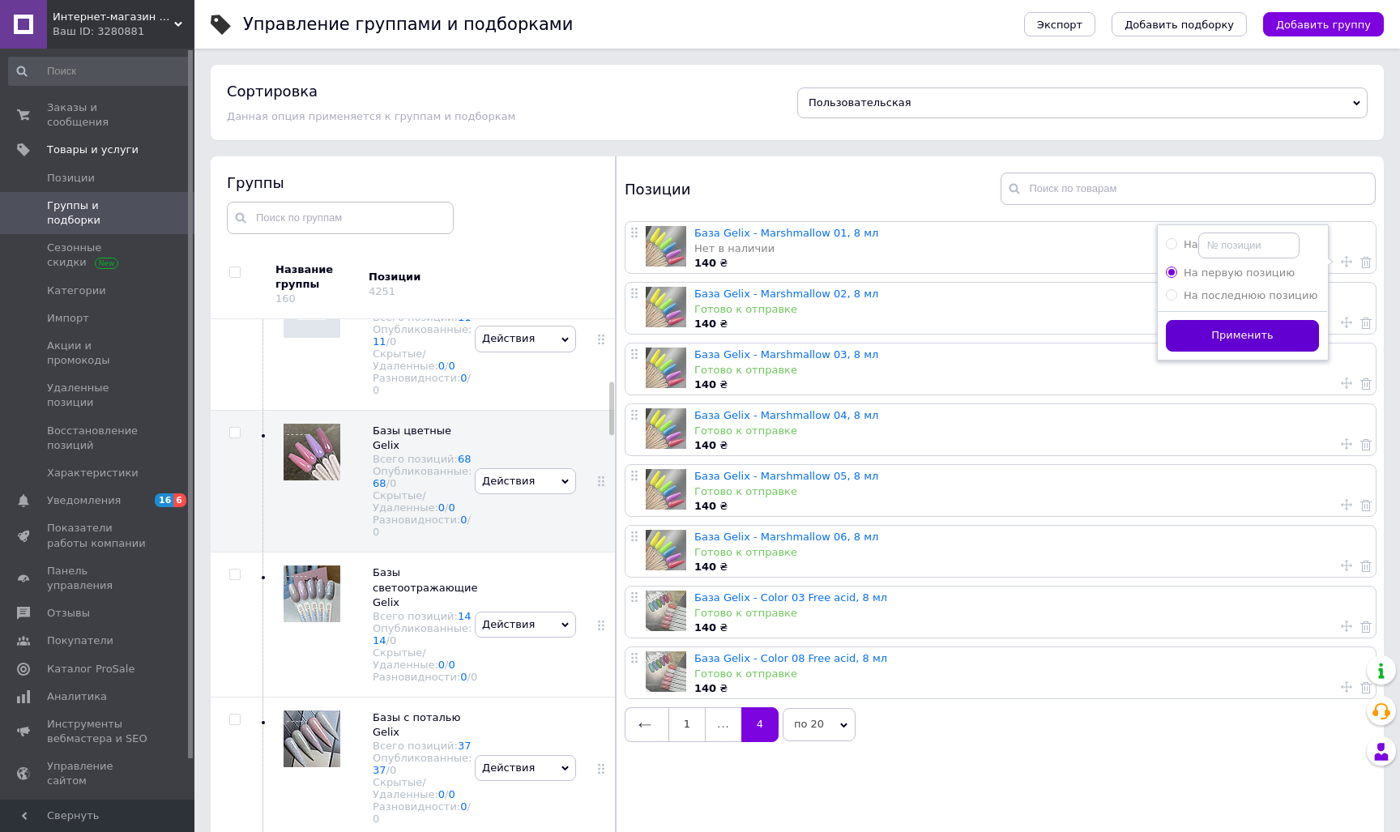
click at [1276, 330] on button "Применить" at bounding box center [1242, 336] width 153 height 32
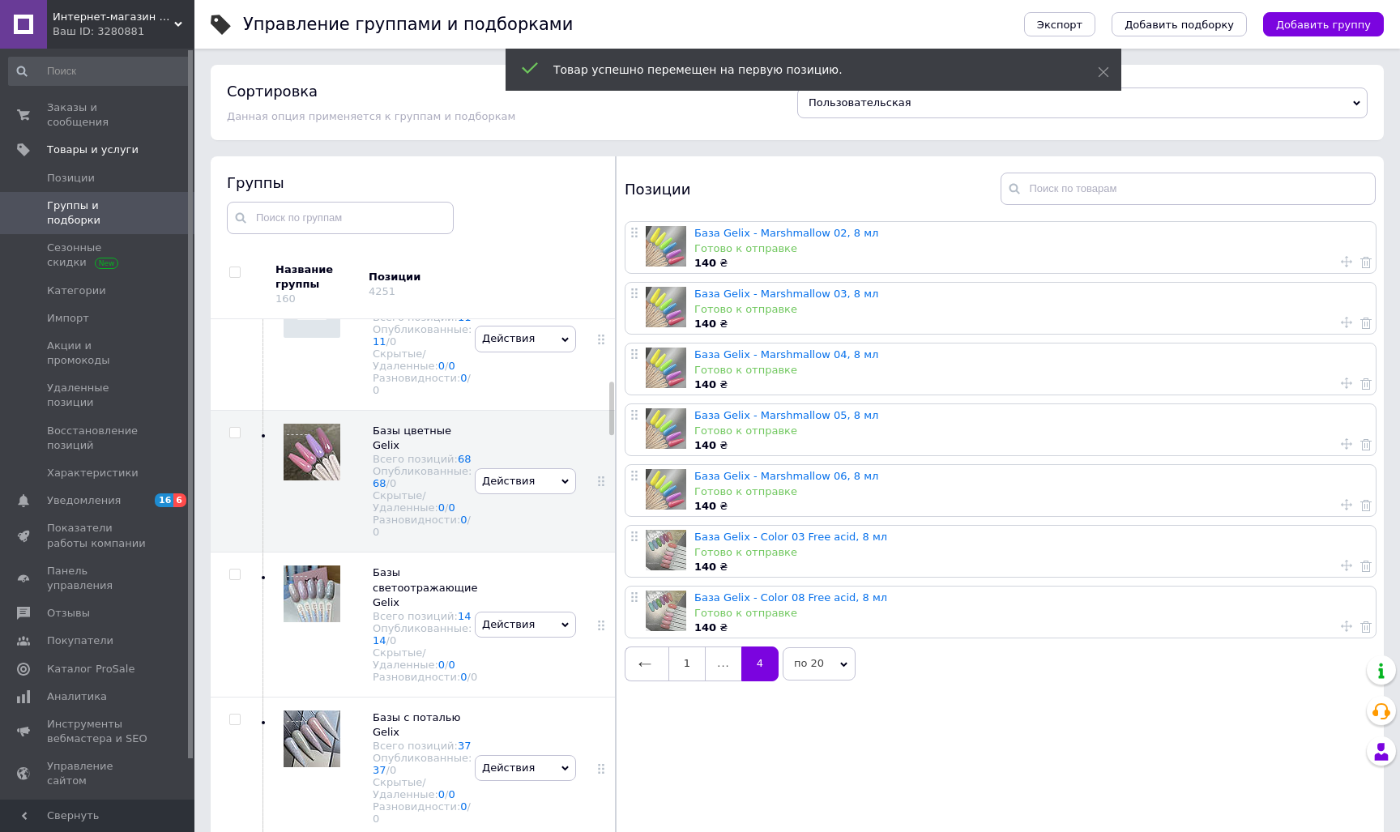
click at [1341, 258] on use at bounding box center [1346, 261] width 11 height 11
click at [1309, 263] on li "На первую позицию" at bounding box center [1241, 273] width 169 height 23
radio input "true"
click at [1289, 337] on button "Применить" at bounding box center [1242, 336] width 153 height 32
click at [1341, 263] on icon at bounding box center [1346, 261] width 11 height 11
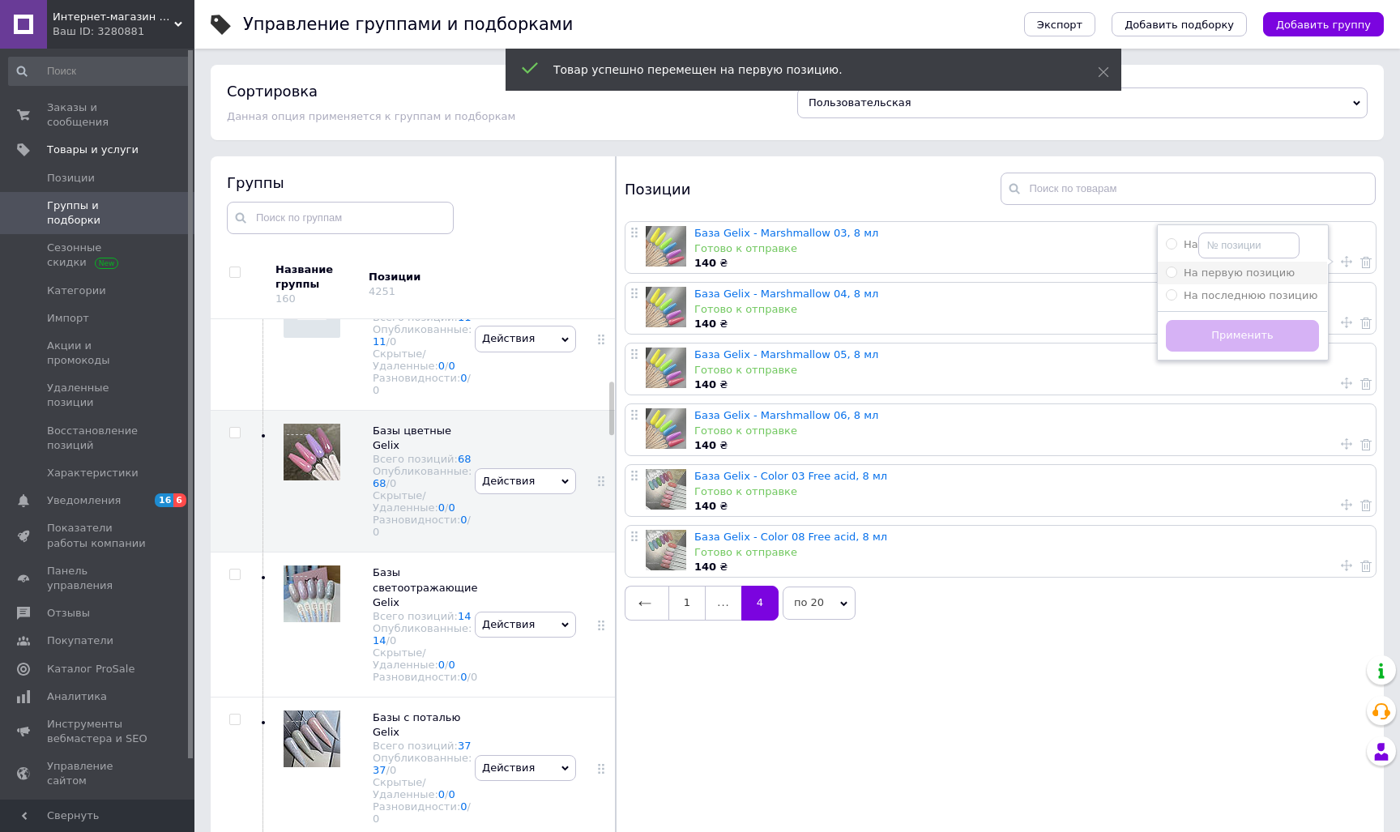
click at [1301, 268] on div "На первую позицию" at bounding box center [1242, 273] width 153 height 15
radio input "true"
click at [1283, 337] on button "Применить" at bounding box center [1242, 336] width 153 height 32
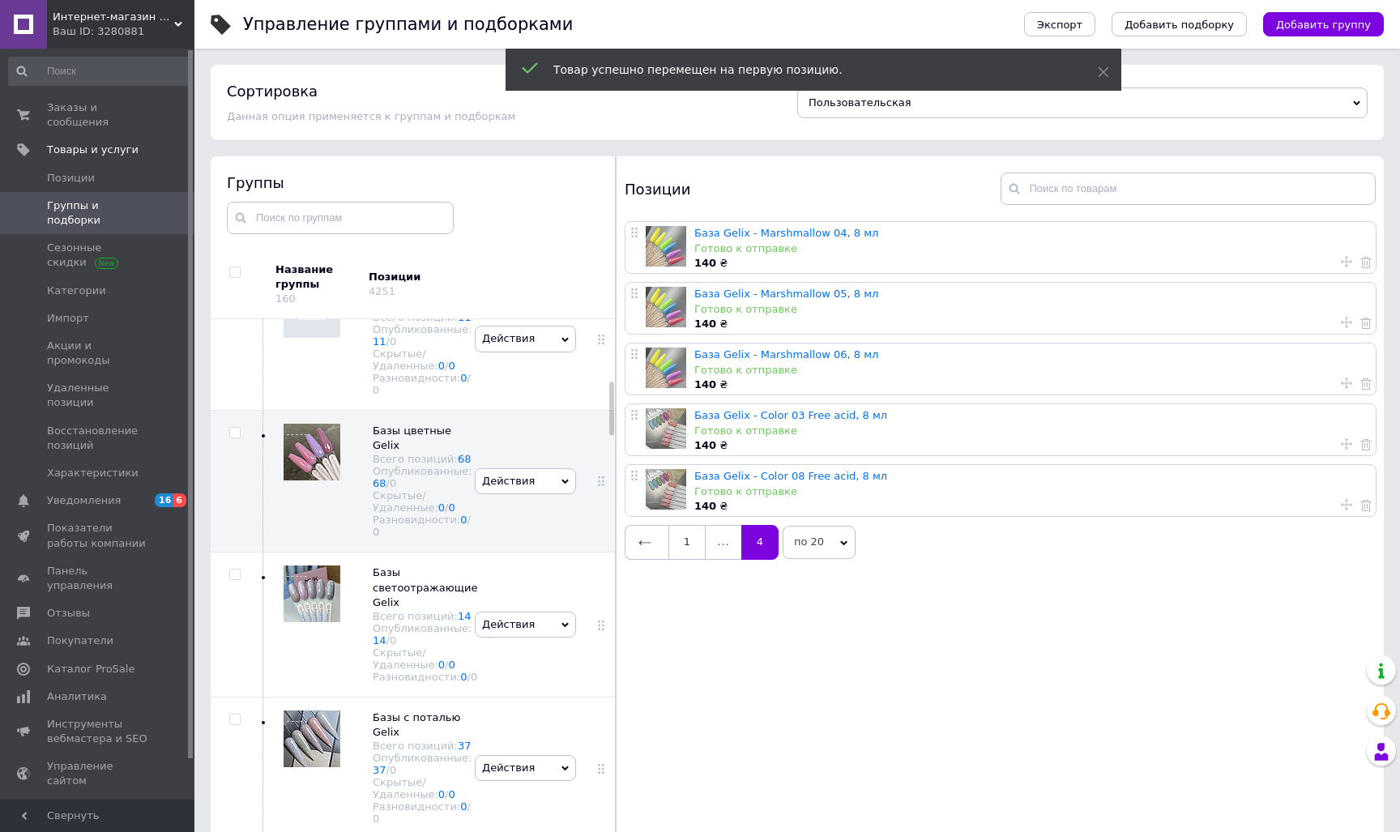
click at [1341, 259] on icon at bounding box center [1346, 261] width 11 height 11
click at [1292, 262] on li "На первую позицию" at bounding box center [1241, 273] width 169 height 23
radio input "true"
click at [1281, 335] on button "Применить" at bounding box center [1242, 336] width 153 height 32
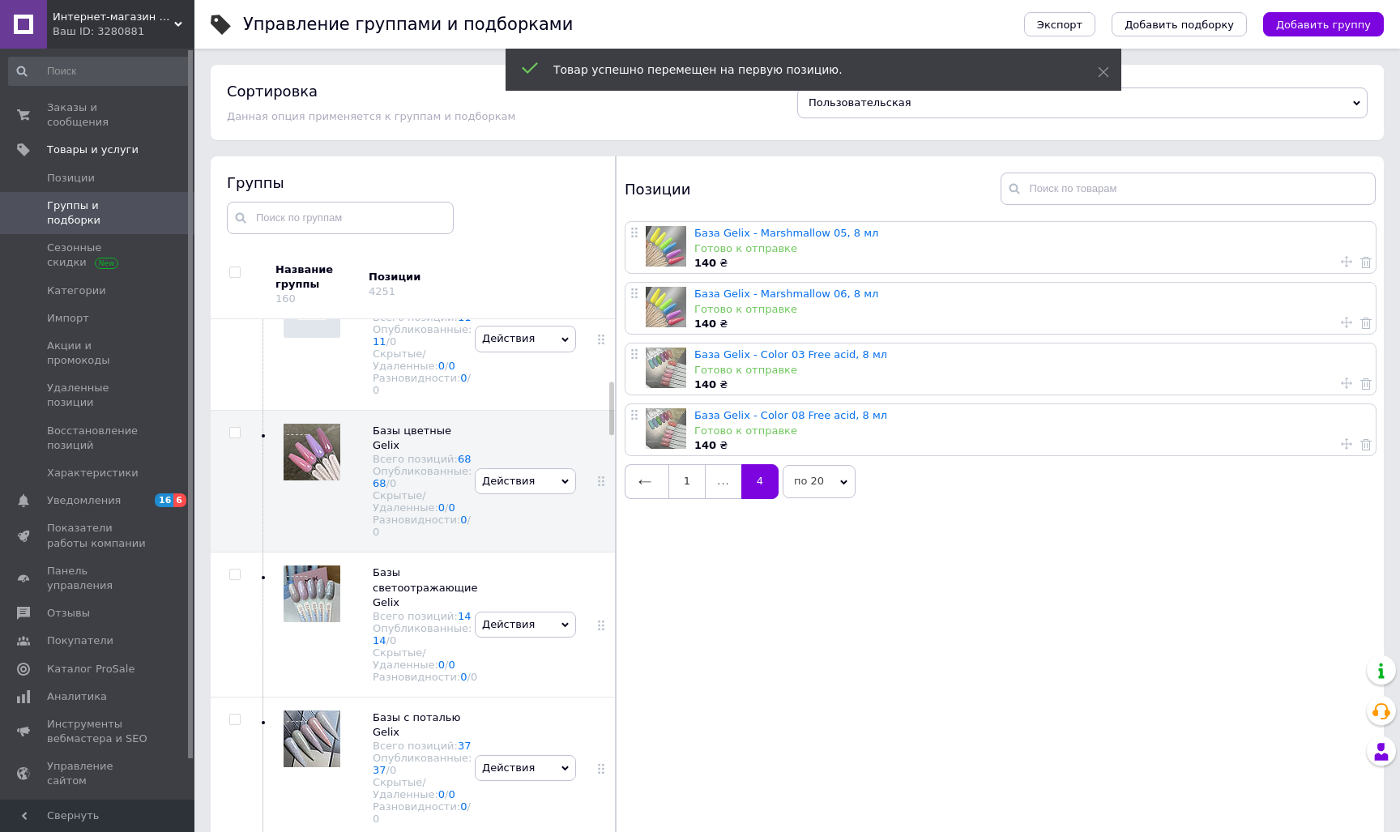
click at [1343, 262] on icon at bounding box center [1346, 261] width 11 height 11
click at [1289, 266] on div "На первую позицию" at bounding box center [1242, 273] width 153 height 15
radio input "true"
click at [1274, 343] on button "Применить" at bounding box center [1242, 336] width 153 height 32
click at [1343, 264] on icon at bounding box center [1346, 261] width 11 height 11
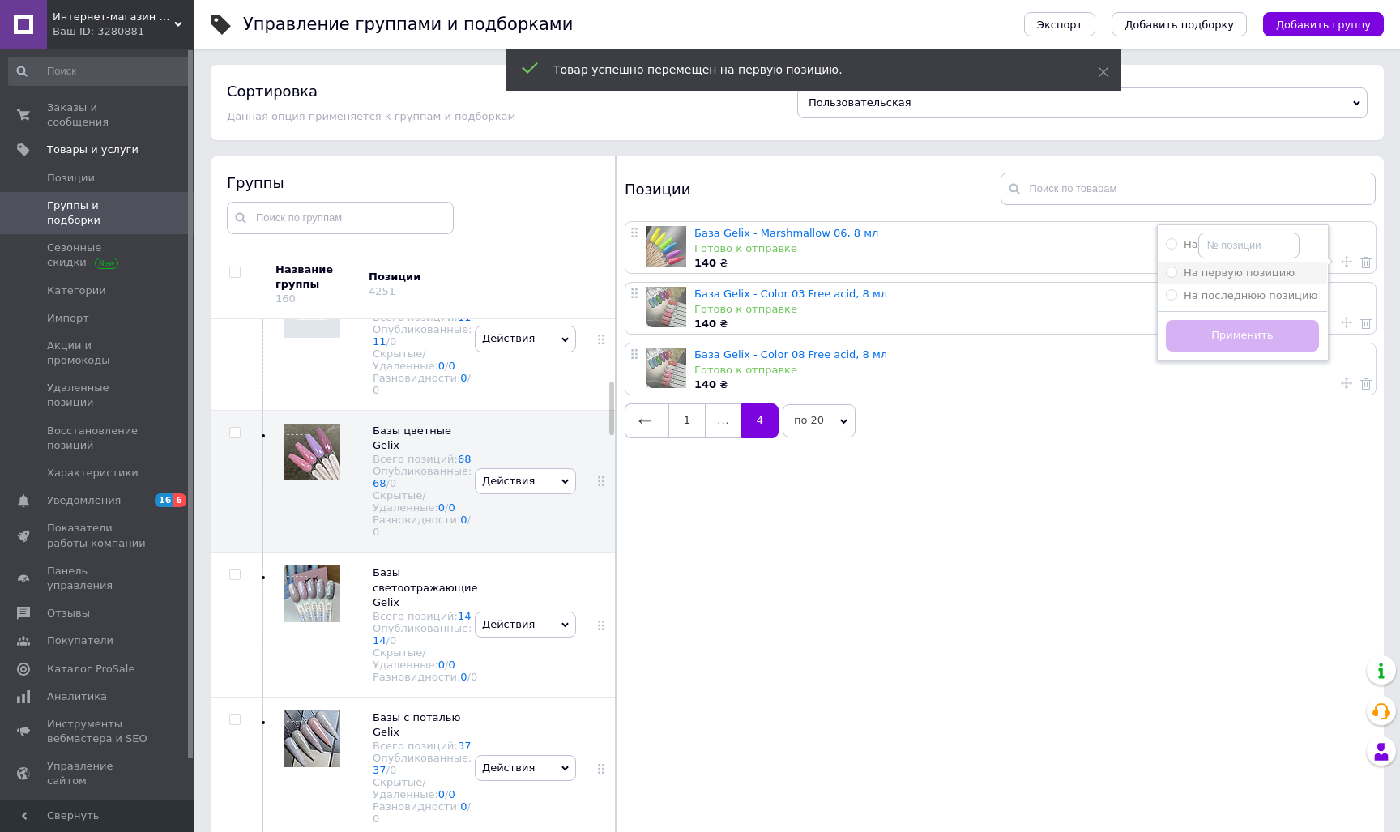
click at [1296, 273] on div "На первую позицию" at bounding box center [1242, 273] width 153 height 15
radio input "true"
click at [1276, 339] on button "Применить" at bounding box center [1242, 336] width 153 height 32
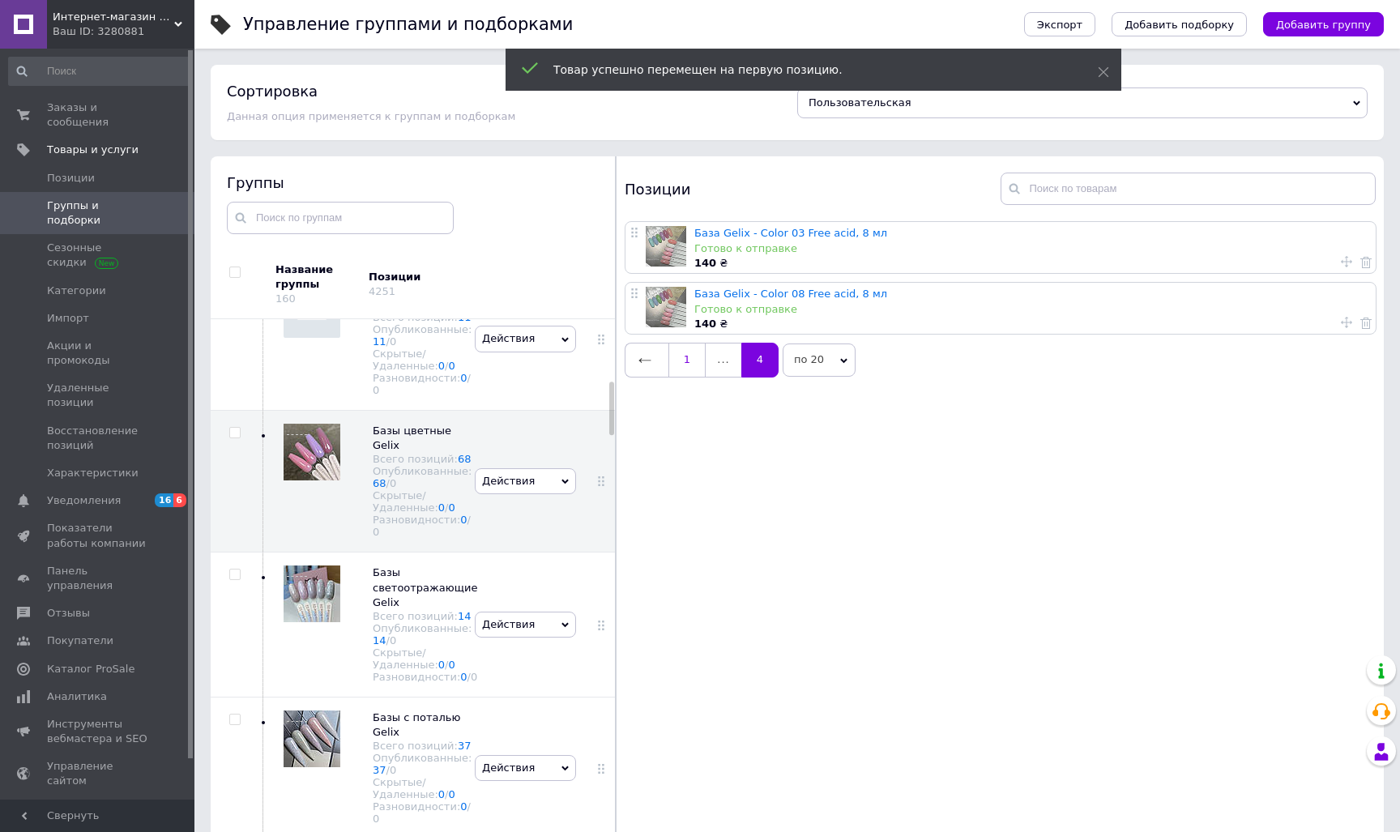
click at [683, 349] on link "1" at bounding box center [686, 360] width 37 height 34
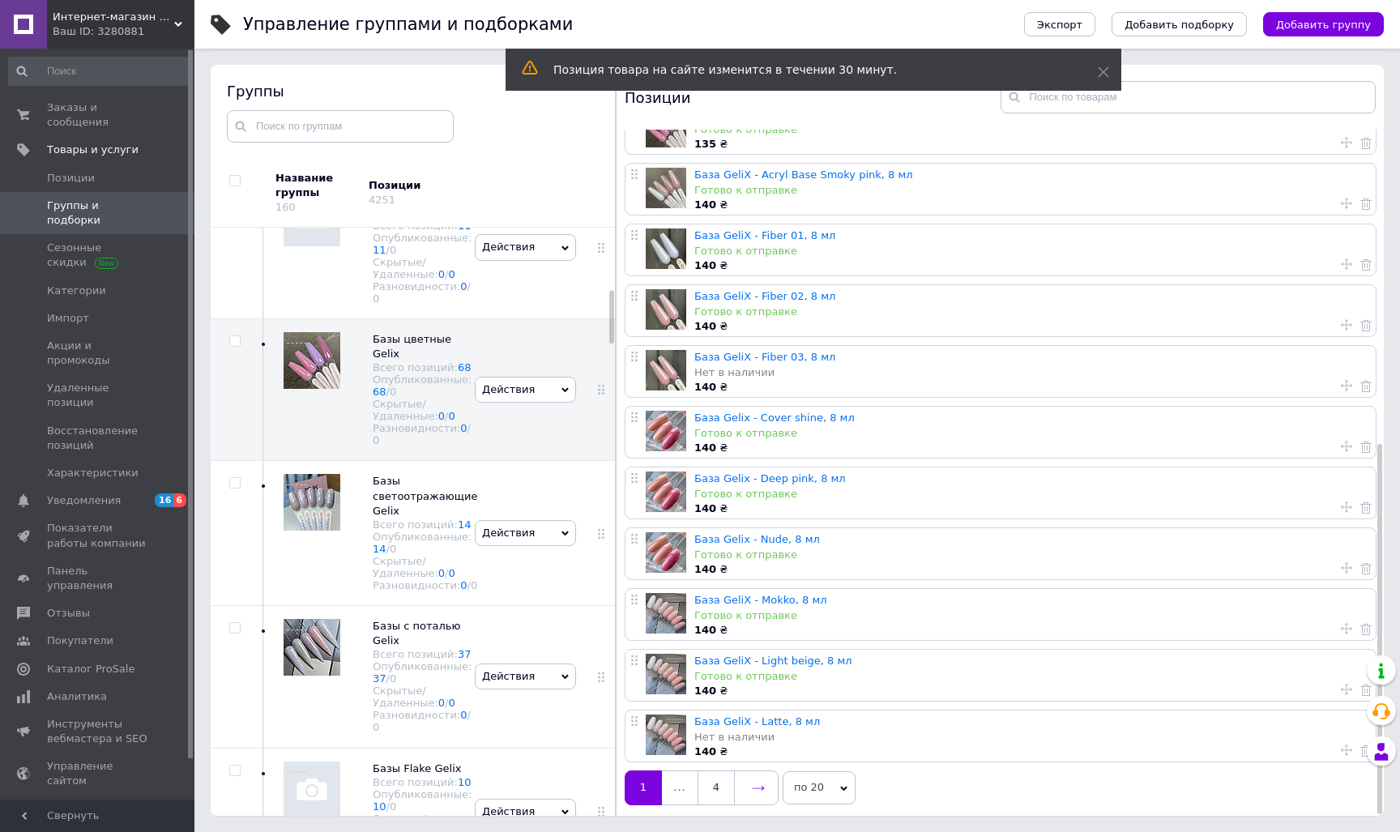
scroll to position [92, 0]
click at [750, 779] on link at bounding box center [756, 787] width 45 height 34
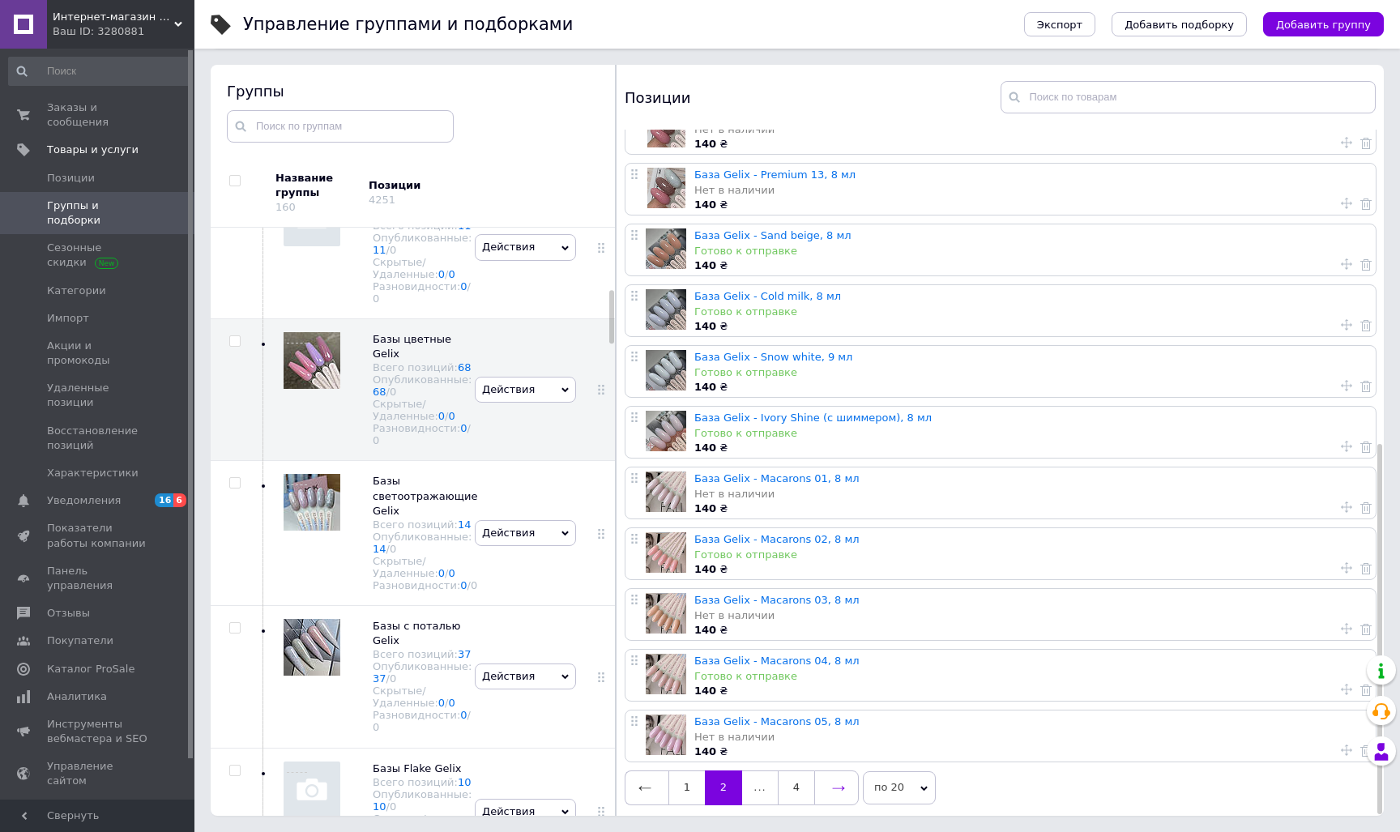
click at [834, 782] on icon at bounding box center [838, 788] width 13 height 13
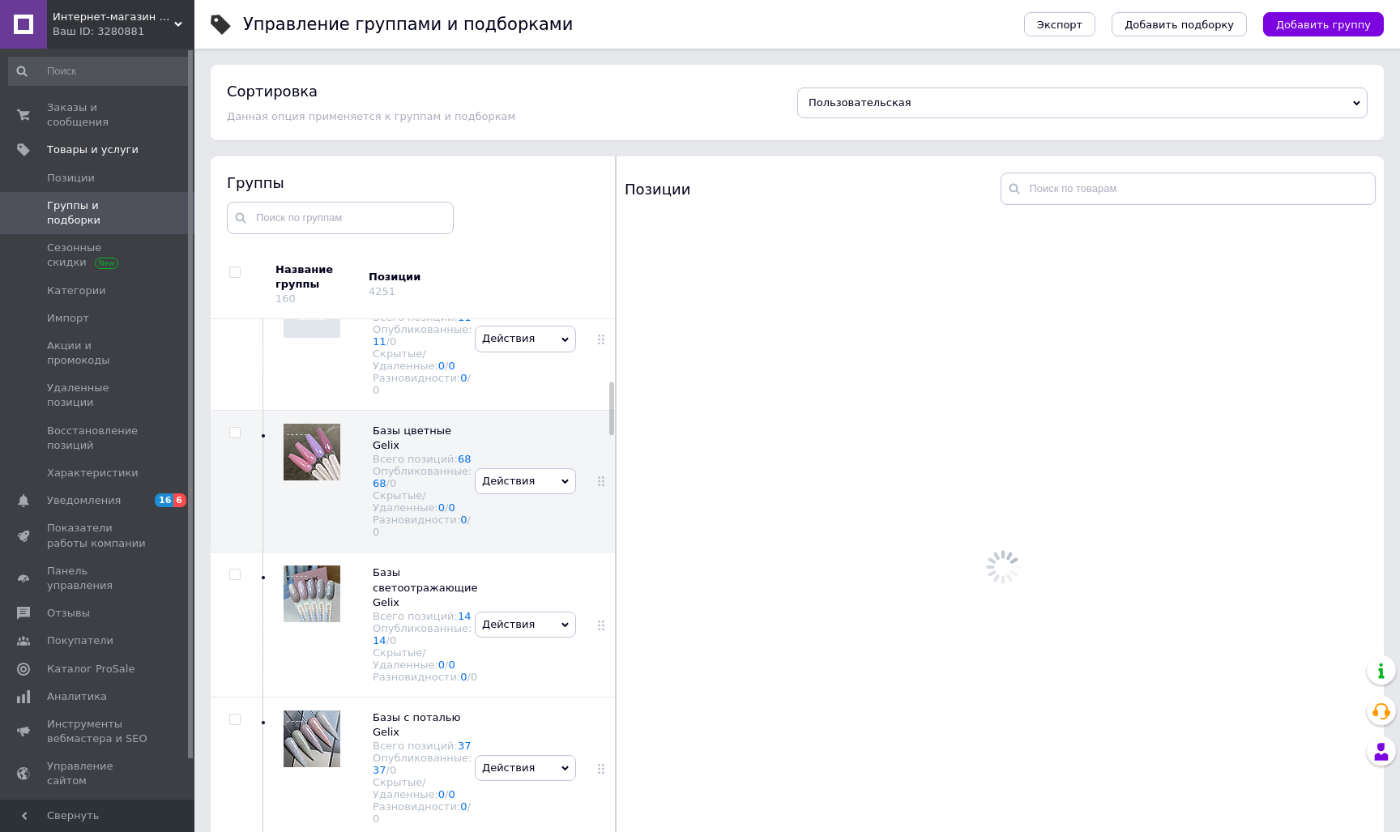
scroll to position [0, 0]
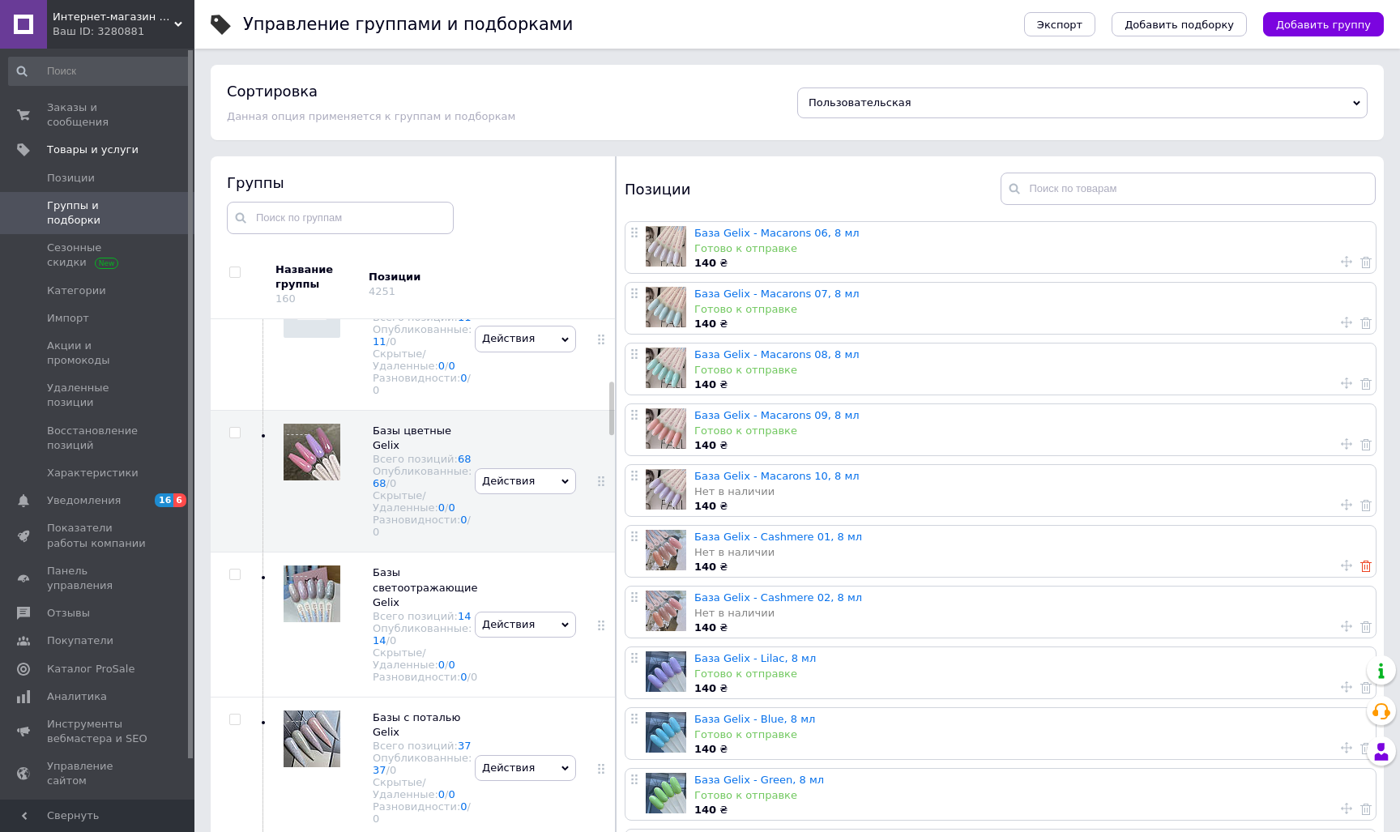
click at [1360, 568] on use at bounding box center [1365, 566] width 11 height 11
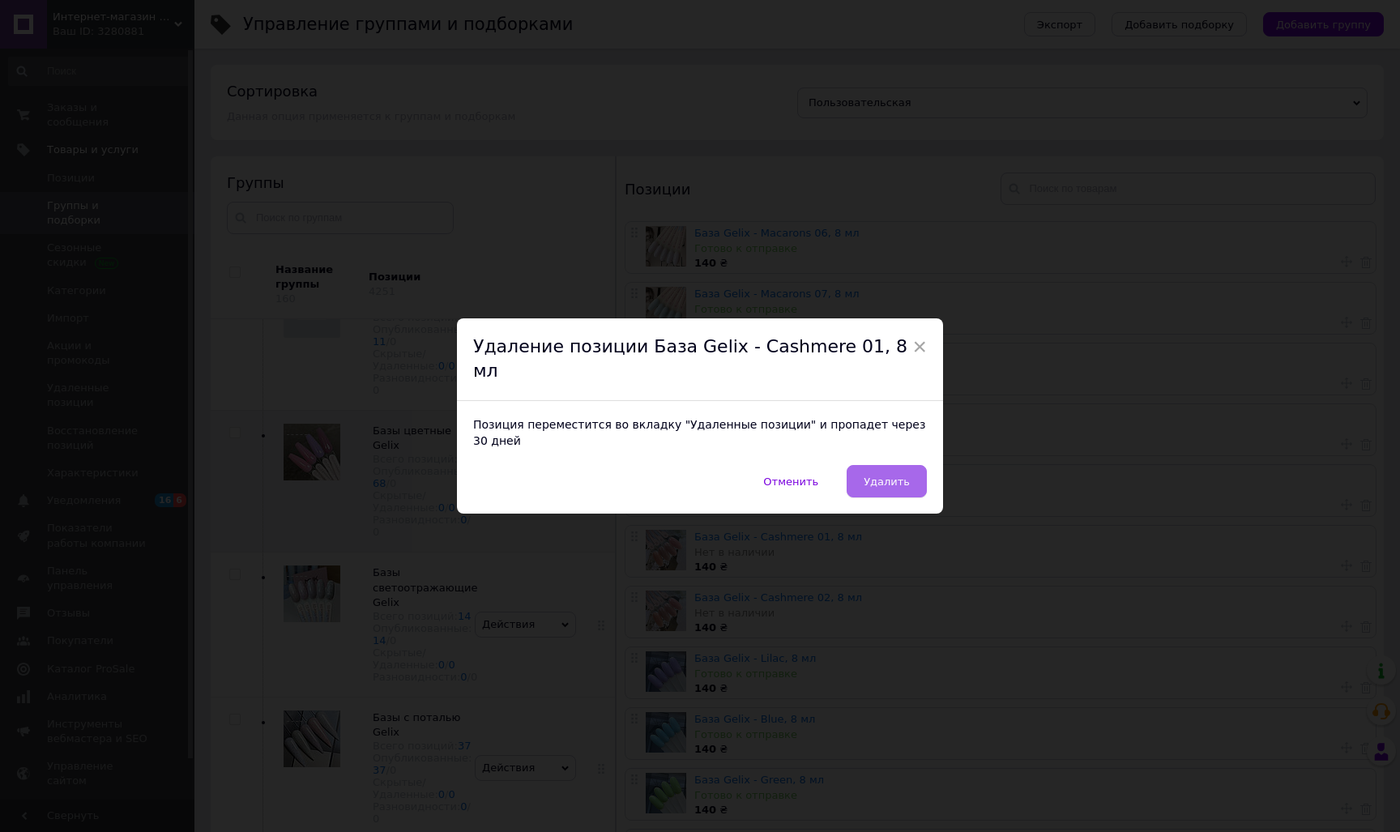
click at [873, 475] on span "Удалить" at bounding box center [886, 481] width 46 height 12
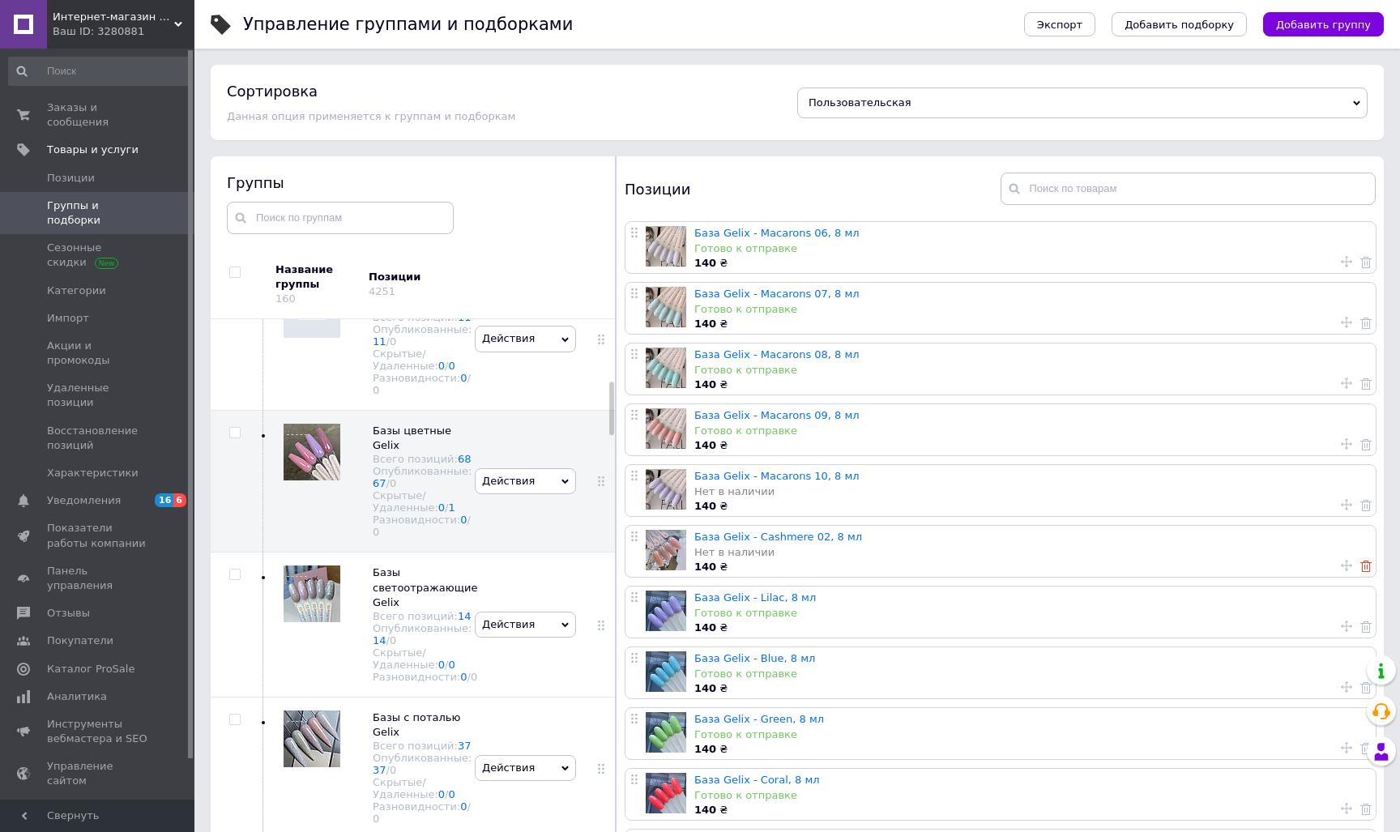
click at [1362, 567] on use at bounding box center [1365, 566] width 11 height 11
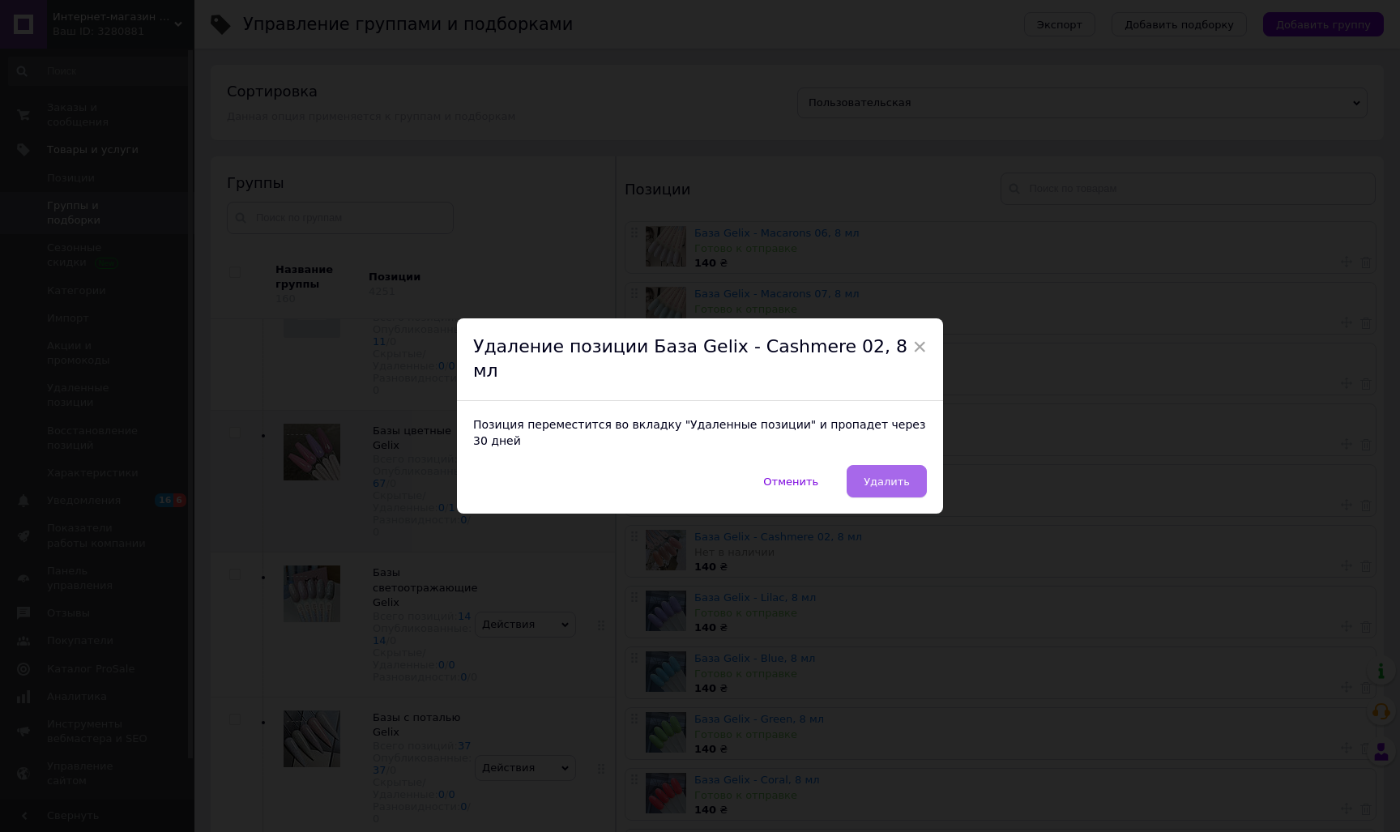
click at [896, 475] on span "Удалить" at bounding box center [886, 481] width 46 height 12
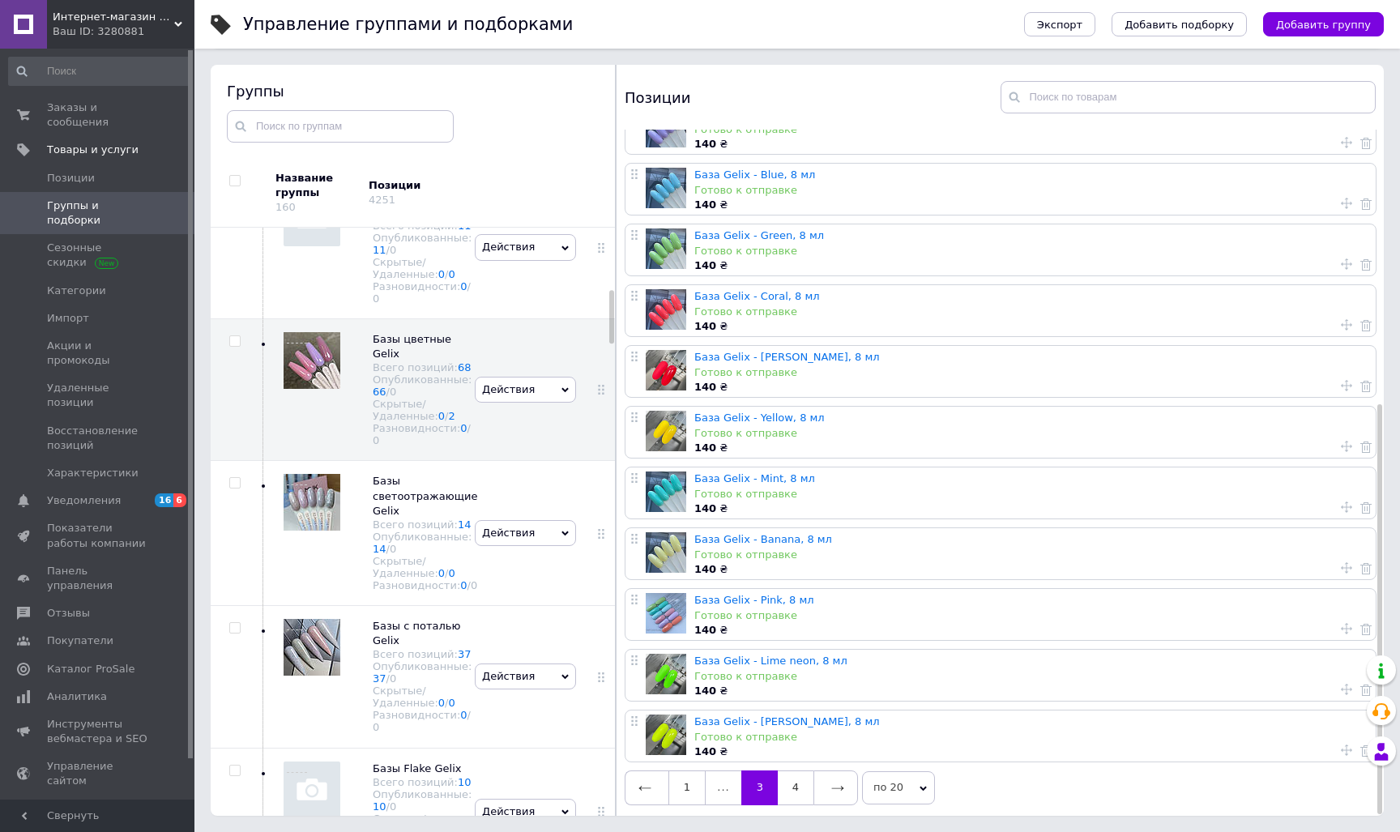
scroll to position [92, 0]
click at [838, 782] on icon at bounding box center [837, 788] width 13 height 13
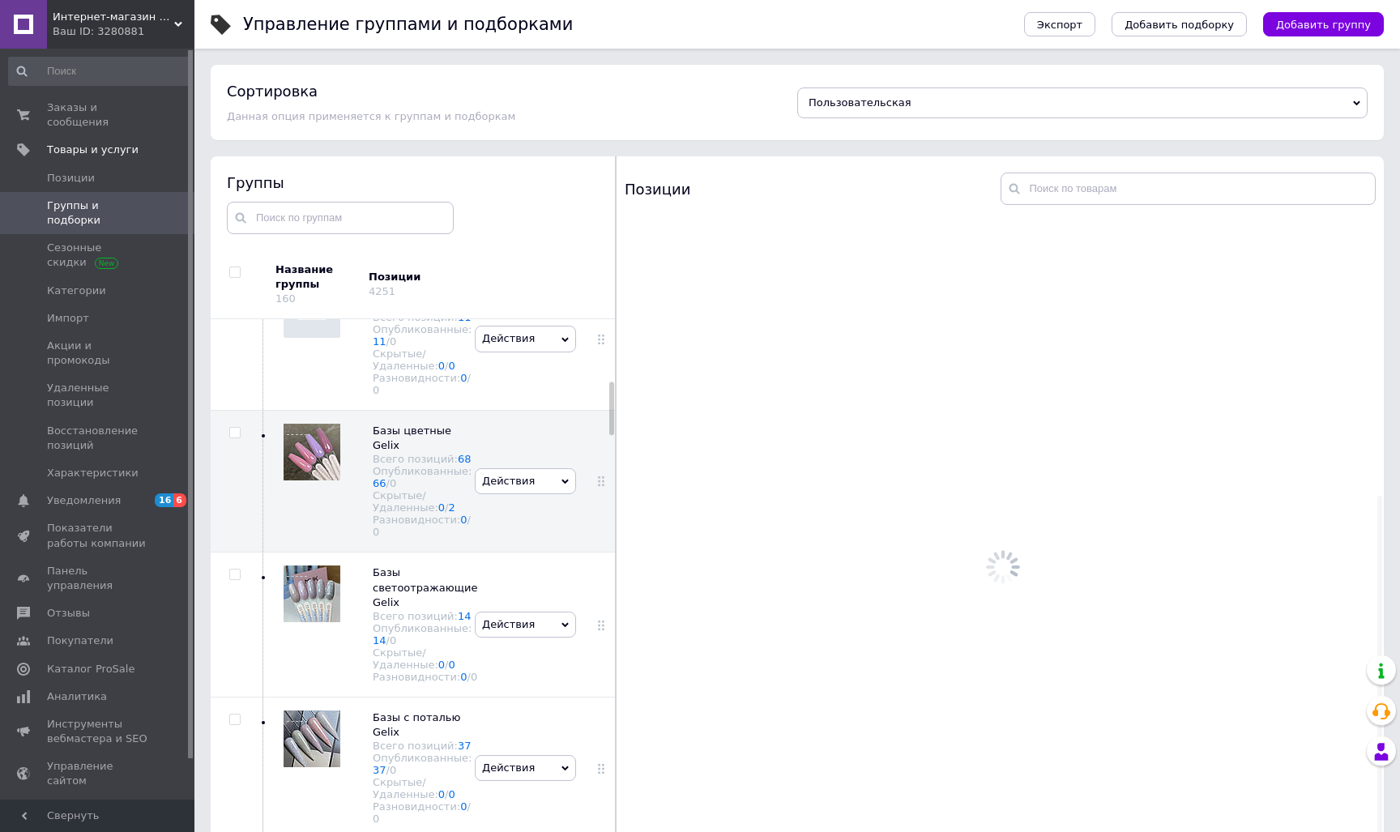
scroll to position [0, 0]
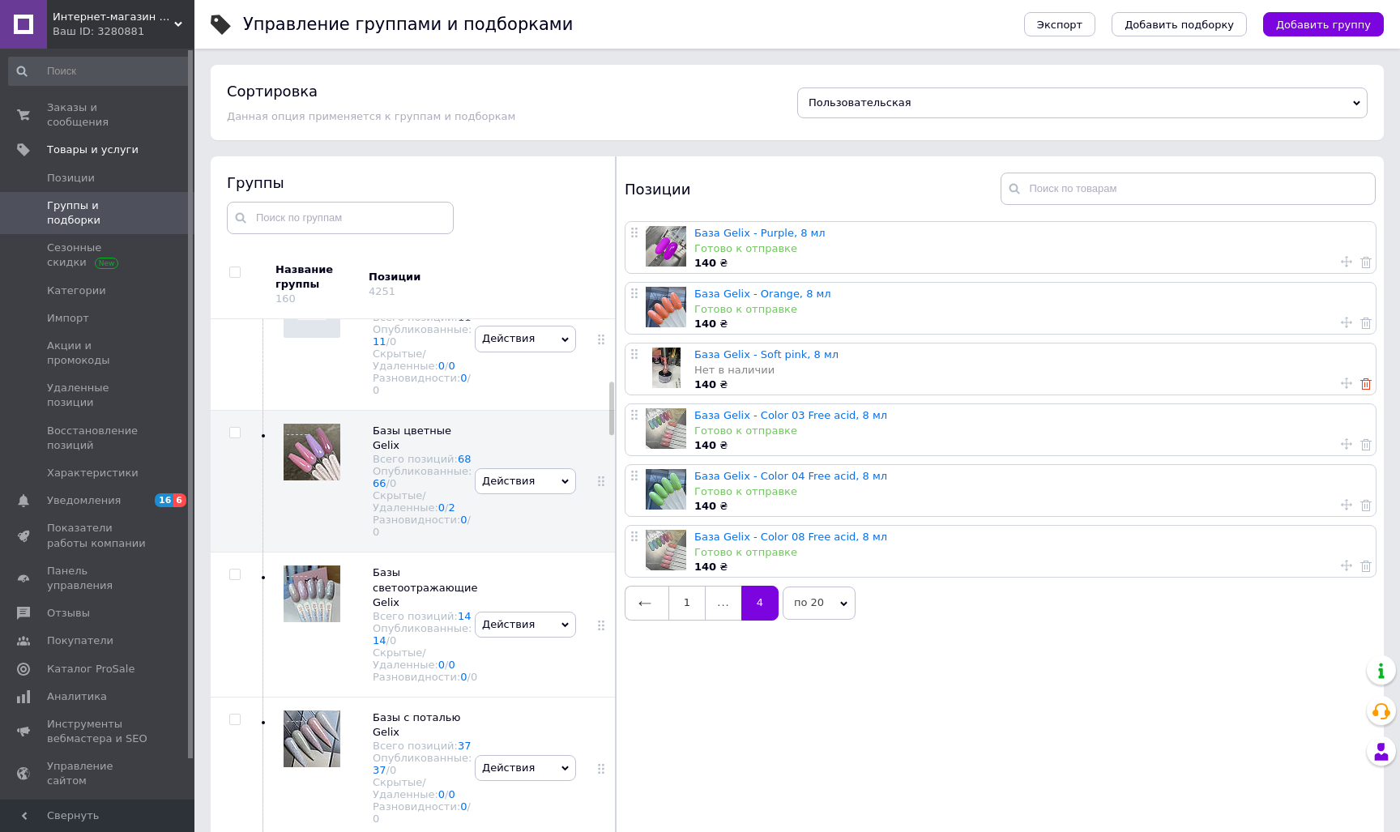
click at [1361, 386] on icon at bounding box center [1365, 383] width 11 height 11
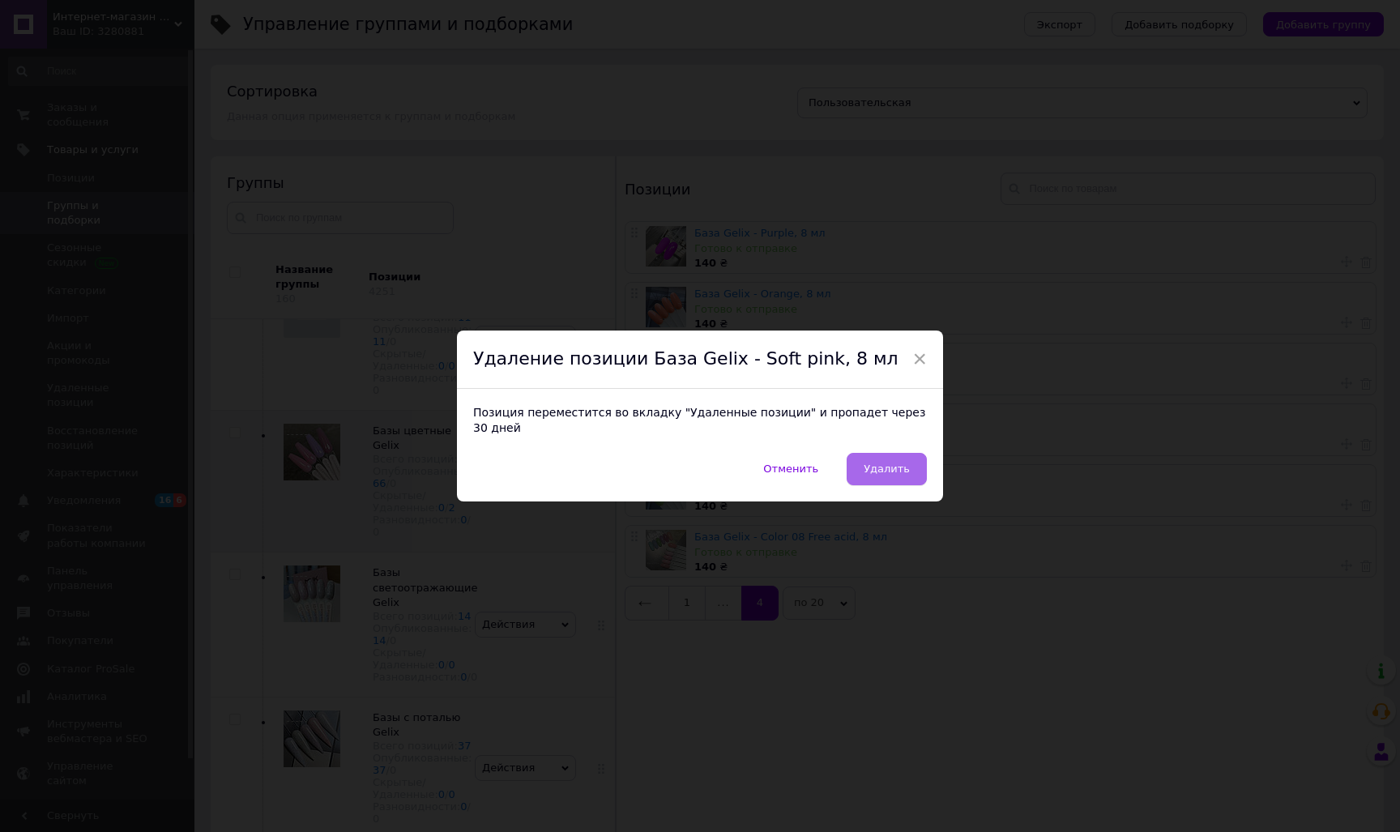
click at [906, 475] on span "Удалить" at bounding box center [886, 468] width 46 height 12
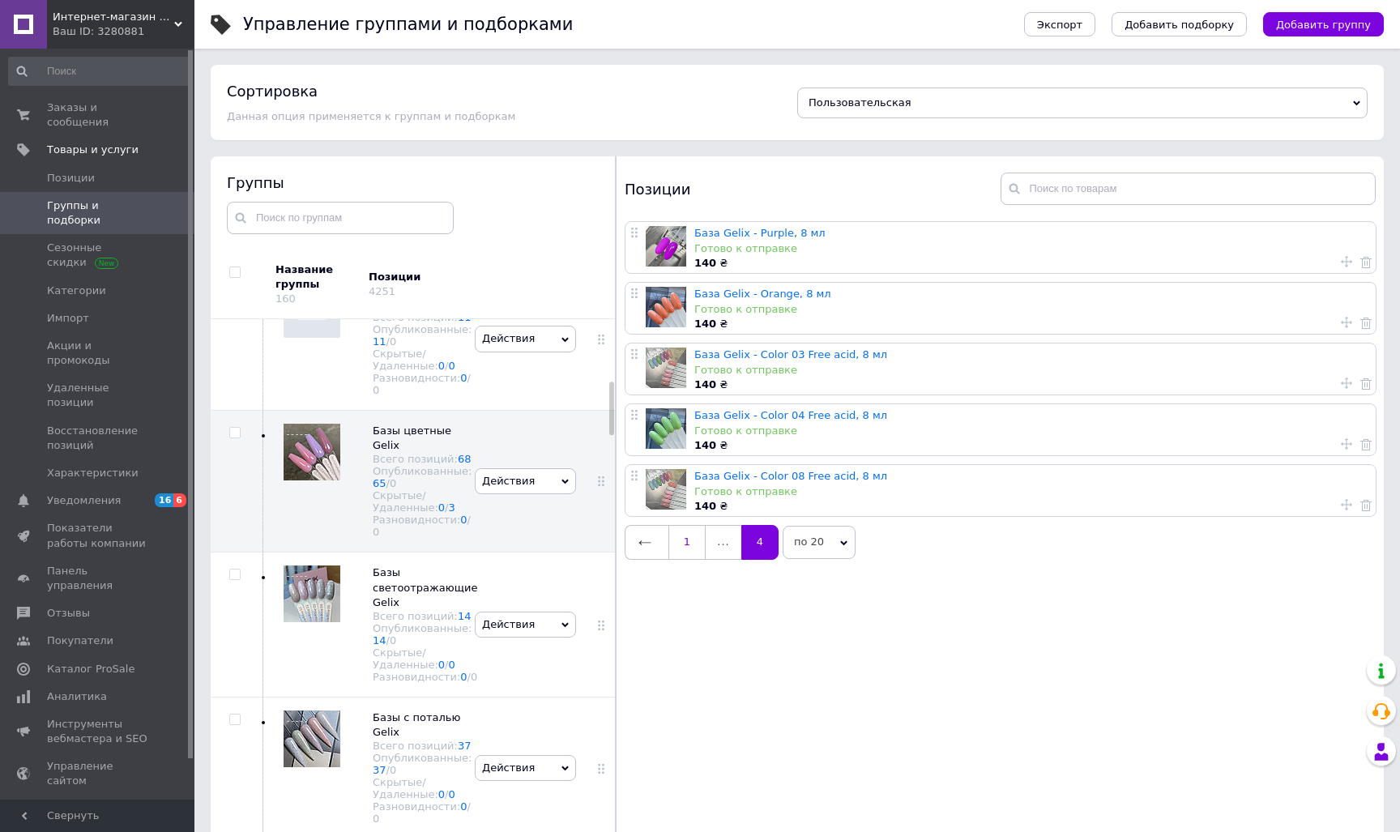
click at [692, 543] on link "1" at bounding box center [686, 542] width 37 height 34
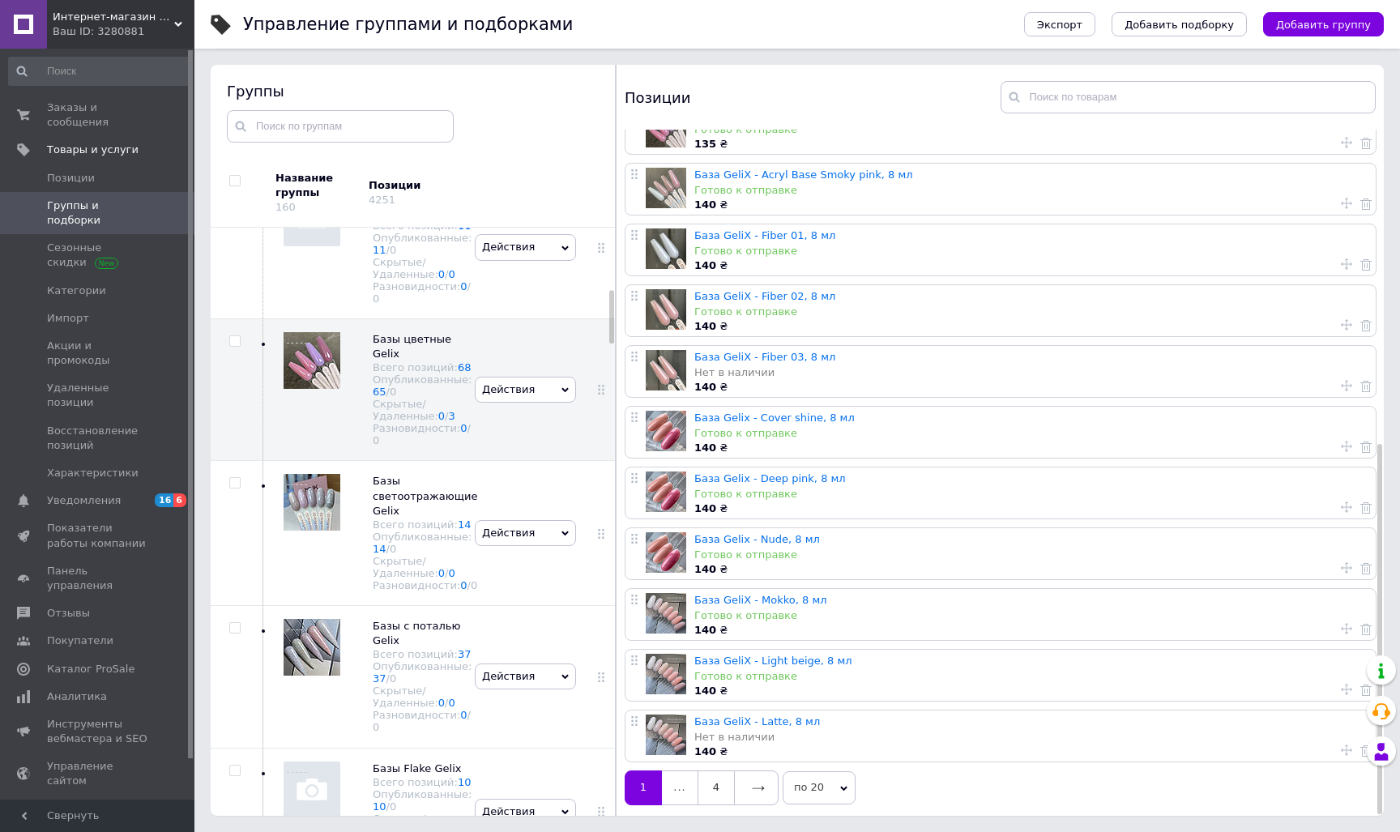
scroll to position [92, 0]
click at [757, 786] on icon at bounding box center [758, 788] width 13 height 13
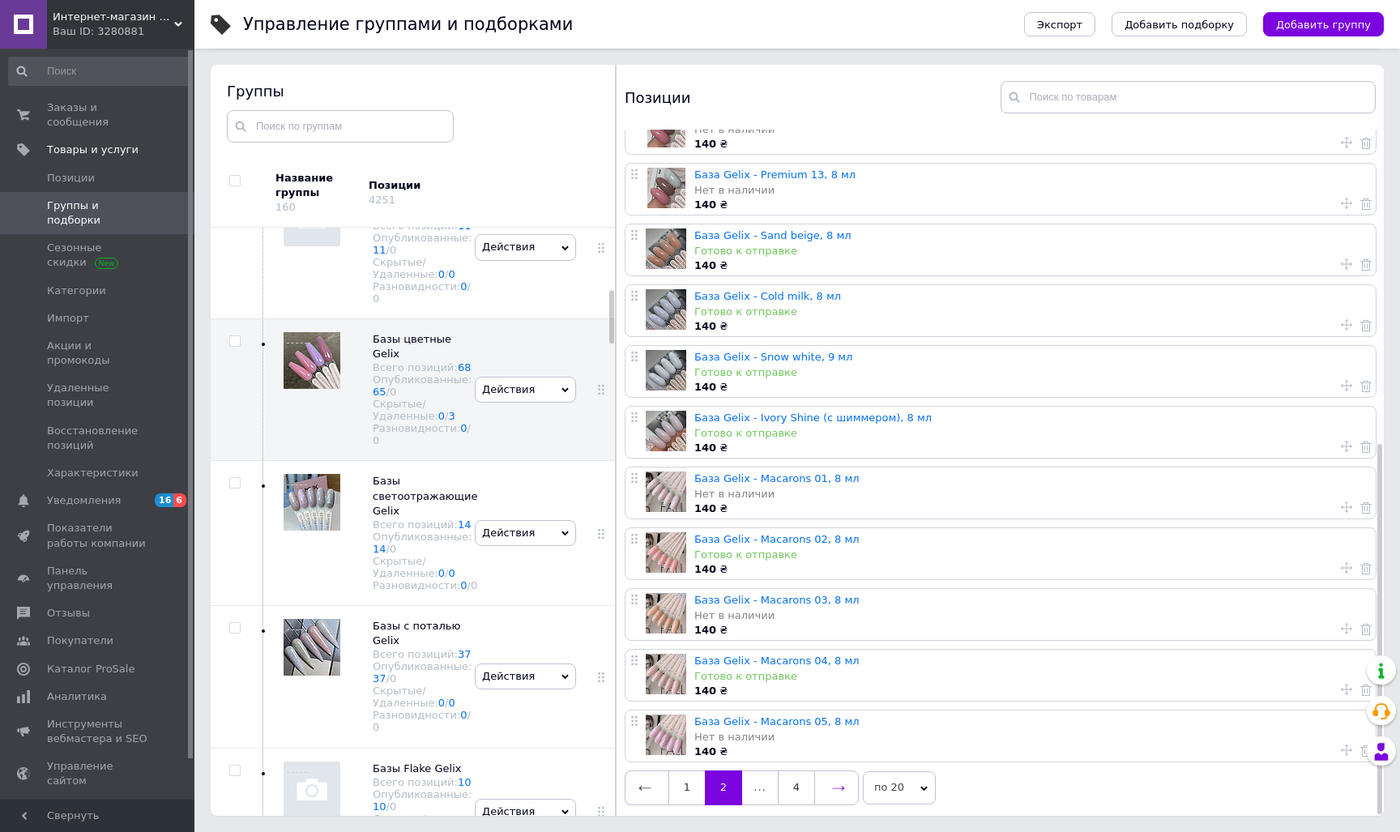
click at [842, 787] on icon at bounding box center [838, 788] width 13 height 13
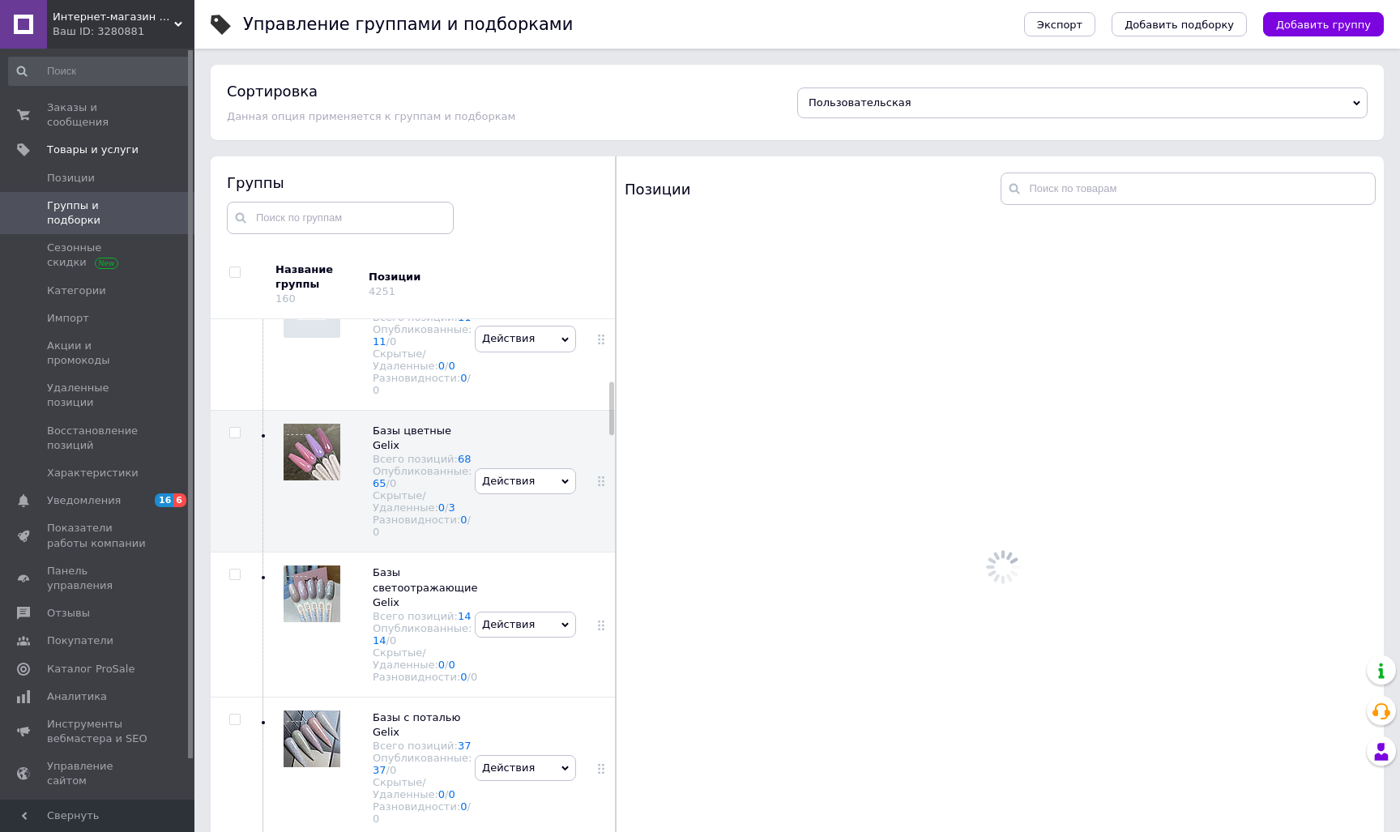
scroll to position [0, 0]
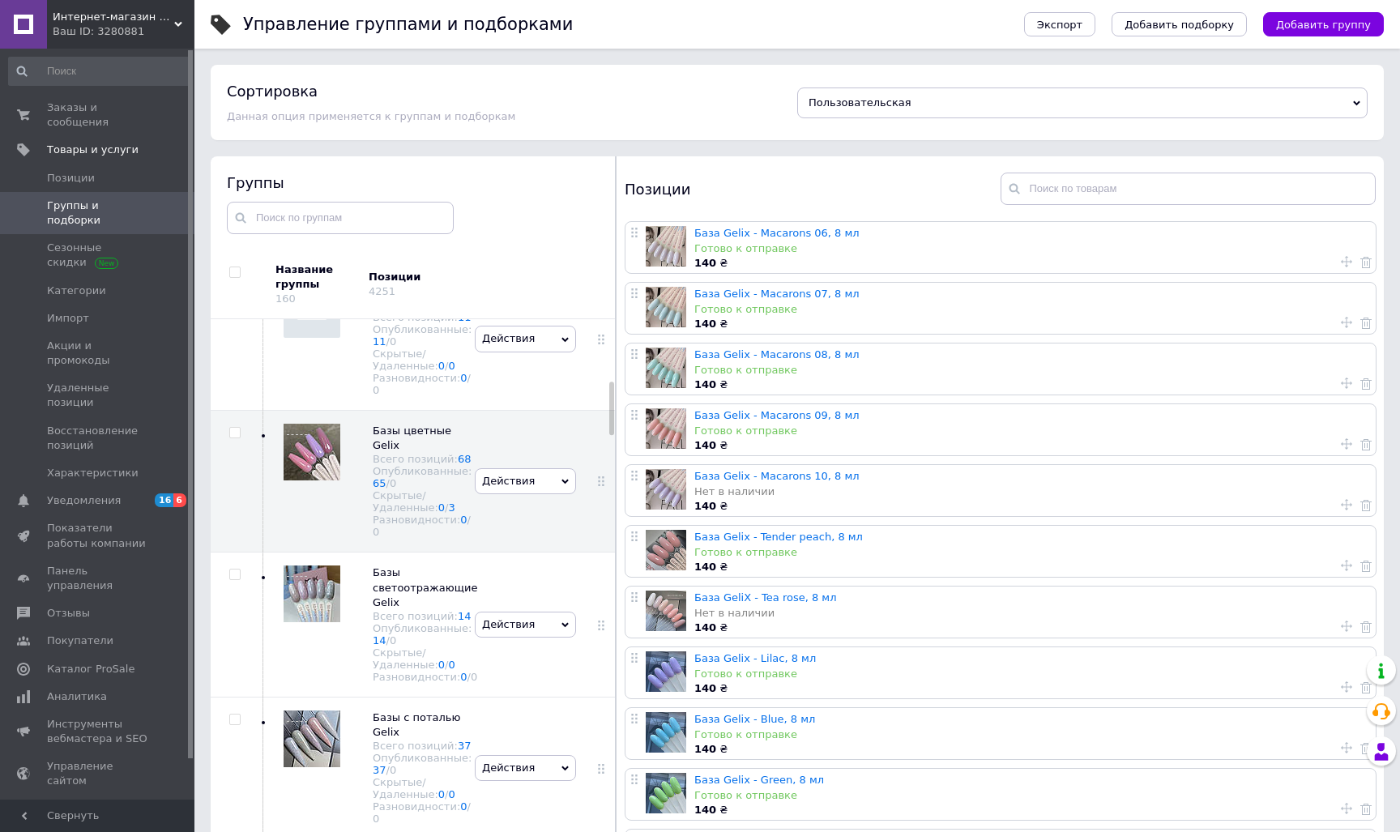
click at [1341, 564] on icon at bounding box center [1346, 565] width 11 height 11
click at [1193, 548] on span "На первую позицию" at bounding box center [1238, 544] width 111 height 12
click at [1176, 548] on input "На первую позицию" at bounding box center [1171, 543] width 11 height 11
radio input "true"
click at [1207, 604] on button "Применить" at bounding box center [1242, 607] width 153 height 32
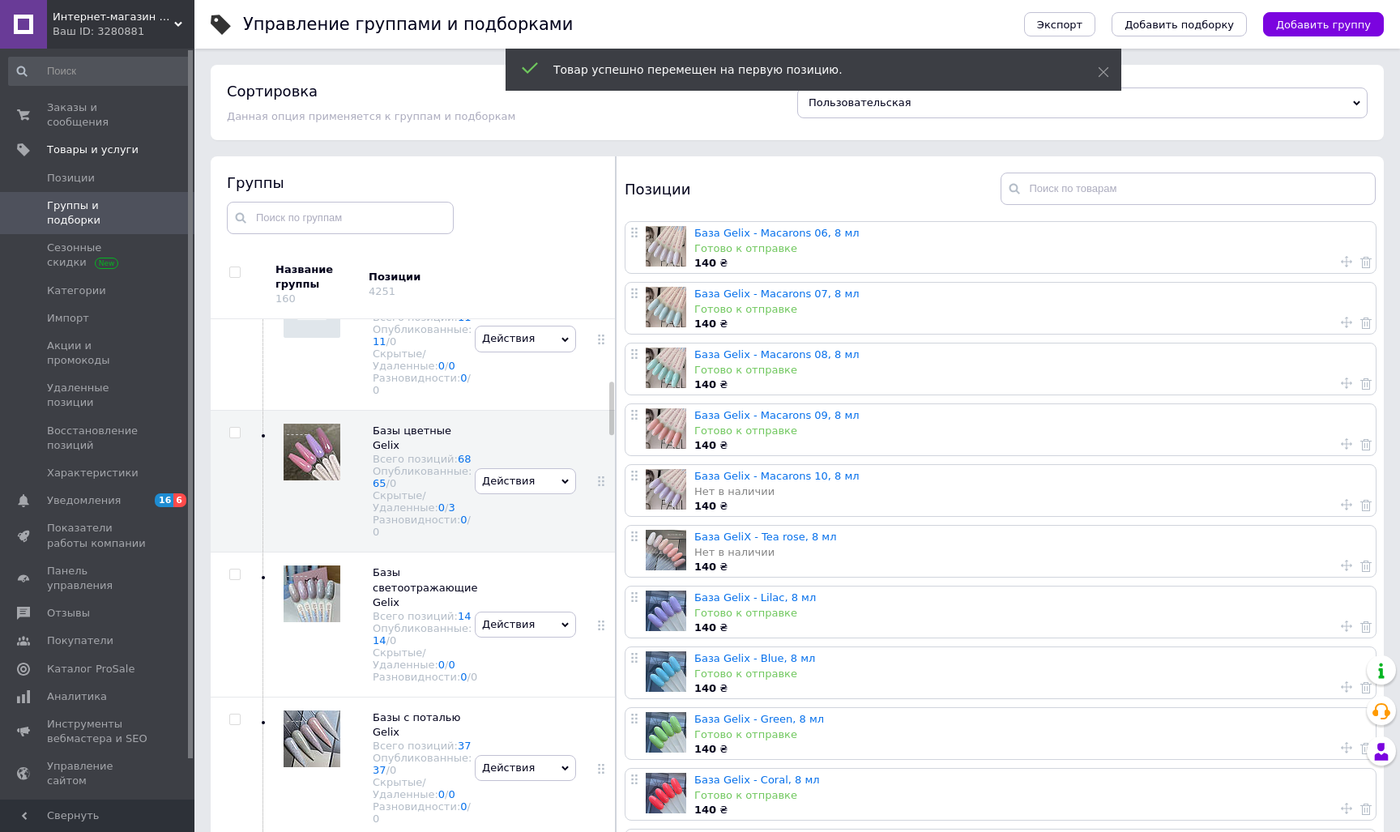
click at [1341, 565] on use at bounding box center [1346, 565] width 11 height 11
click at [1268, 548] on span "На первую позицию" at bounding box center [1238, 544] width 111 height 12
click at [1176, 548] on input "На первую позицию" at bounding box center [1171, 543] width 11 height 11
radio input "true"
click at [1267, 608] on button "Применить" at bounding box center [1242, 607] width 153 height 32
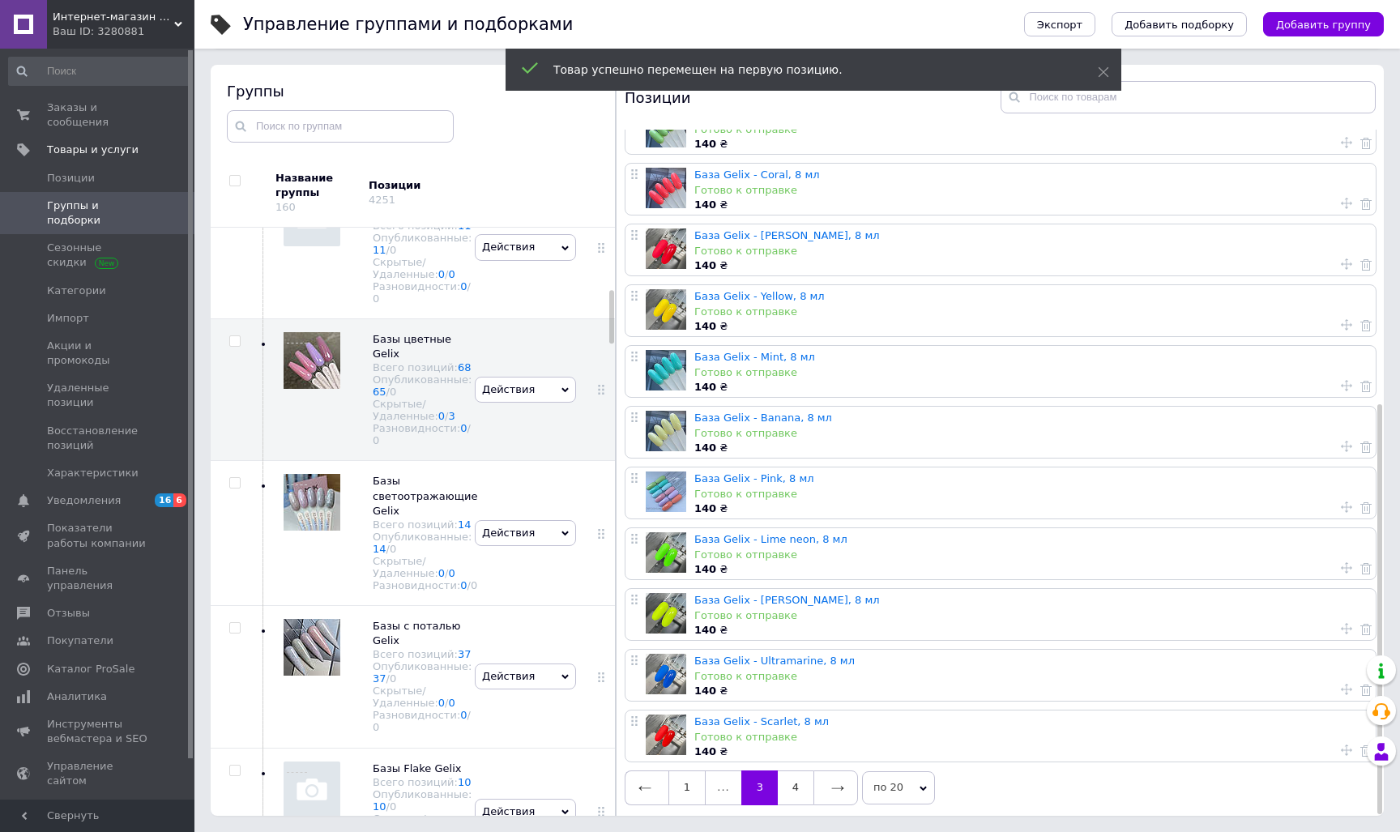
scroll to position [92, 0]
click at [693, 780] on link "1" at bounding box center [686, 787] width 37 height 34
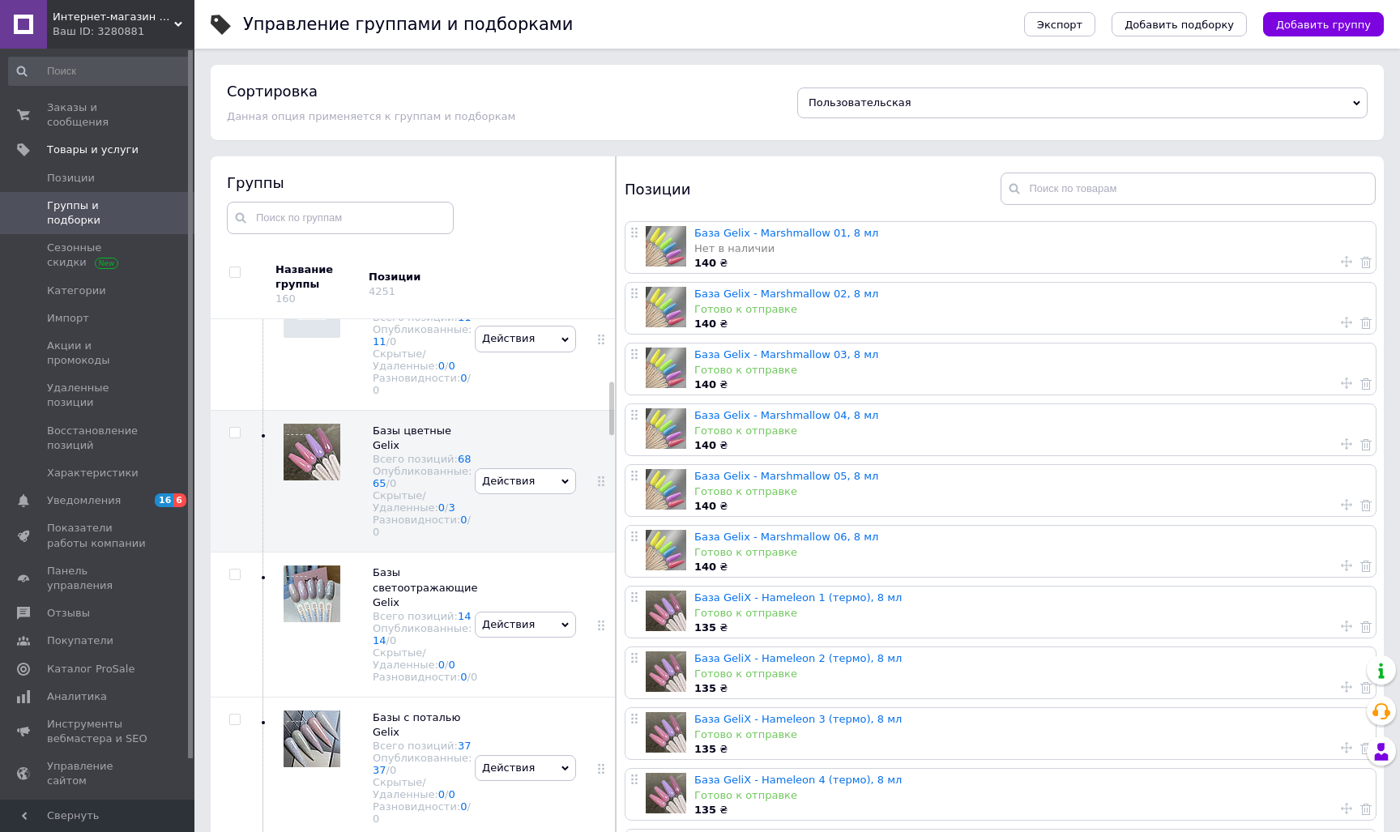
scroll to position [0, 0]
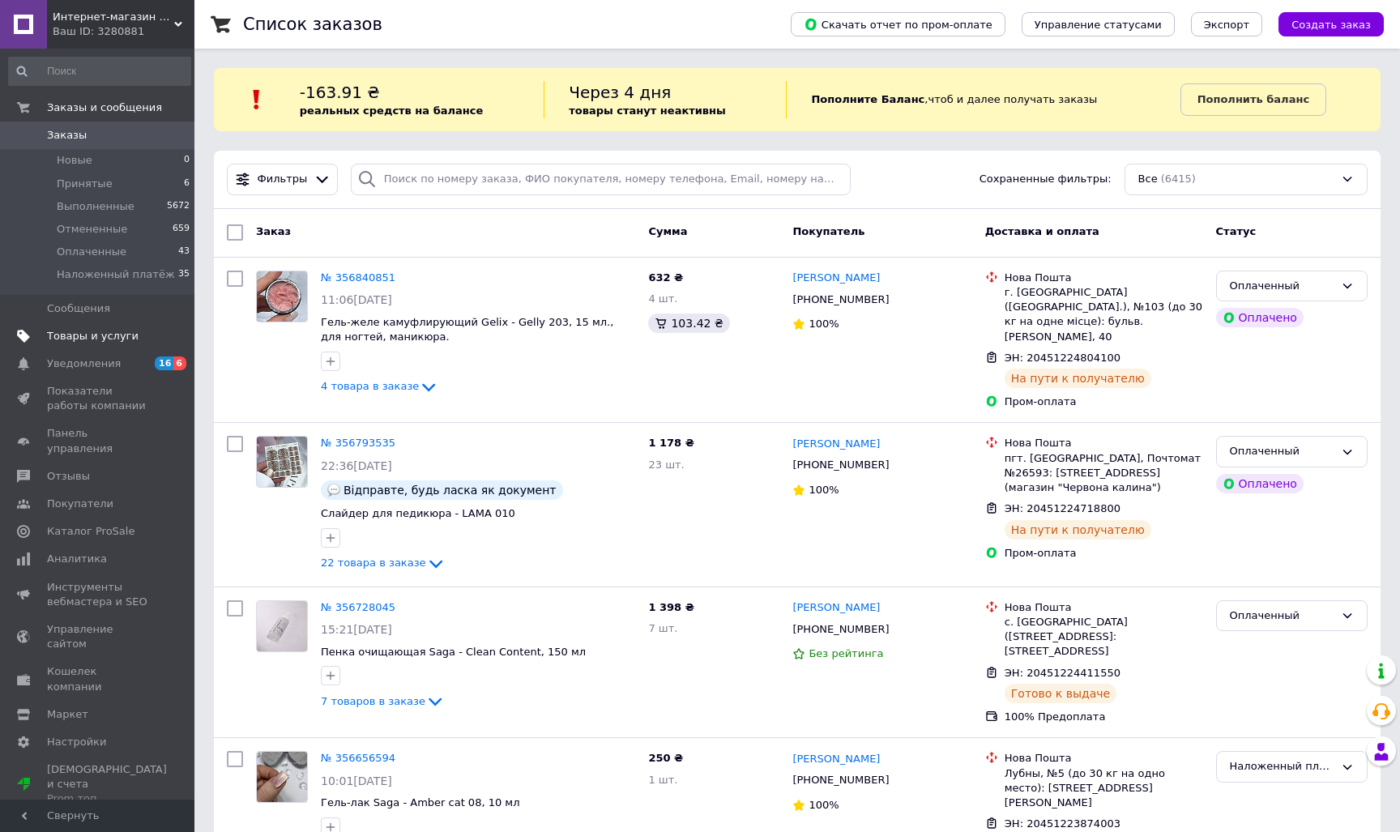
click at [129, 340] on span "Товары и услуги" at bounding box center [93, 336] width 92 height 15
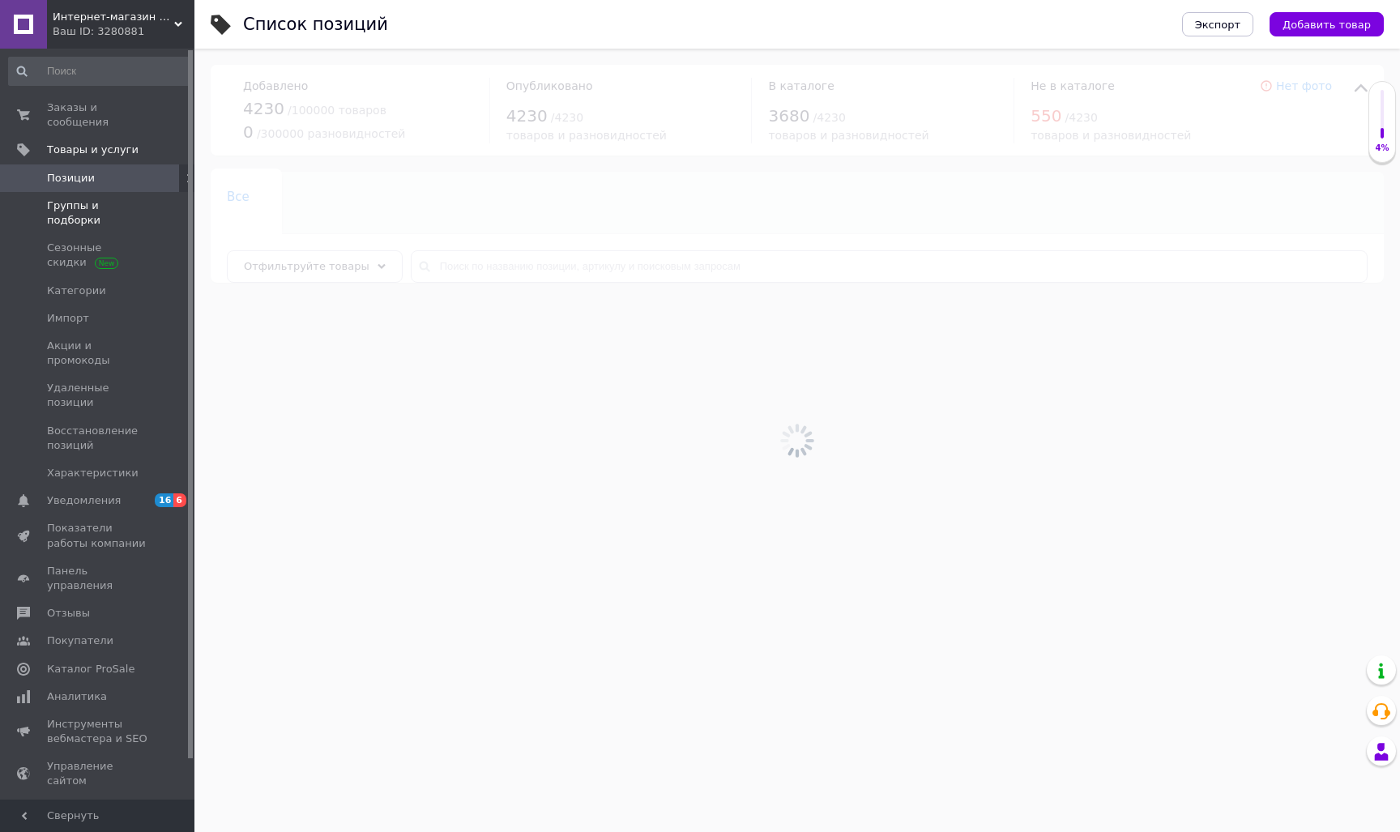
click at [133, 205] on span "Группы и подборки" at bounding box center [98, 212] width 103 height 29
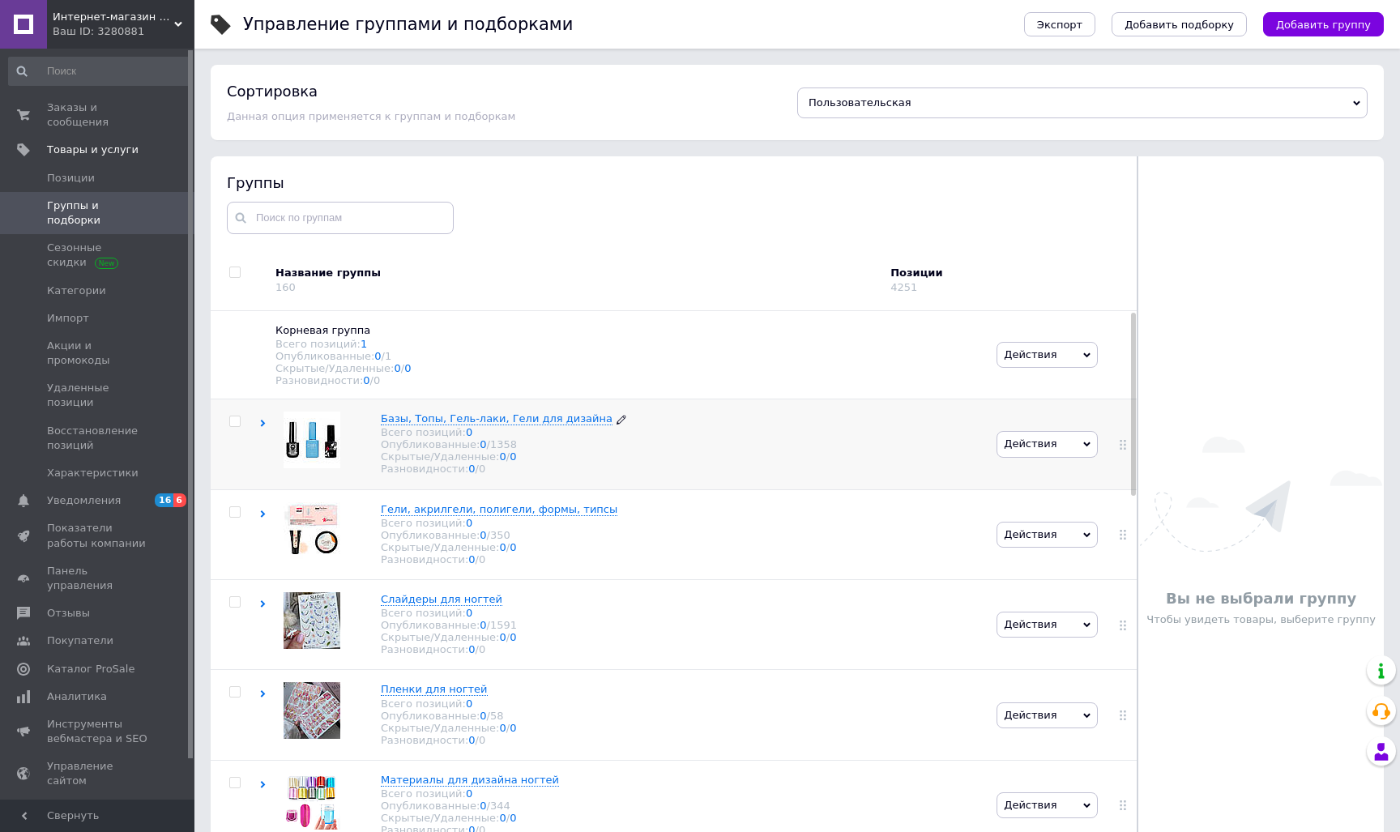
click at [435, 414] on span "Базы, Топы, Гель-лаки, Гели для дизайна Всего позиций: 0 Опубликованные: 0 / 13…" at bounding box center [503, 442] width 245 height 63
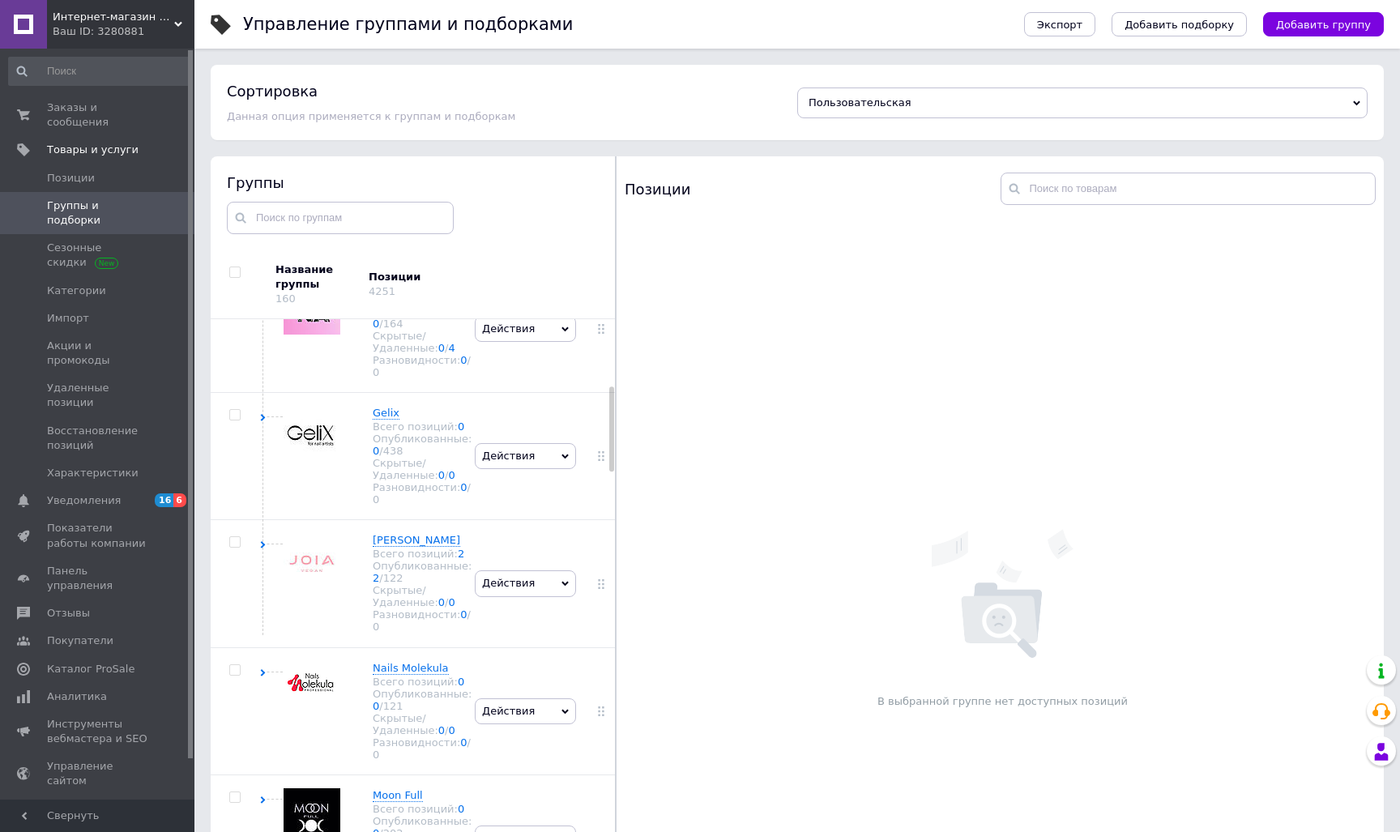
scroll to position [488, 0]
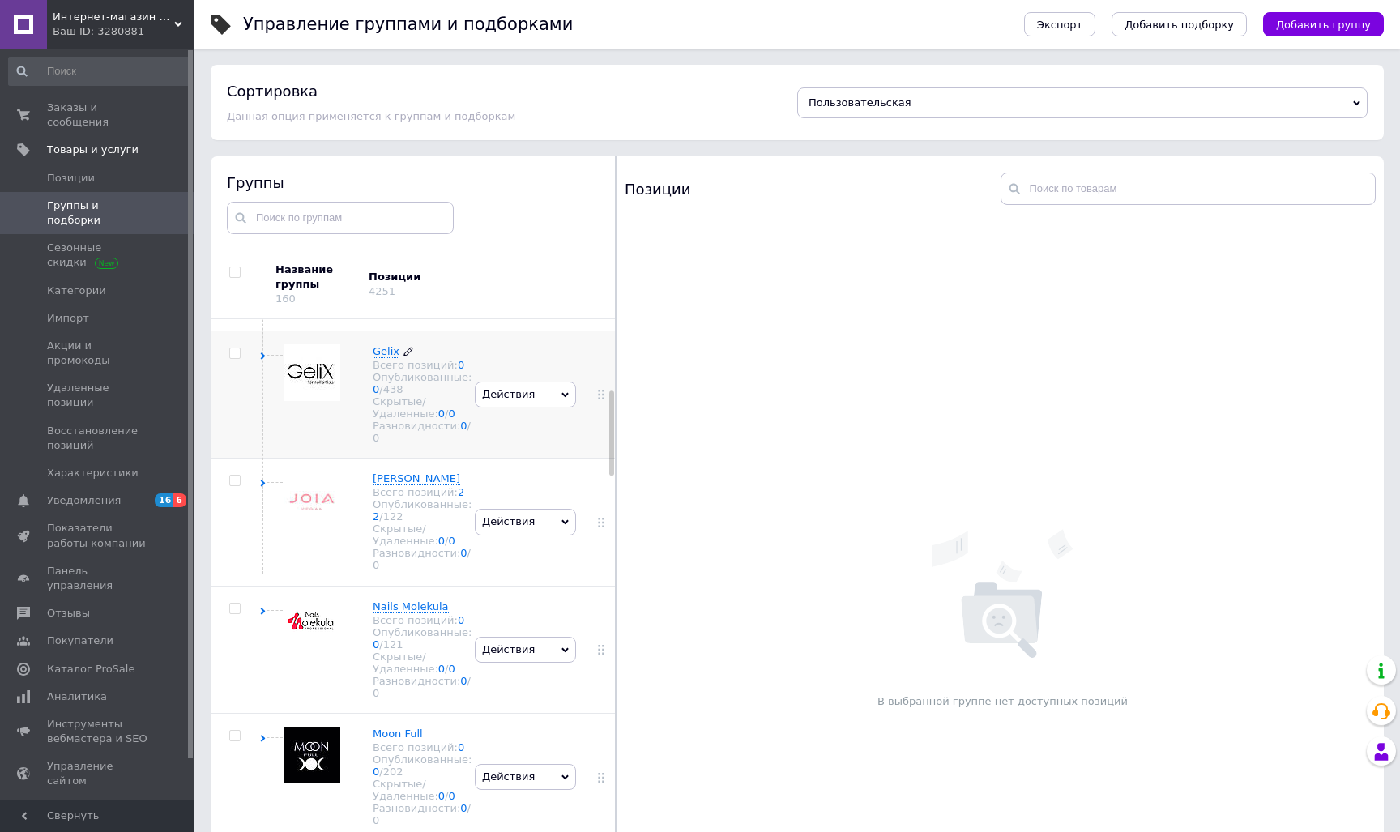
click at [386, 357] on span "Gelix" at bounding box center [386, 351] width 27 height 12
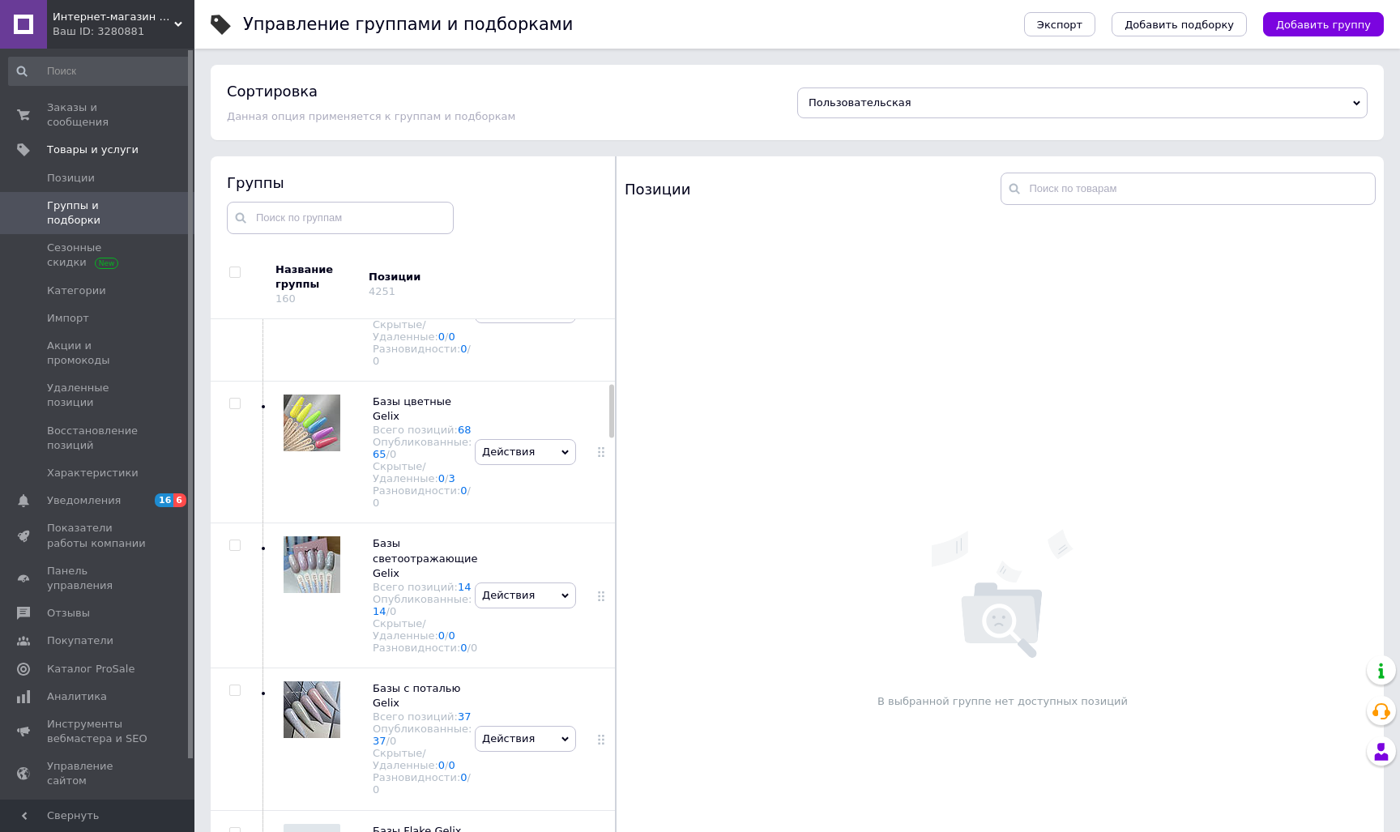
scroll to position [724, 0]
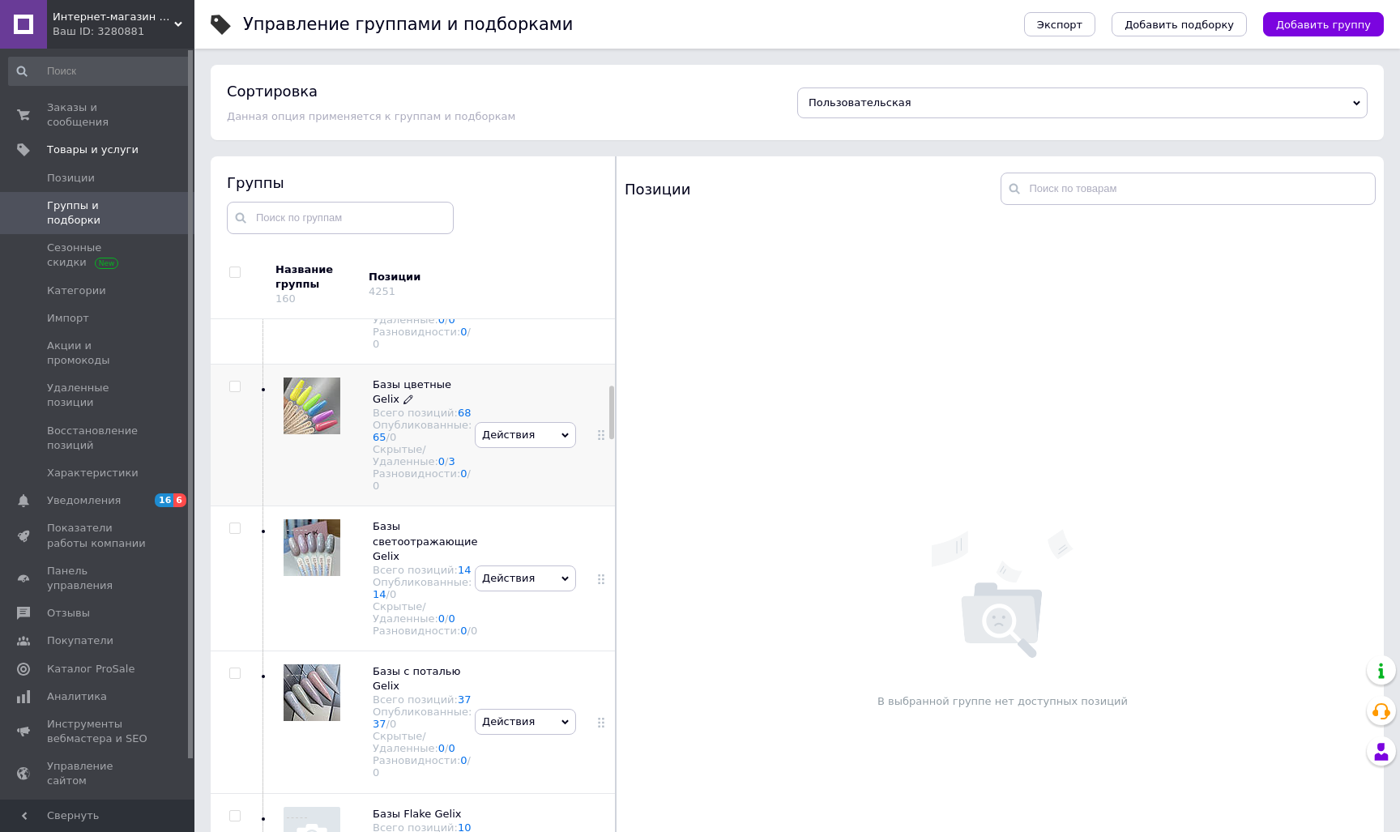
click at [381, 405] on span "Базы цветные Gelix" at bounding box center [412, 391] width 79 height 27
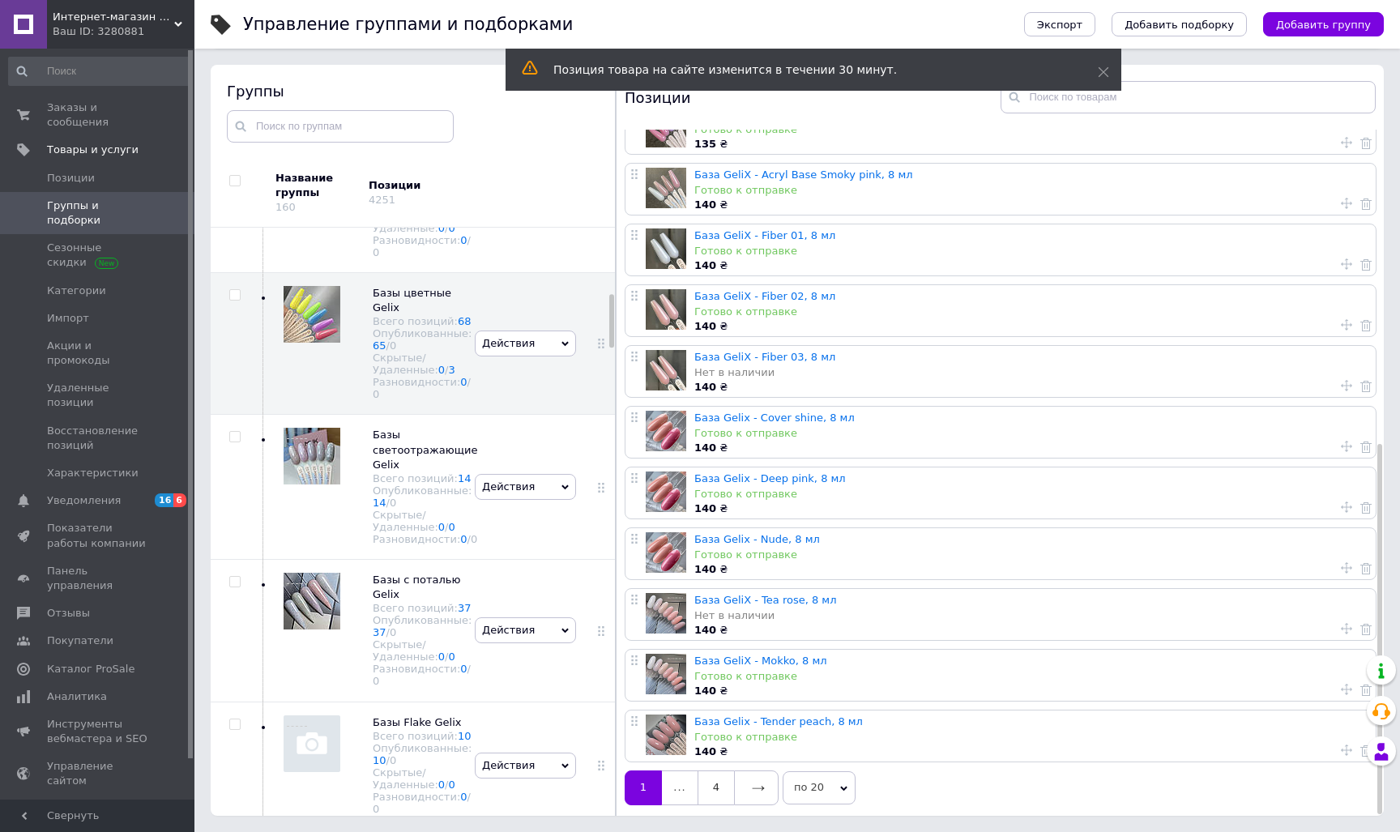
scroll to position [92, 0]
click at [1341, 746] on icon at bounding box center [1346, 749] width 11 height 11
click at [764, 782] on icon at bounding box center [758, 788] width 13 height 13
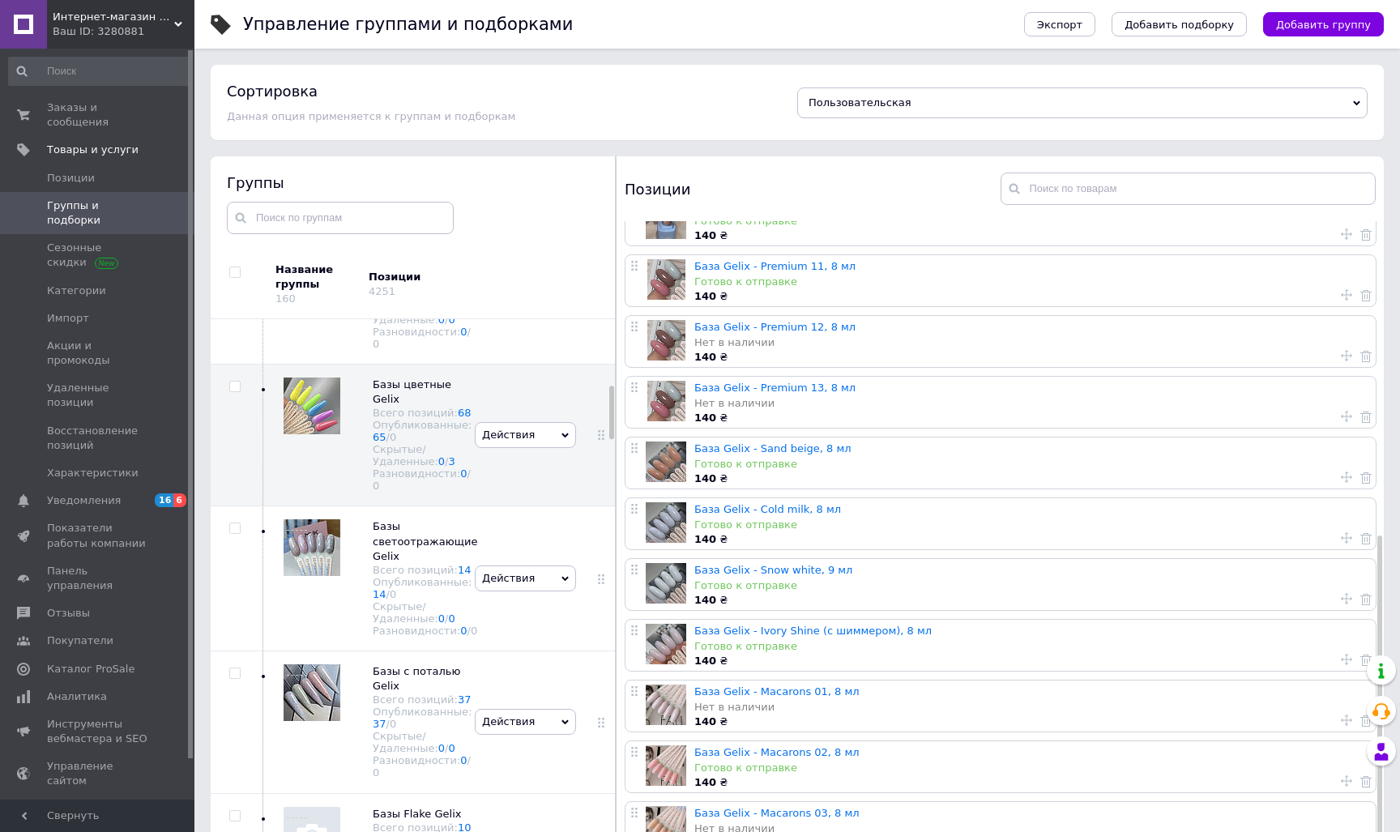
click at [1341, 471] on use at bounding box center [1346, 476] width 11 height 11
click at [1260, 454] on span "На первую позицию" at bounding box center [1238, 456] width 111 height 12
click at [1176, 454] on input "На первую позицию" at bounding box center [1171, 455] width 11 height 11
radio input "true"
click at [1262, 522] on button "Применить" at bounding box center [1242, 519] width 153 height 32
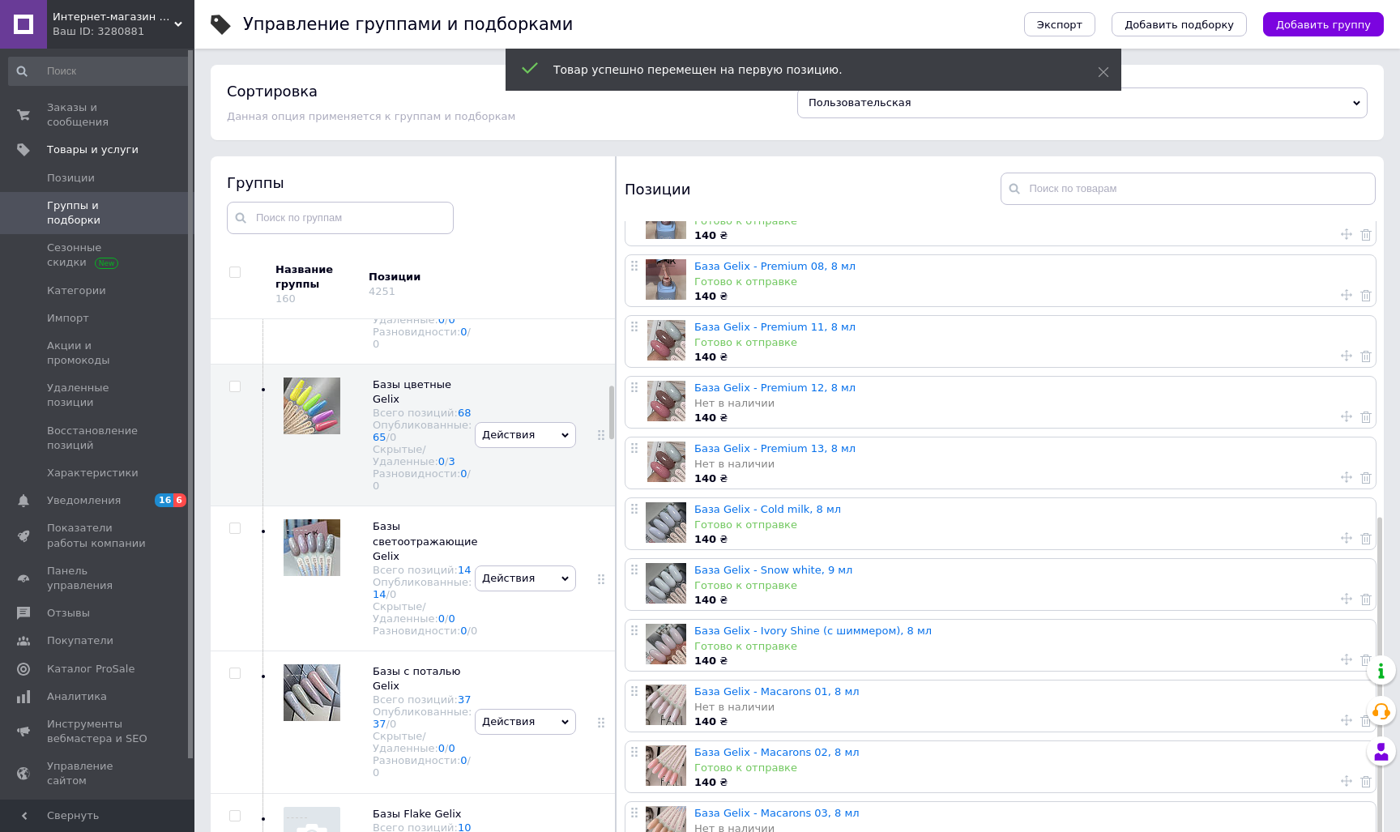
scroll to position [519, 0]
click at [1341, 532] on icon at bounding box center [1346, 537] width 11 height 11
click at [1270, 510] on span "На первую позицию" at bounding box center [1238, 516] width 111 height 12
click at [1176, 510] on input "На первую позицию" at bounding box center [1171, 515] width 11 height 11
radio input "true"
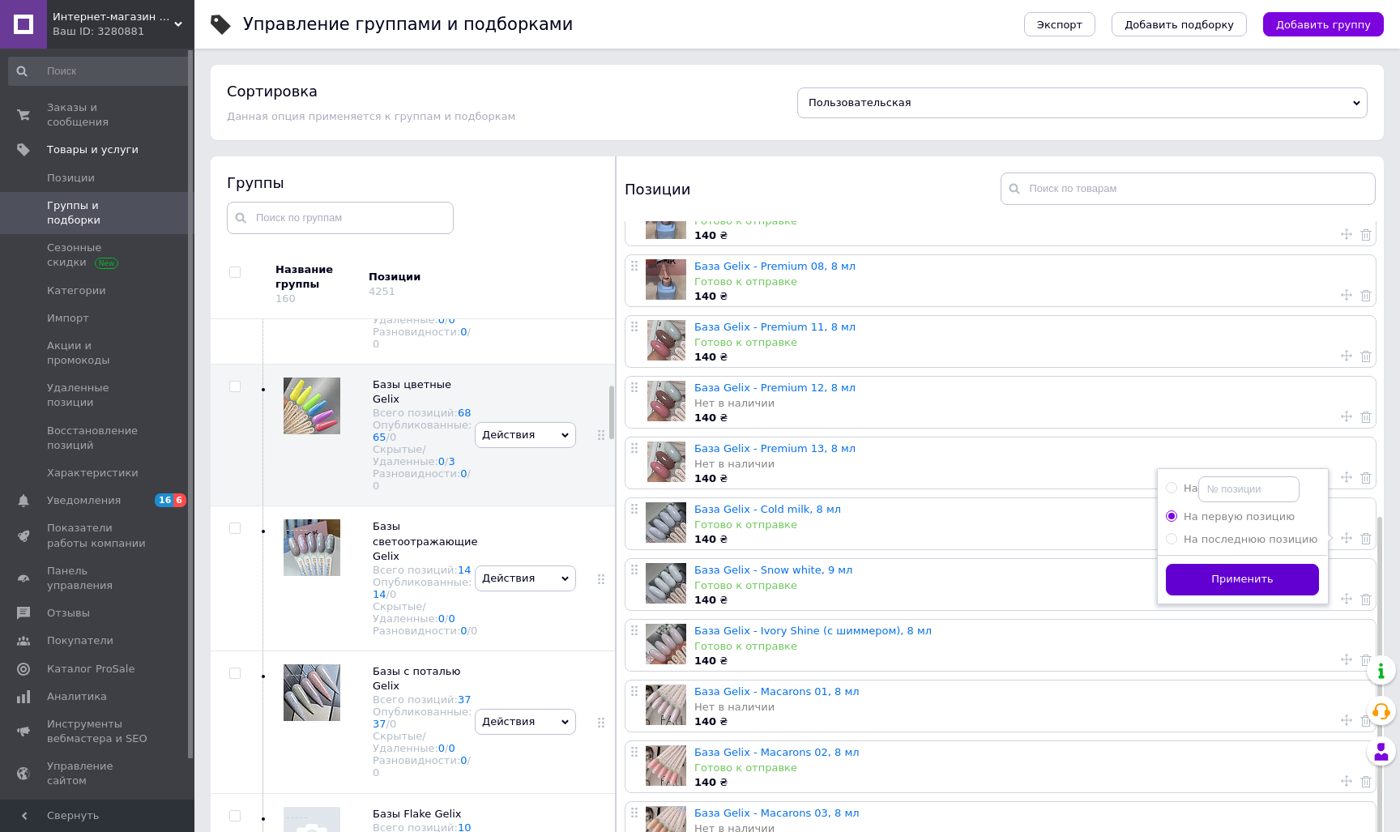
click at [1262, 584] on button "Применить" at bounding box center [1242, 580] width 153 height 32
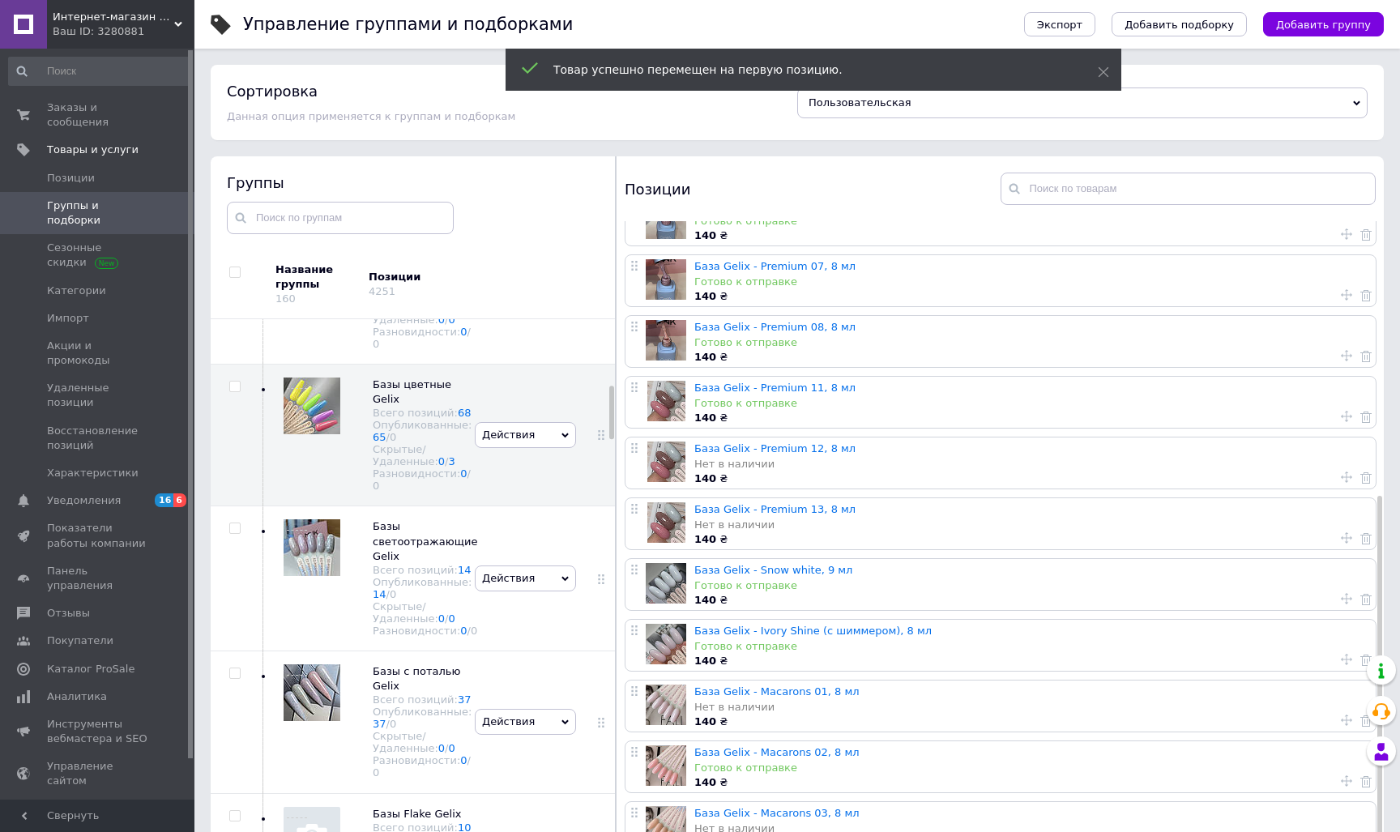
scroll to position [458, 0]
click at [1341, 595] on icon at bounding box center [1346, 598] width 11 height 11
click at [1255, 582] on li "На первую позицию" at bounding box center [1241, 577] width 169 height 23
radio input "true"
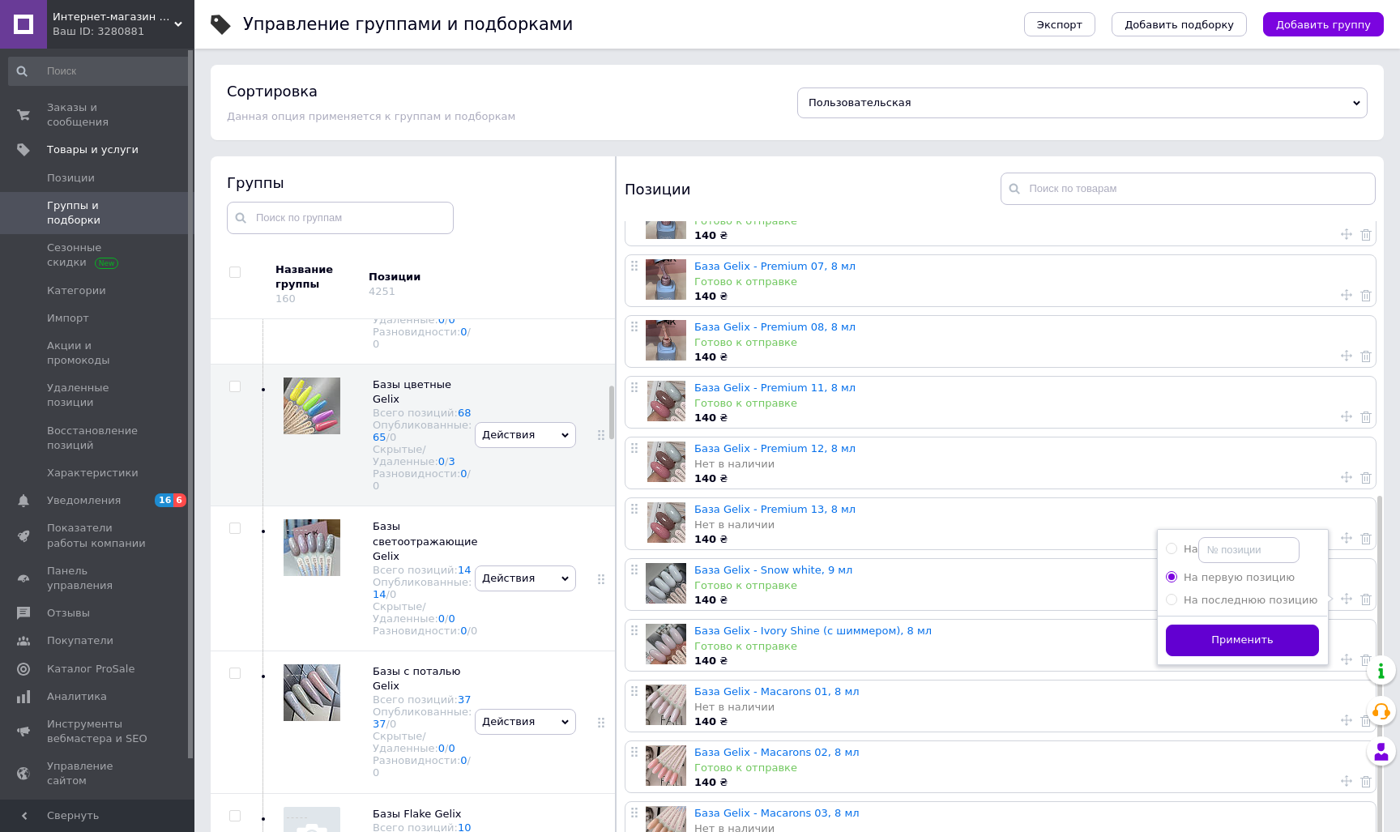
click at [1255, 640] on button "Применить" at bounding box center [1242, 640] width 153 height 32
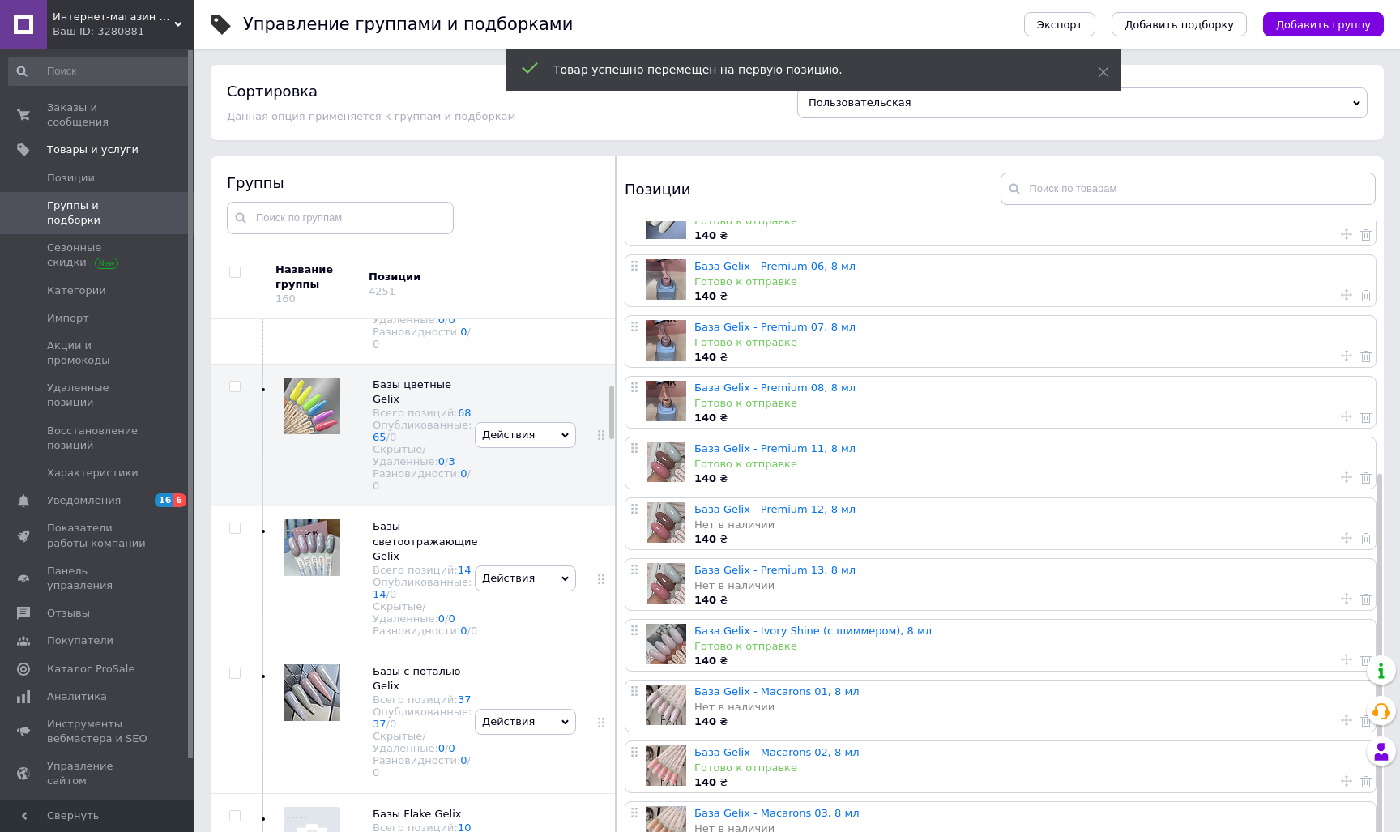
scroll to position [398, 0]
click at [1348, 654] on div at bounding box center [1351, 659] width 39 height 15
click at [1343, 654] on use at bounding box center [1346, 659] width 11 height 11
click at [1268, 633] on span "На первую позицию" at bounding box center [1238, 638] width 111 height 12
click at [1176, 633] on input "На первую позицию" at bounding box center [1171, 637] width 11 height 11
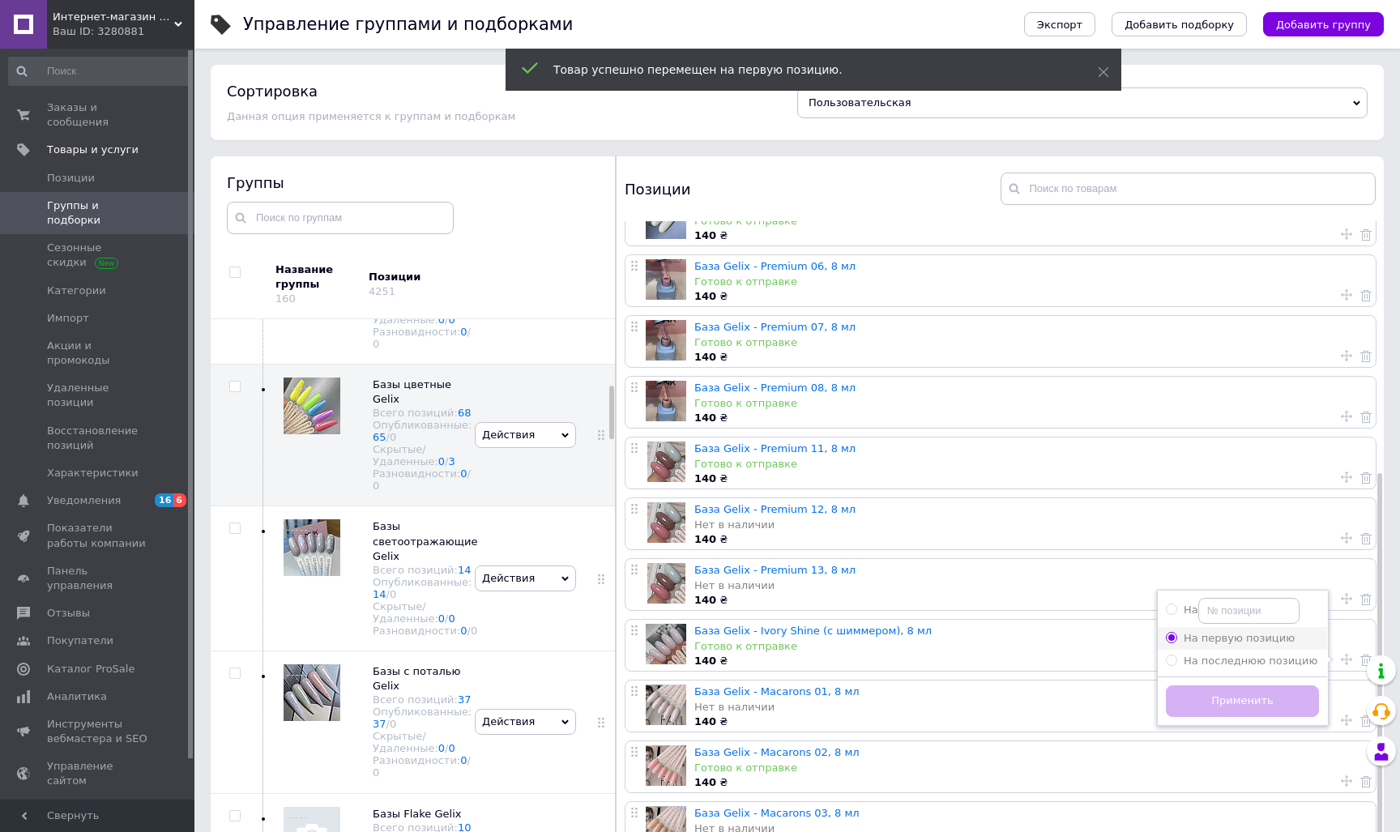
radio input "true"
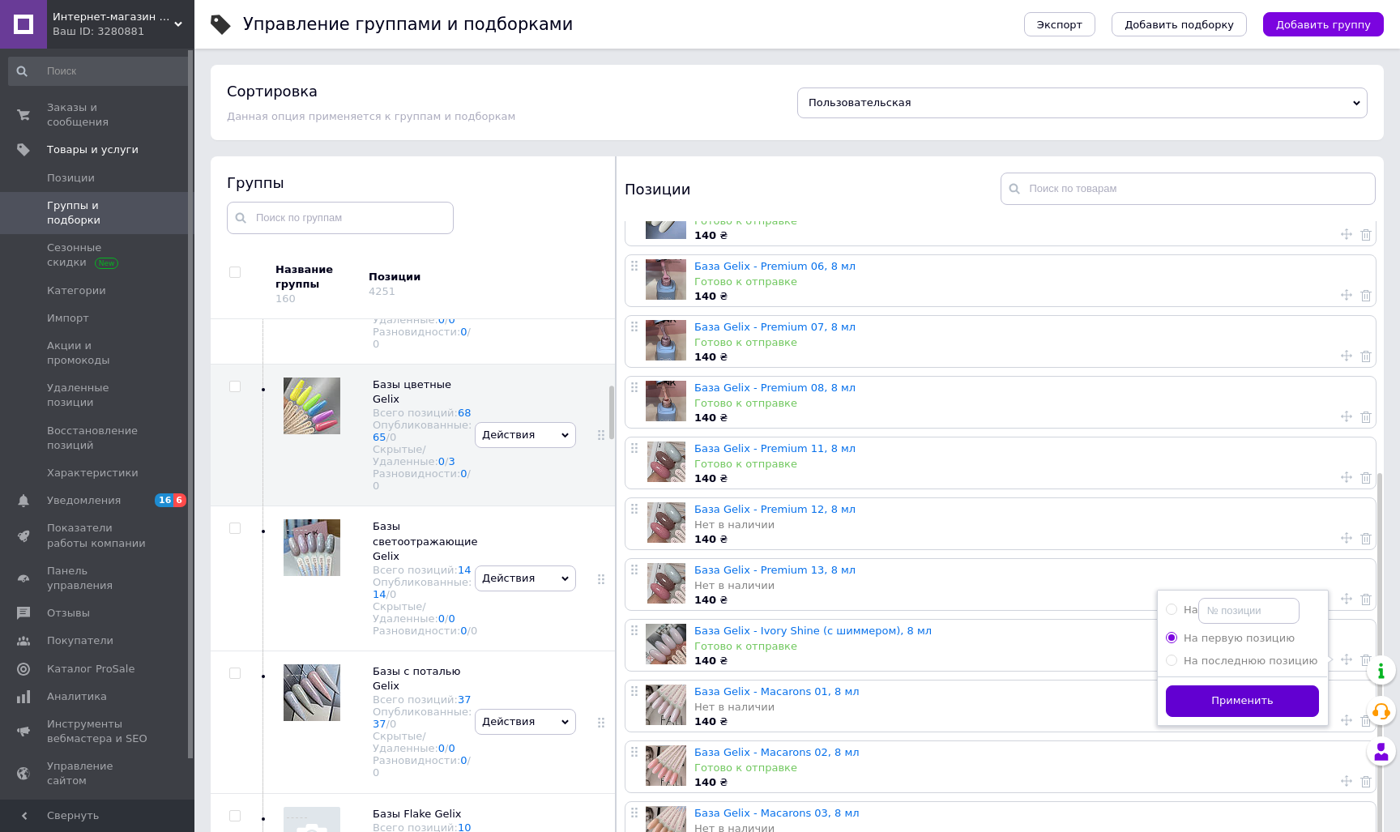
click at [1262, 700] on button "Применить" at bounding box center [1242, 701] width 153 height 32
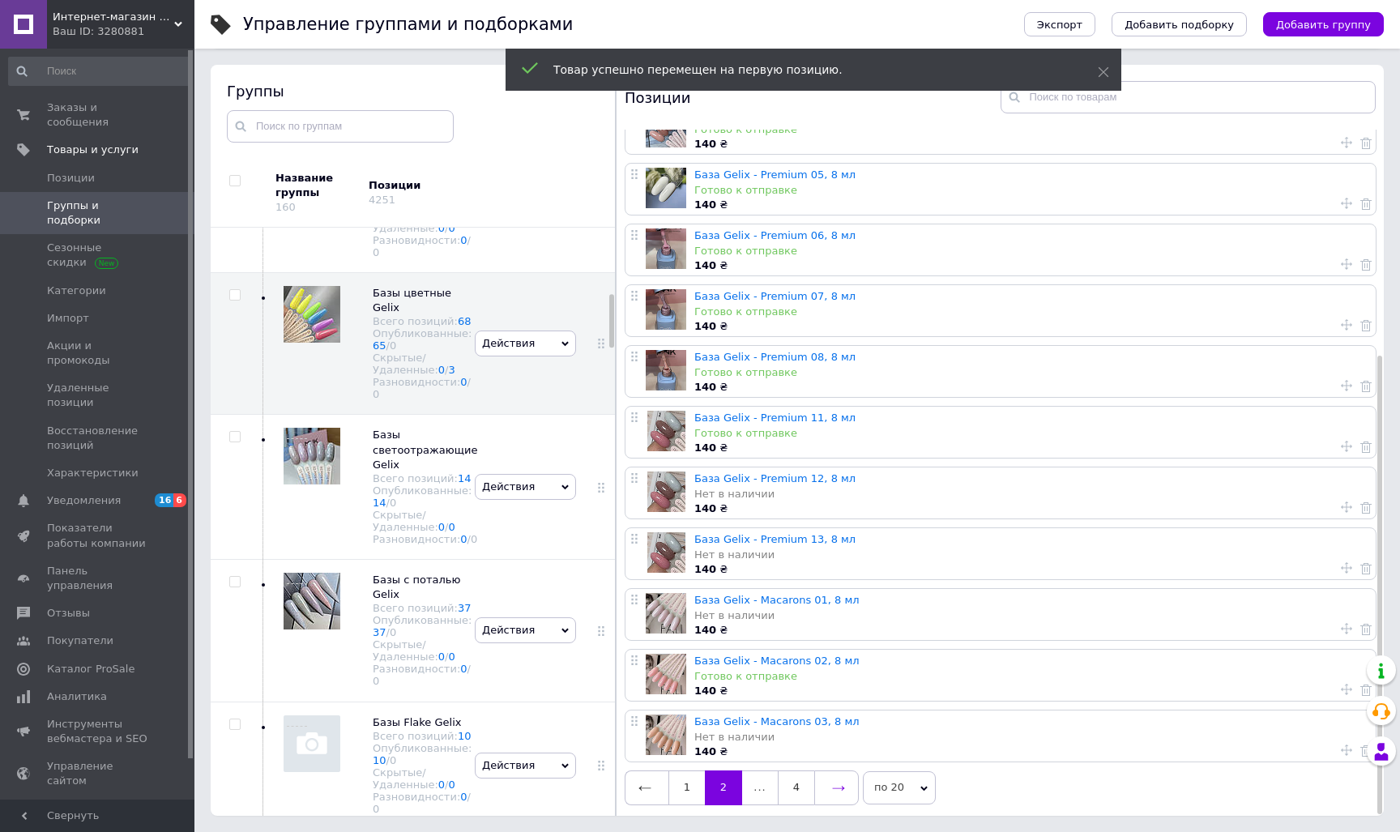
scroll to position [92, 0]
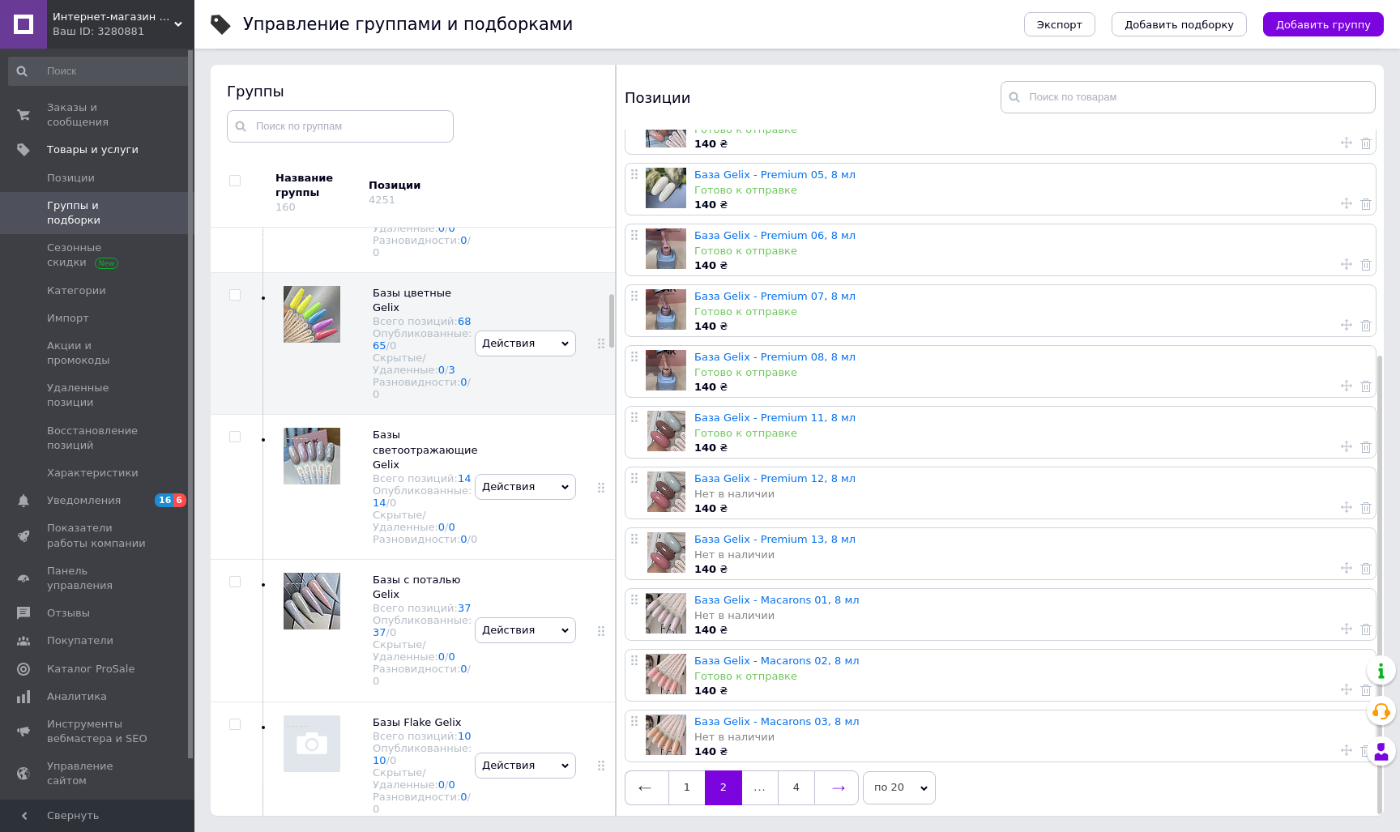
click at [836, 786] on icon at bounding box center [839, 788] width 12 height 5
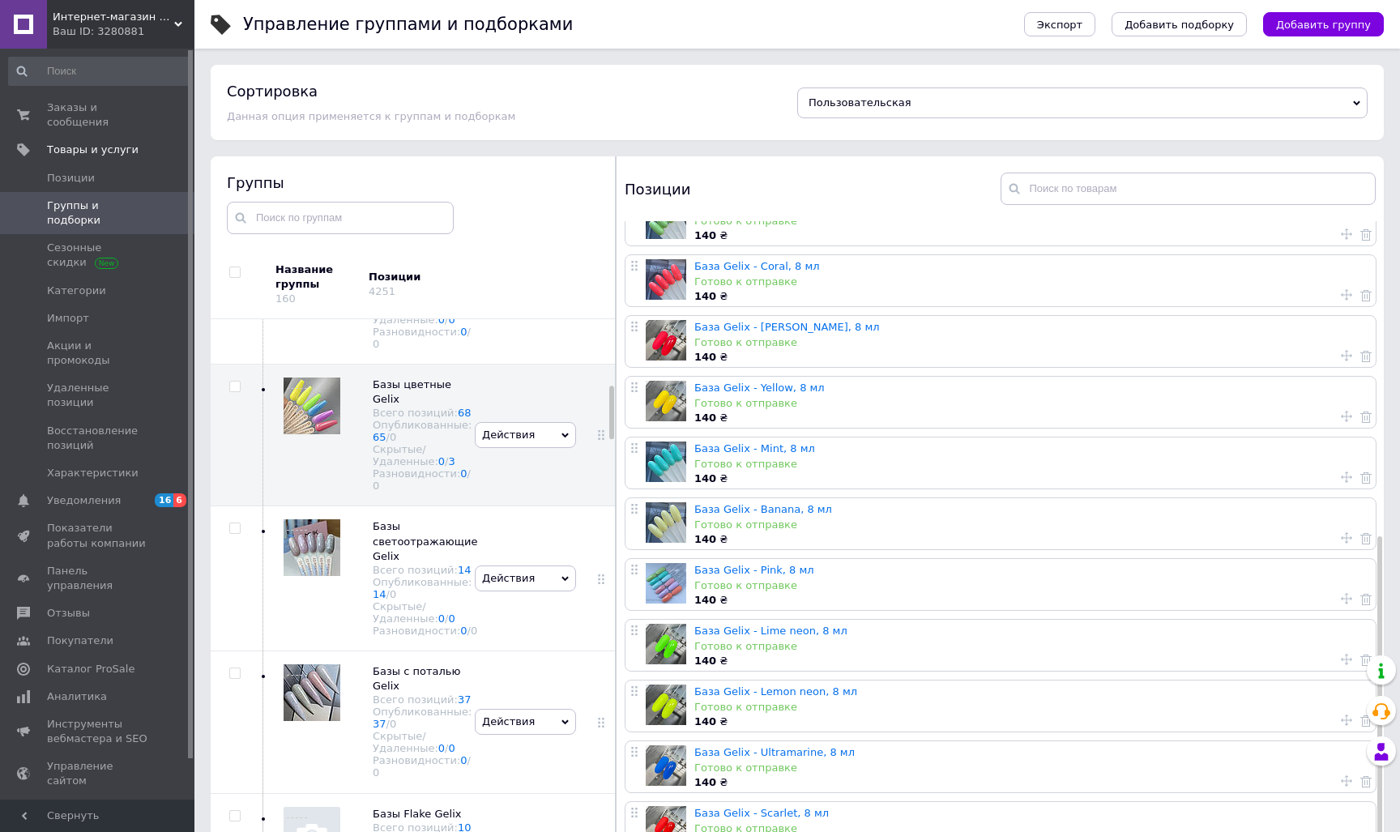
scroll to position [580, 0]
click at [909, 578] on div "Готово к отправке" at bounding box center [1030, 585] width 673 height 15
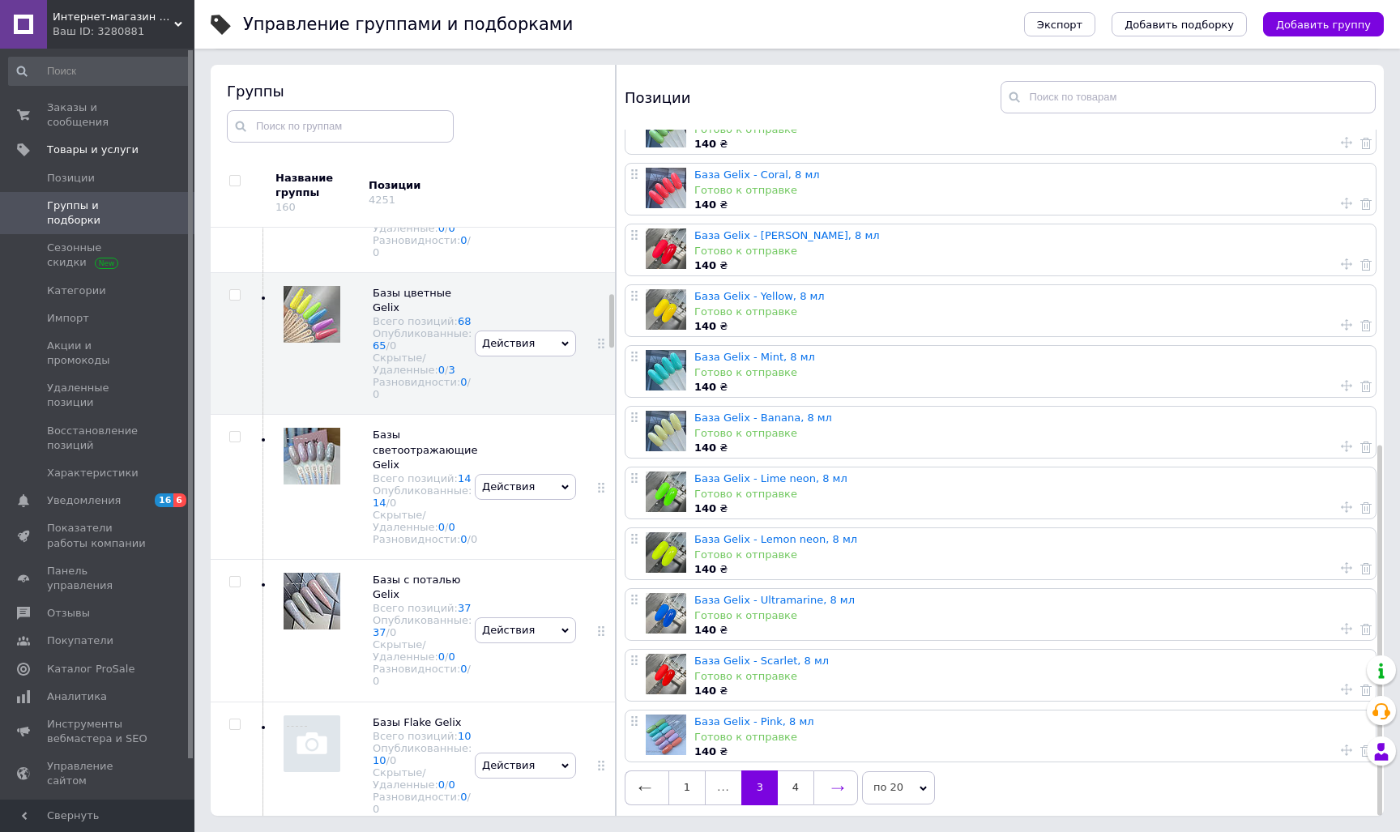
scroll to position [0, 0]
click at [834, 784] on icon at bounding box center [837, 788] width 13 height 13
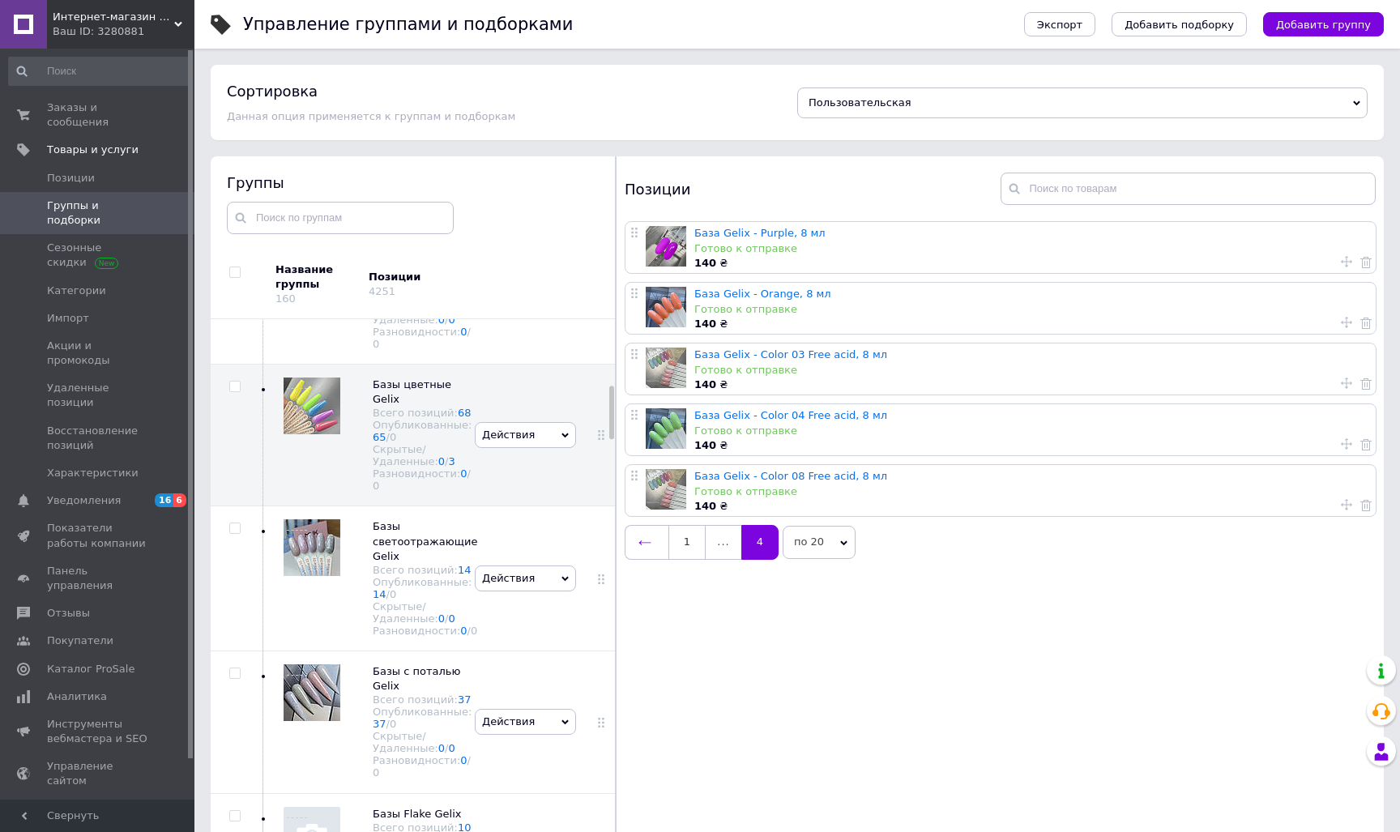
click at [644, 543] on icon at bounding box center [644, 542] width 13 height 13
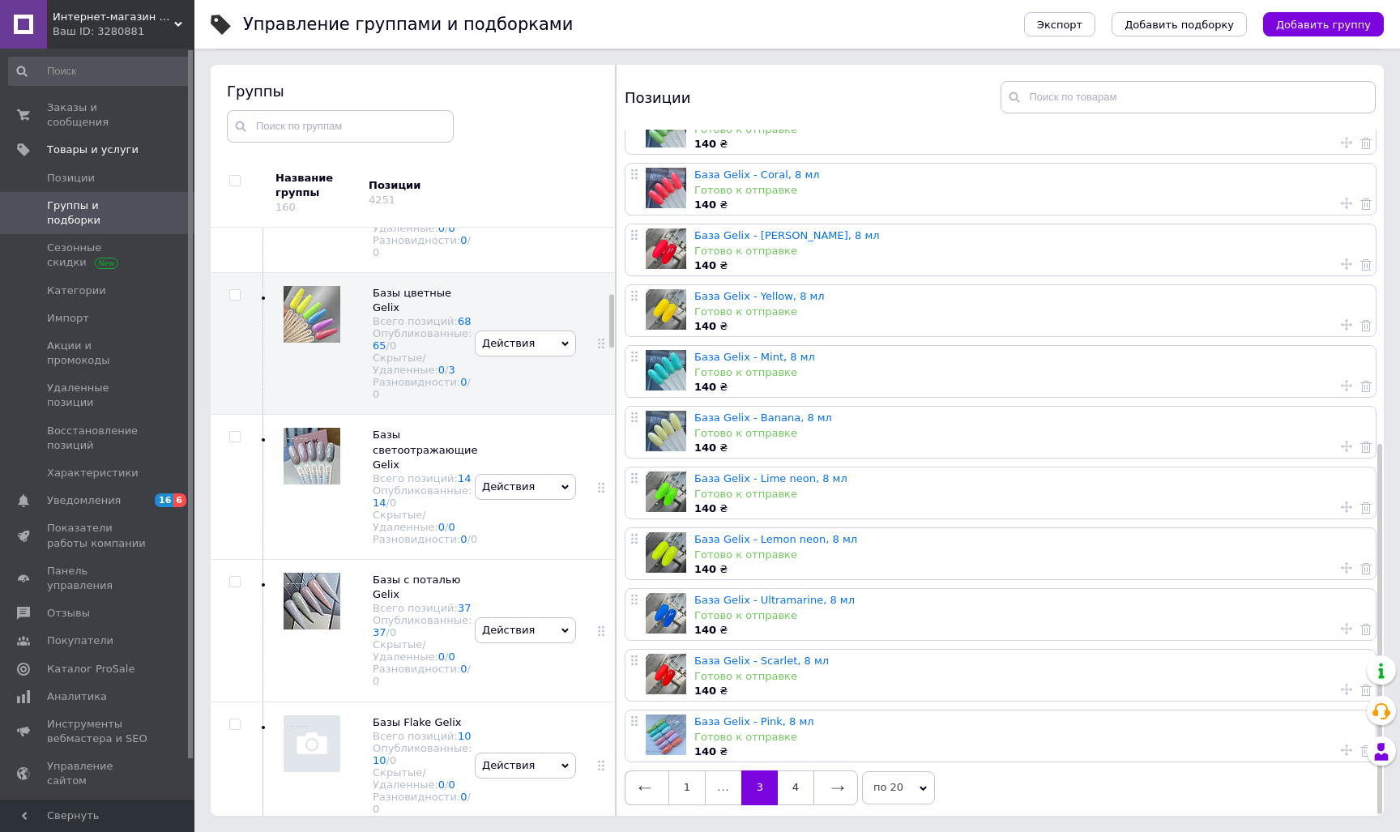
click at [1341, 744] on icon at bounding box center [1346, 749] width 11 height 11
click at [1242, 748] on span "На последнюю позицию" at bounding box center [1250, 751] width 134 height 12
click at [1176, 748] on input "На последнюю позицию" at bounding box center [1171, 750] width 11 height 11
radio input "true"
click at [1244, 790] on button "Применить" at bounding box center [1242, 792] width 153 height 32
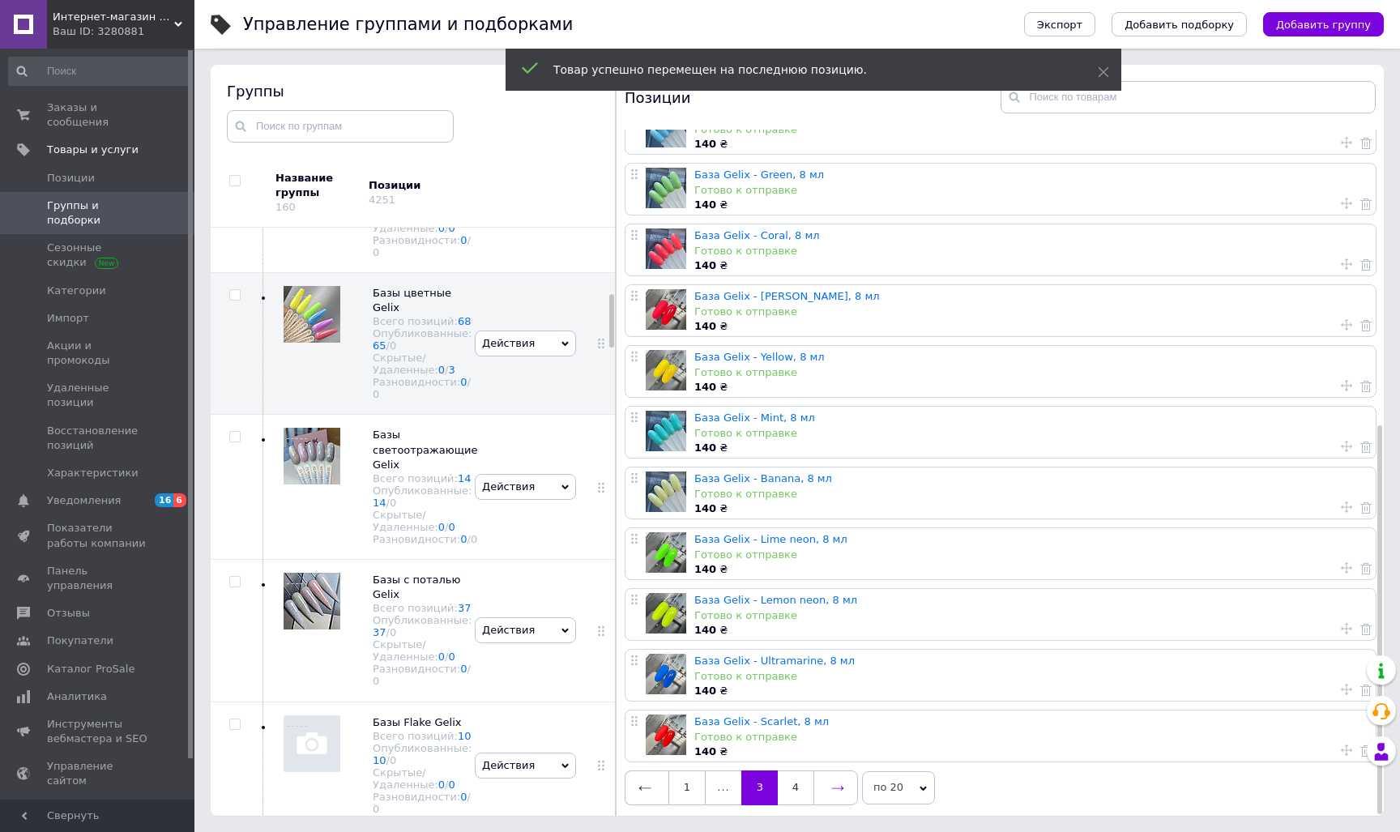
click at [837, 782] on icon at bounding box center [837, 788] width 13 height 13
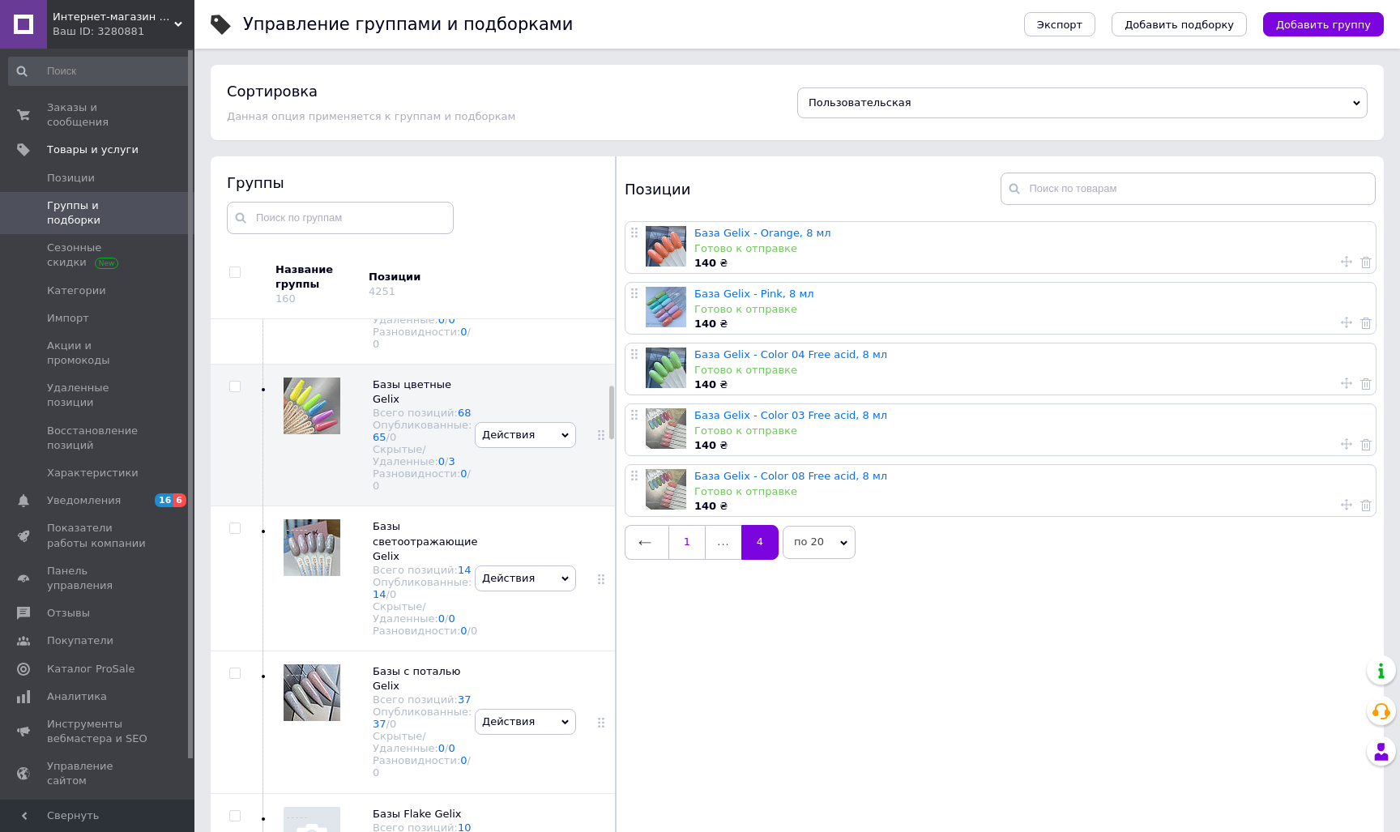
click at [691, 539] on link "1" at bounding box center [686, 542] width 37 height 34
